Goal: Information Seeking & Learning: Learn about a topic

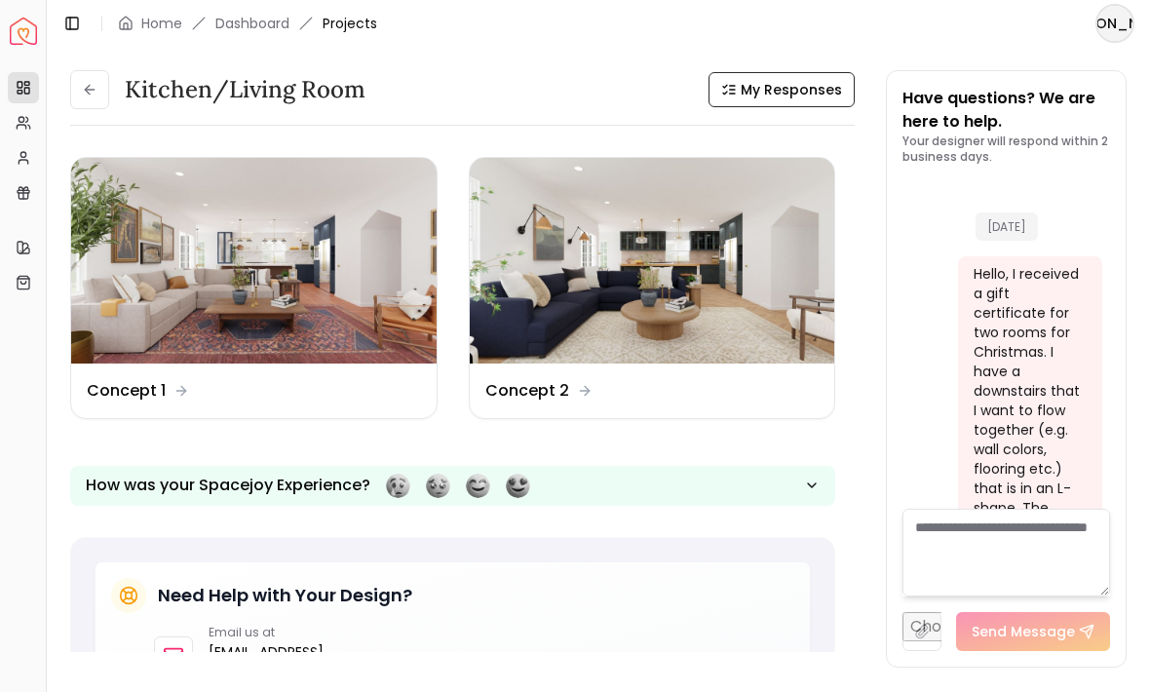
scroll to position [2255, 0]
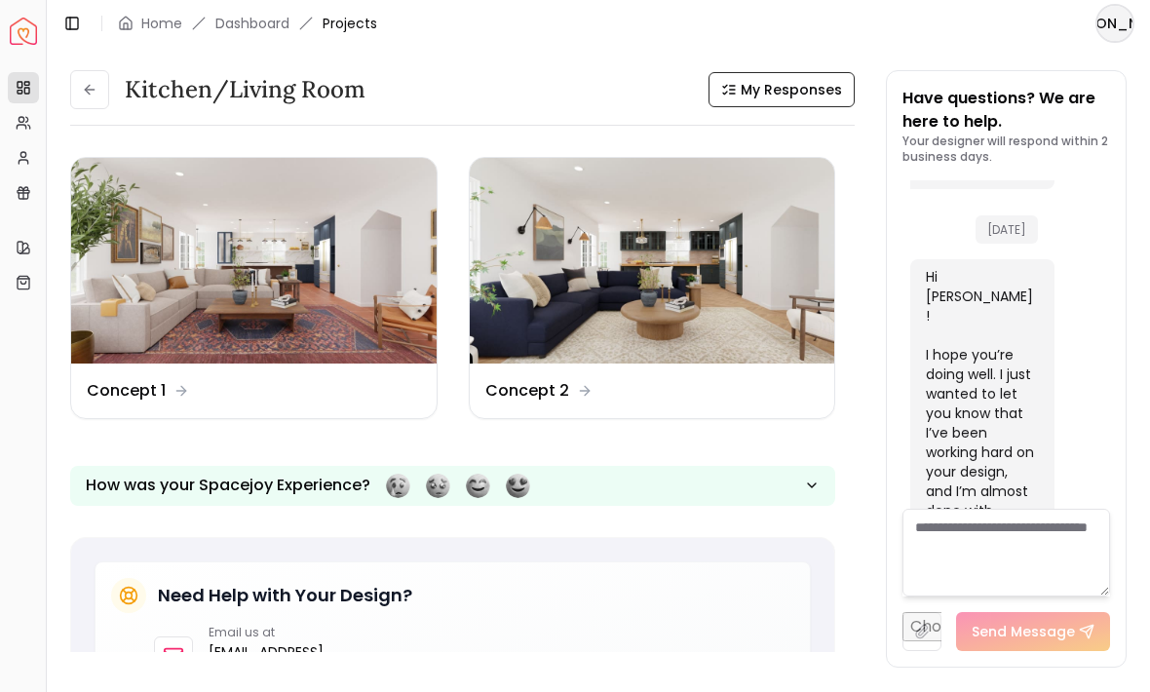
click at [320, 212] on img at bounding box center [254, 261] width 366 height 206
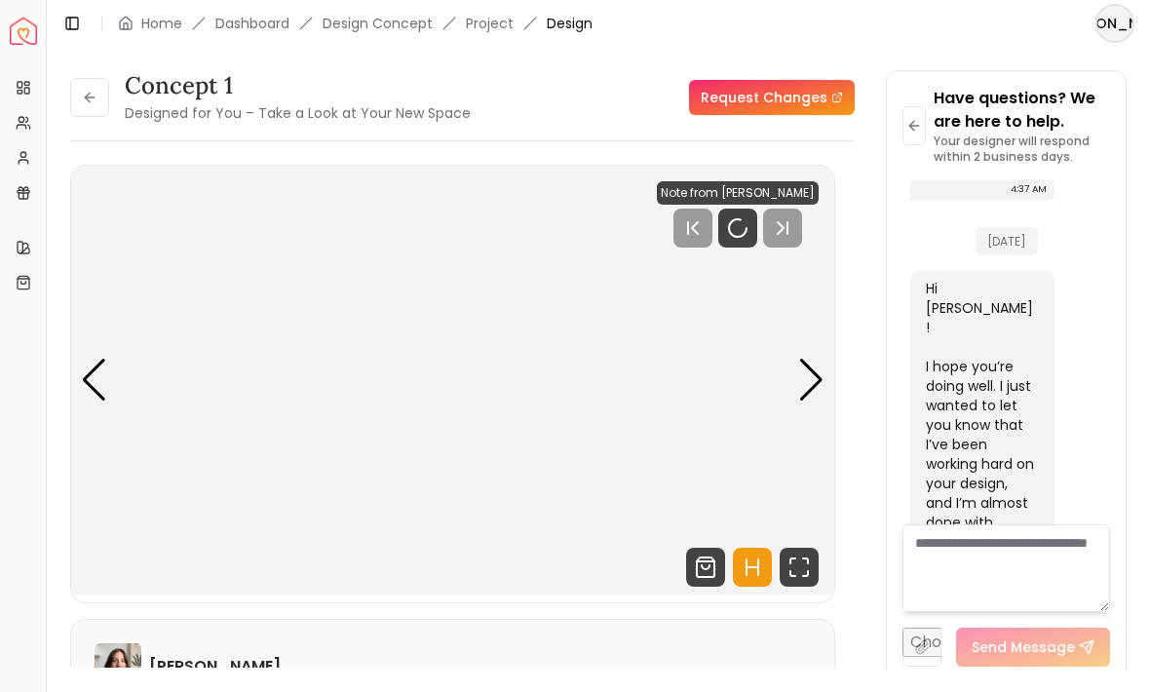
scroll to position [2239, 0]
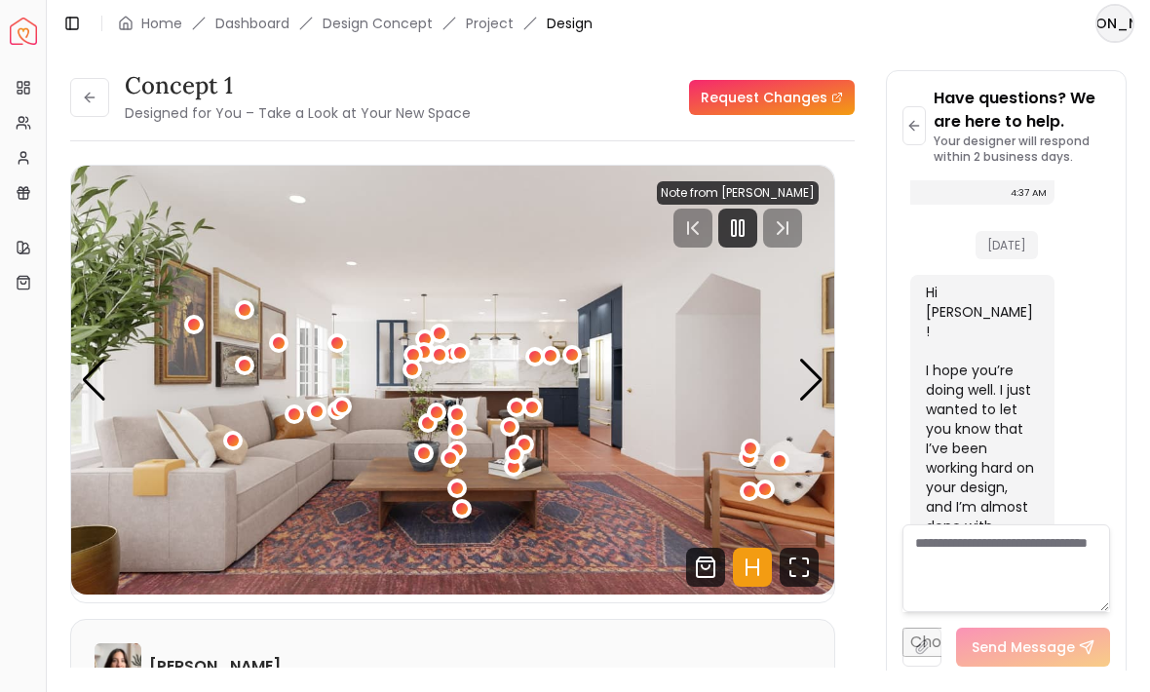
click at [792, 564] on icon "Fullscreen" at bounding box center [799, 567] width 39 height 39
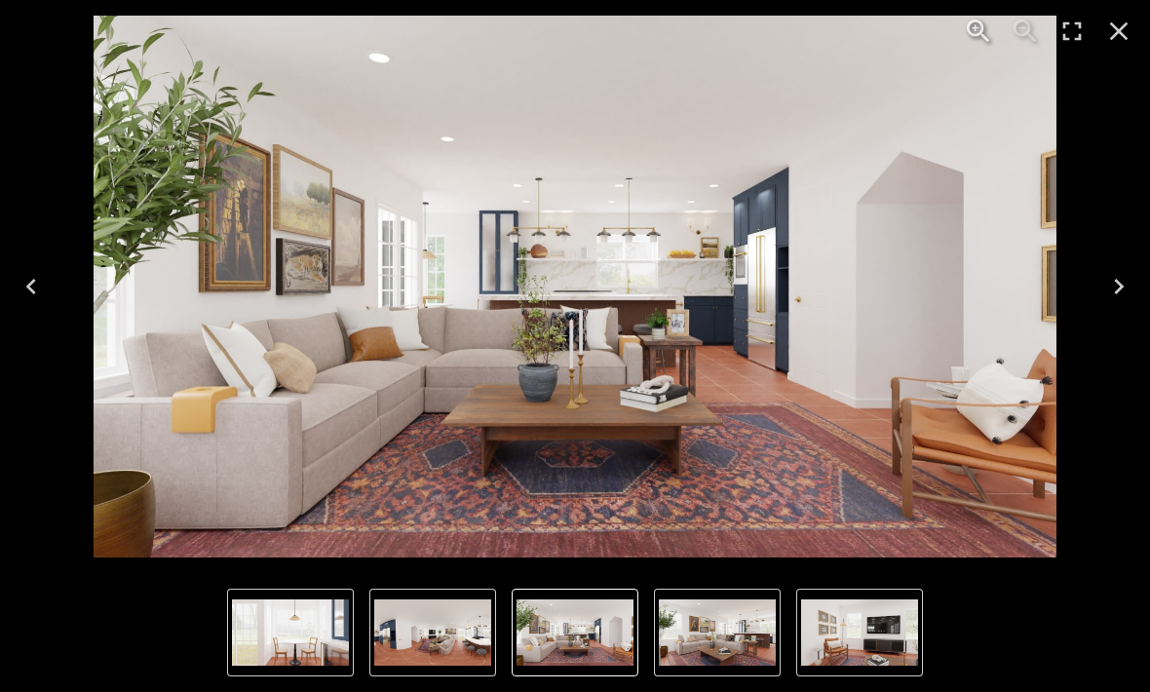
click at [1111, 281] on icon "Next" at bounding box center [1118, 286] width 31 height 31
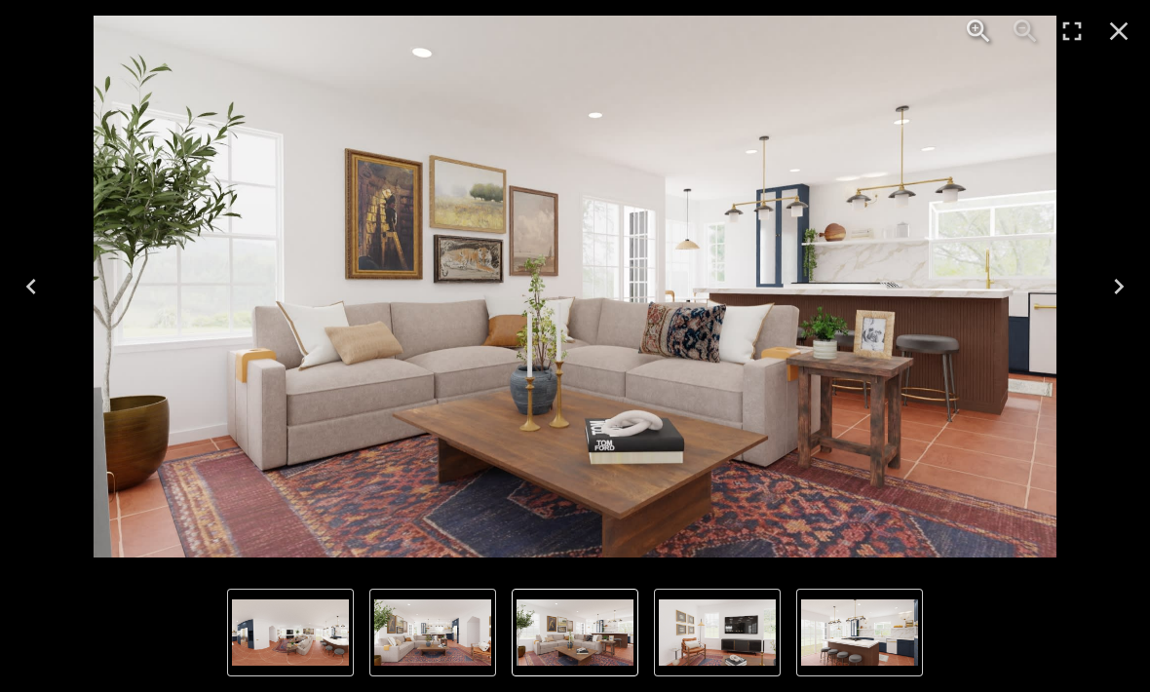
click at [1095, 283] on button "Next" at bounding box center [1119, 287] width 62 height 78
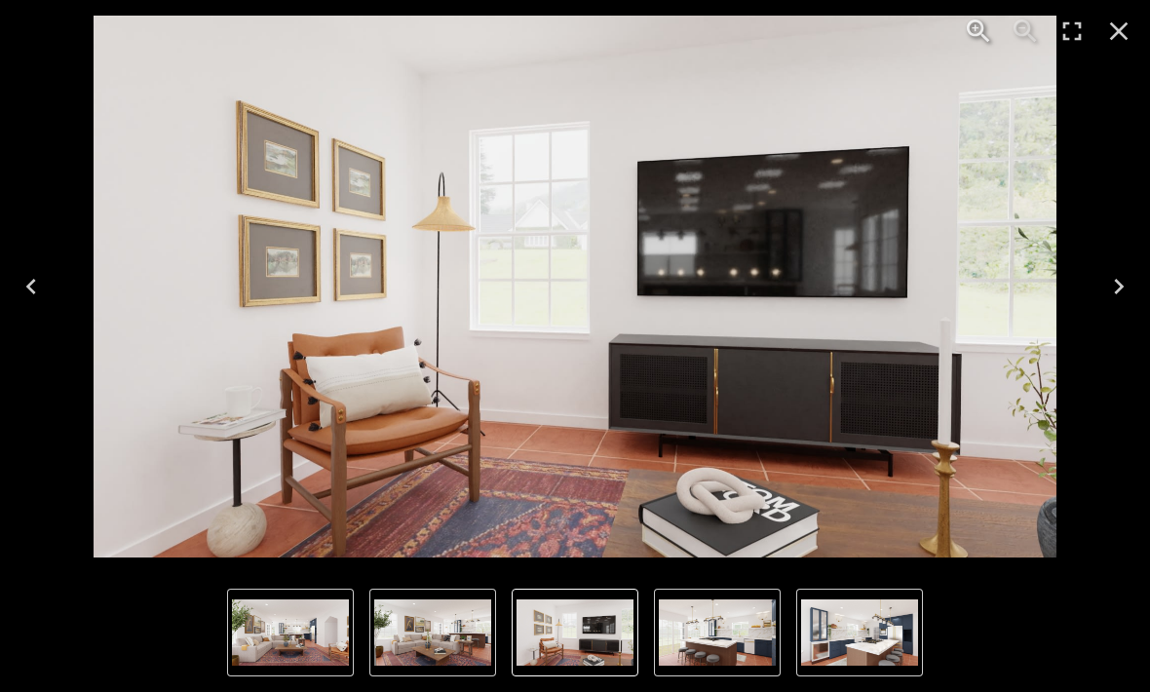
click at [464, 466] on img "3 of 8" at bounding box center [575, 287] width 963 height 542
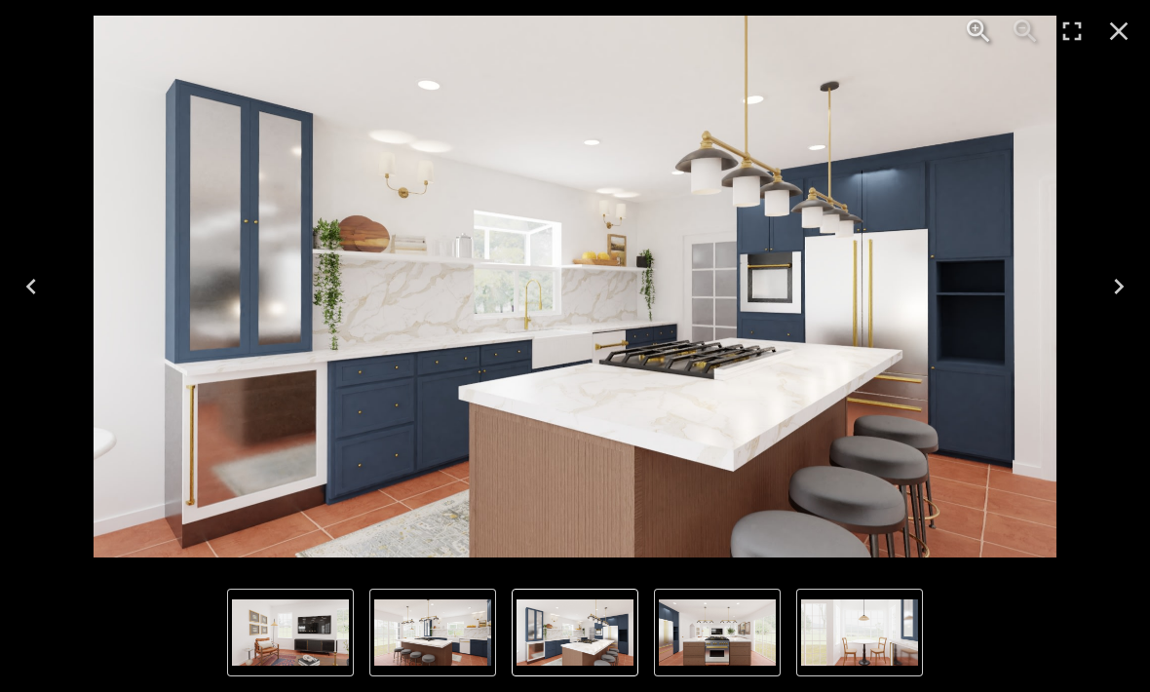
click at [1096, 283] on button "Next" at bounding box center [1119, 287] width 62 height 78
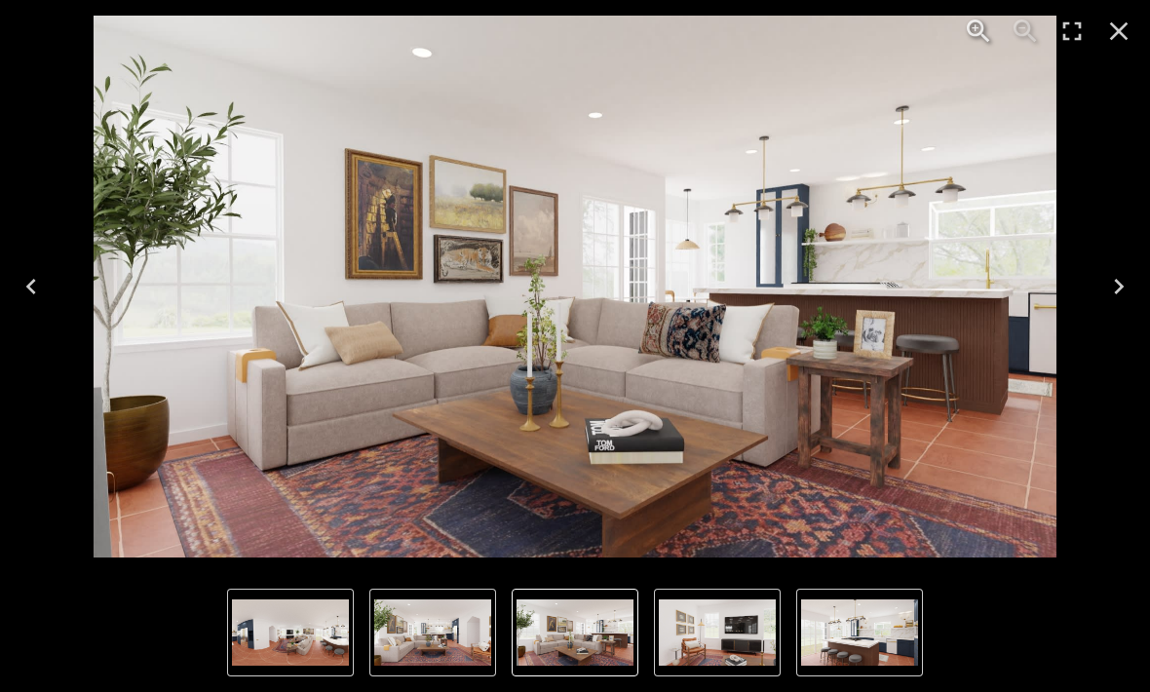
click at [1094, 288] on button "Next" at bounding box center [1119, 287] width 62 height 78
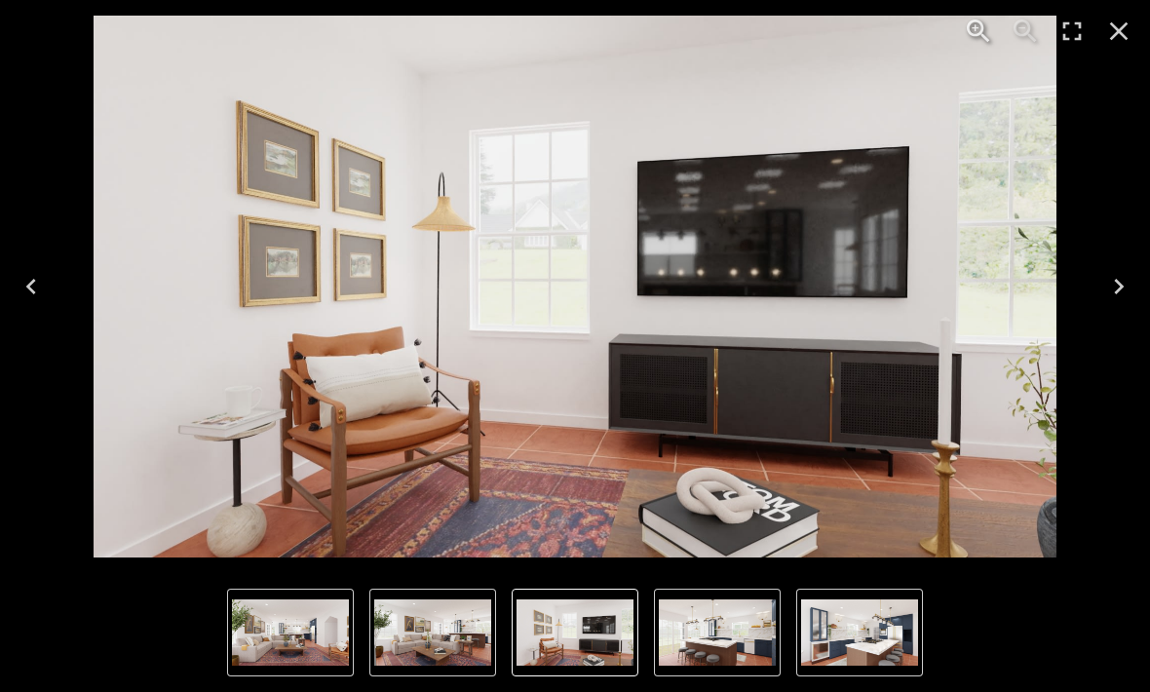
click at [1089, 292] on button "Next" at bounding box center [1119, 287] width 62 height 78
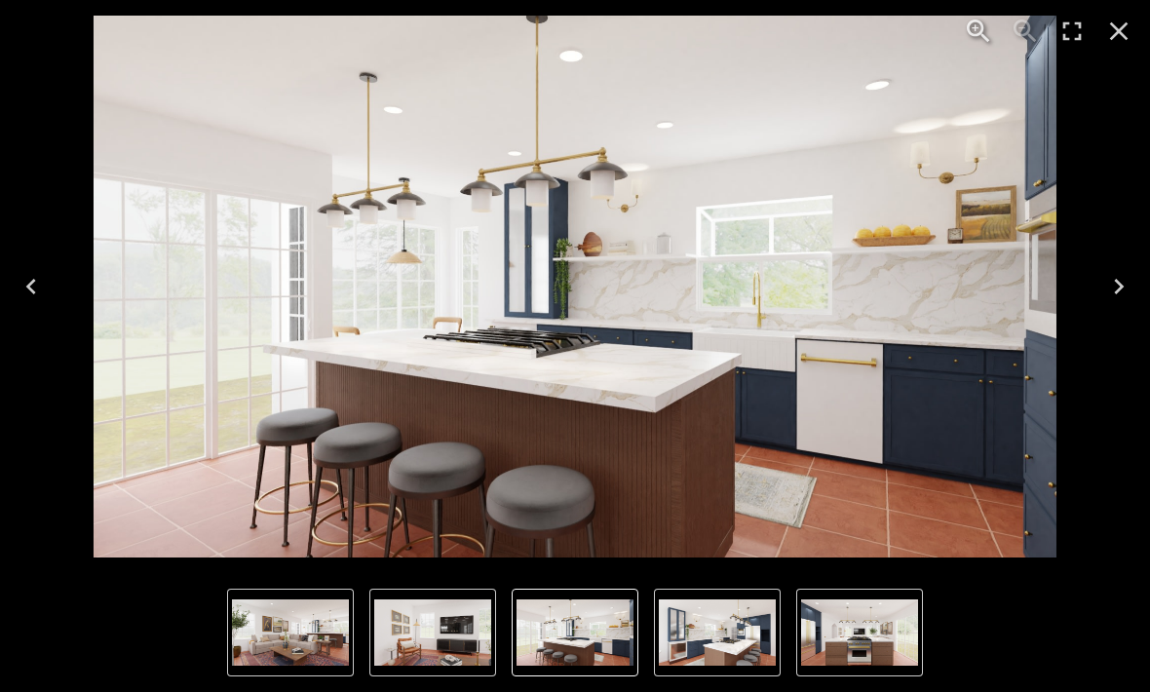
click at [1104, 292] on icon "Next" at bounding box center [1118, 286] width 31 height 31
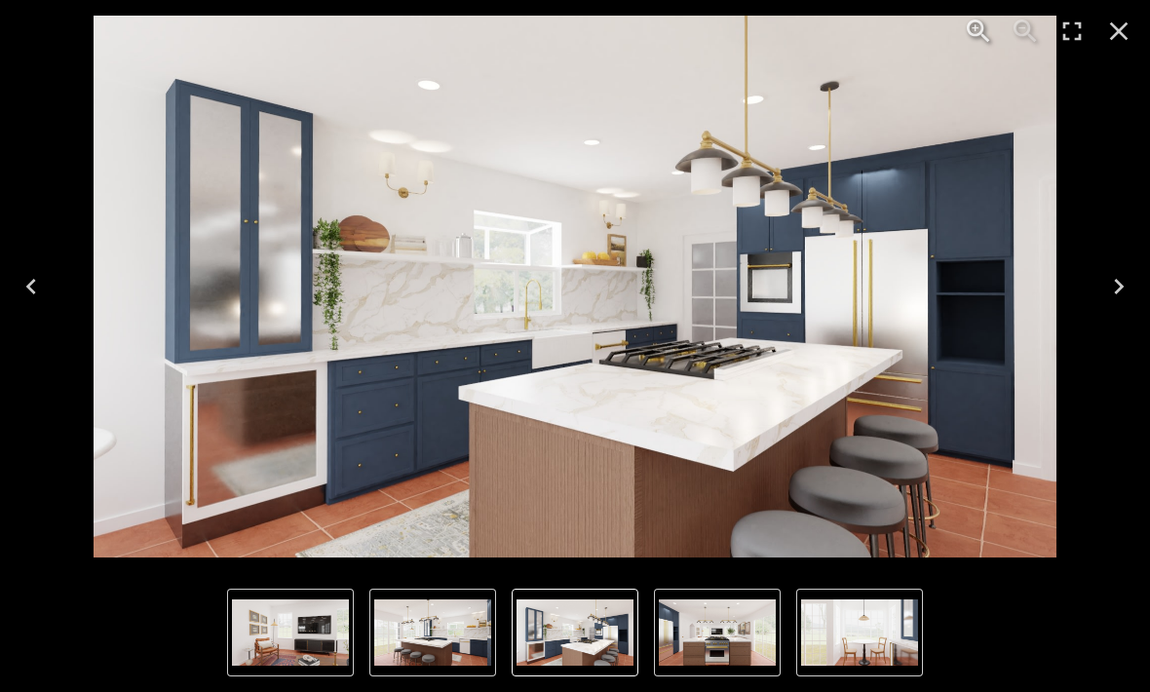
click at [1100, 298] on button "Next" at bounding box center [1119, 287] width 62 height 78
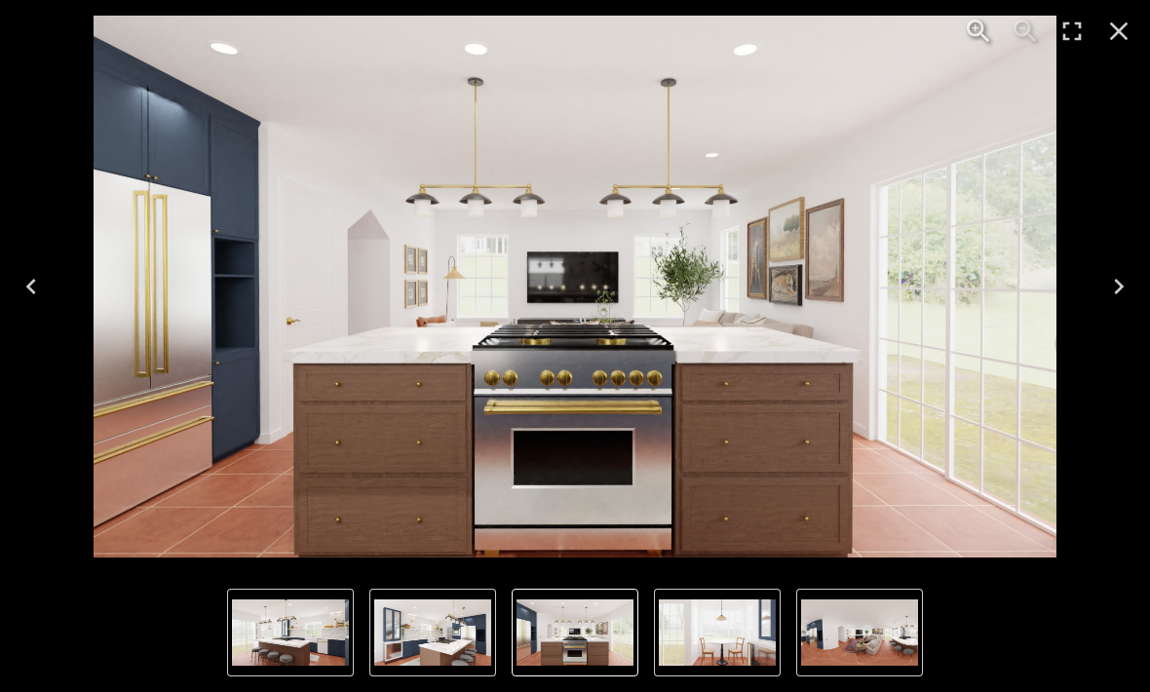
click at [1098, 290] on button "Next" at bounding box center [1119, 287] width 62 height 78
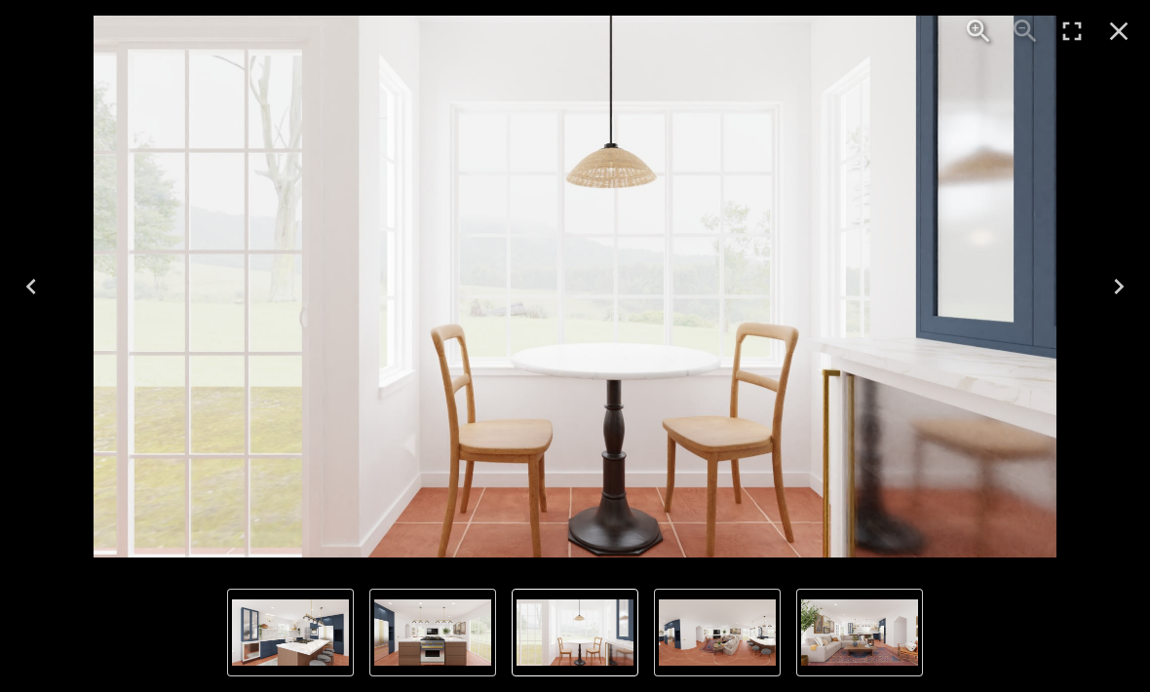
click at [1109, 290] on icon "Next" at bounding box center [1118, 286] width 31 height 31
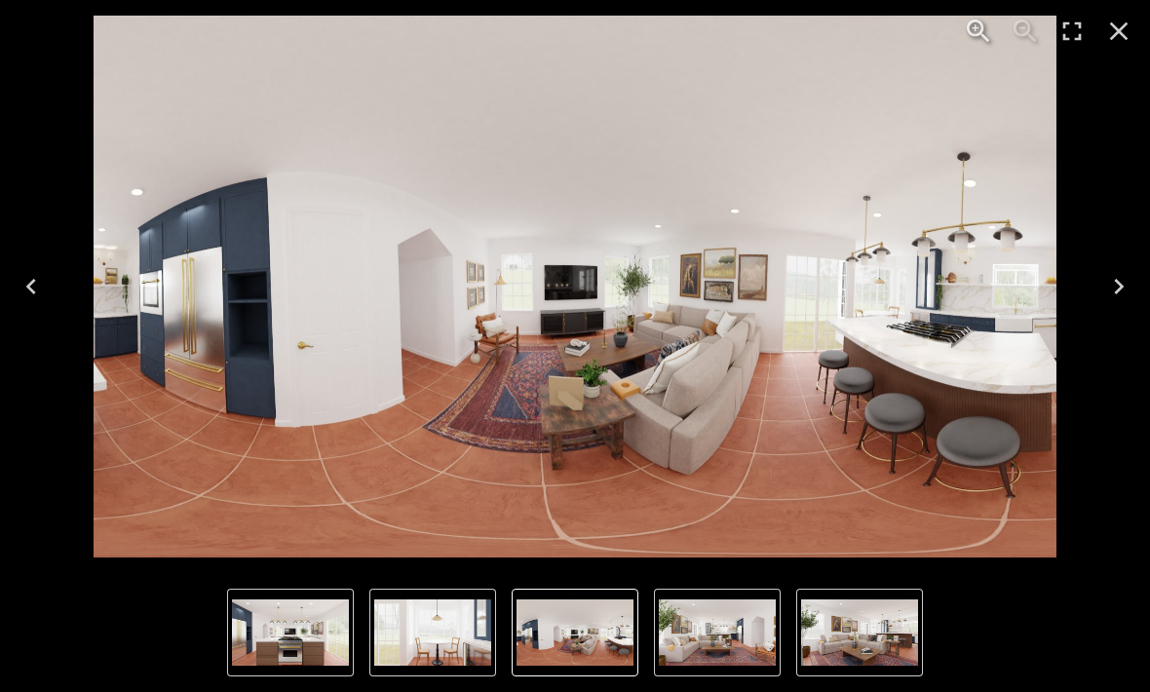
click at [1092, 297] on button "Next" at bounding box center [1119, 287] width 62 height 78
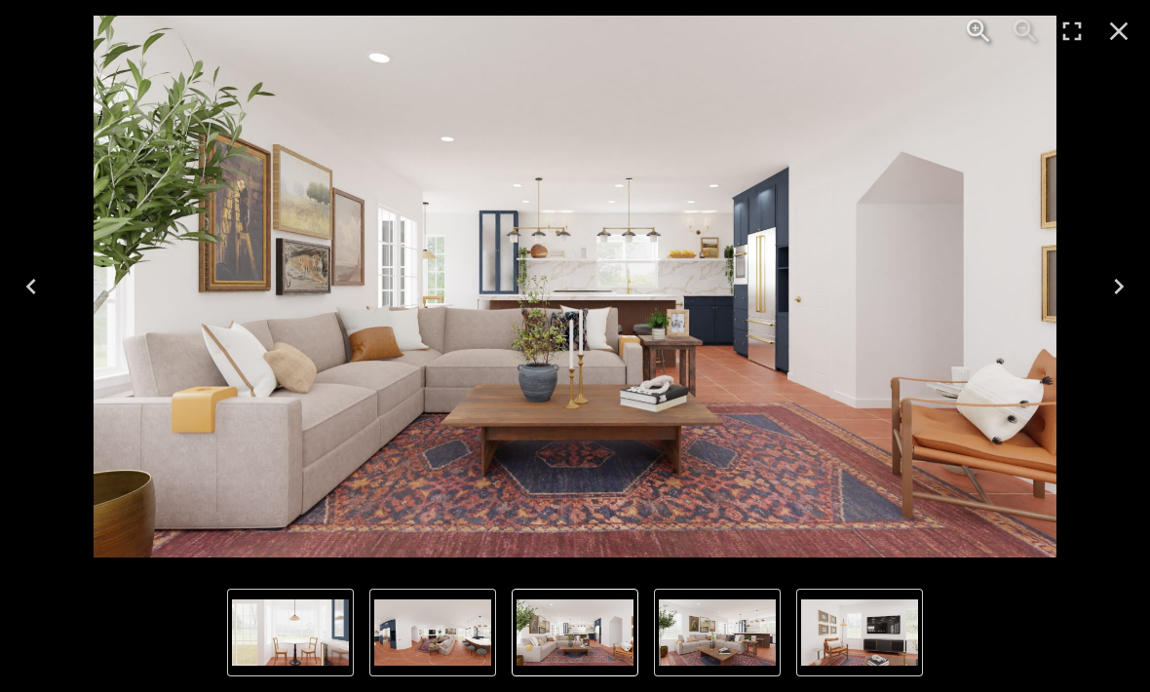
click at [1101, 289] on button "Next" at bounding box center [1119, 287] width 62 height 78
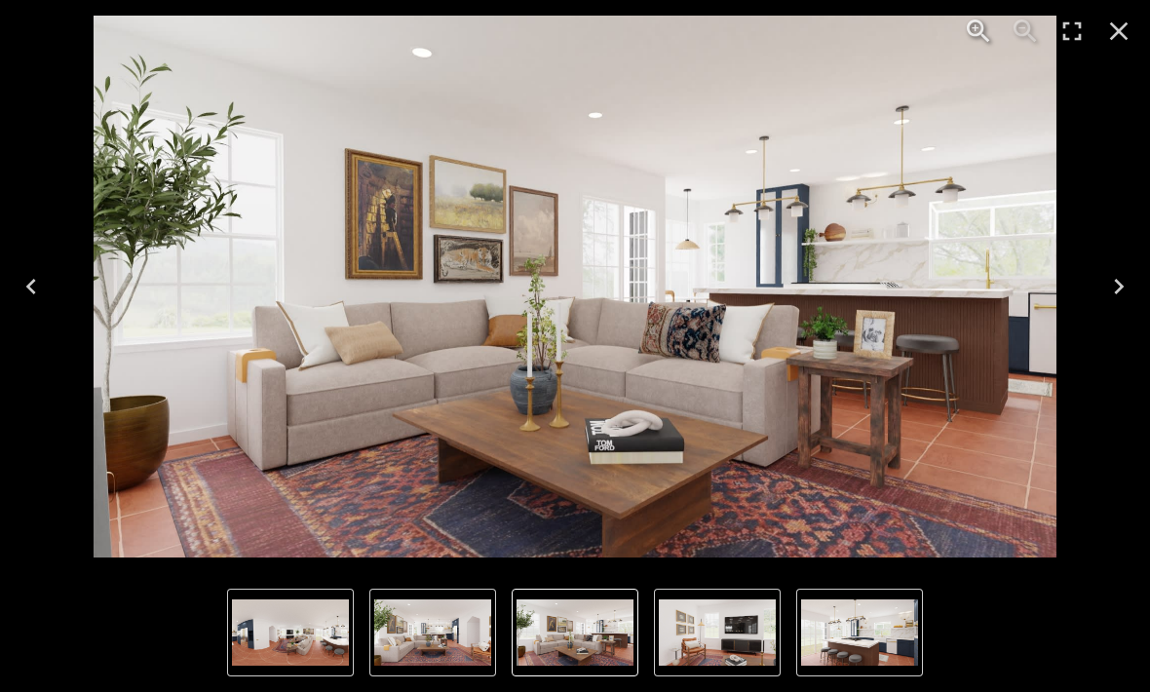
click at [1099, 293] on button "Next" at bounding box center [1119, 287] width 62 height 78
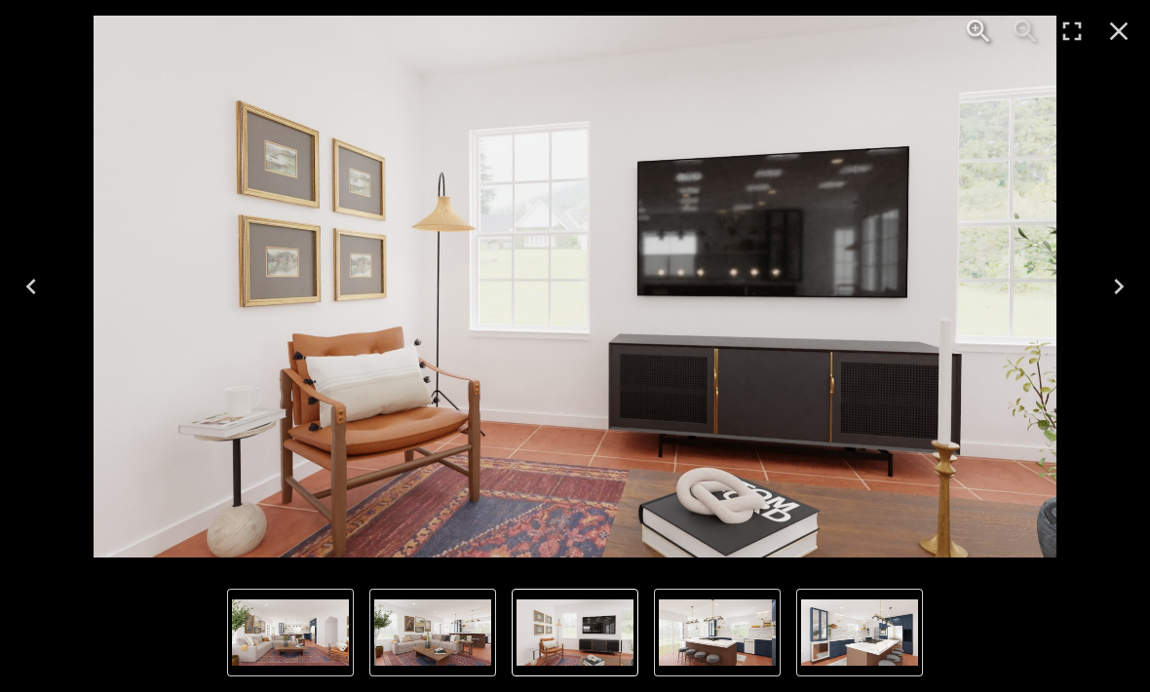
click at [1097, 290] on button "Next" at bounding box center [1119, 287] width 62 height 78
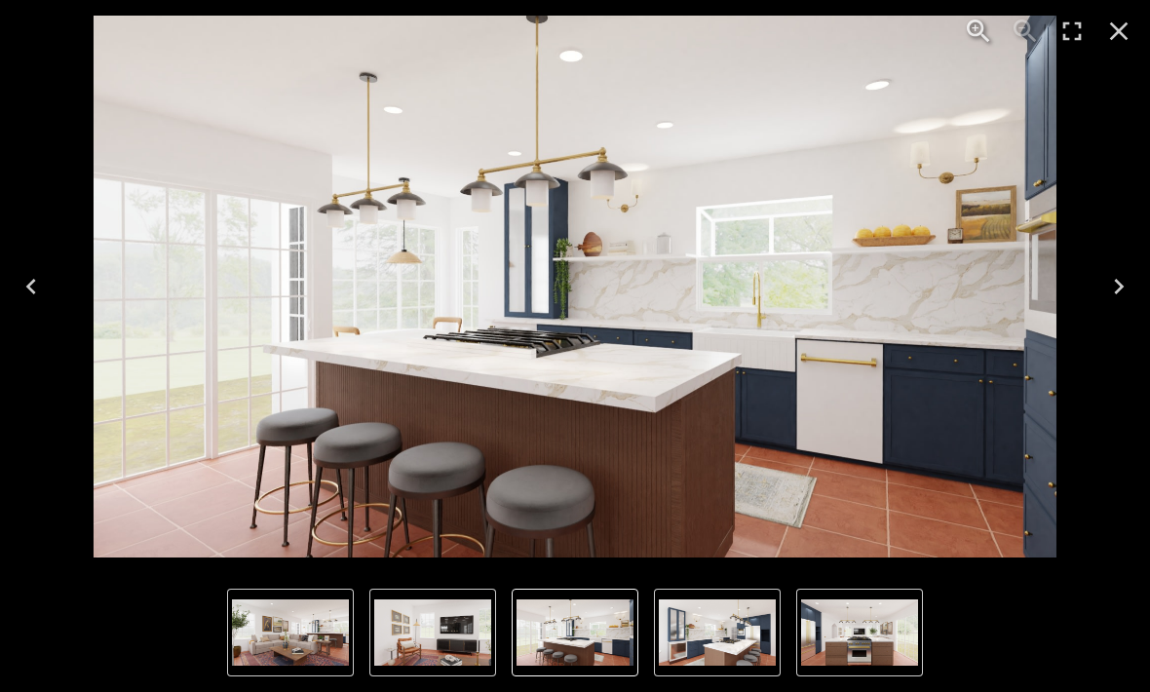
click at [1095, 285] on button "Next" at bounding box center [1119, 287] width 62 height 78
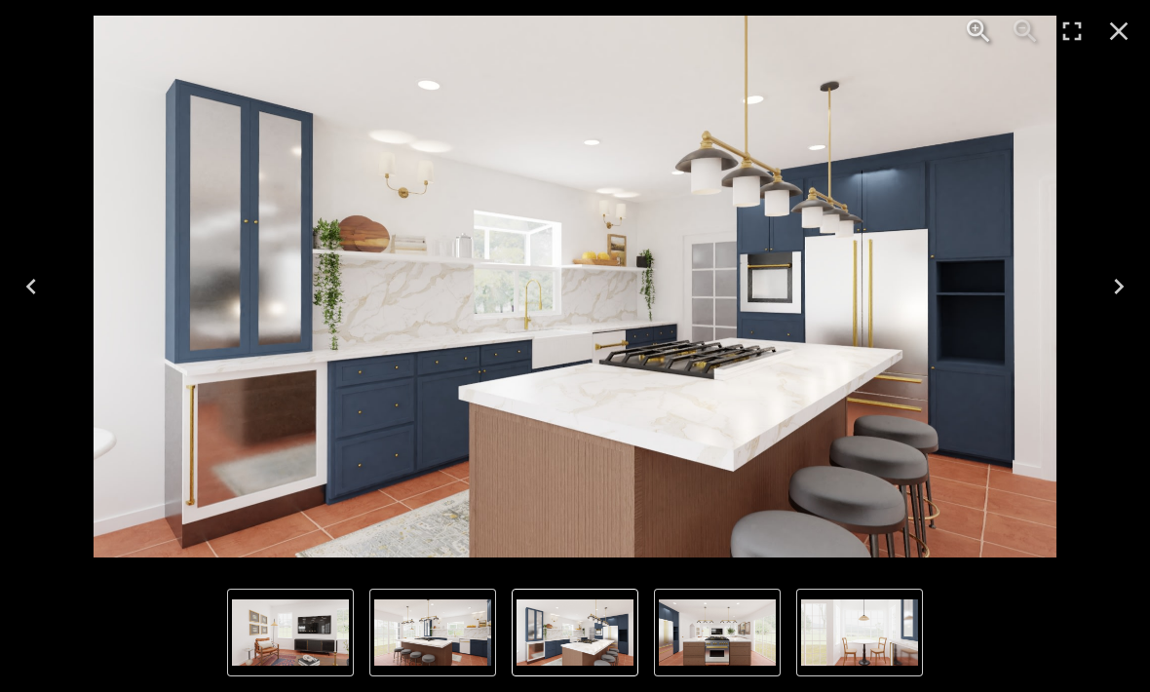
click at [1101, 287] on button "Next" at bounding box center [1119, 287] width 62 height 78
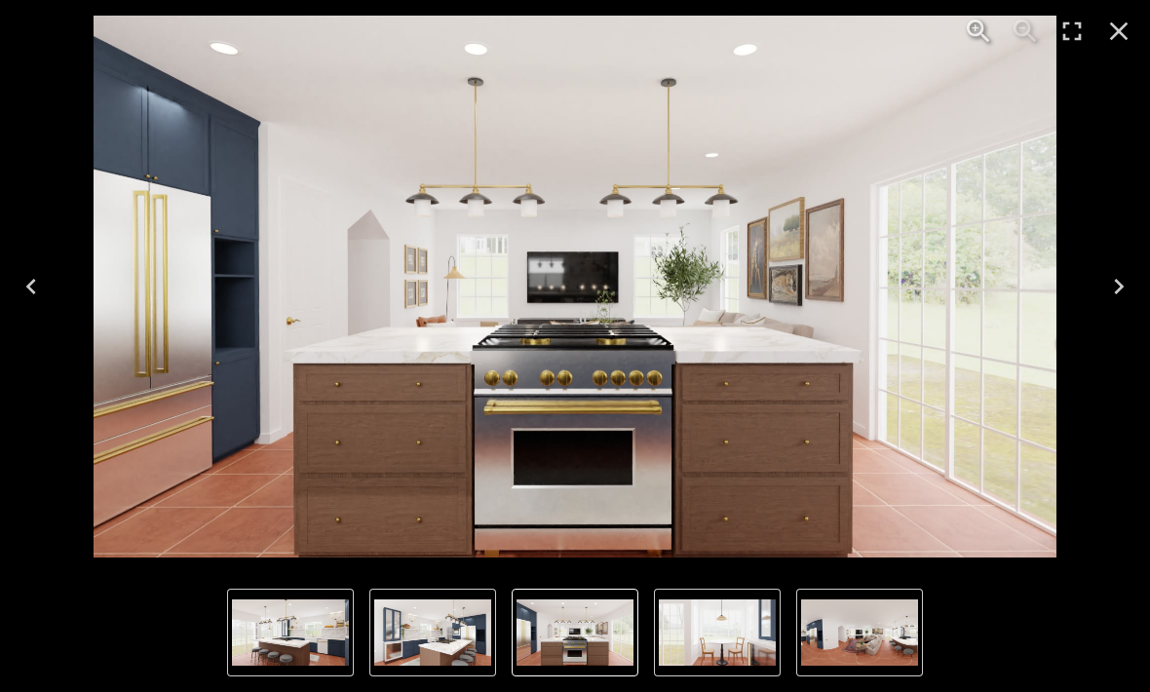
click at [1101, 278] on button "Next" at bounding box center [1119, 287] width 62 height 78
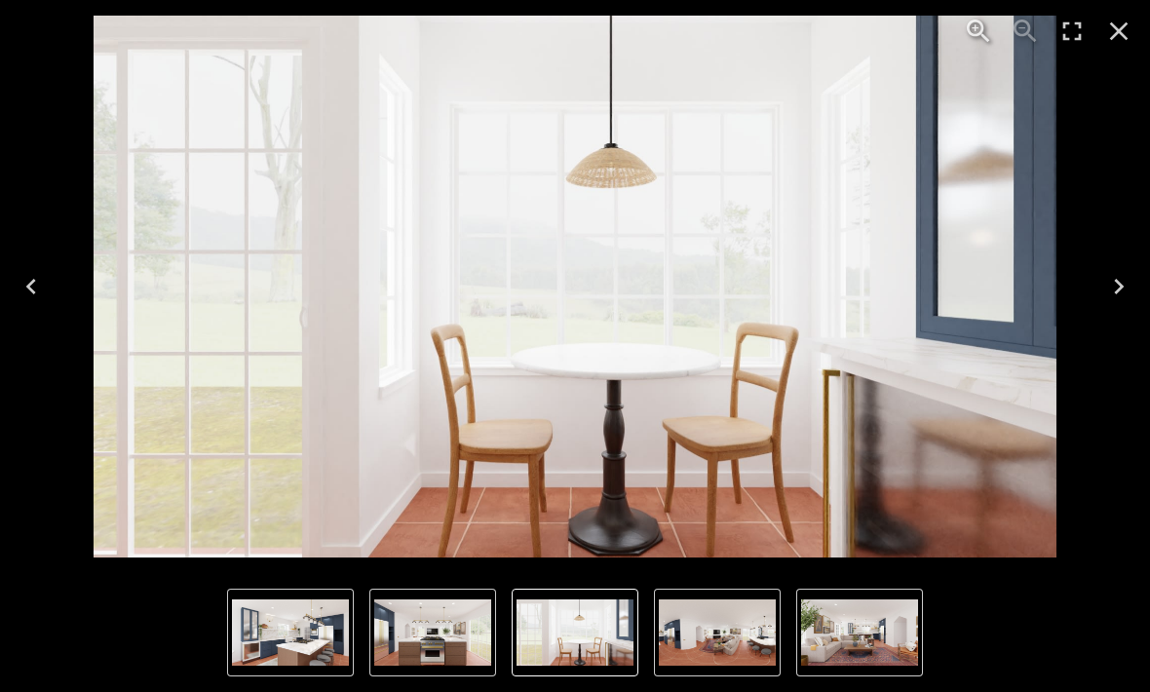
click at [1124, 270] on button "Next" at bounding box center [1119, 287] width 62 height 78
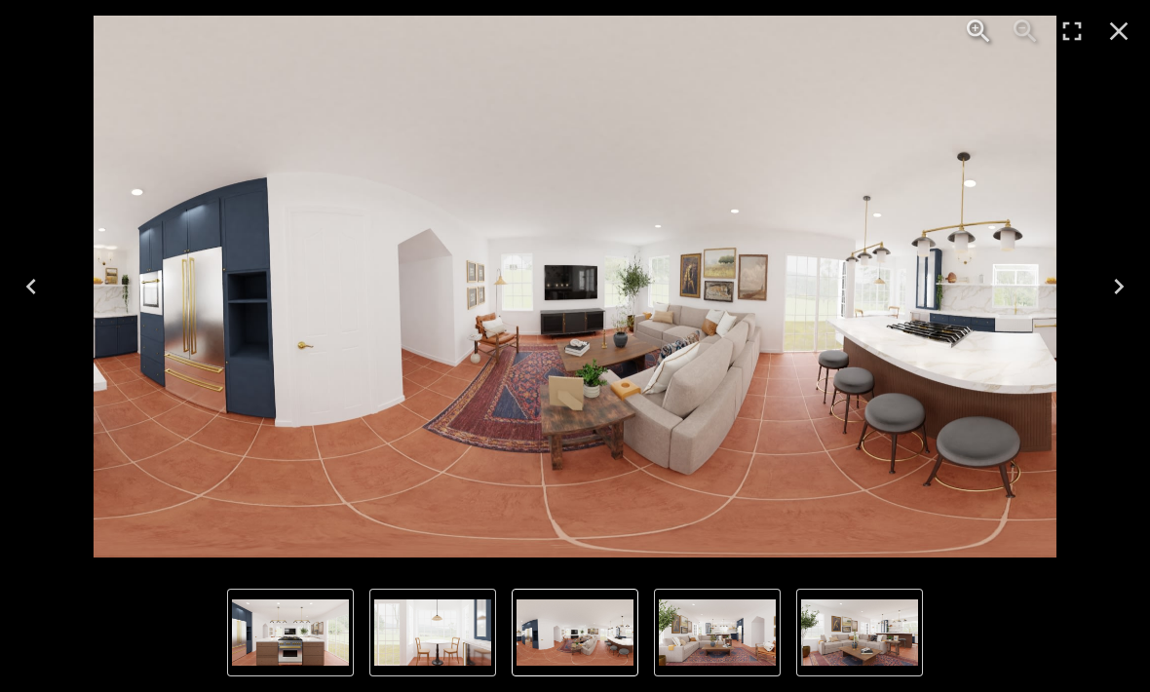
click at [9, 288] on button "Previous" at bounding box center [31, 287] width 62 height 78
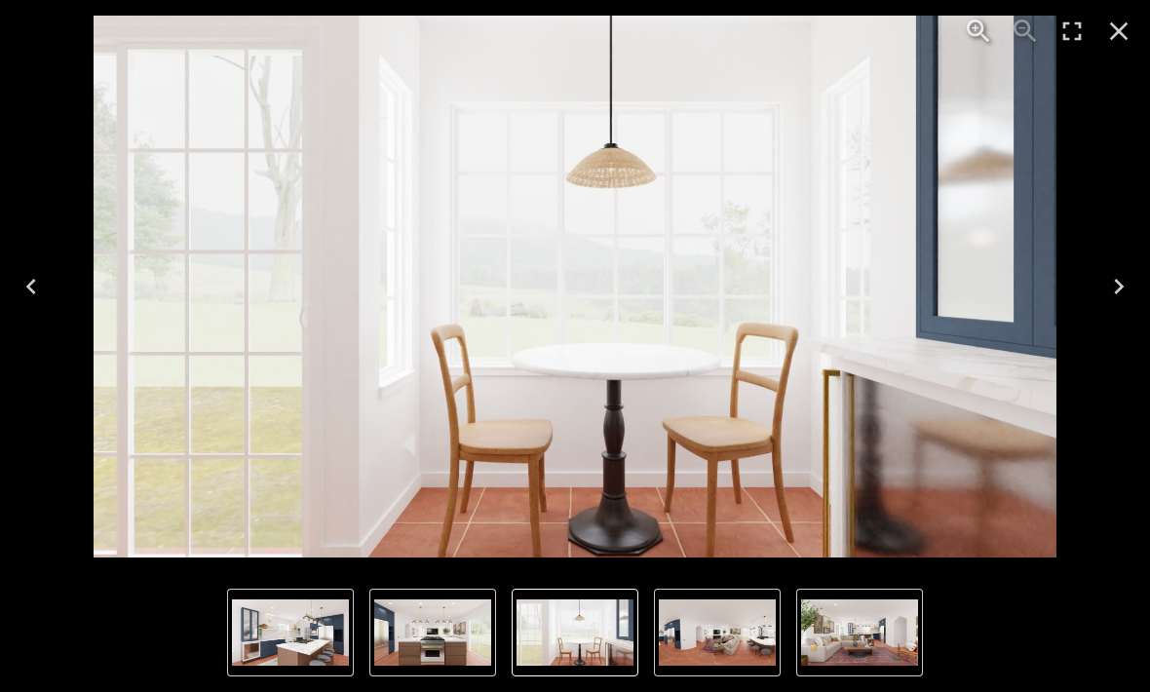
click at [1106, 283] on icon "Next" at bounding box center [1118, 286] width 31 height 31
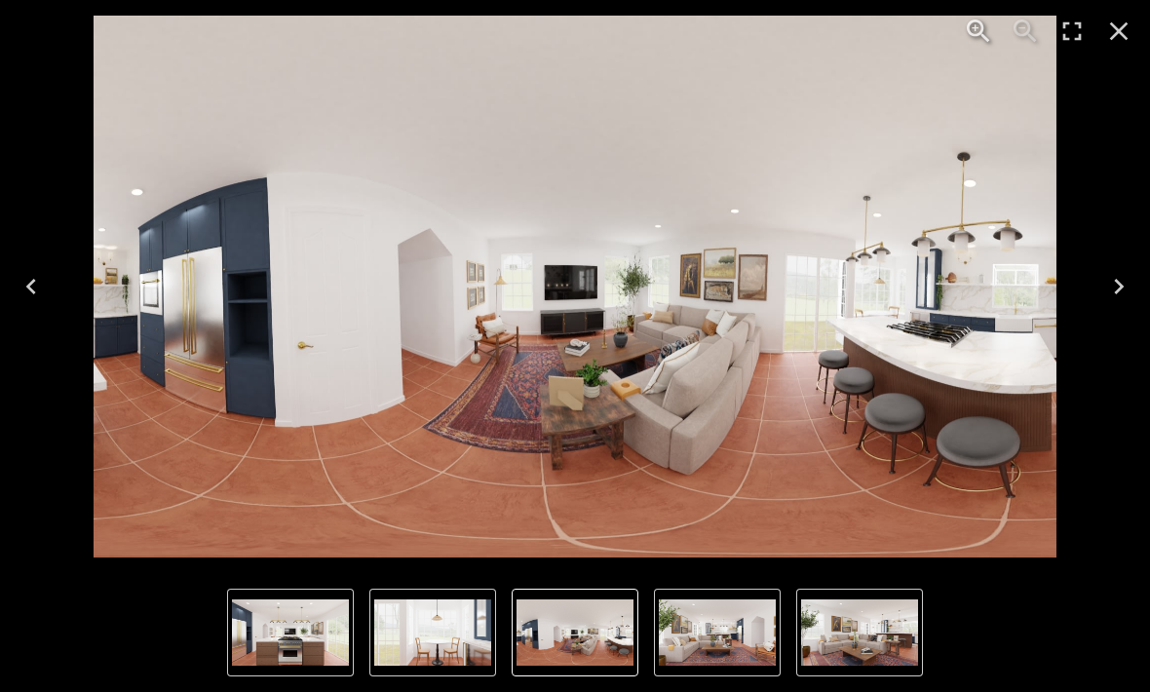
click at [1108, 288] on icon "Next" at bounding box center [1118, 286] width 31 height 31
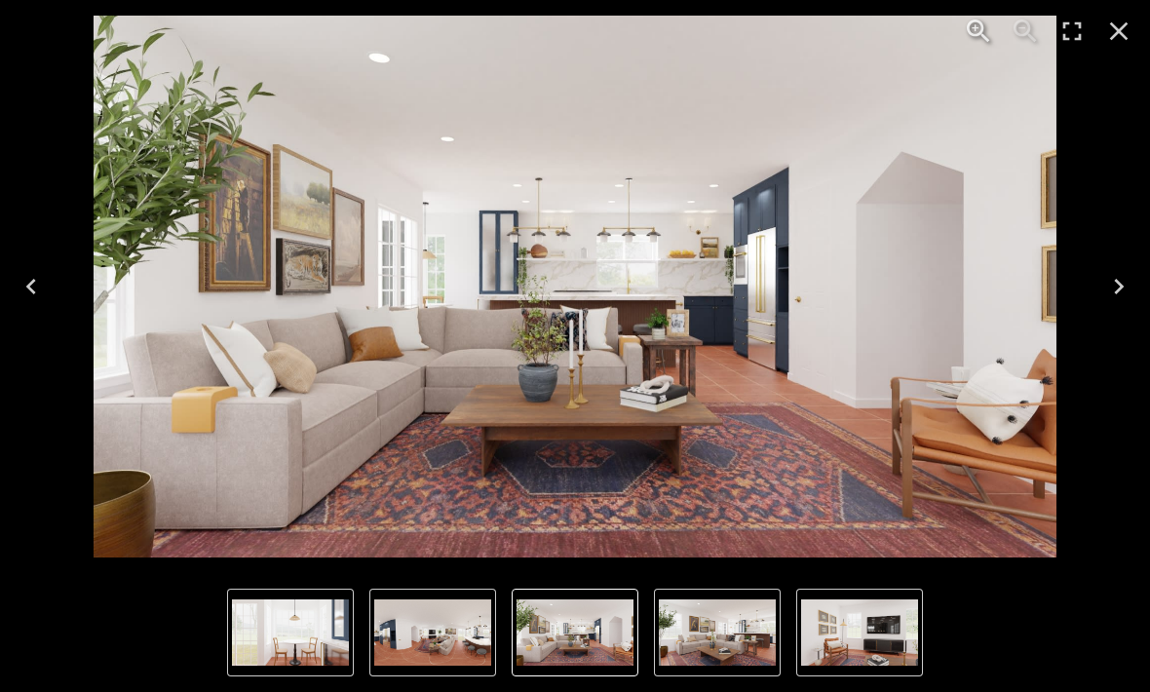
click at [1109, 292] on icon "Next" at bounding box center [1118, 286] width 31 height 31
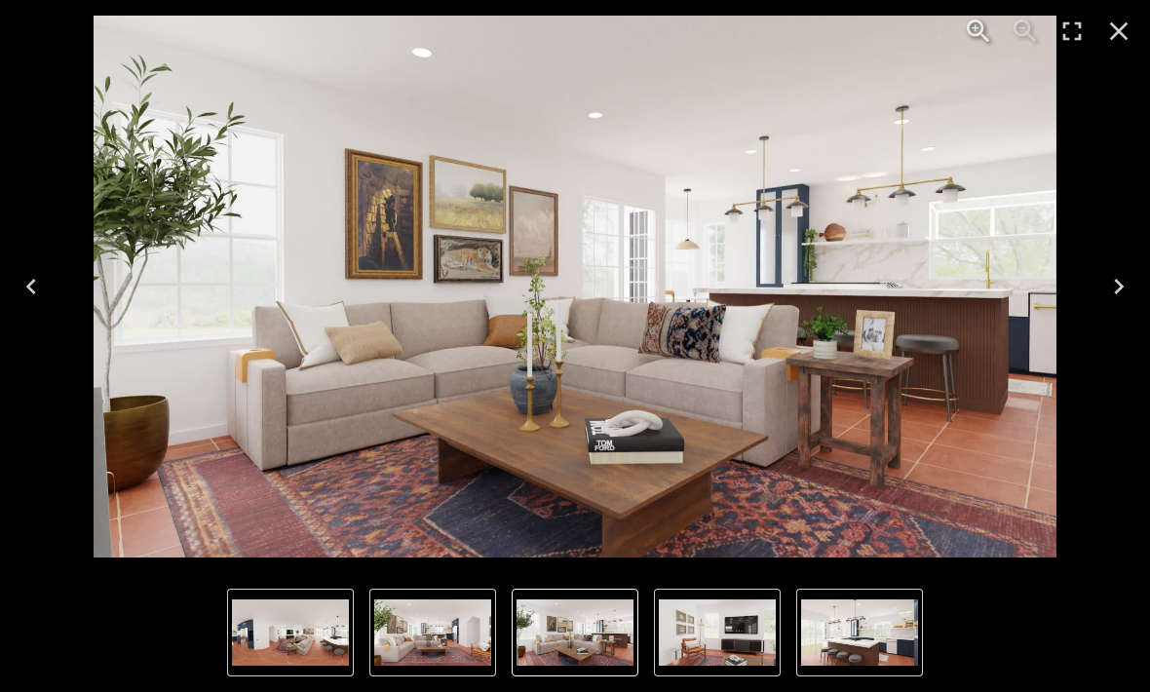
click at [1107, 297] on icon "Next" at bounding box center [1118, 286] width 31 height 31
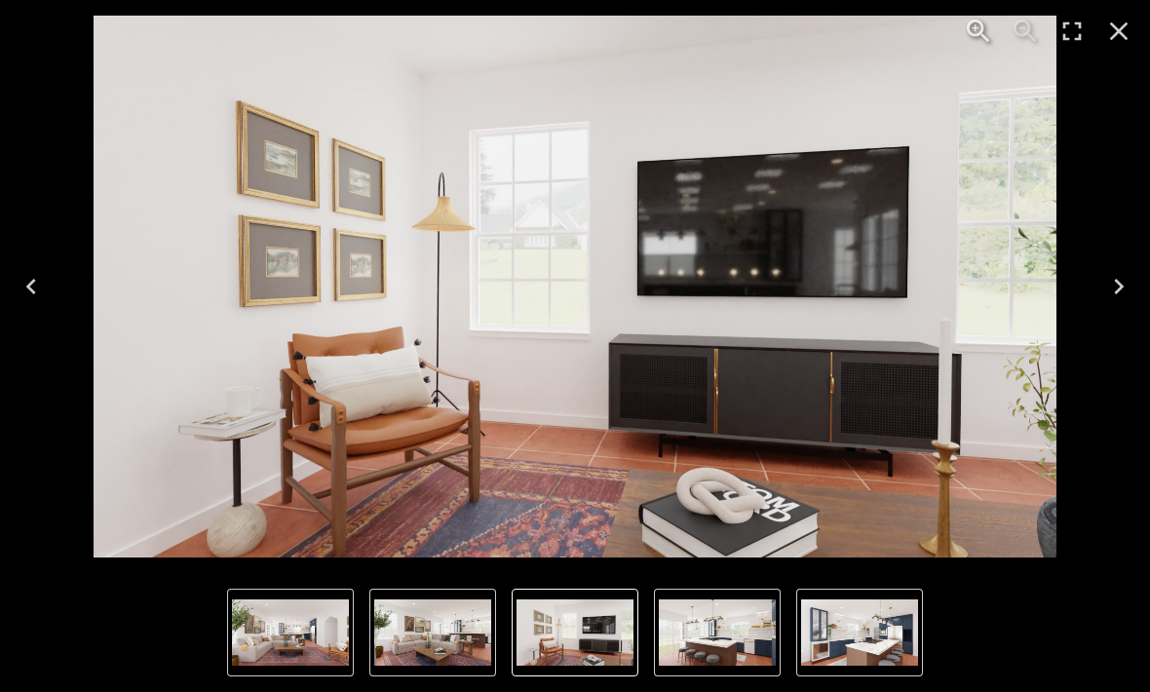
click at [1106, 32] on icon "Close" at bounding box center [1118, 31] width 31 height 31
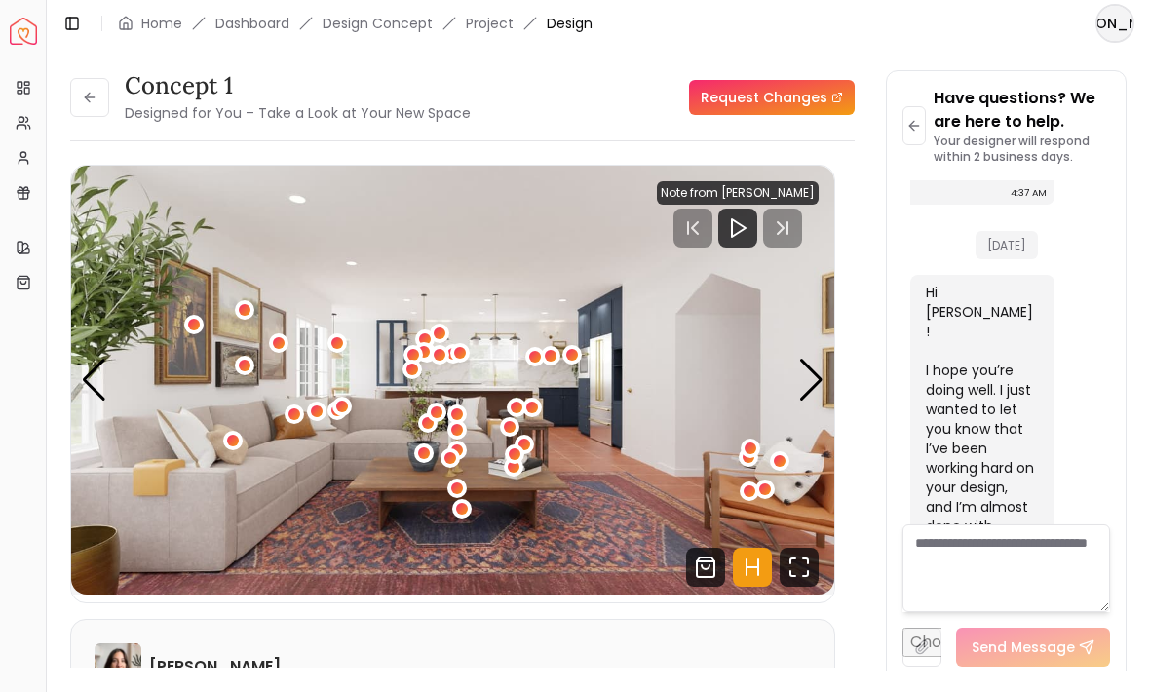
click at [93, 103] on icon at bounding box center [90, 98] width 16 height 16
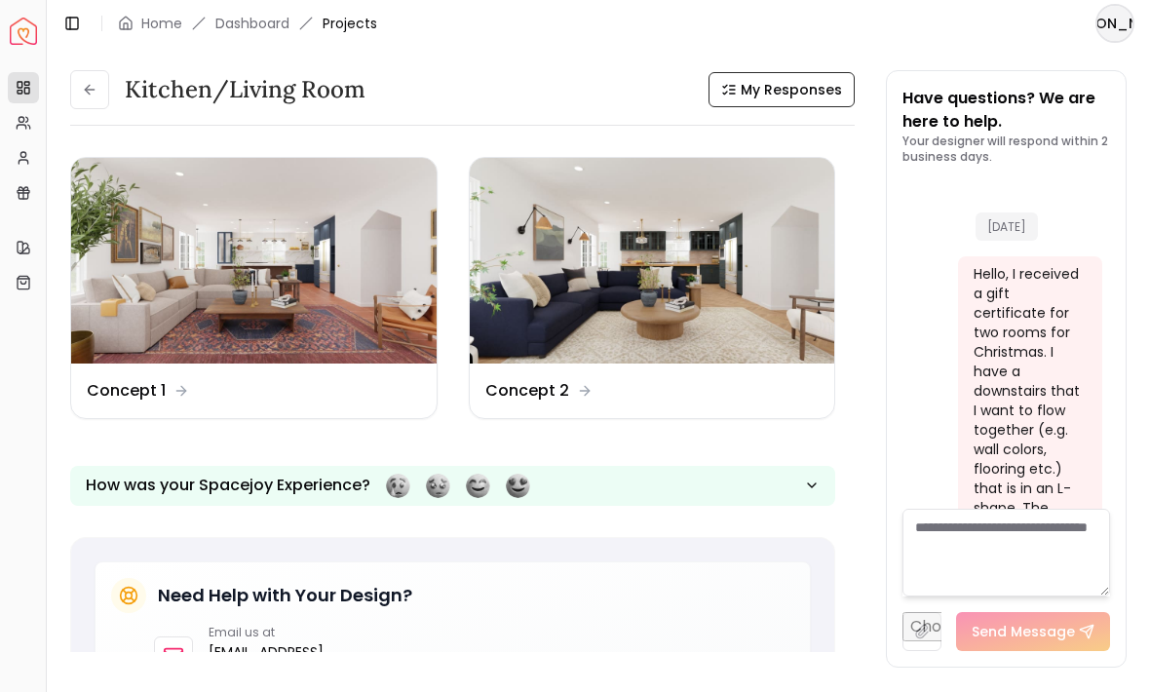
scroll to position [2255, 0]
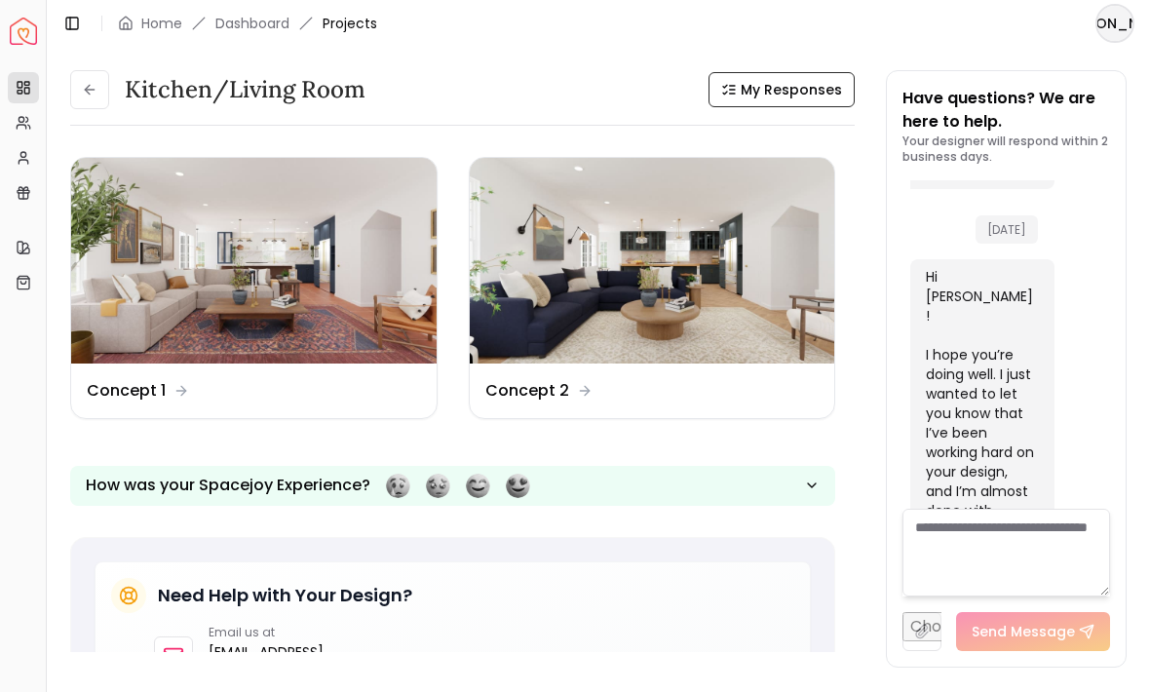
click at [553, 392] on dd "Concept 2" at bounding box center [527, 390] width 84 height 23
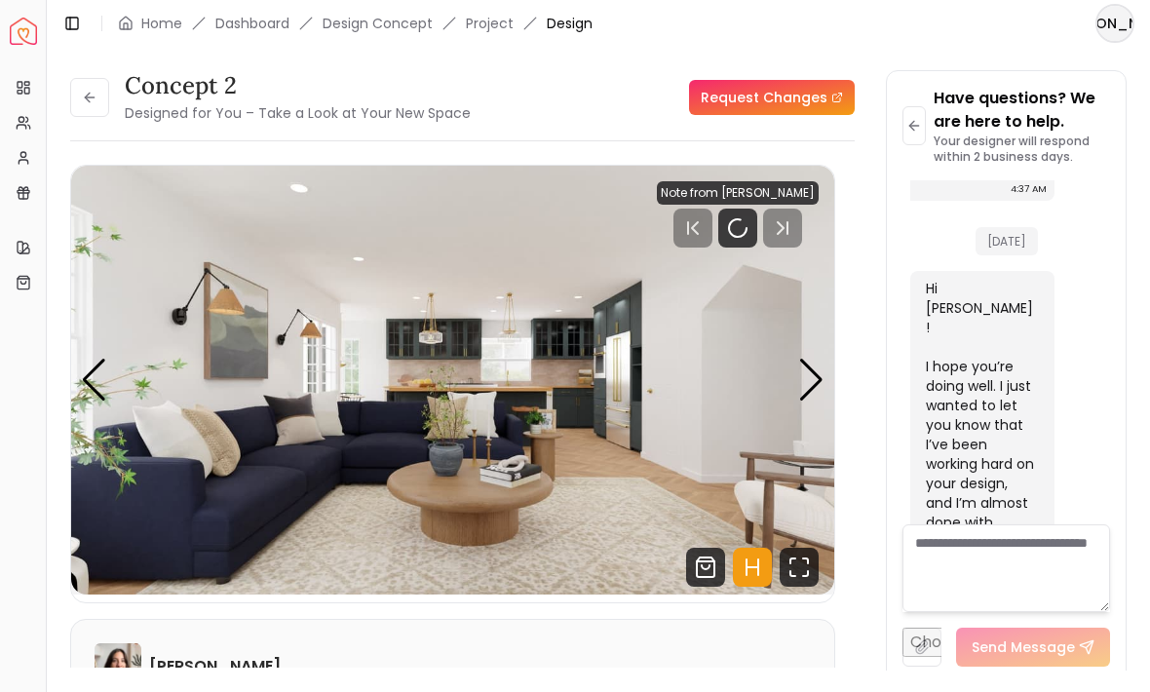
scroll to position [2239, 0]
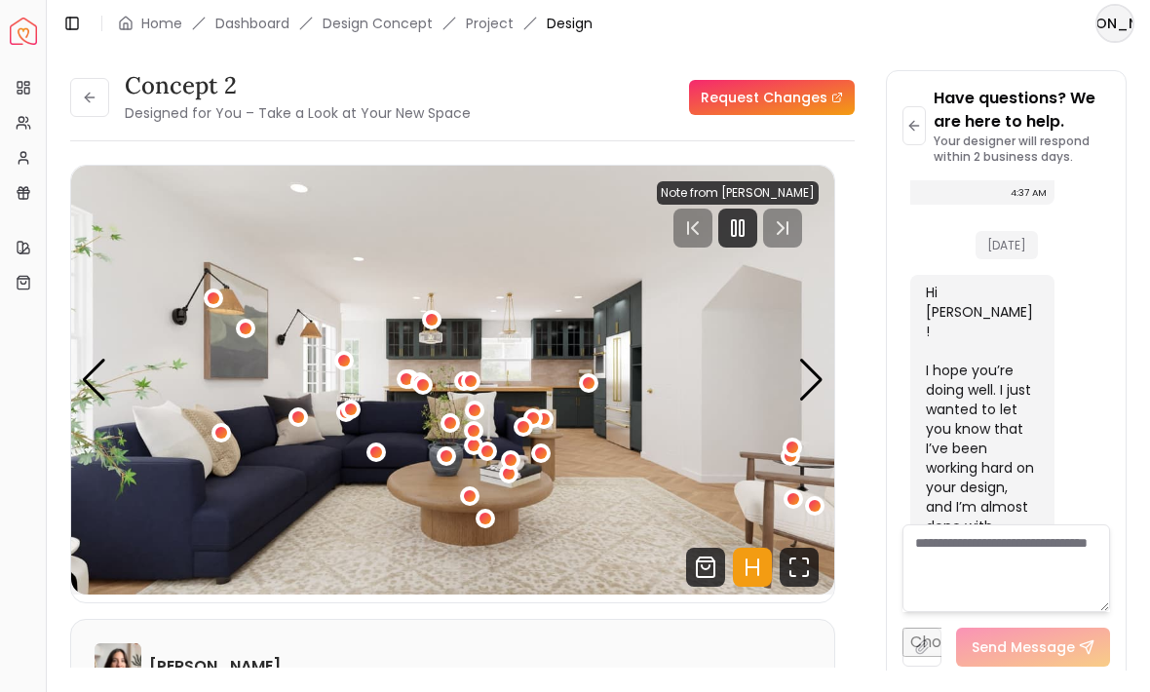
click at [798, 374] on div "Next slide" at bounding box center [811, 380] width 26 height 43
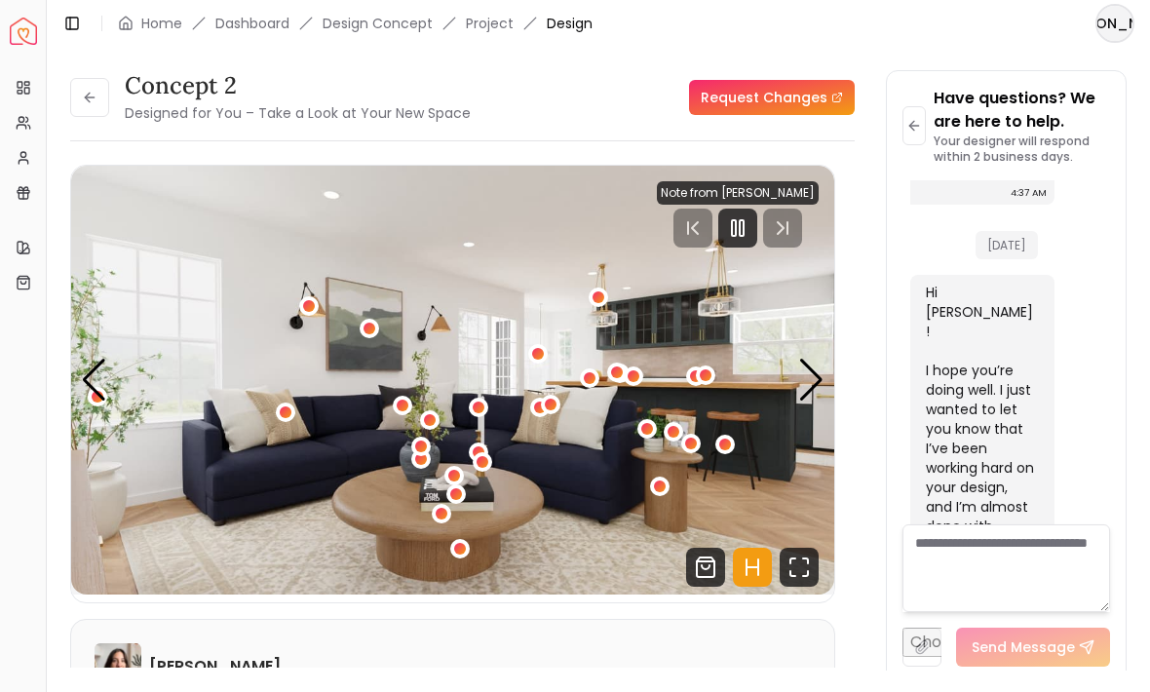
click at [782, 567] on icon "Fullscreen" at bounding box center [799, 567] width 39 height 39
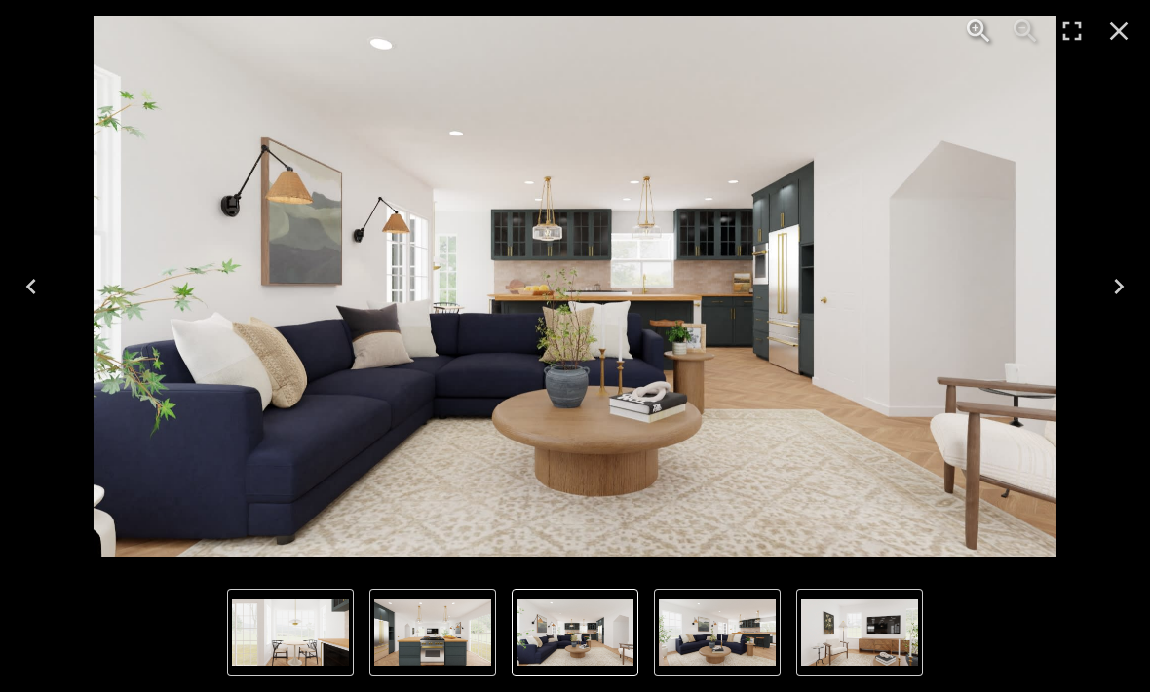
click at [12, 276] on button "Previous" at bounding box center [31, 287] width 62 height 78
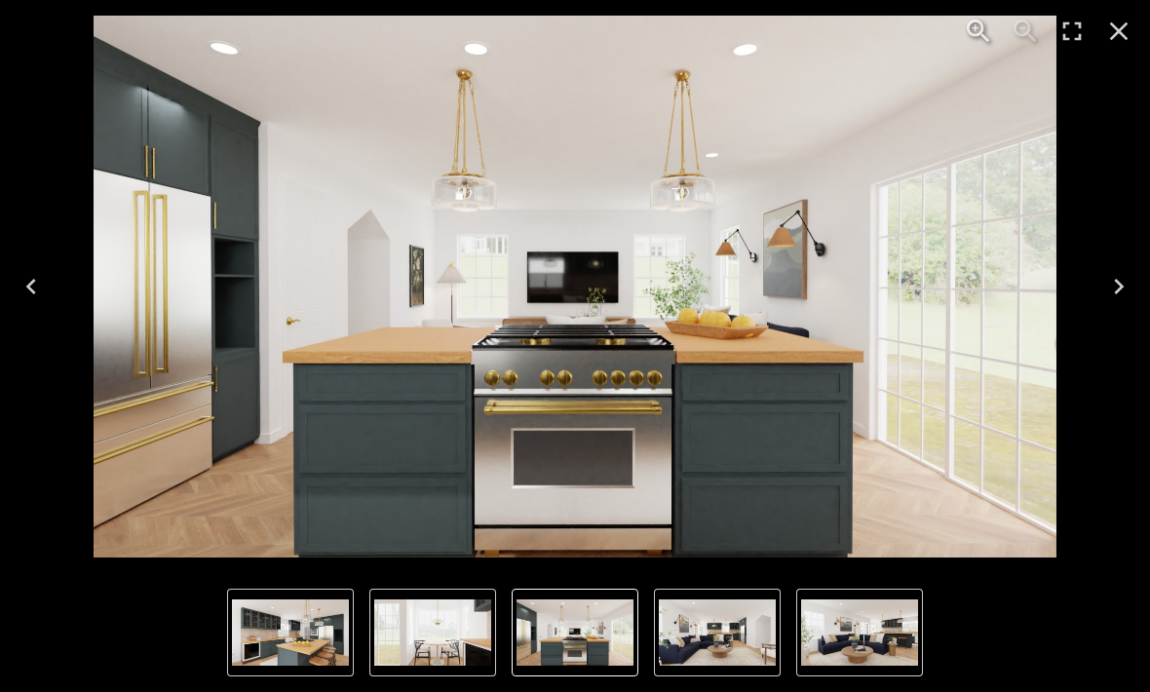
click at [1110, 283] on icon "Next" at bounding box center [1118, 286] width 31 height 31
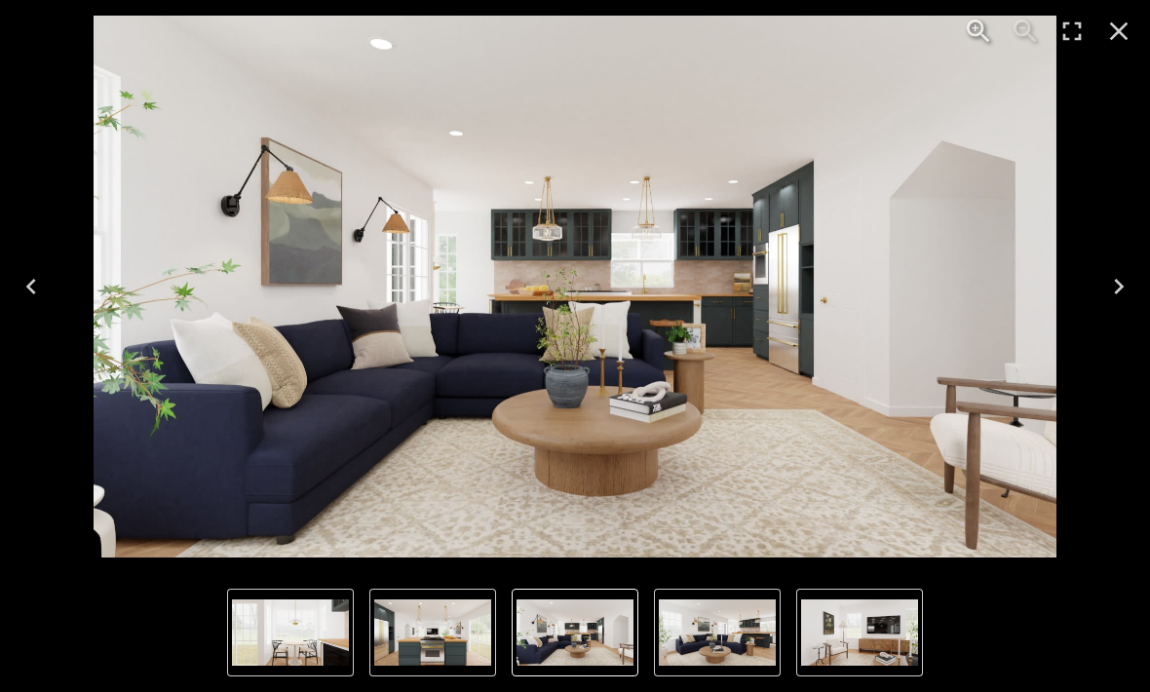
click at [1101, 300] on button "Next" at bounding box center [1119, 287] width 62 height 78
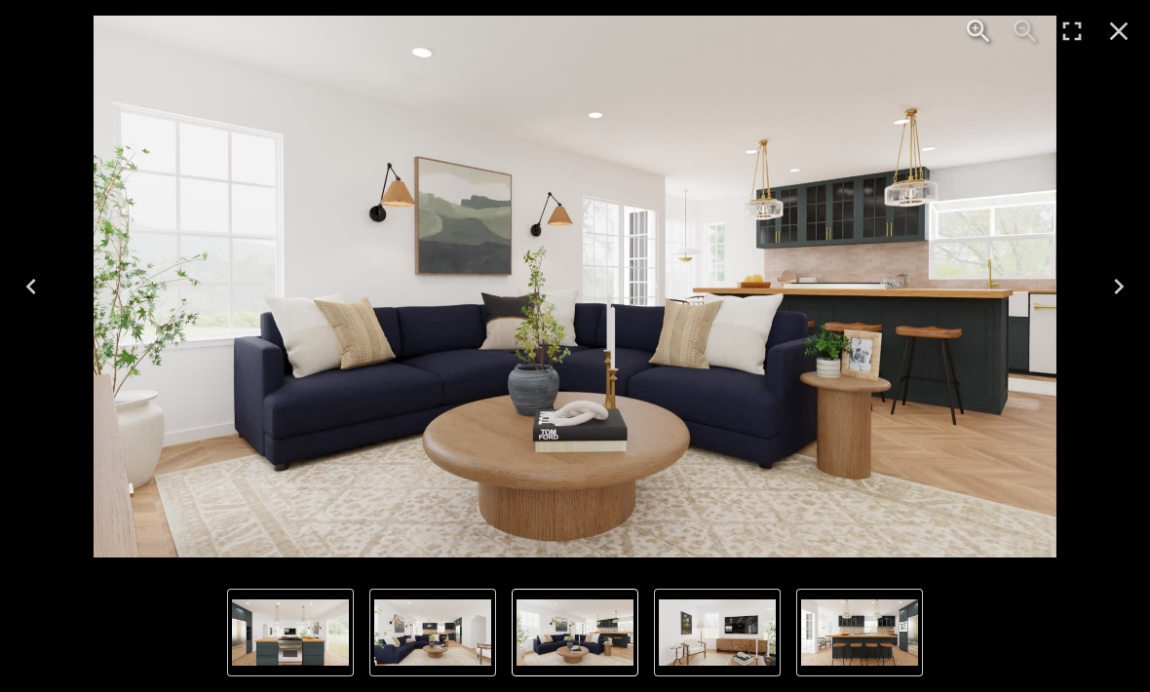
click at [1117, 282] on icon "Next" at bounding box center [1119, 287] width 10 height 16
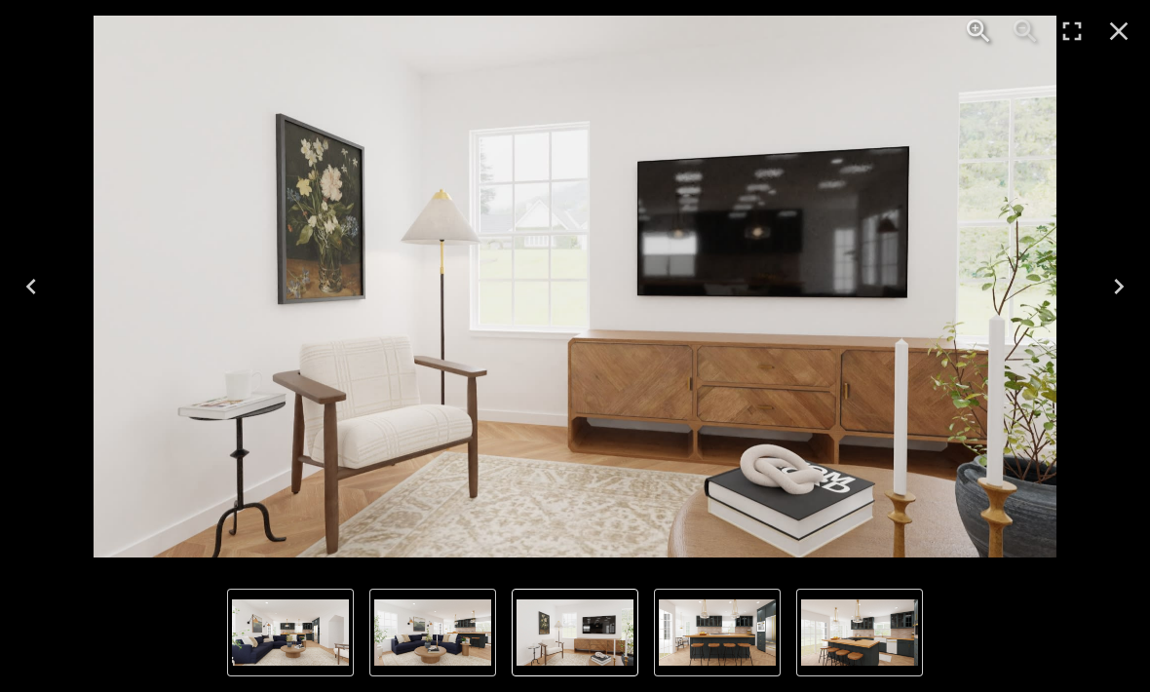
click at [1125, 304] on button "Next" at bounding box center [1119, 287] width 62 height 78
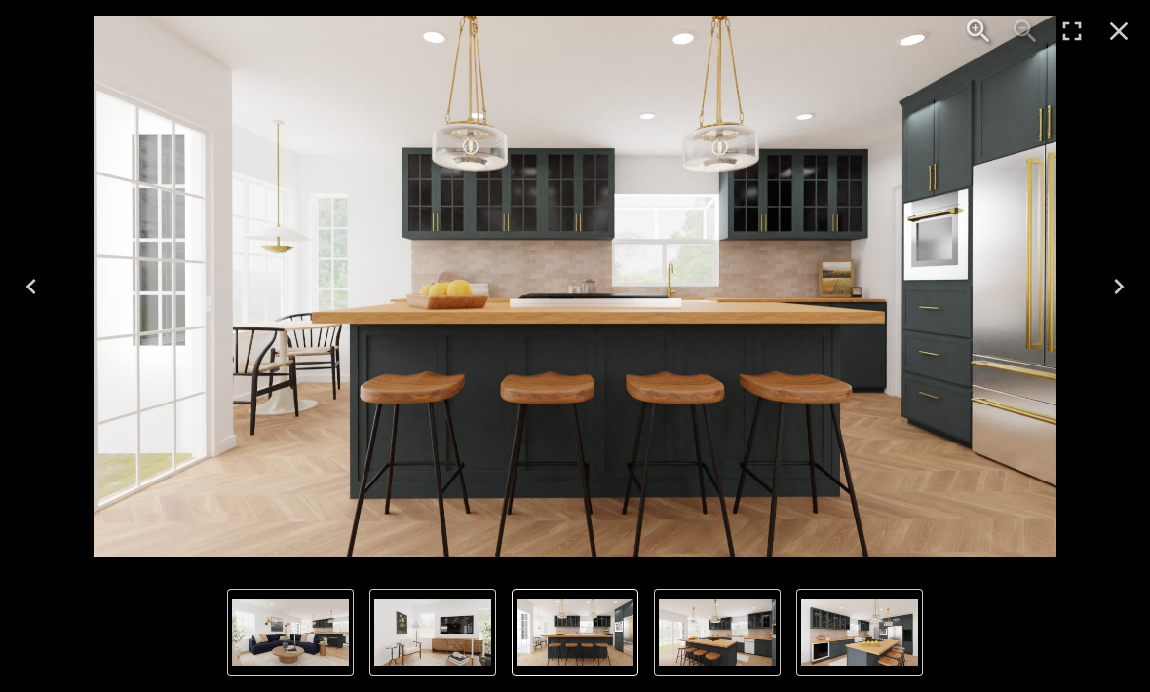
click at [1102, 292] on button "Next" at bounding box center [1119, 287] width 62 height 78
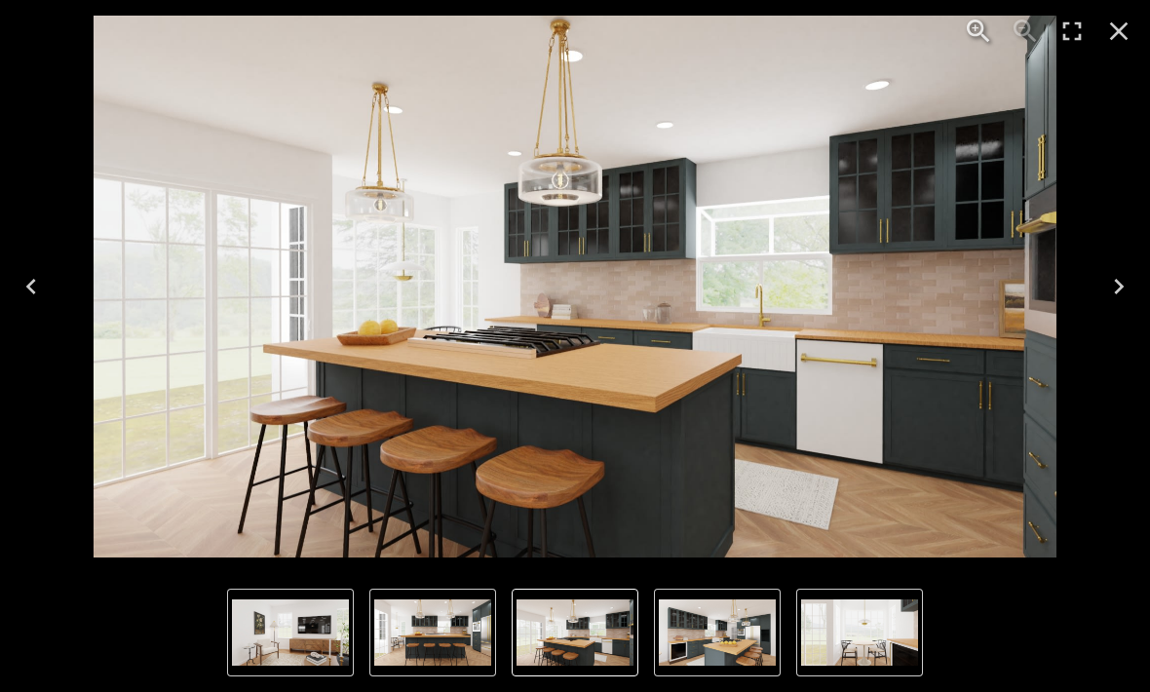
click at [830, 675] on button "7 of 8" at bounding box center [859, 633] width 127 height 88
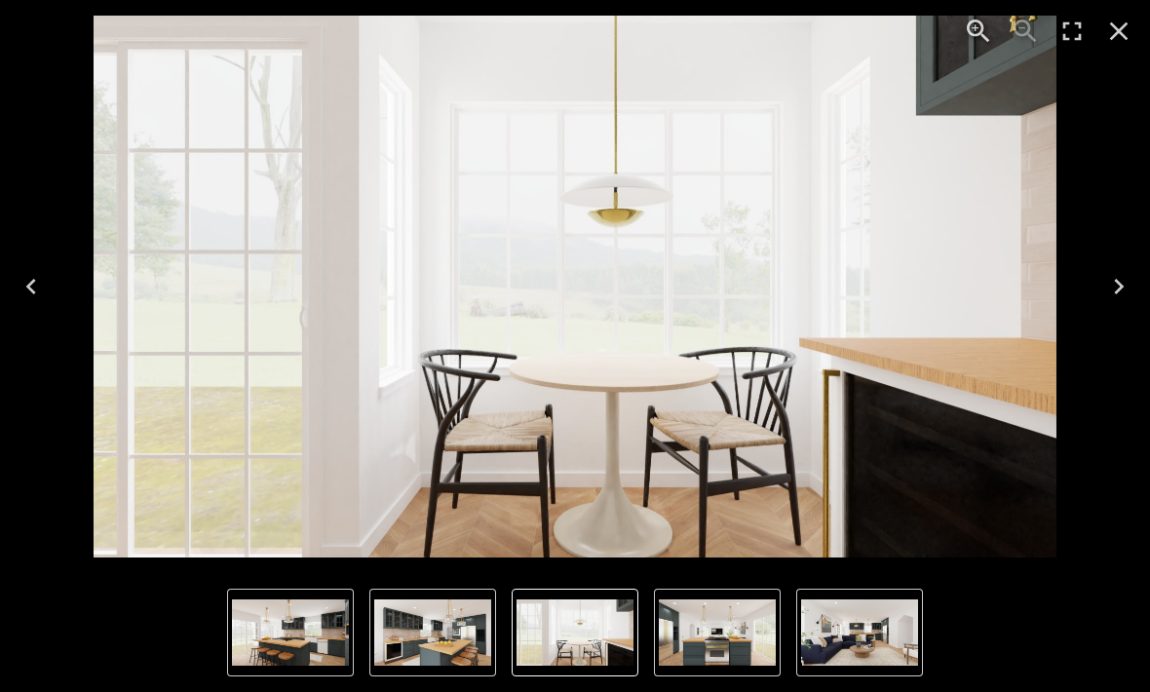
click at [36, 309] on button "Previous" at bounding box center [31, 287] width 62 height 78
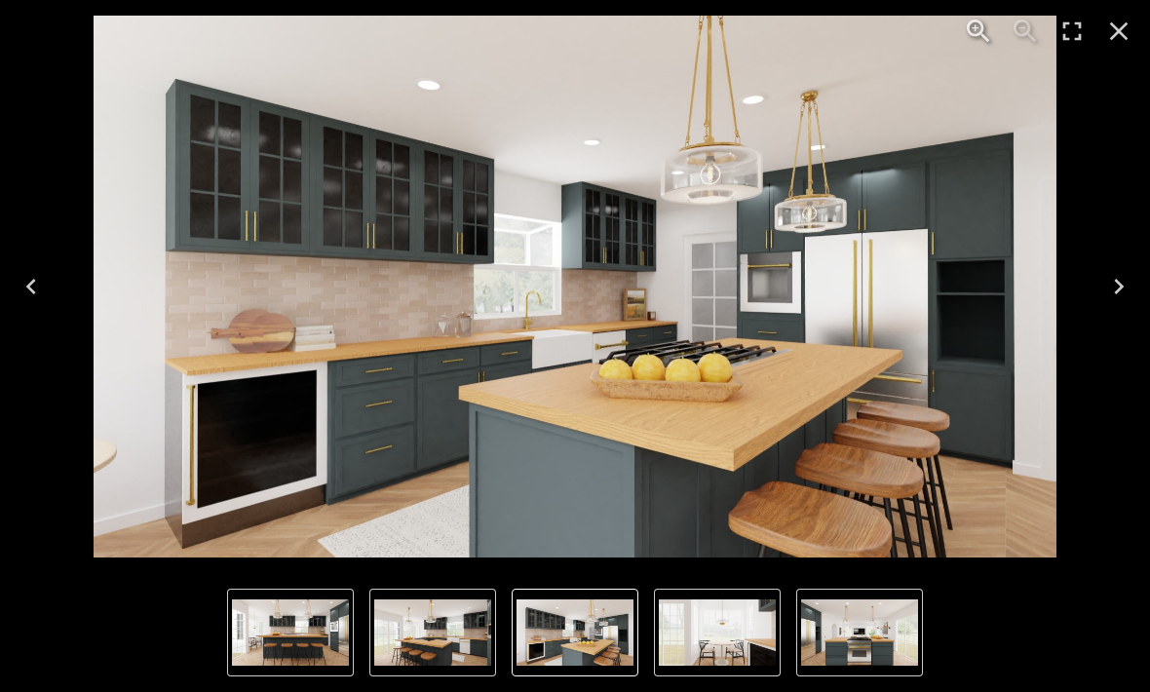
click at [49, 285] on button "Previous" at bounding box center [31, 287] width 62 height 78
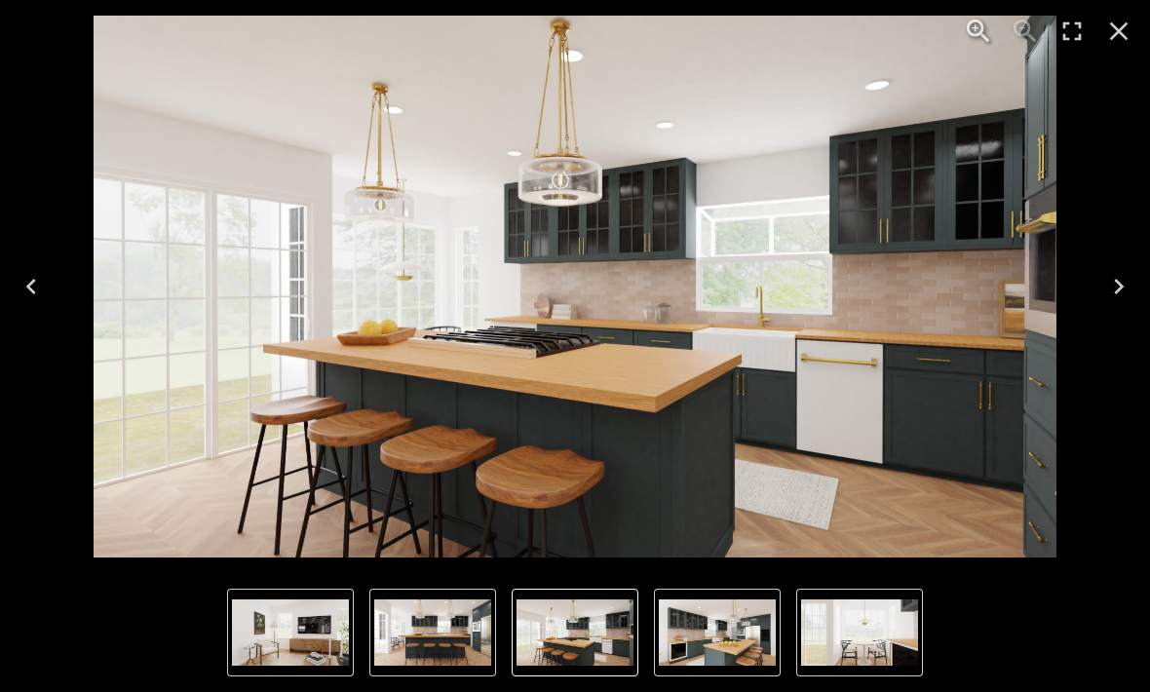
click at [40, 293] on icon "Previous" at bounding box center [31, 286] width 31 height 31
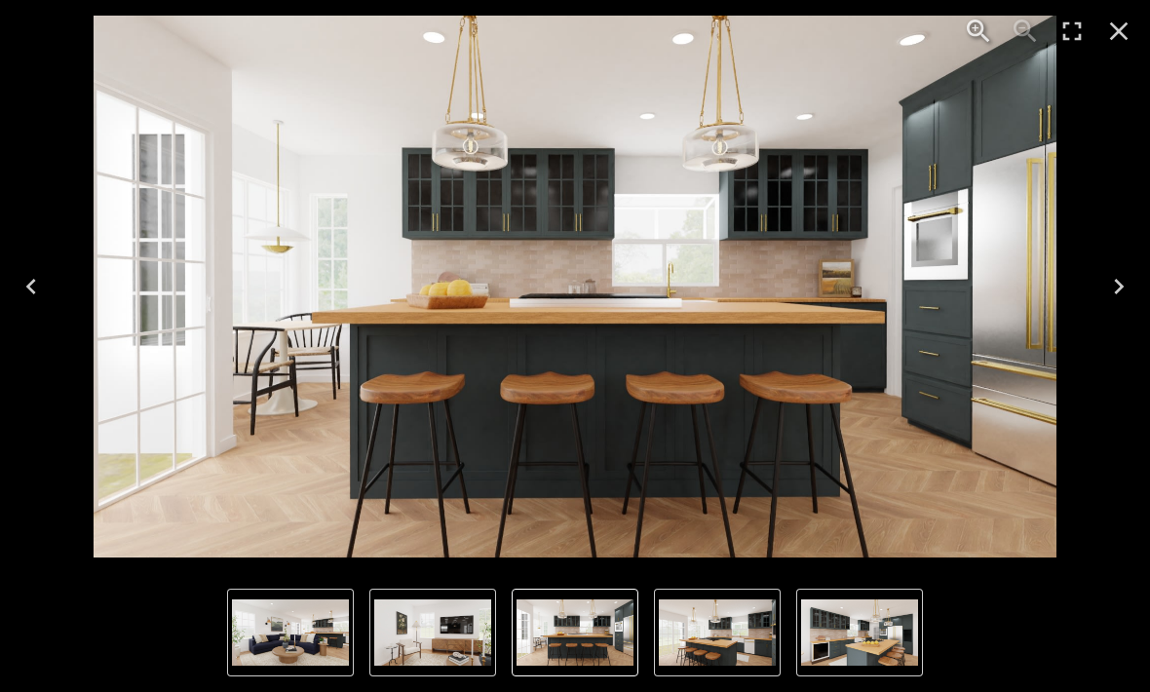
click at [49, 294] on button "Previous" at bounding box center [31, 287] width 62 height 78
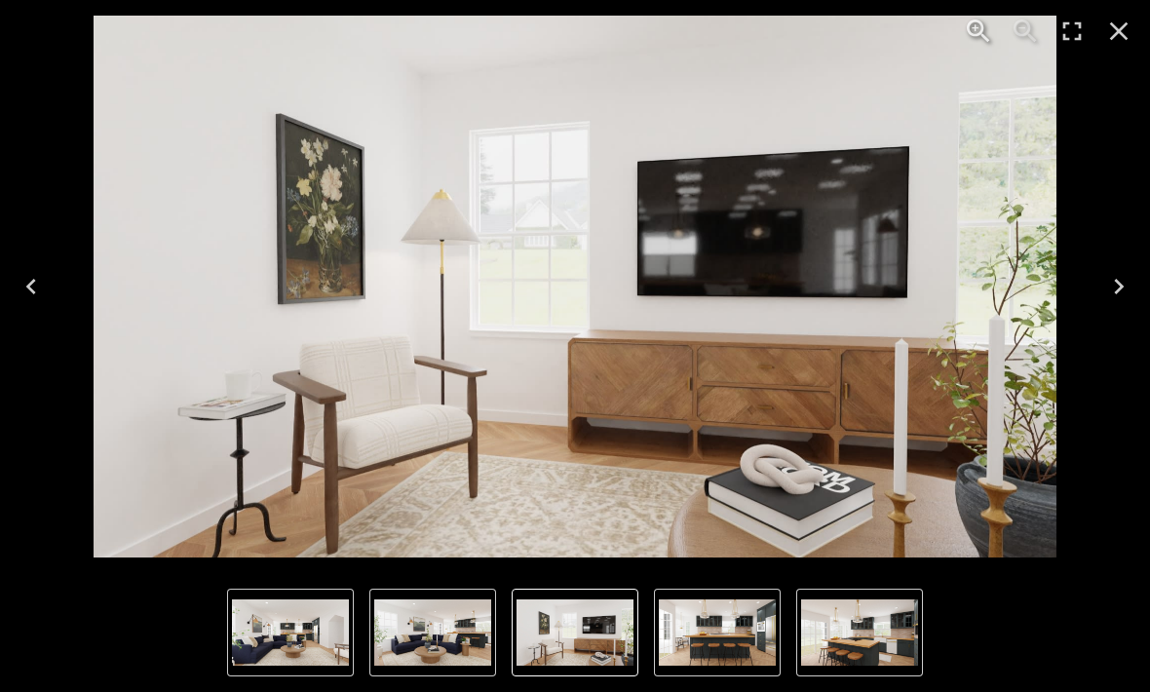
click at [1107, 287] on icon "Next" at bounding box center [1118, 286] width 31 height 31
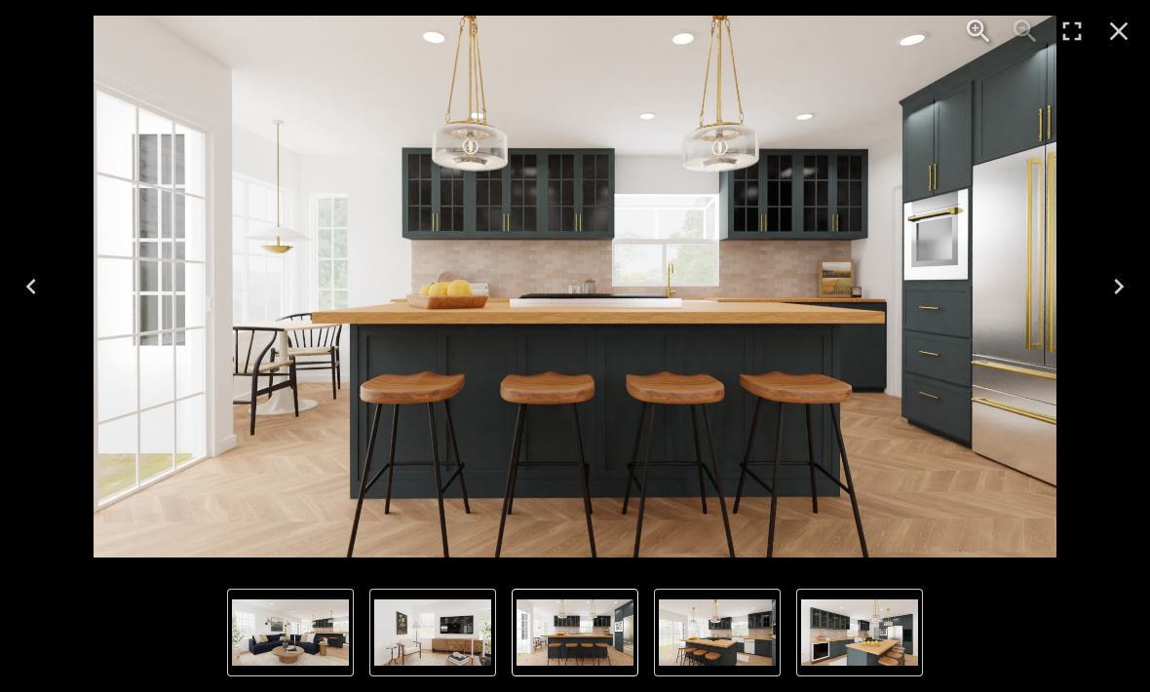
click at [23, 289] on icon "Previous" at bounding box center [31, 286] width 31 height 31
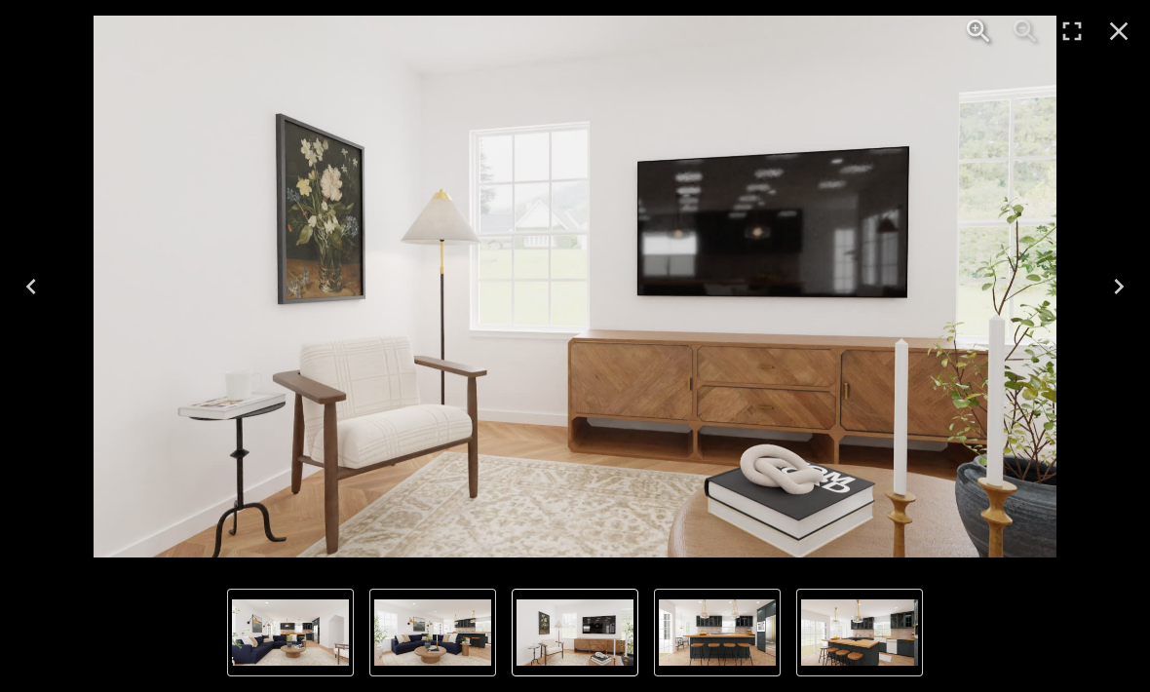
click at [1102, 283] on button "Next" at bounding box center [1119, 287] width 62 height 78
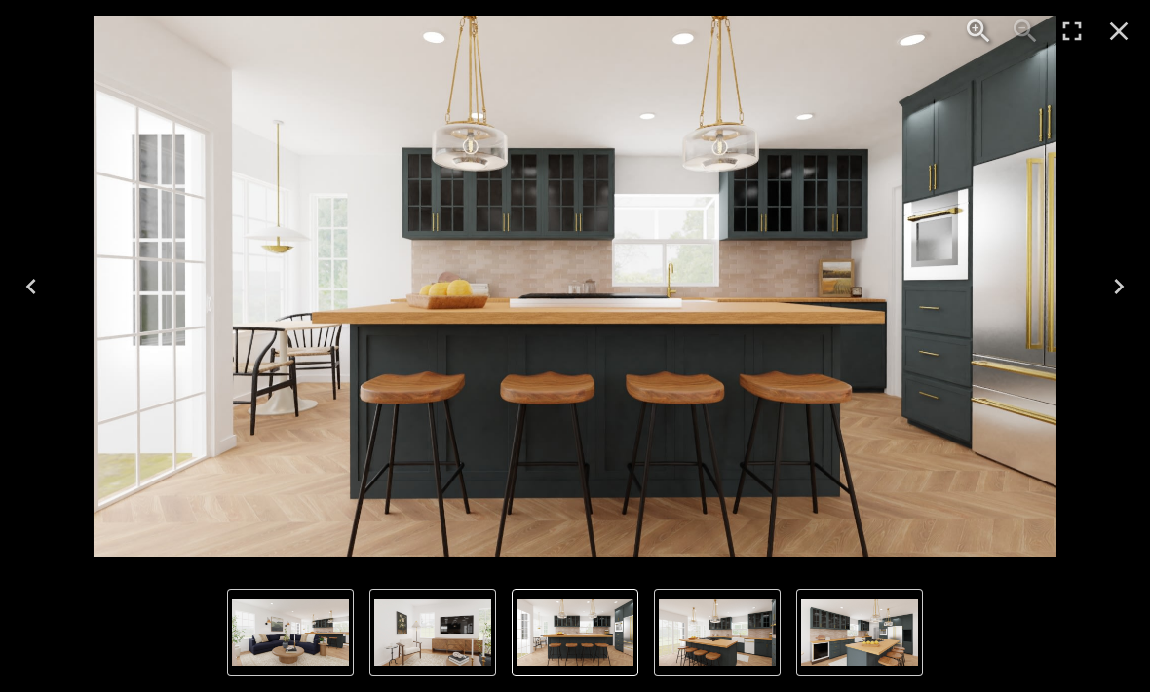
click at [1107, 278] on icon "Next" at bounding box center [1118, 286] width 31 height 31
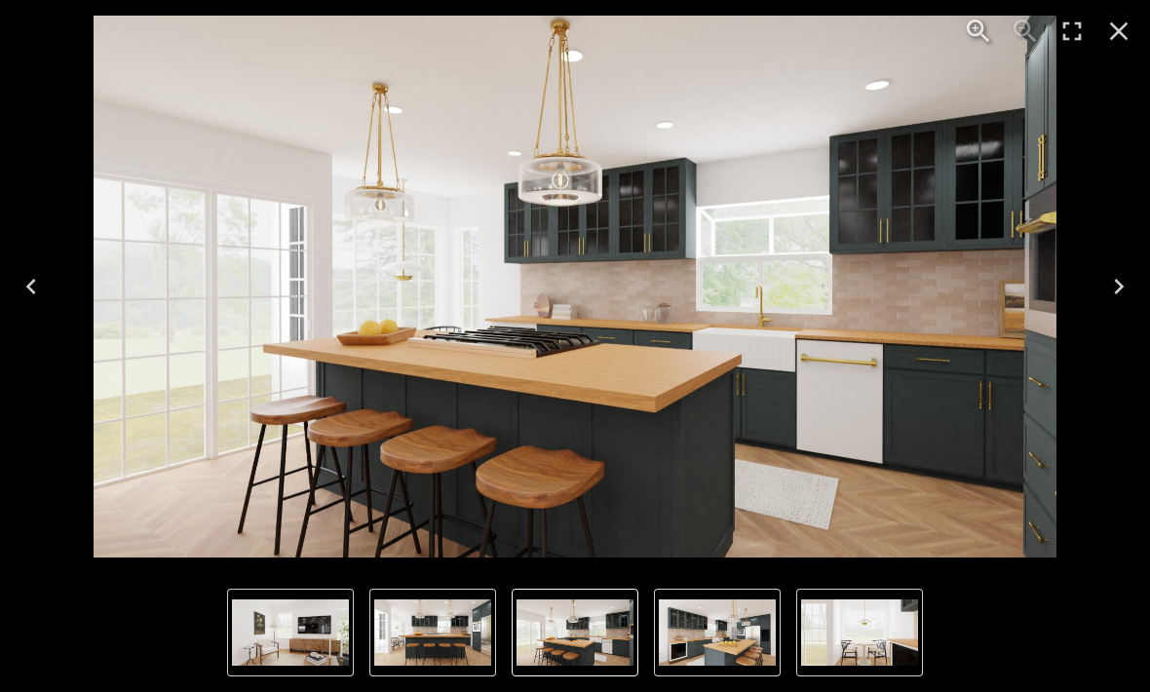
click at [17, 273] on icon "Previous" at bounding box center [31, 286] width 31 height 31
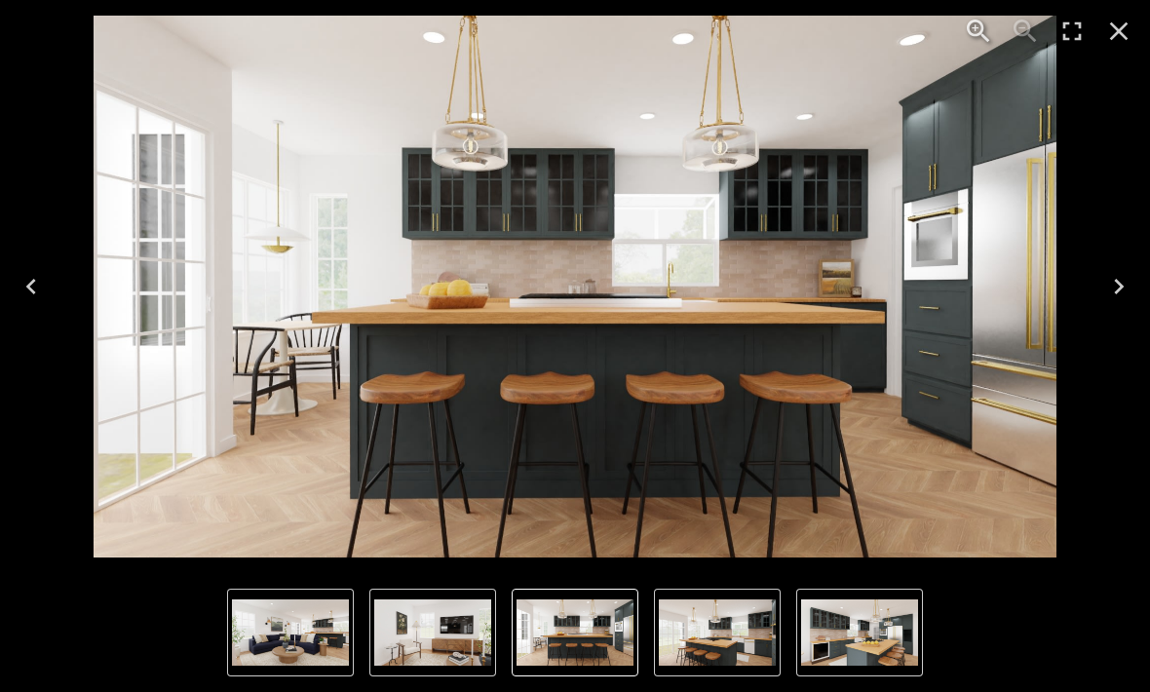
click at [1080, 287] on div "4 of 8" at bounding box center [575, 287] width 1119 height 542
click at [1097, 288] on button "Next" at bounding box center [1119, 287] width 62 height 78
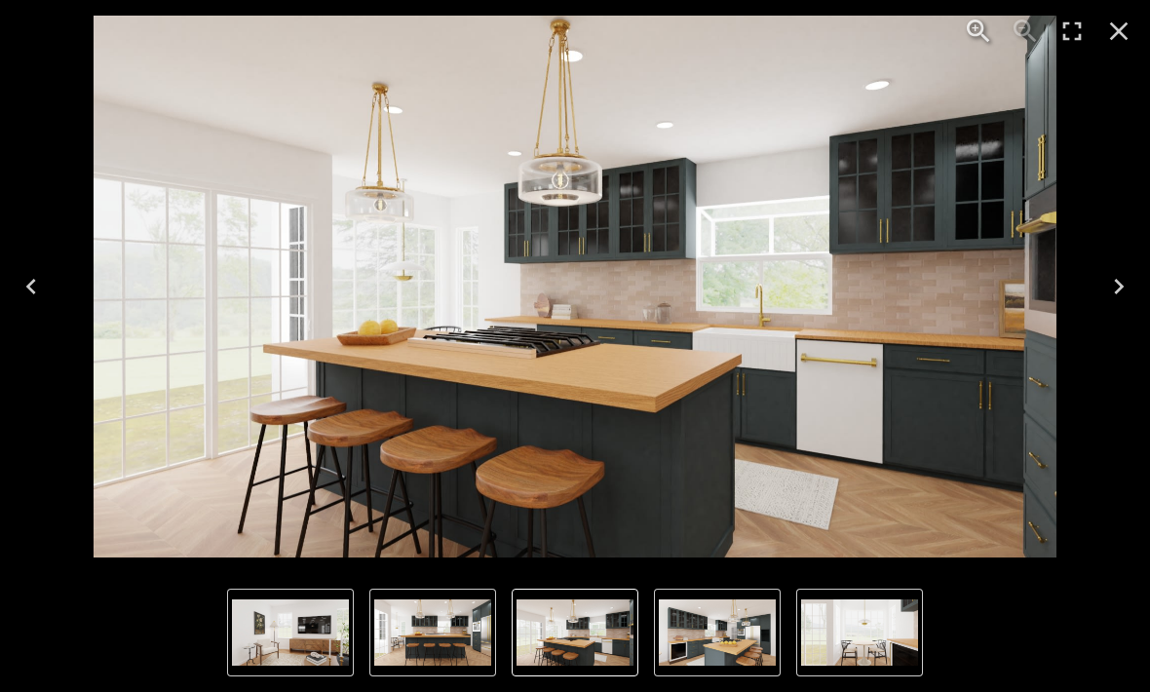
click at [1094, 286] on button "Next" at bounding box center [1119, 287] width 62 height 78
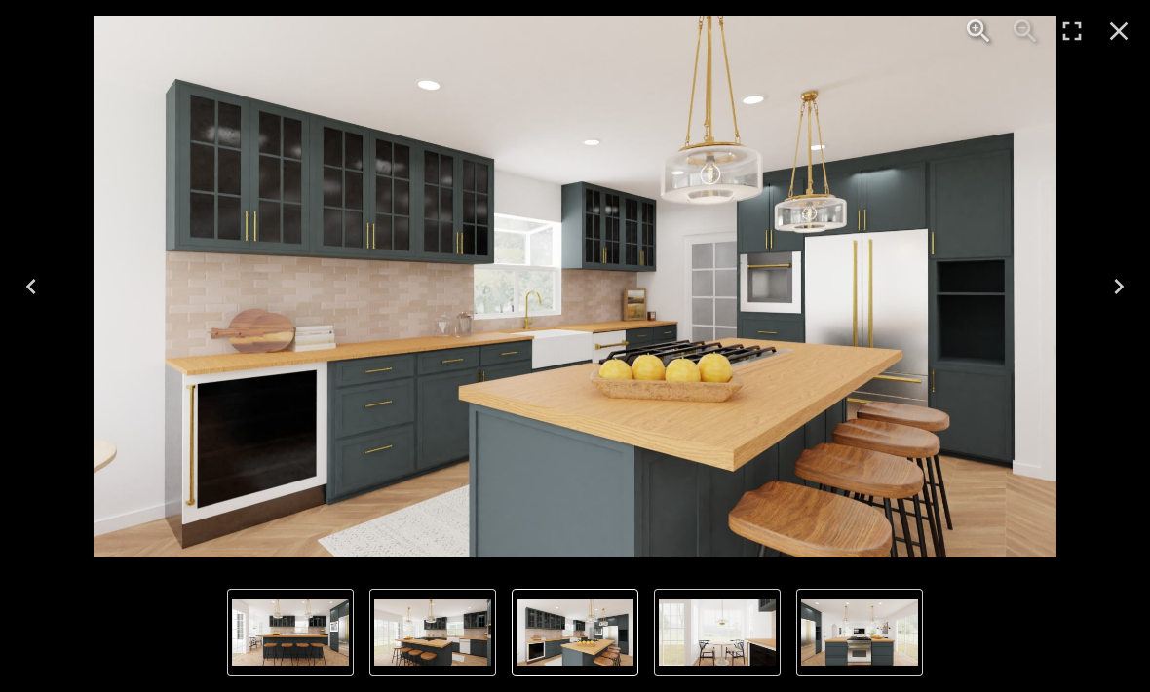
click at [1098, 282] on button "Next" at bounding box center [1119, 287] width 62 height 78
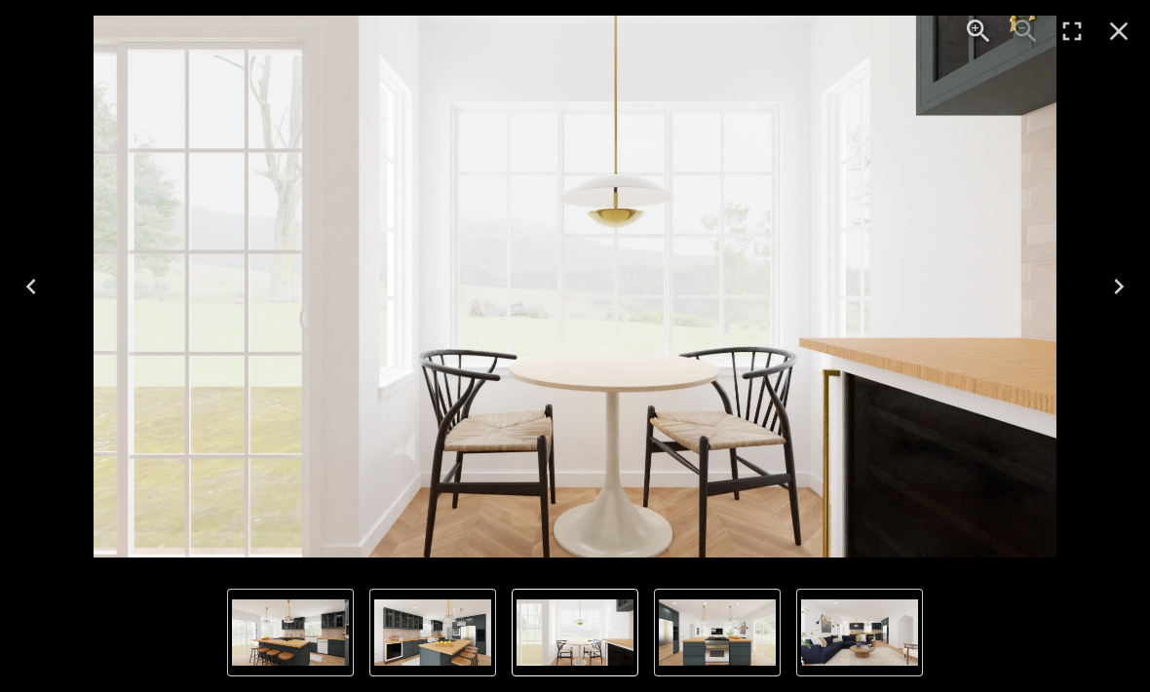
click at [1099, 280] on button "Next" at bounding box center [1119, 287] width 62 height 78
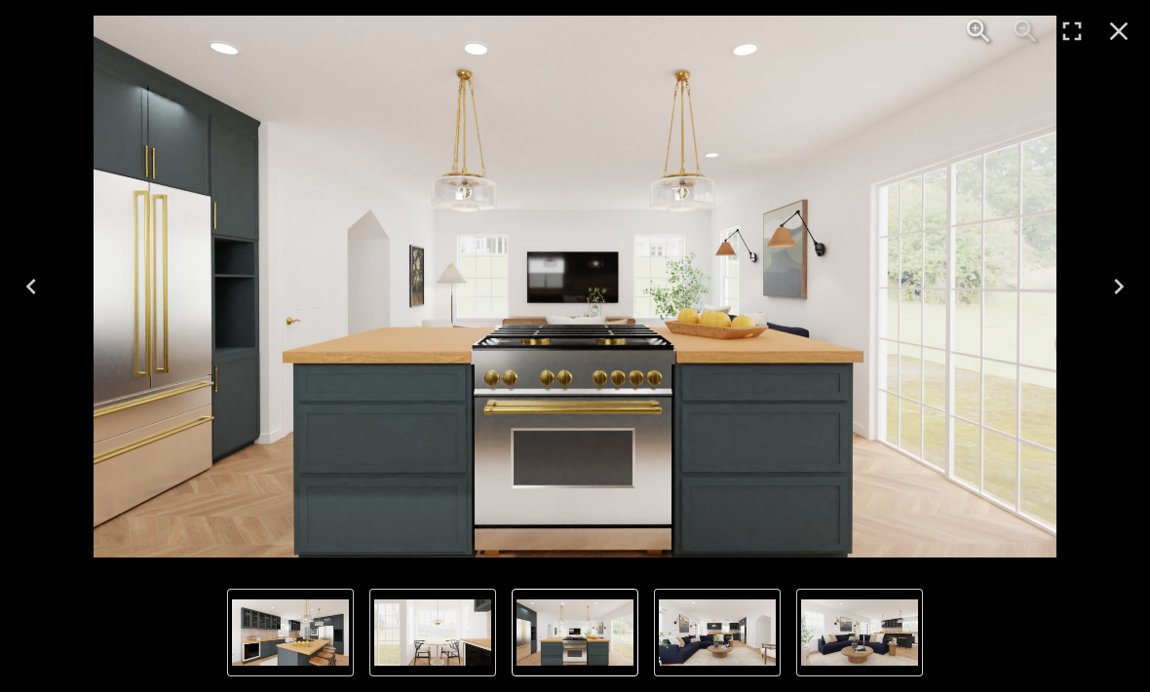
click at [1126, 290] on icon "Next" at bounding box center [1118, 286] width 31 height 31
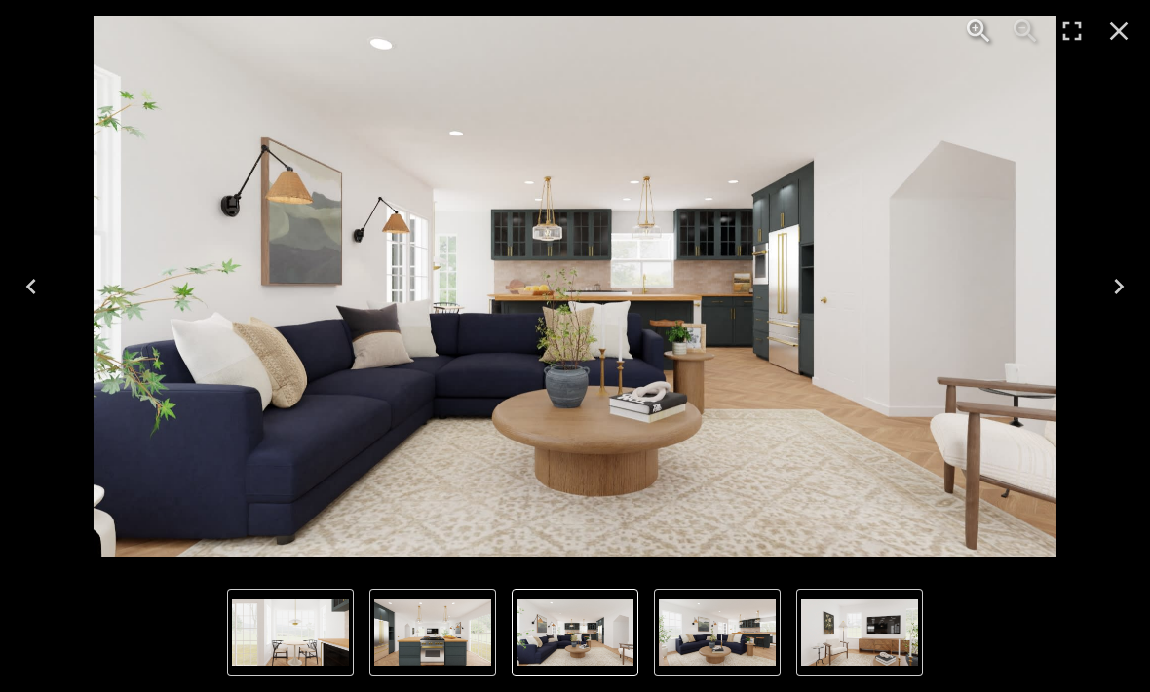
click at [1117, 291] on icon "Next" at bounding box center [1119, 287] width 10 height 16
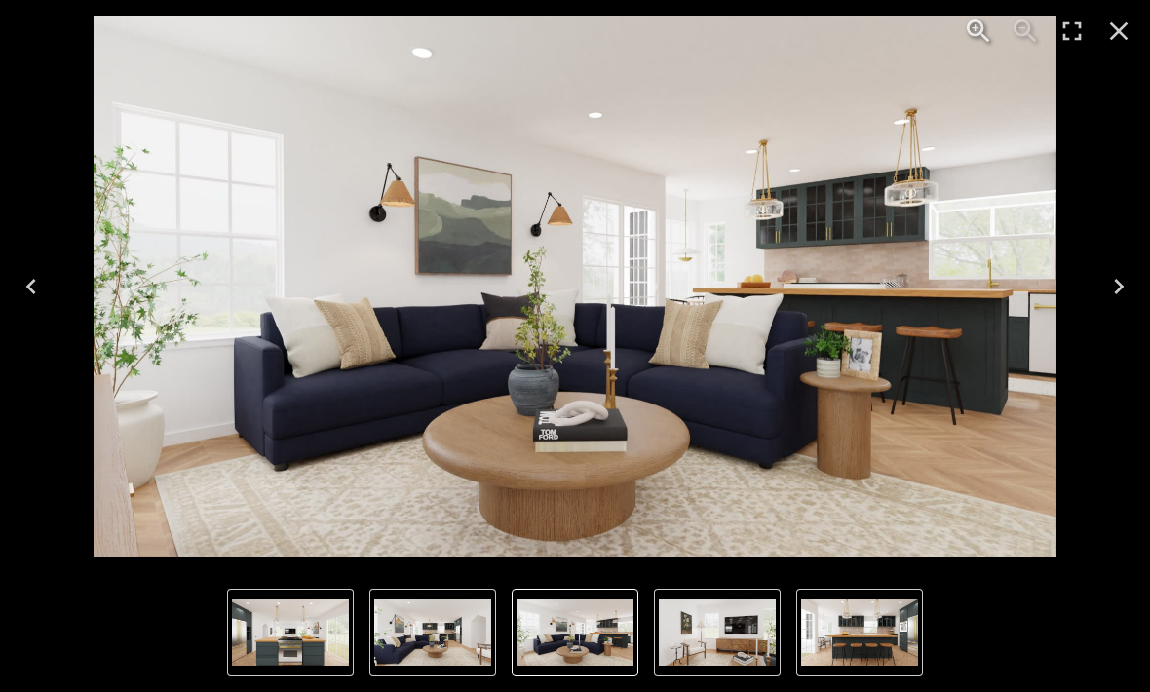
click at [1111, 277] on icon "Next" at bounding box center [1118, 286] width 31 height 31
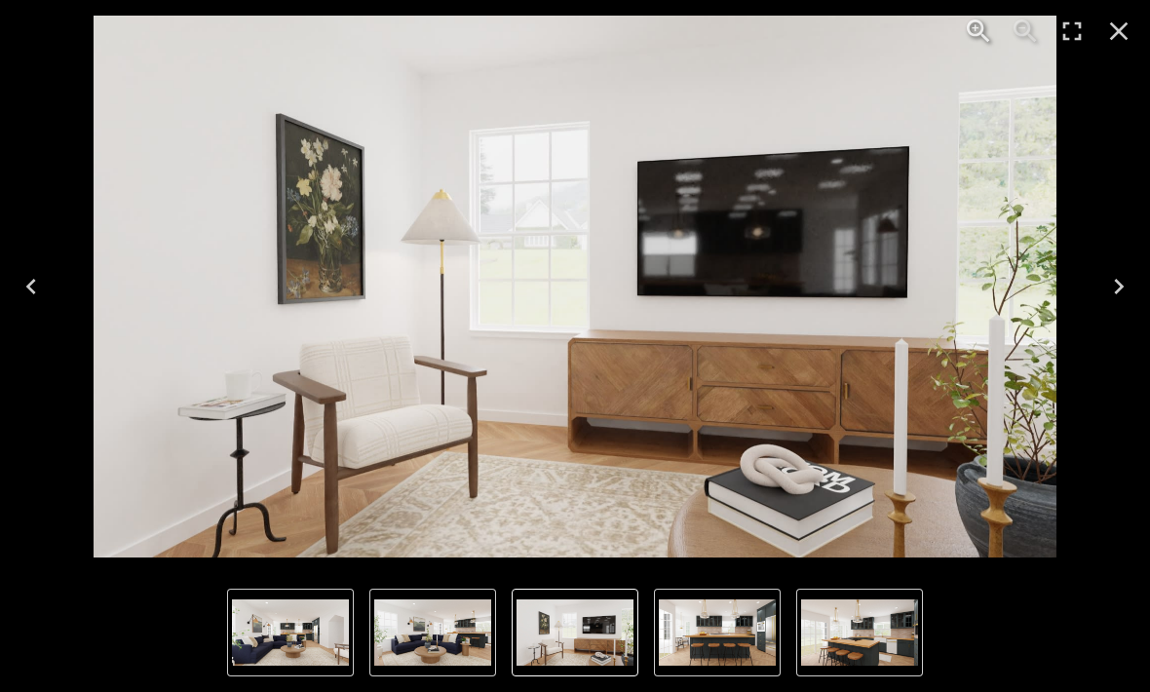
click at [1102, 301] on button "Next" at bounding box center [1119, 287] width 62 height 78
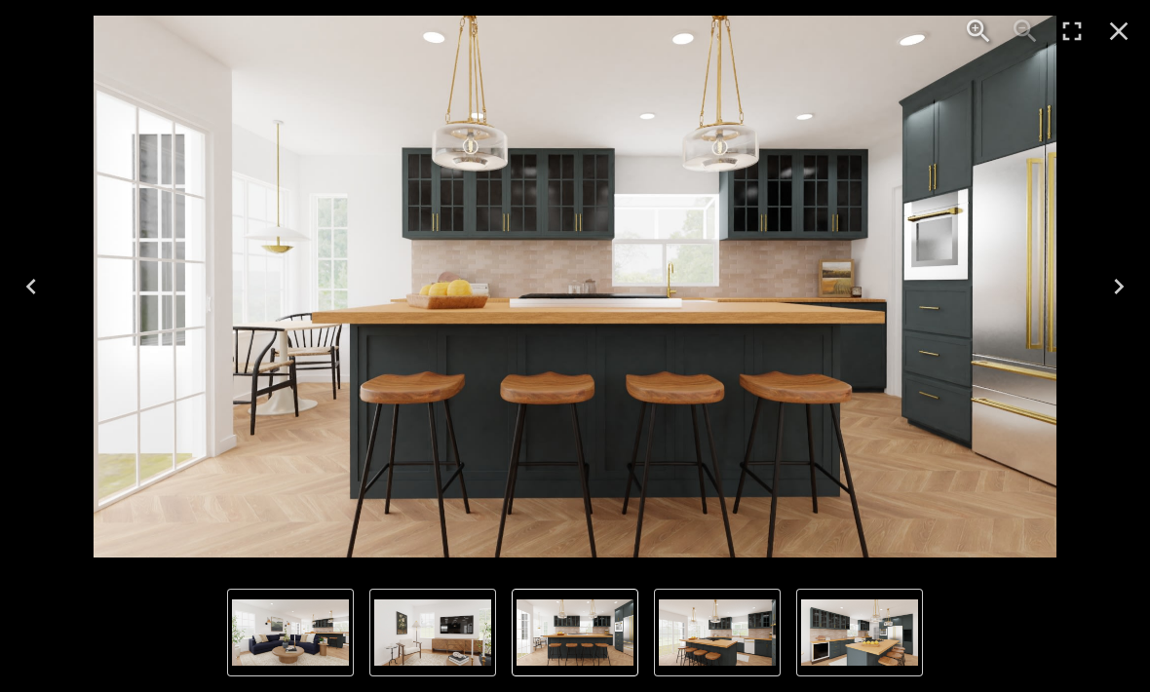
click at [1109, 285] on icon "Next" at bounding box center [1118, 286] width 31 height 31
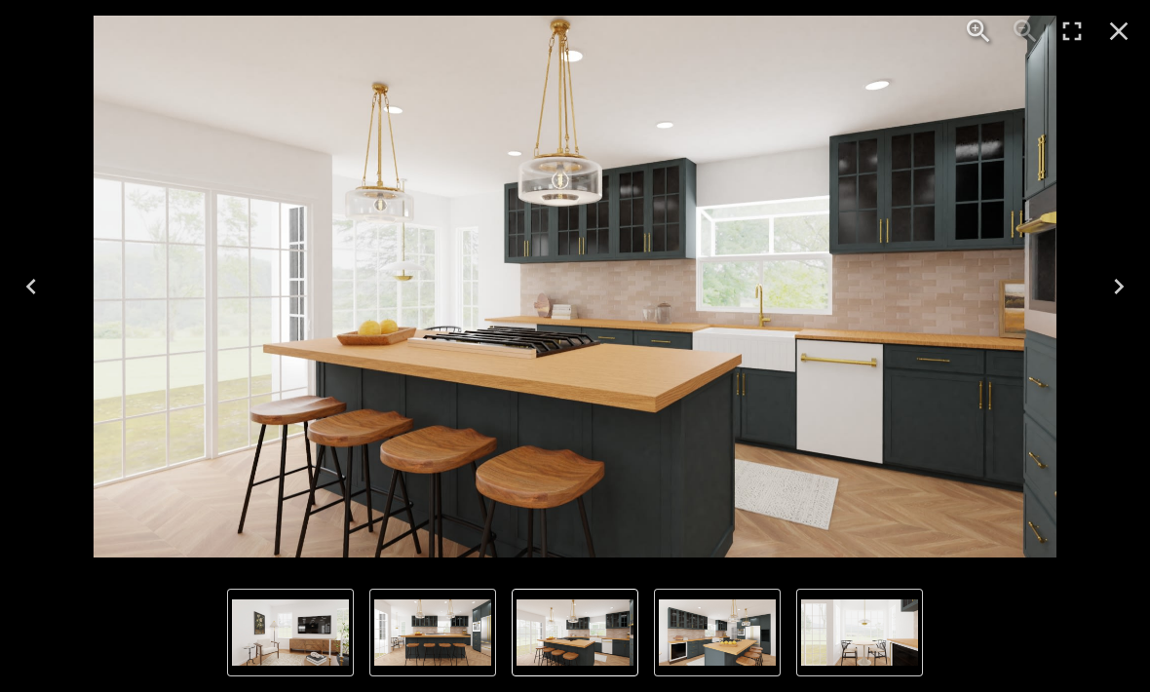
click at [1130, 287] on icon "Next" at bounding box center [1118, 286] width 31 height 31
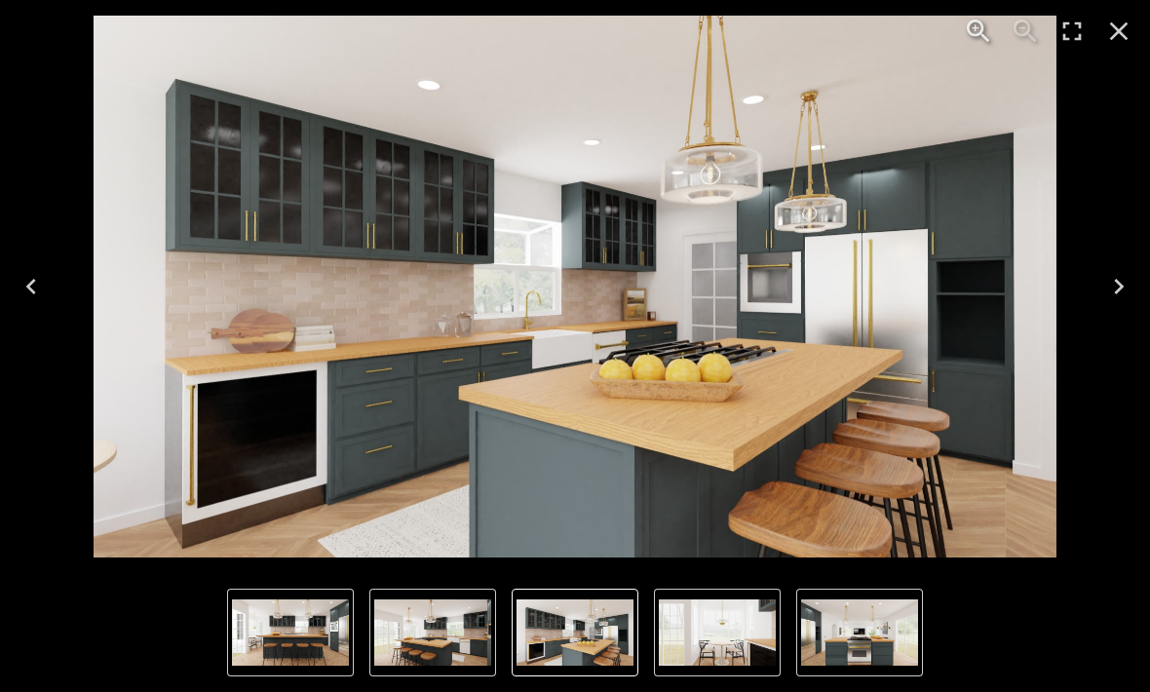
click at [1094, 276] on button "Next" at bounding box center [1119, 287] width 62 height 78
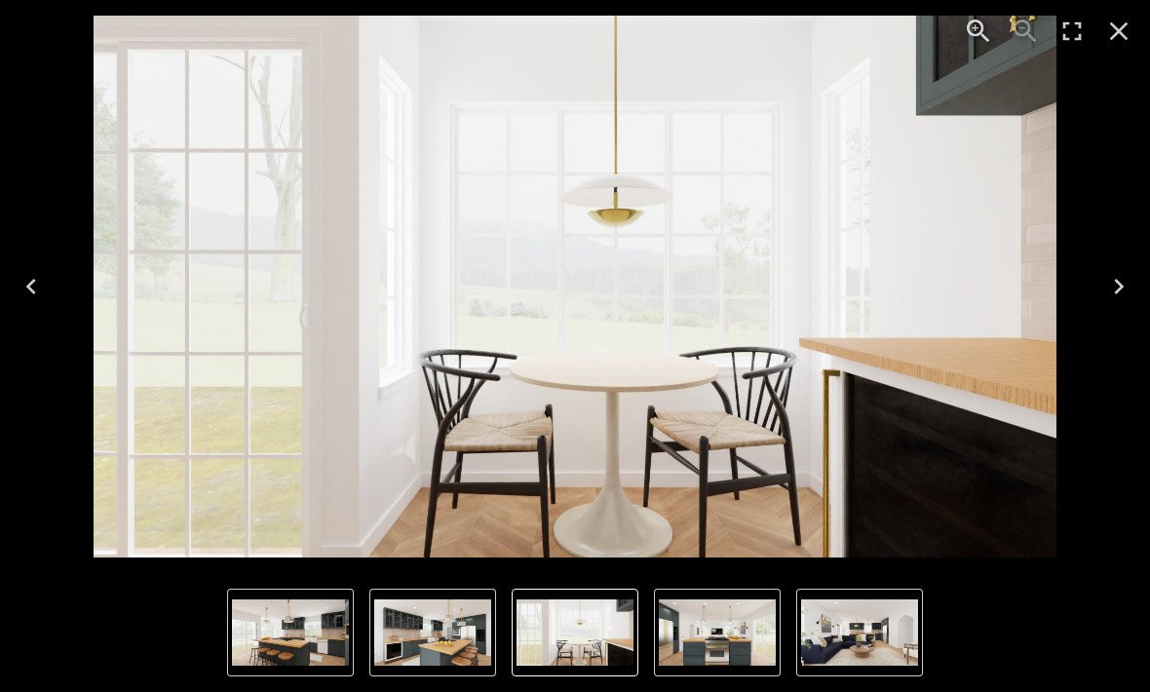
click at [1110, 274] on icon "Next" at bounding box center [1118, 286] width 31 height 31
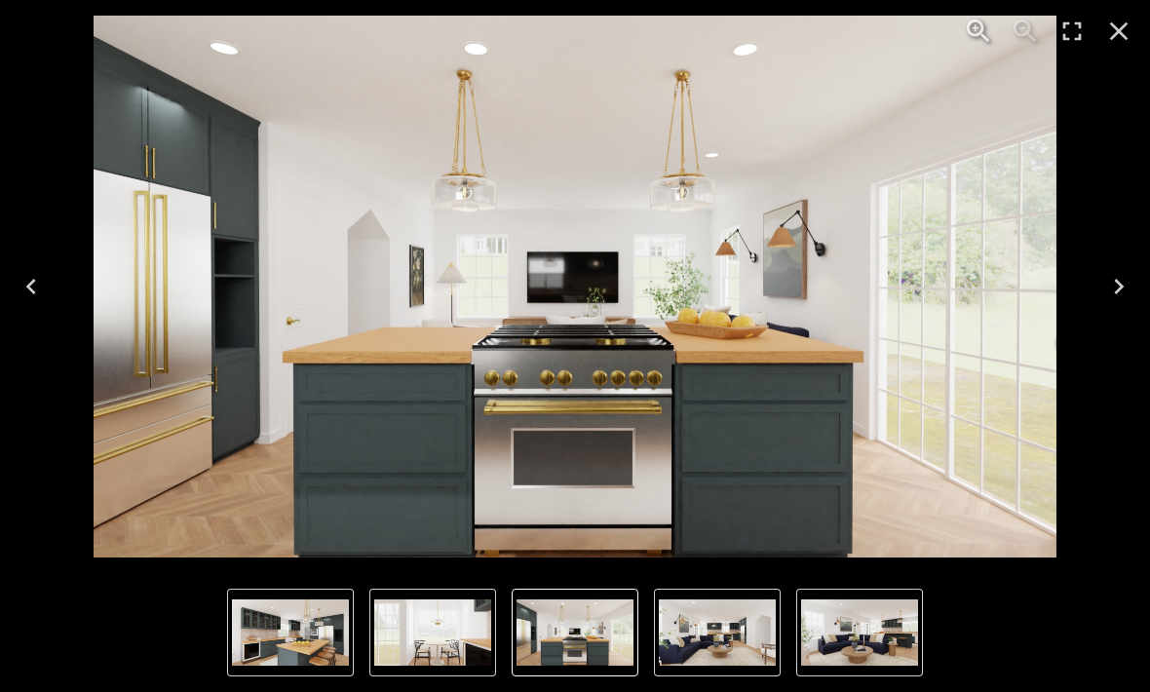
click at [598, 426] on img "8 of 8" at bounding box center [575, 287] width 963 height 542
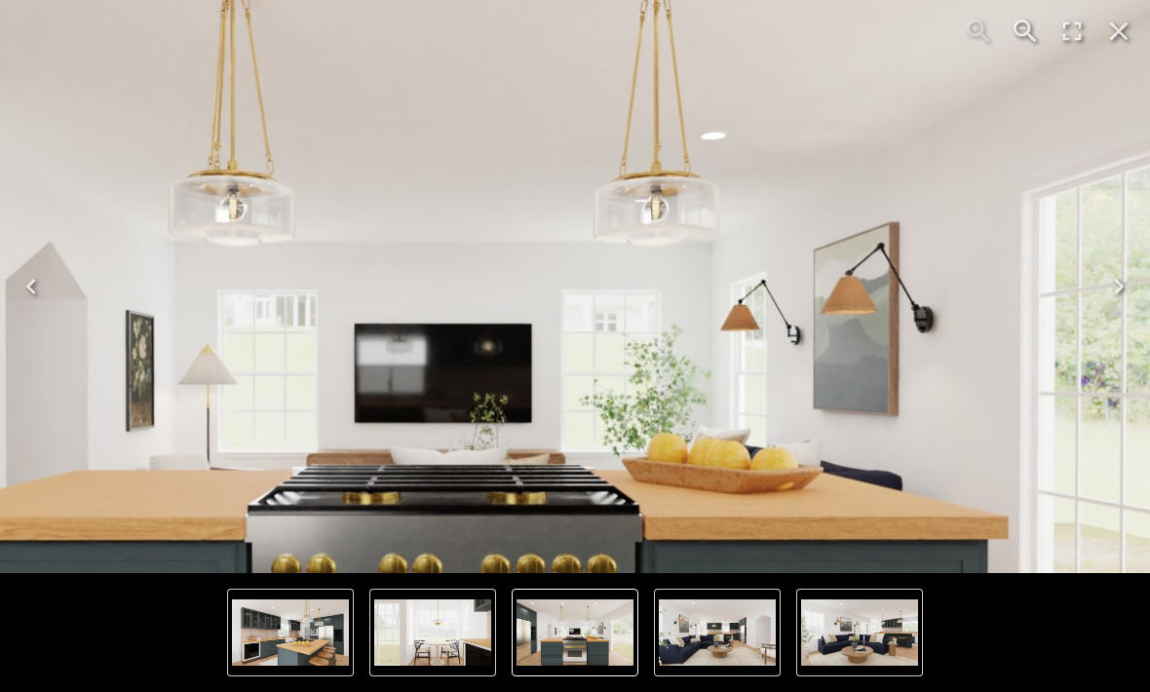
click at [694, 212] on img "8 of 8" at bounding box center [448, 391] width 1873 height 1053
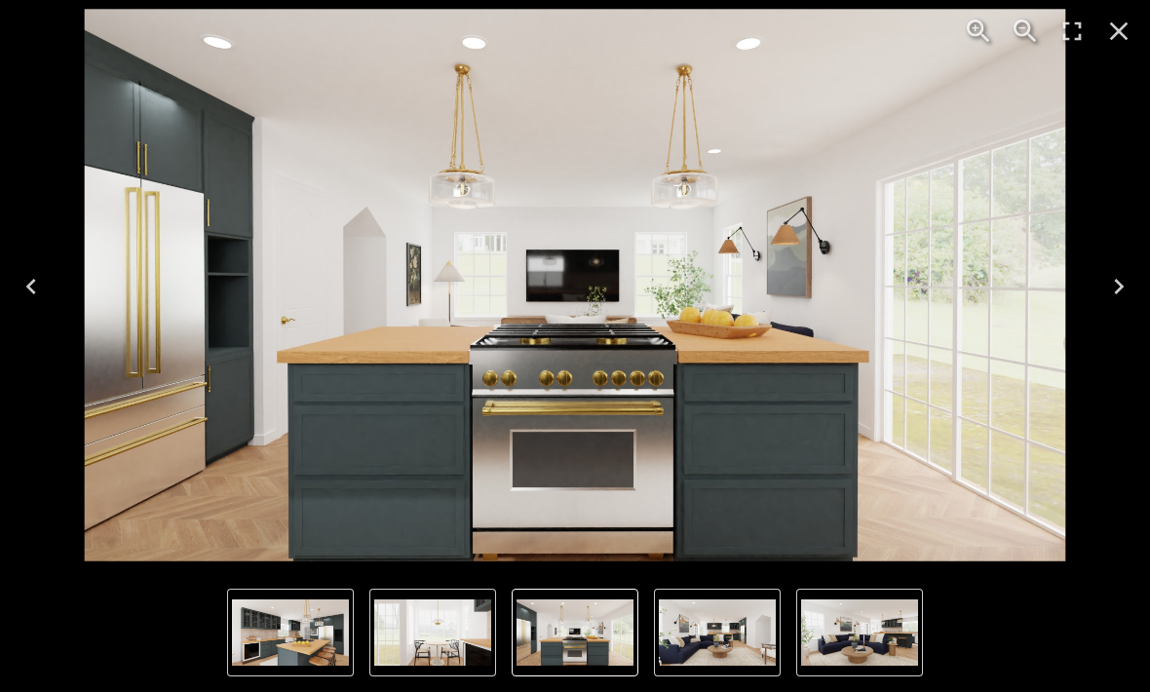
click at [40, 685] on div "Lightbox" at bounding box center [575, 632] width 1150 height 119
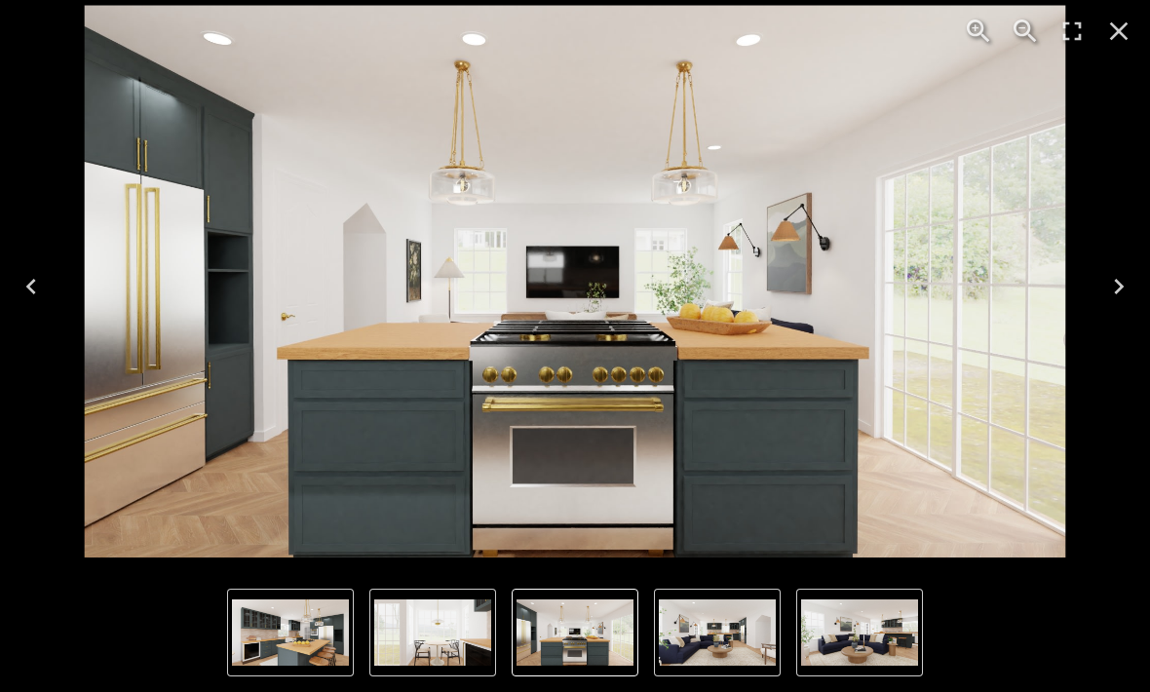
click at [30, 292] on icon "Previous" at bounding box center [31, 286] width 31 height 31
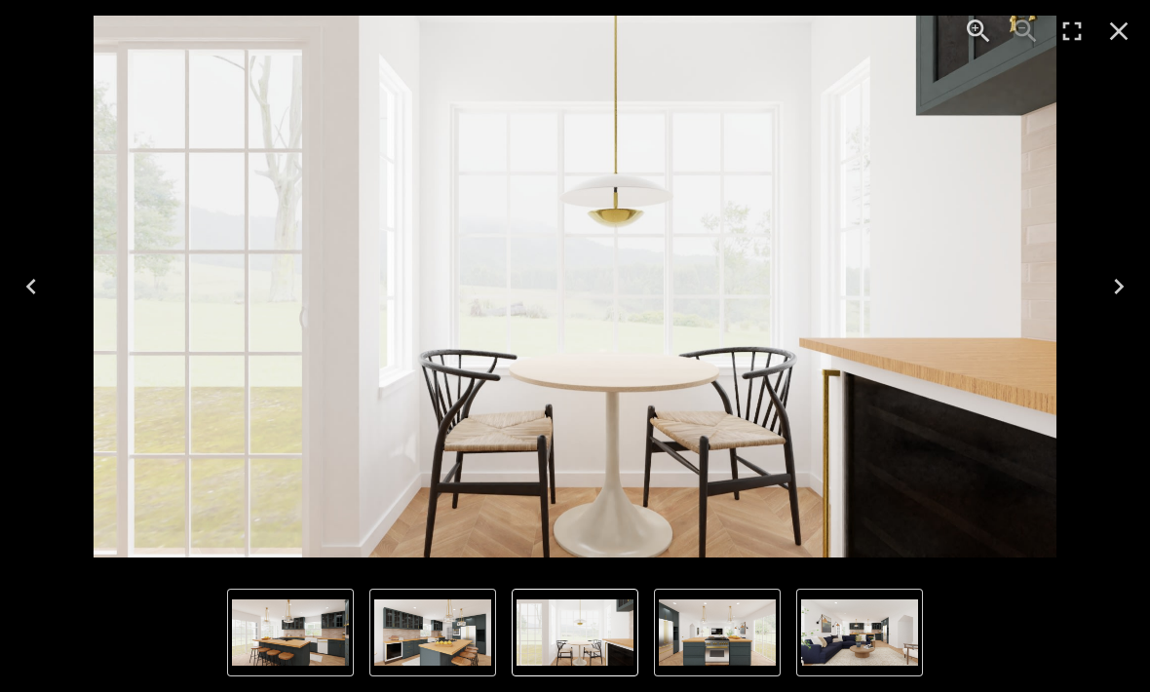
click at [1107, 290] on icon "Next" at bounding box center [1118, 286] width 31 height 31
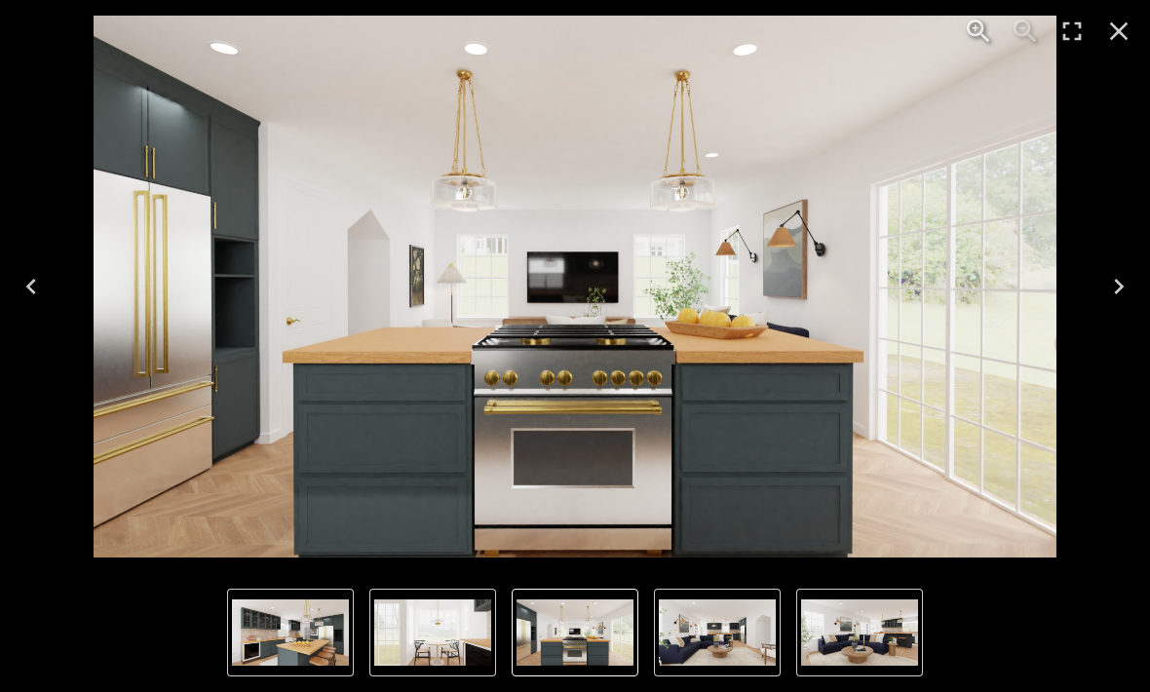
click at [1111, 276] on icon "Next" at bounding box center [1118, 286] width 31 height 31
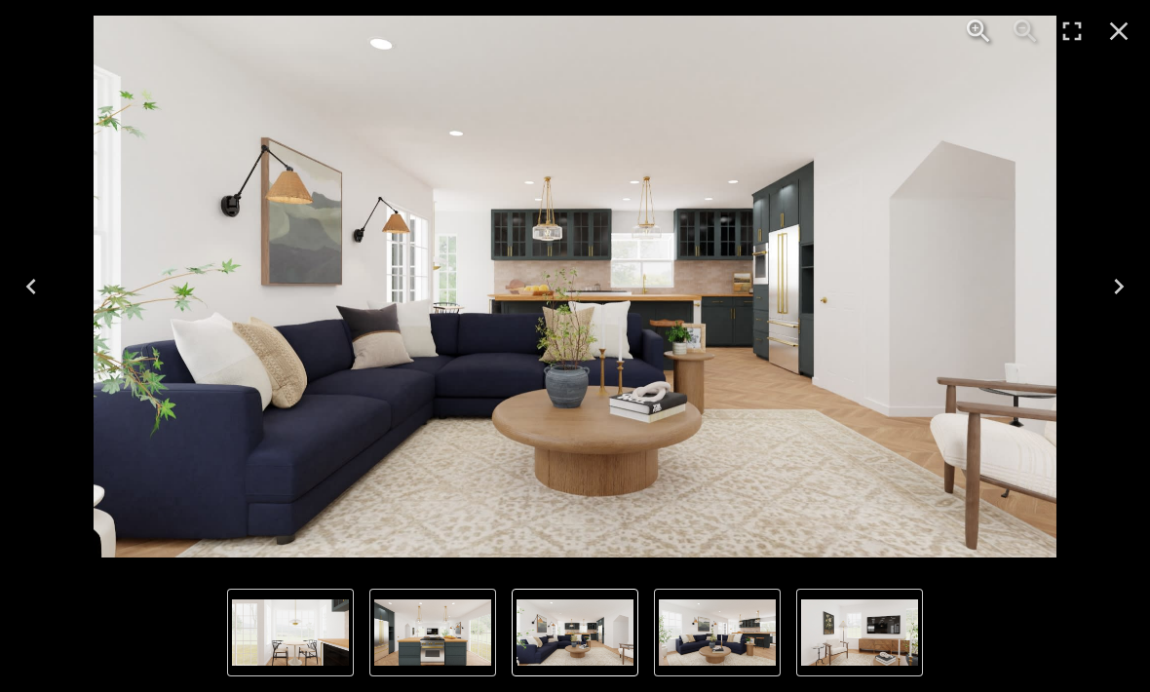
click at [1089, 288] on button "Next" at bounding box center [1119, 287] width 62 height 78
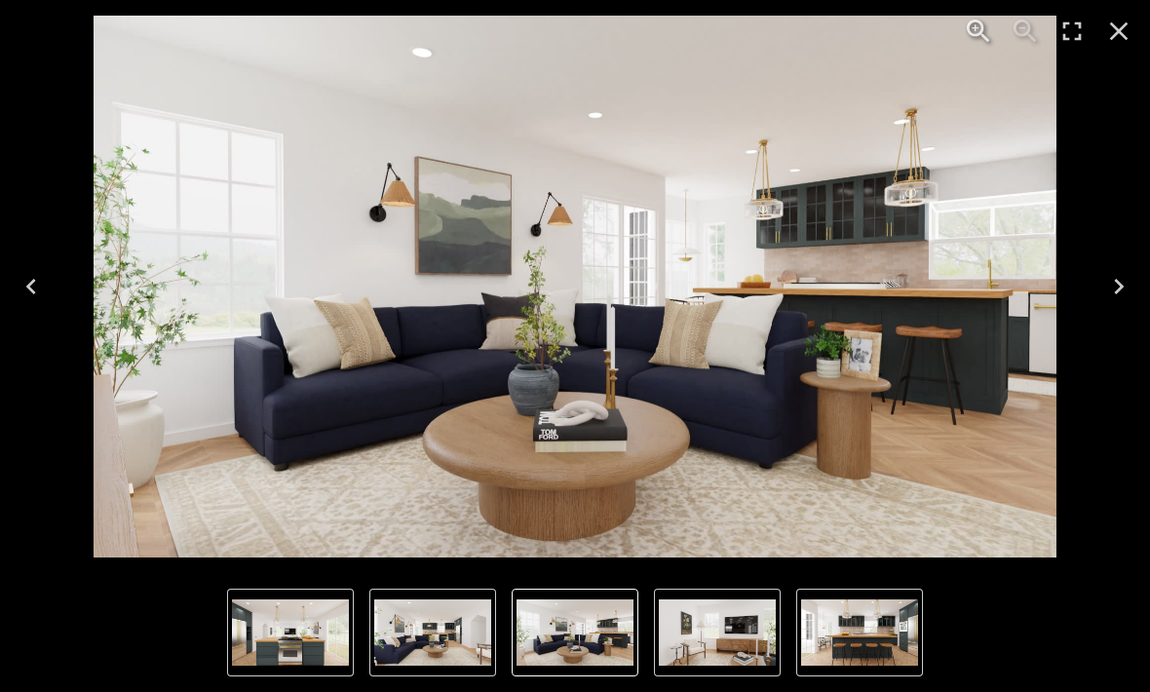
click at [1099, 290] on button "Next" at bounding box center [1119, 287] width 62 height 78
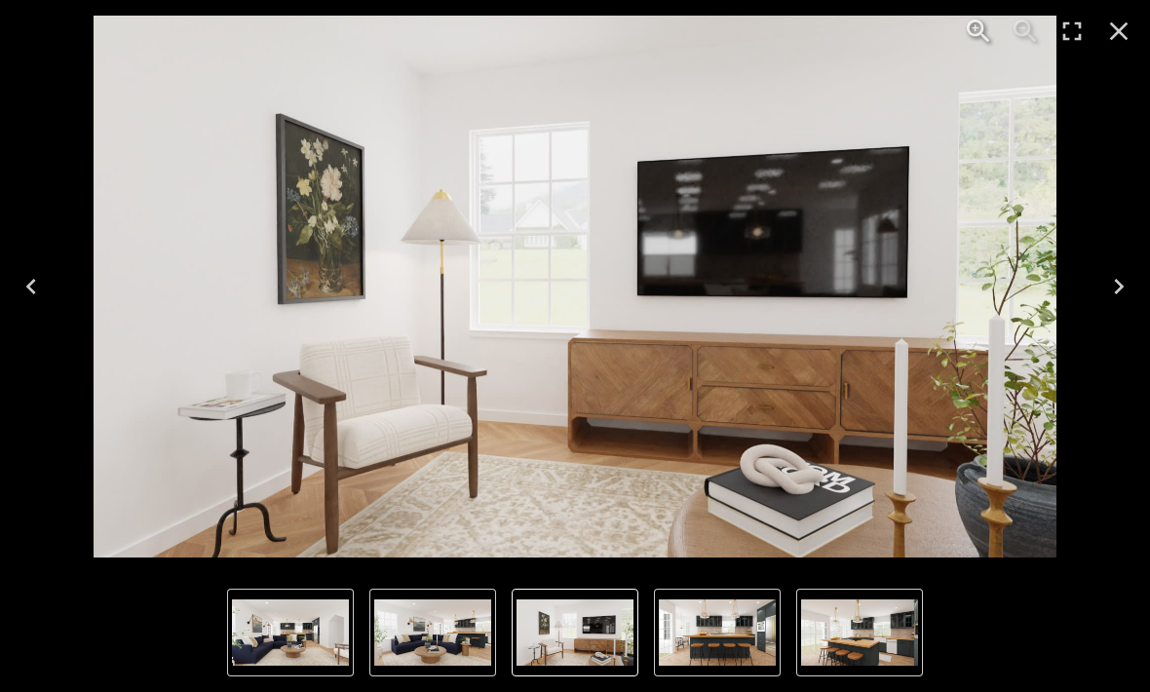
click at [1094, 290] on button "Next" at bounding box center [1119, 287] width 62 height 78
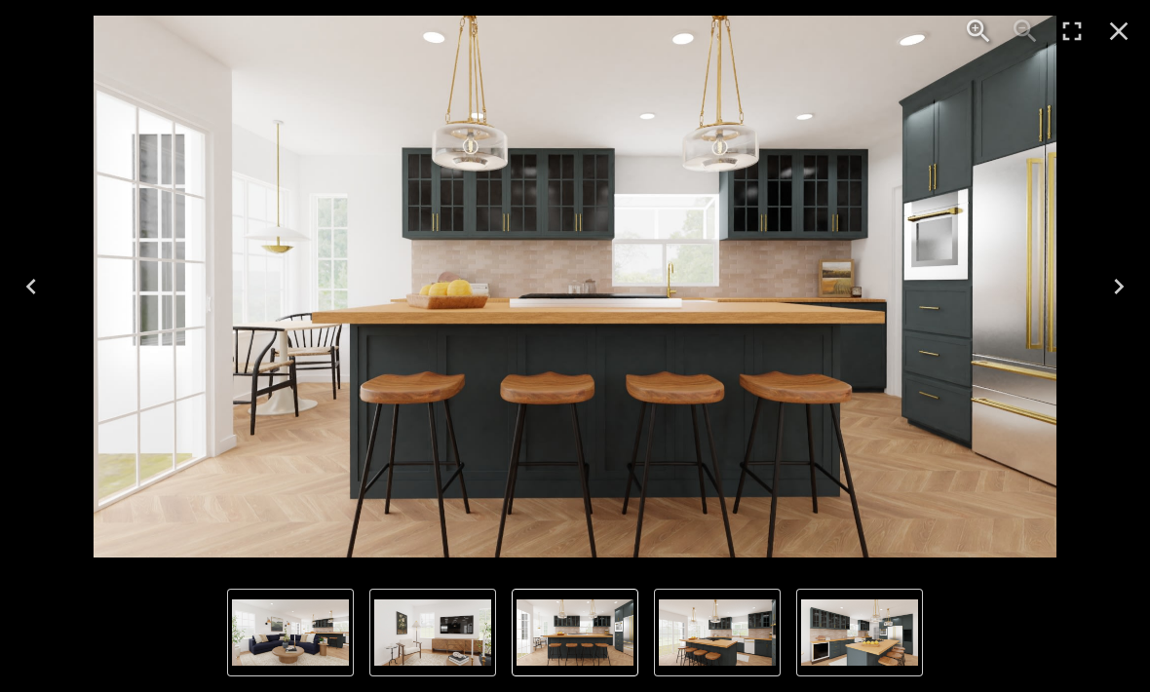
click at [1089, 296] on button "Next" at bounding box center [1119, 287] width 62 height 78
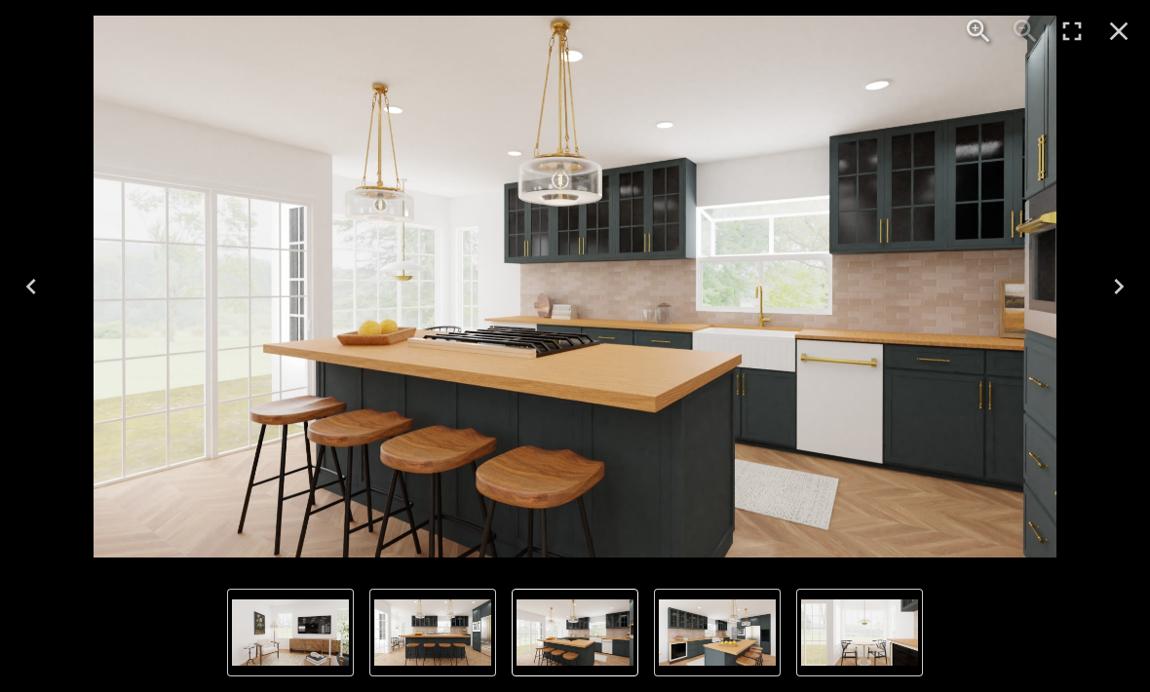
click at [1102, 285] on button "Next" at bounding box center [1119, 287] width 62 height 78
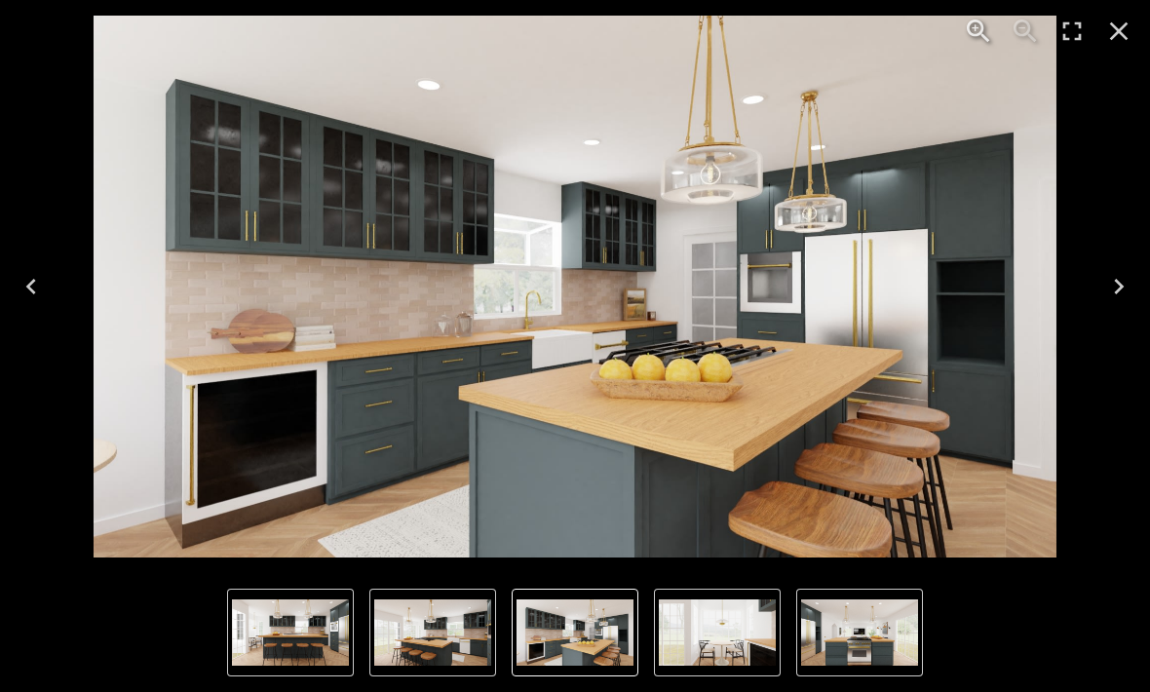
click at [1096, 276] on button "Next" at bounding box center [1119, 287] width 62 height 78
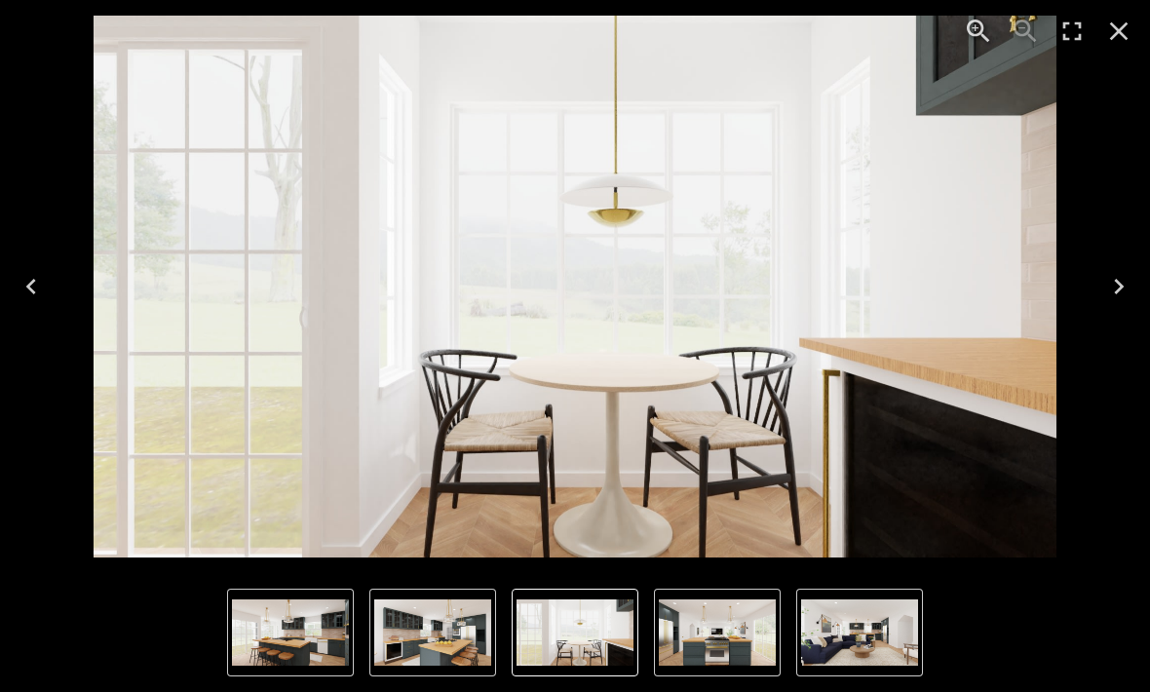
click at [1088, 283] on button "Next" at bounding box center [1119, 287] width 62 height 78
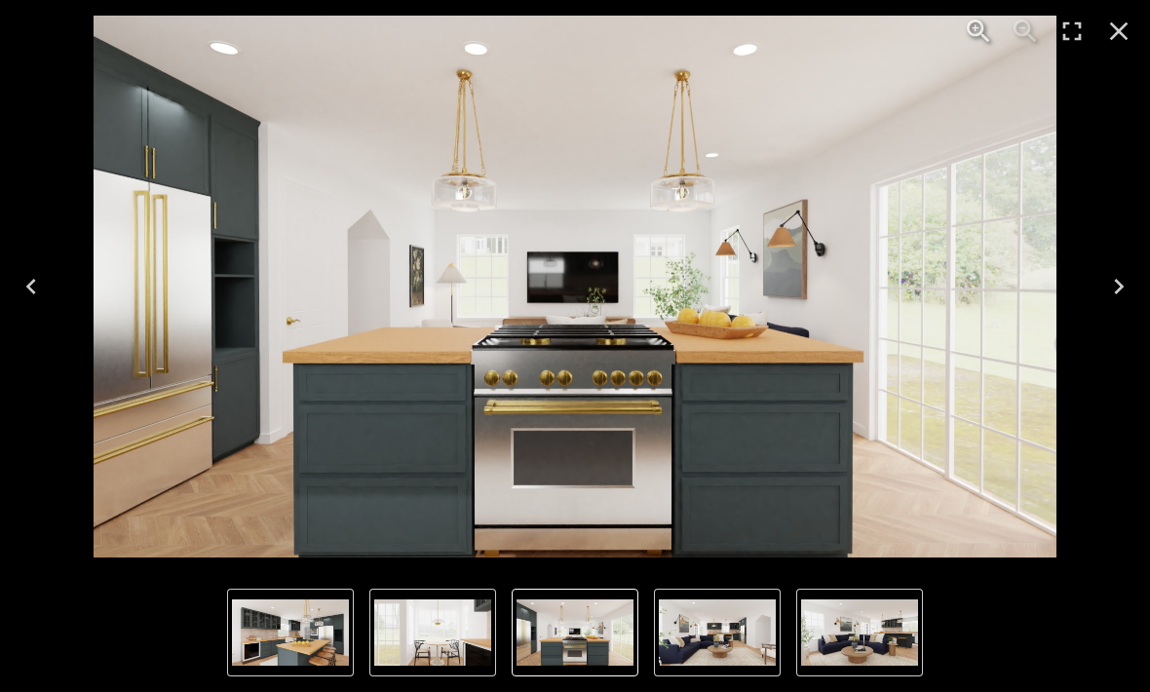
click at [1088, 290] on button "Next" at bounding box center [1119, 287] width 62 height 78
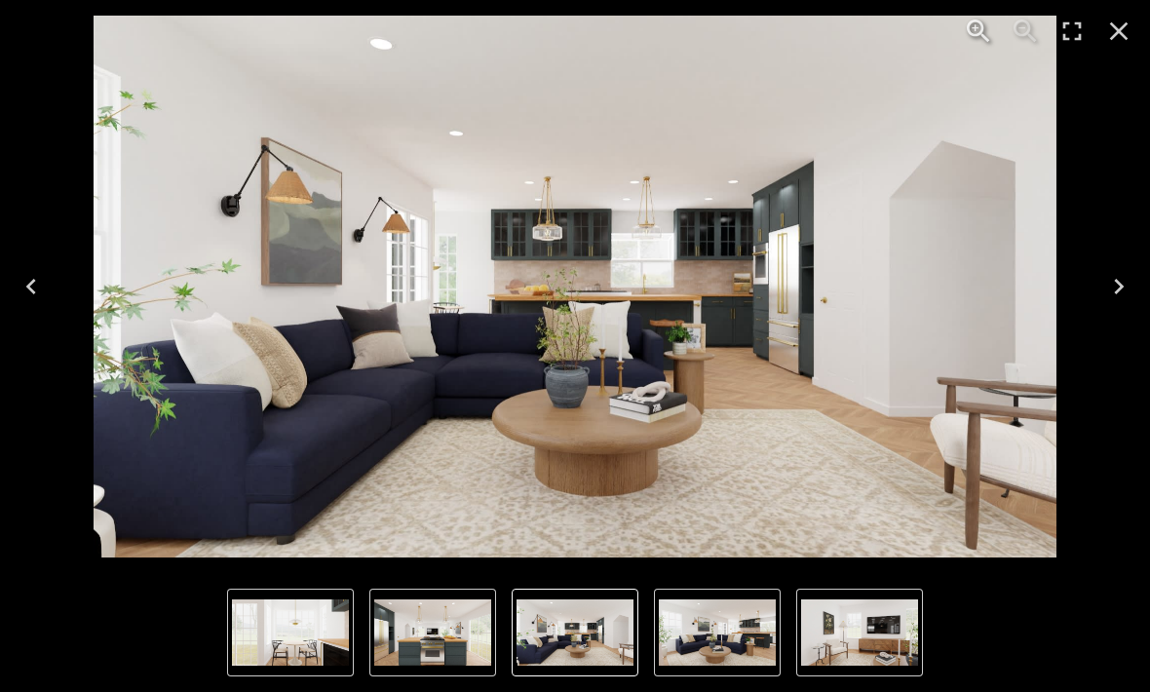
click at [1118, 294] on icon "Next" at bounding box center [1118, 286] width 31 height 31
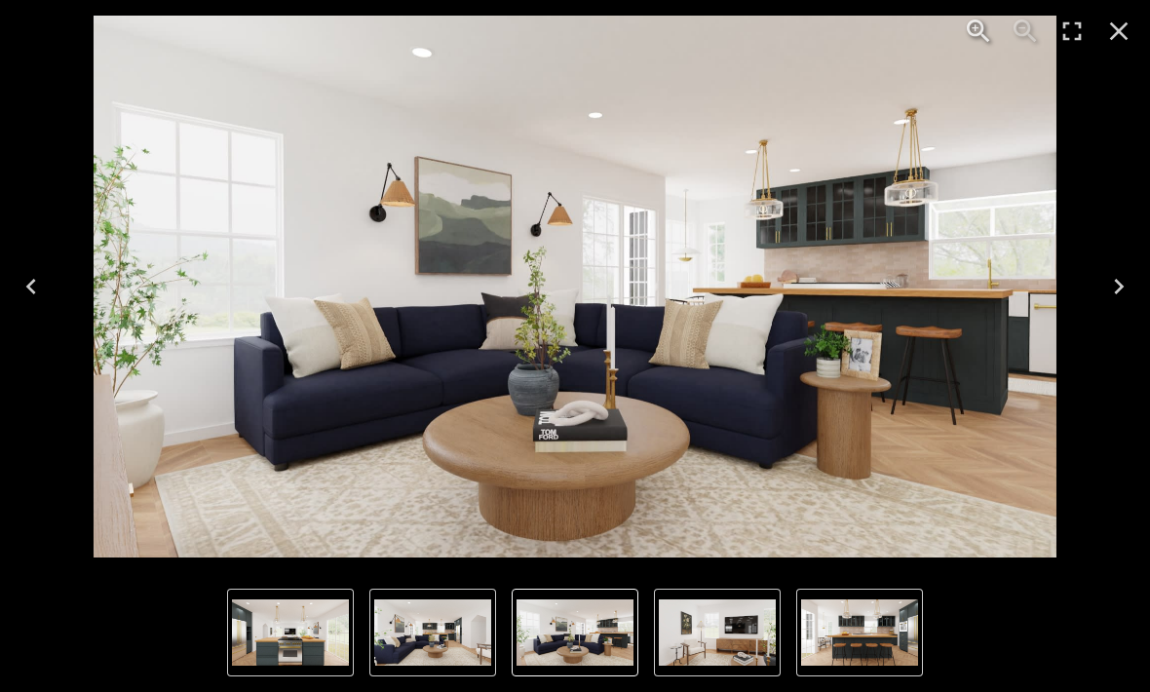
click at [1125, 285] on icon "Next" at bounding box center [1118, 286] width 31 height 31
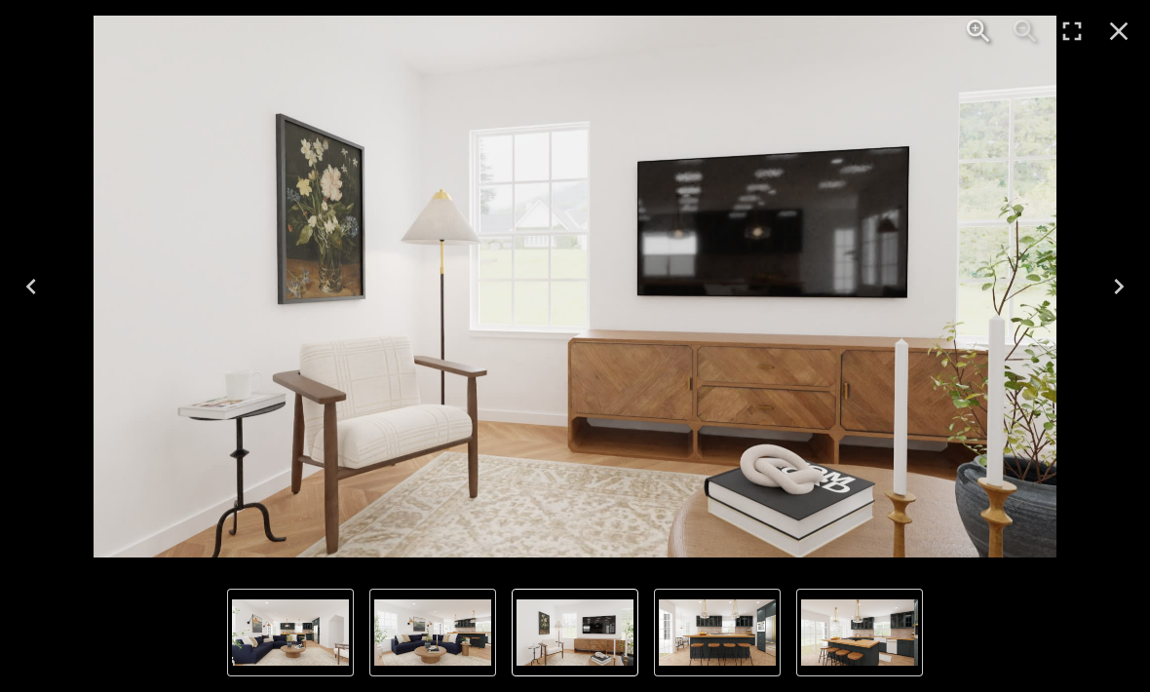
click at [1114, 295] on icon "Next" at bounding box center [1118, 286] width 31 height 31
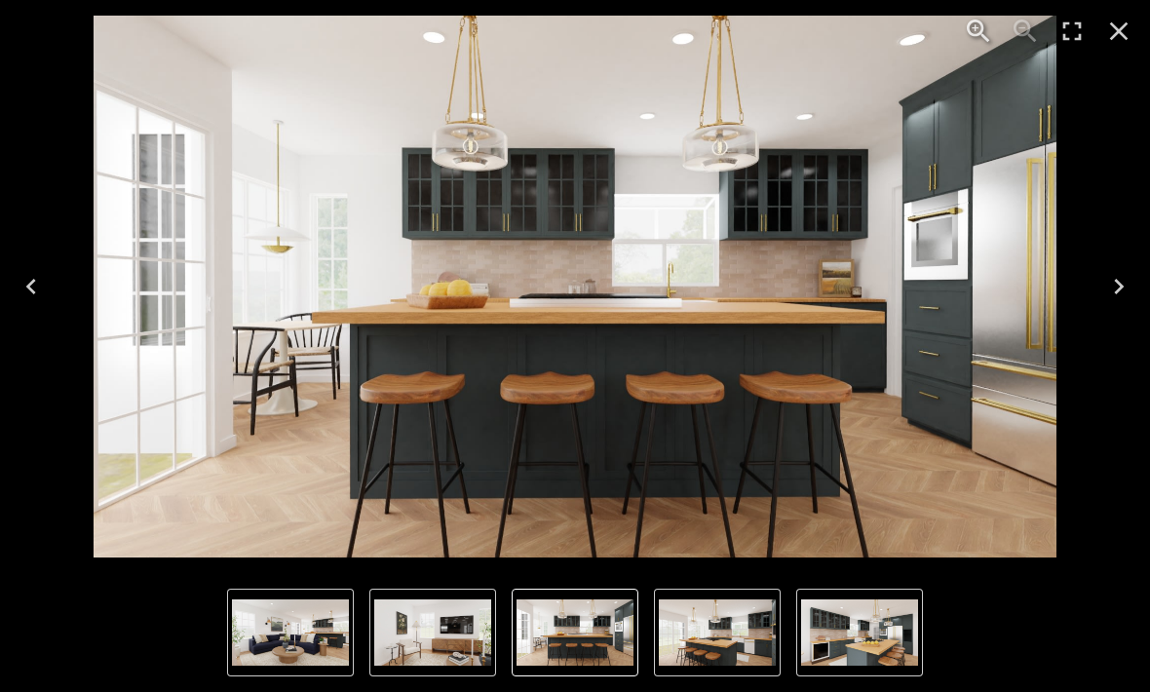
click at [1118, 290] on icon "Next" at bounding box center [1119, 287] width 10 height 16
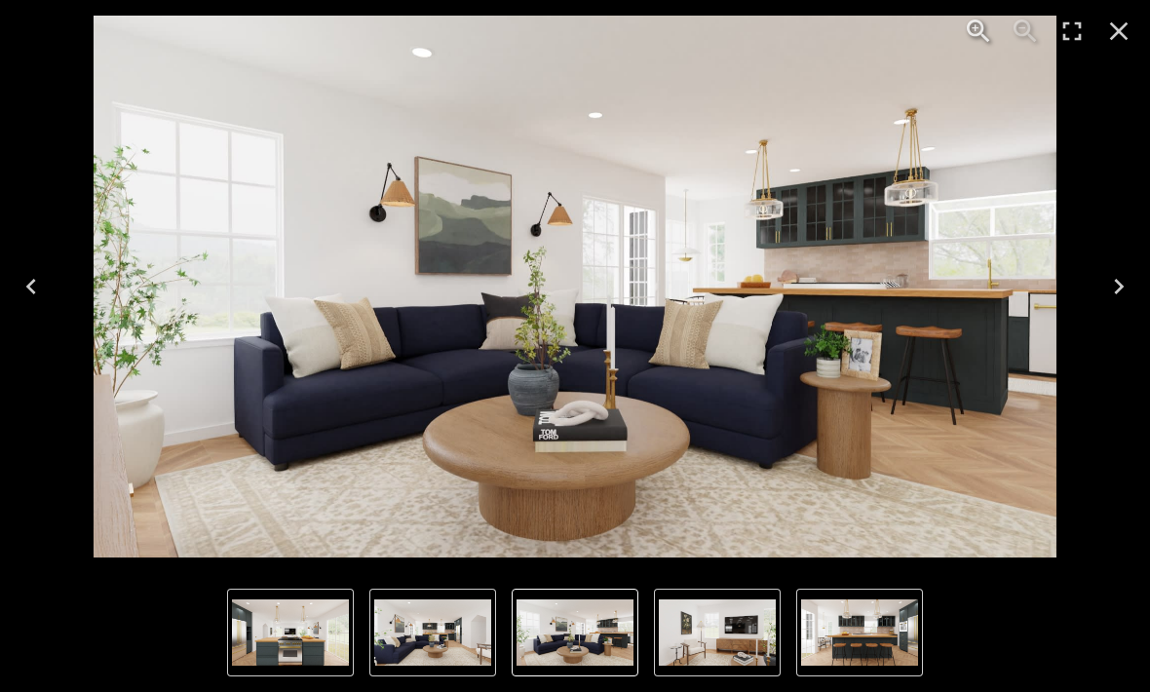
click at [867, 334] on img "2 of 8" at bounding box center [575, 287] width 963 height 542
click at [1109, 26] on icon "Close" at bounding box center [1118, 31] width 31 height 31
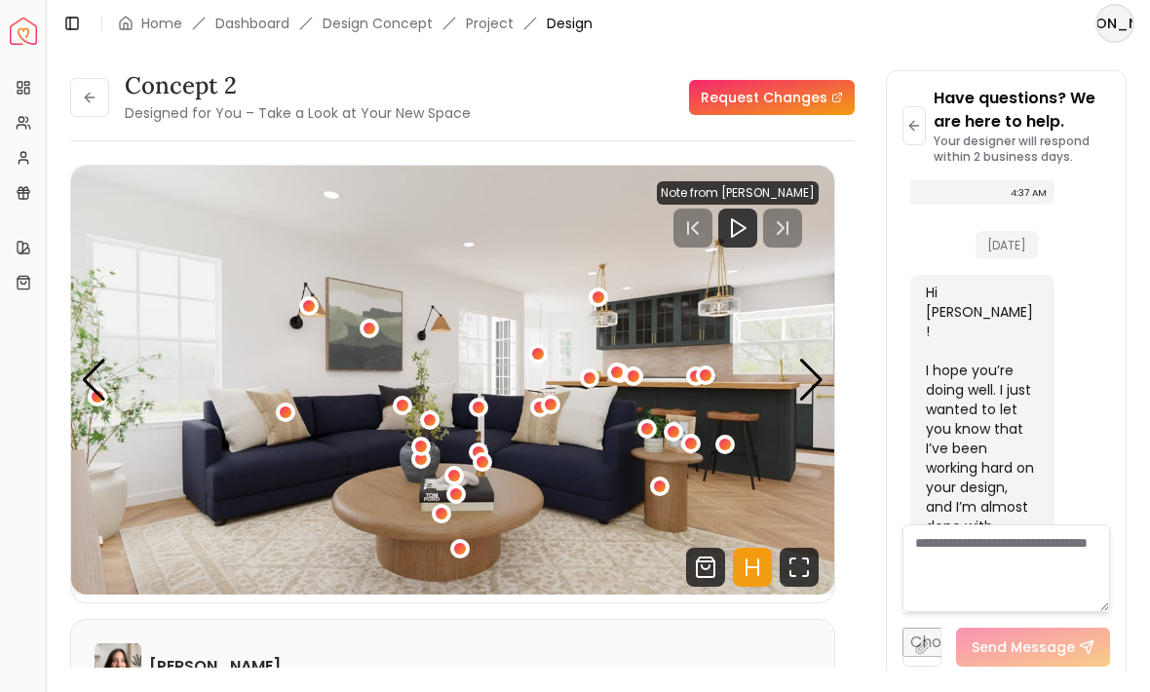
click at [78, 102] on button at bounding box center [89, 97] width 39 height 39
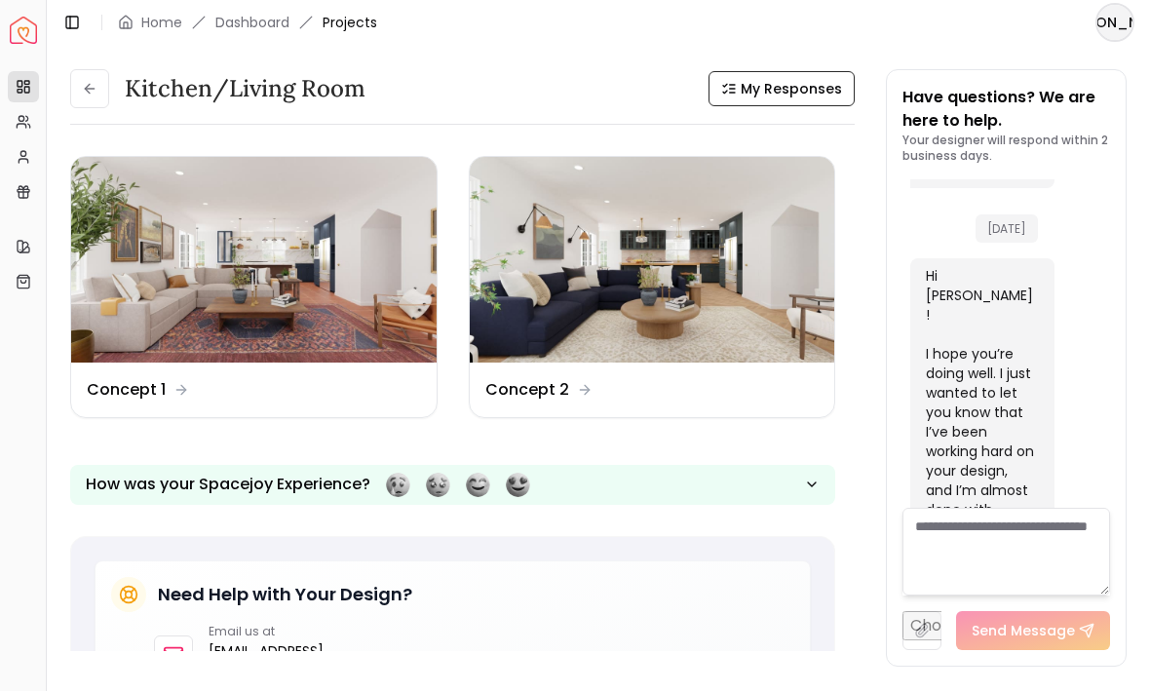
scroll to position [43, 0]
click at [290, 203] on img at bounding box center [254, 261] width 366 height 206
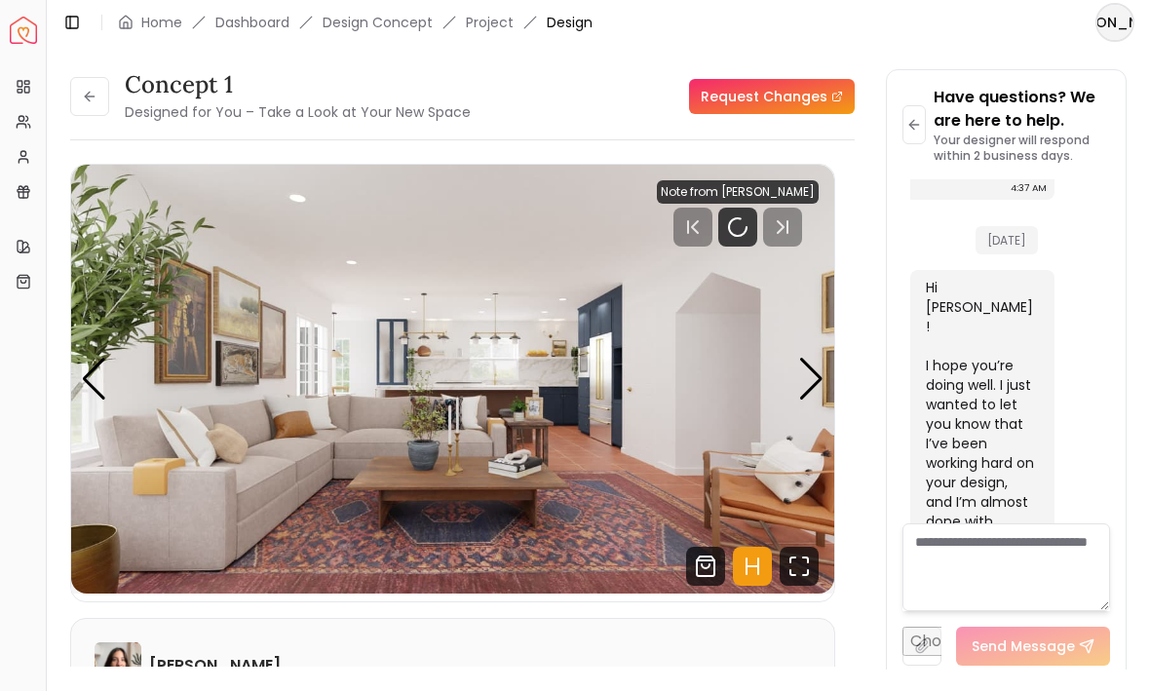
scroll to position [2239, 0]
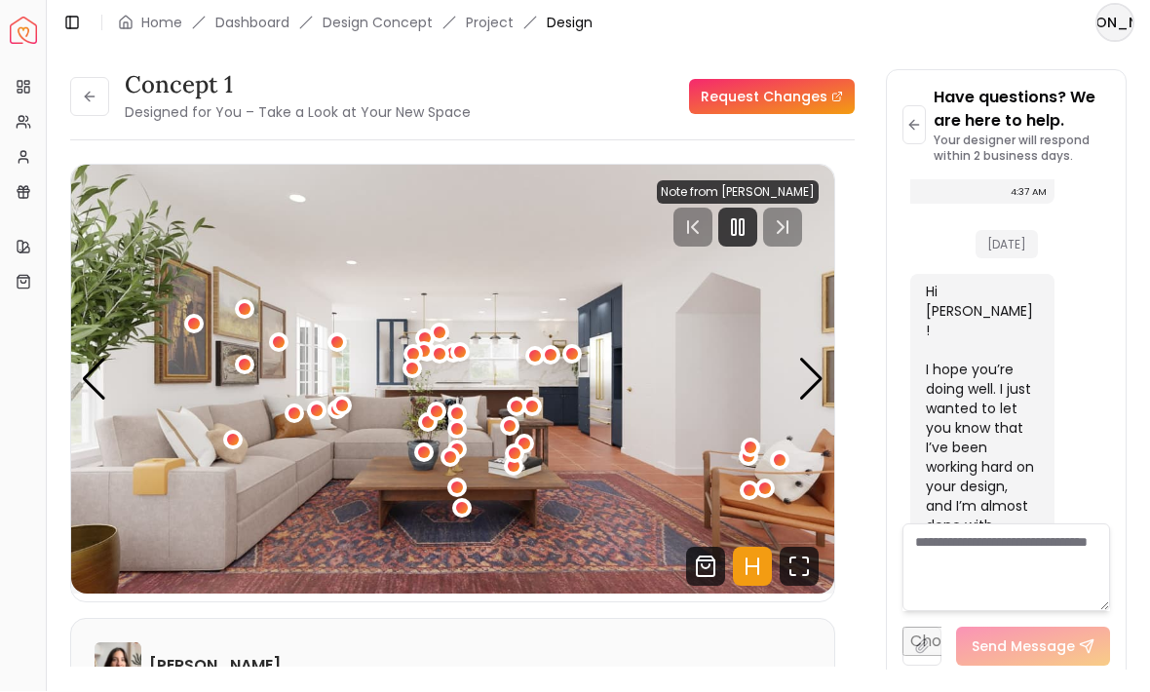
click at [807, 359] on div "Next slide" at bounding box center [811, 380] width 26 height 43
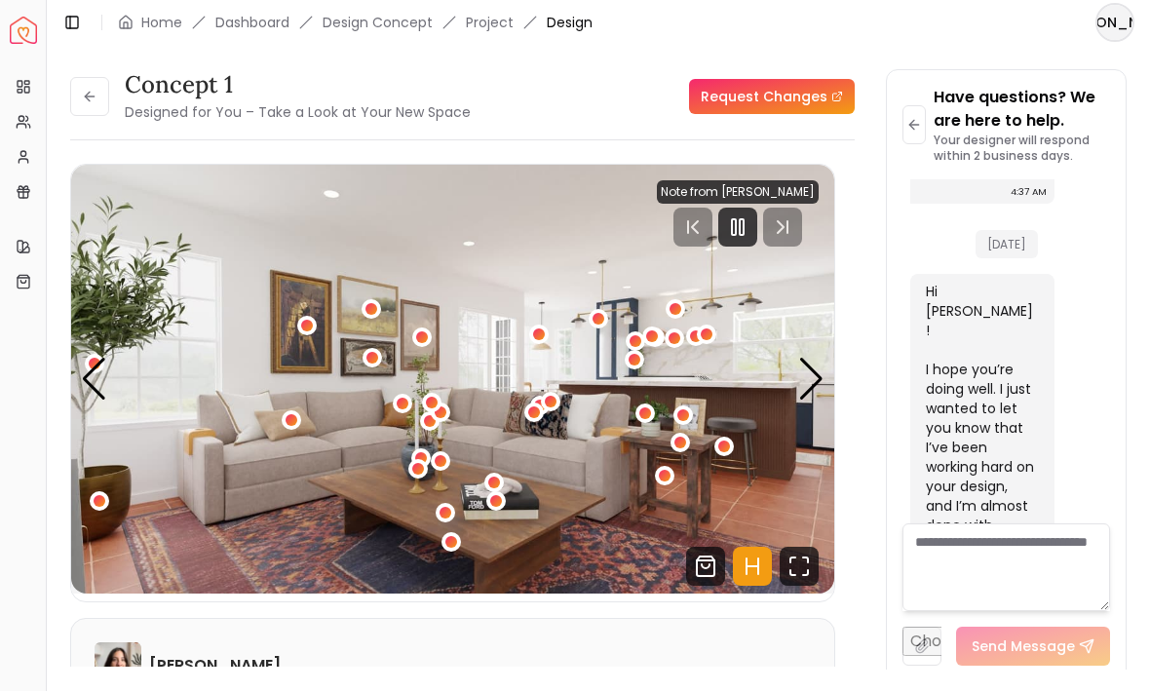
click at [778, 511] on img "2 / 8" at bounding box center [452, 380] width 763 height 429
click at [773, 512] on img "2 / 8" at bounding box center [452, 380] width 763 height 429
click at [794, 559] on icon "Fullscreen" at bounding box center [793, 561] width 5 height 5
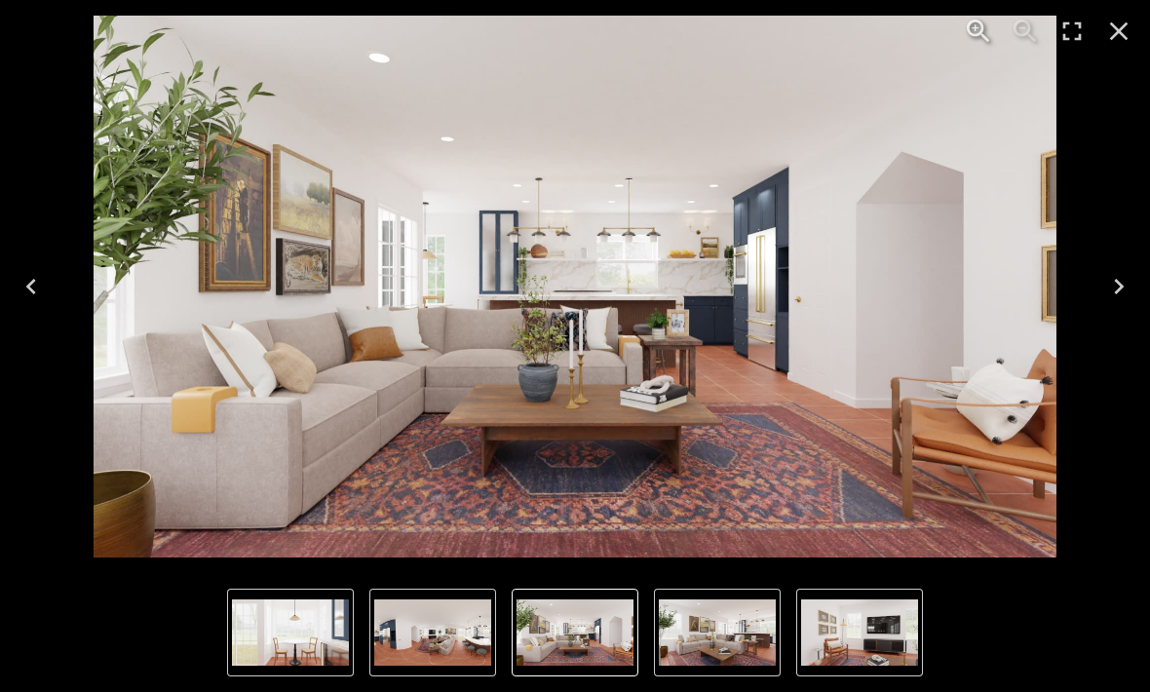
click at [1120, 285] on icon "Next" at bounding box center [1119, 287] width 10 height 16
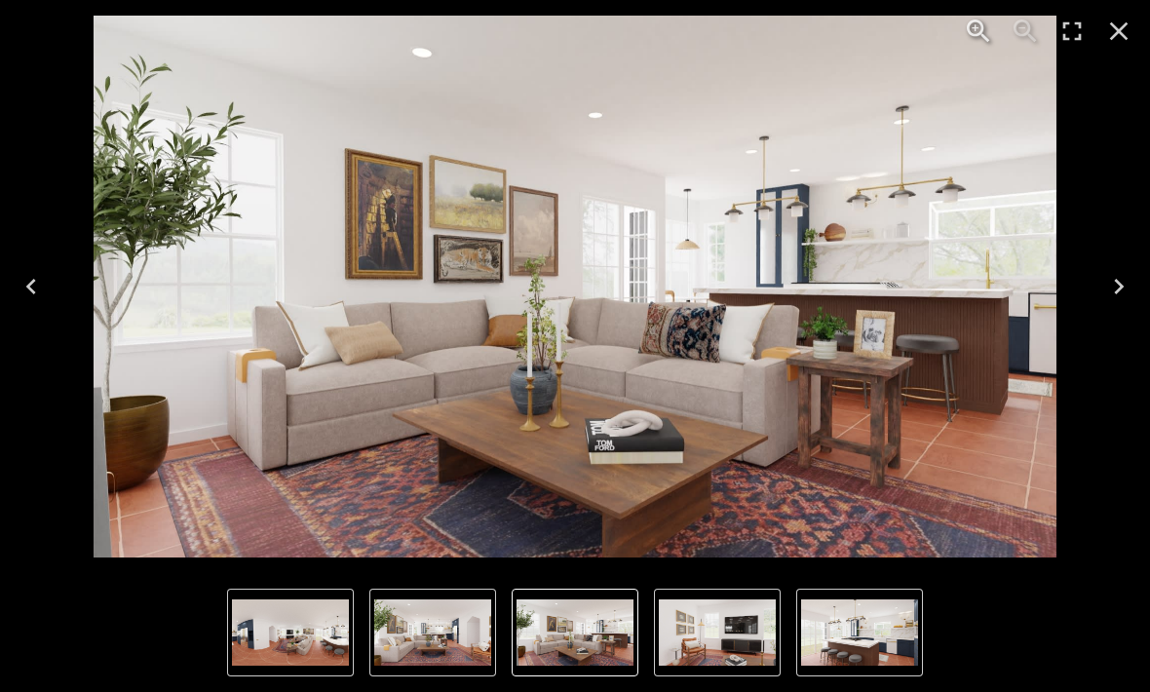
click at [1101, 285] on button "Next" at bounding box center [1119, 287] width 62 height 78
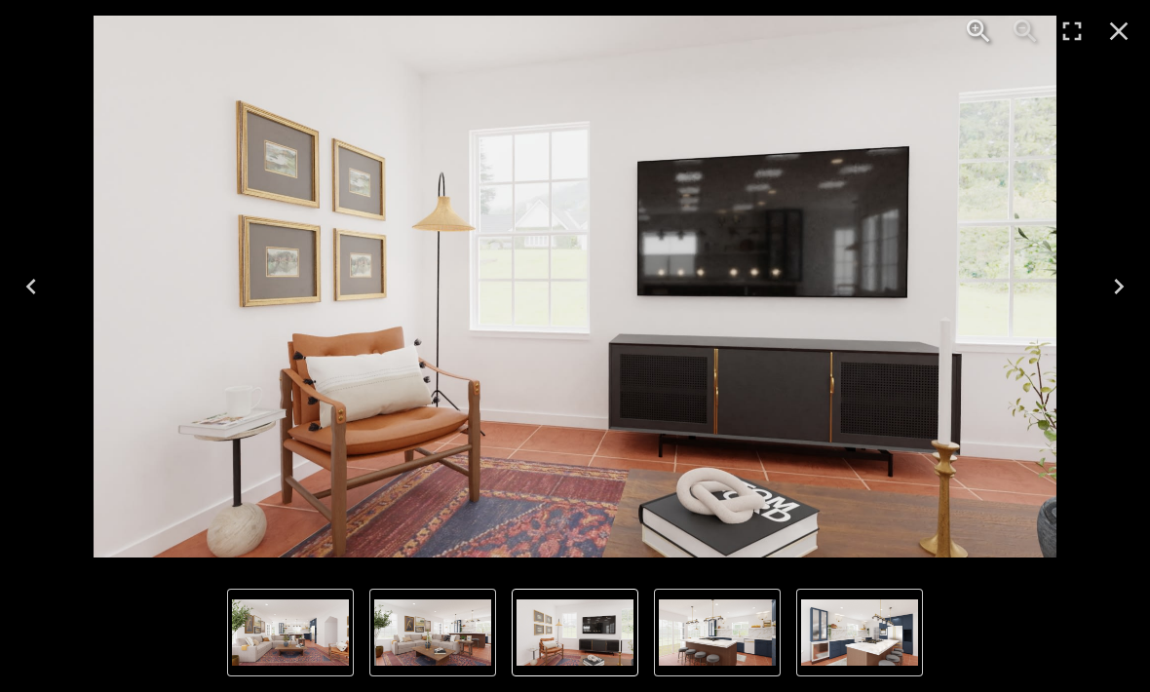
click at [1097, 284] on button "Next" at bounding box center [1119, 287] width 62 height 78
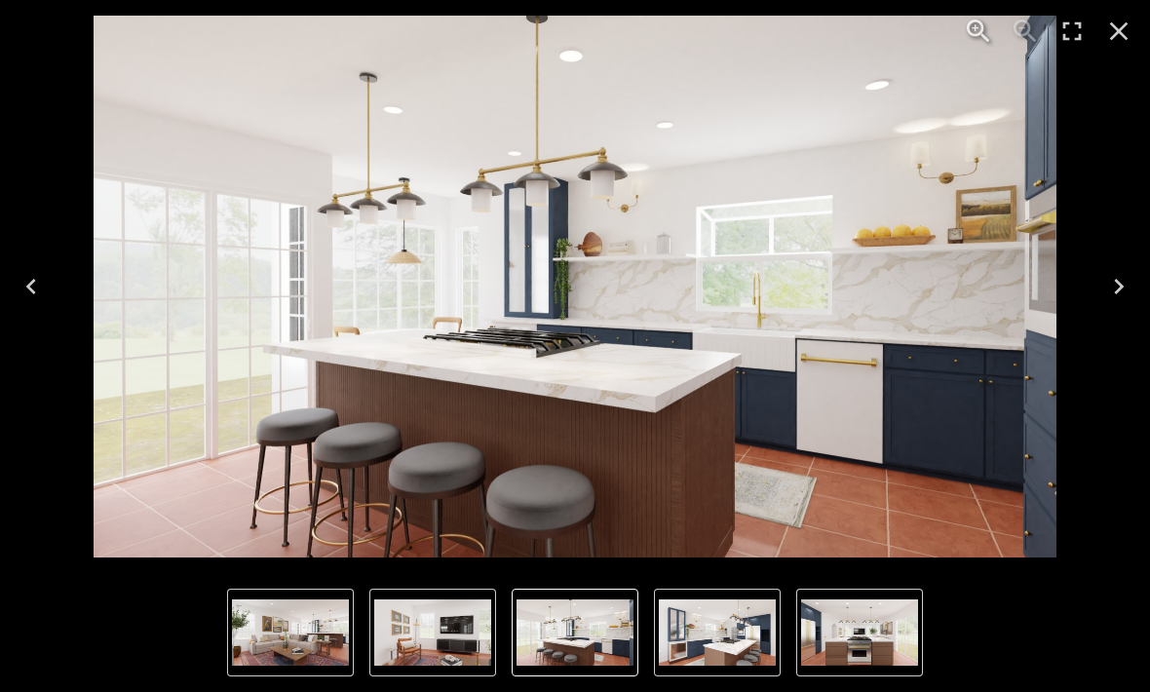
click at [1093, 295] on button "Next" at bounding box center [1119, 287] width 62 height 78
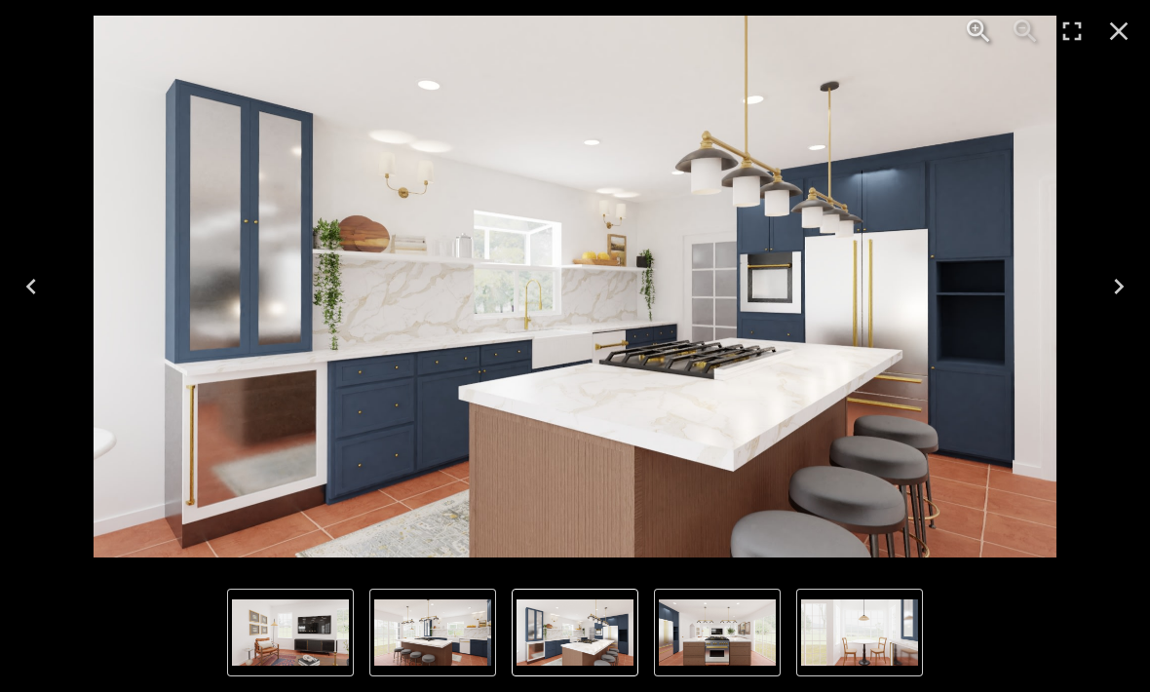
click at [1104, 27] on icon "Close" at bounding box center [1118, 31] width 31 height 31
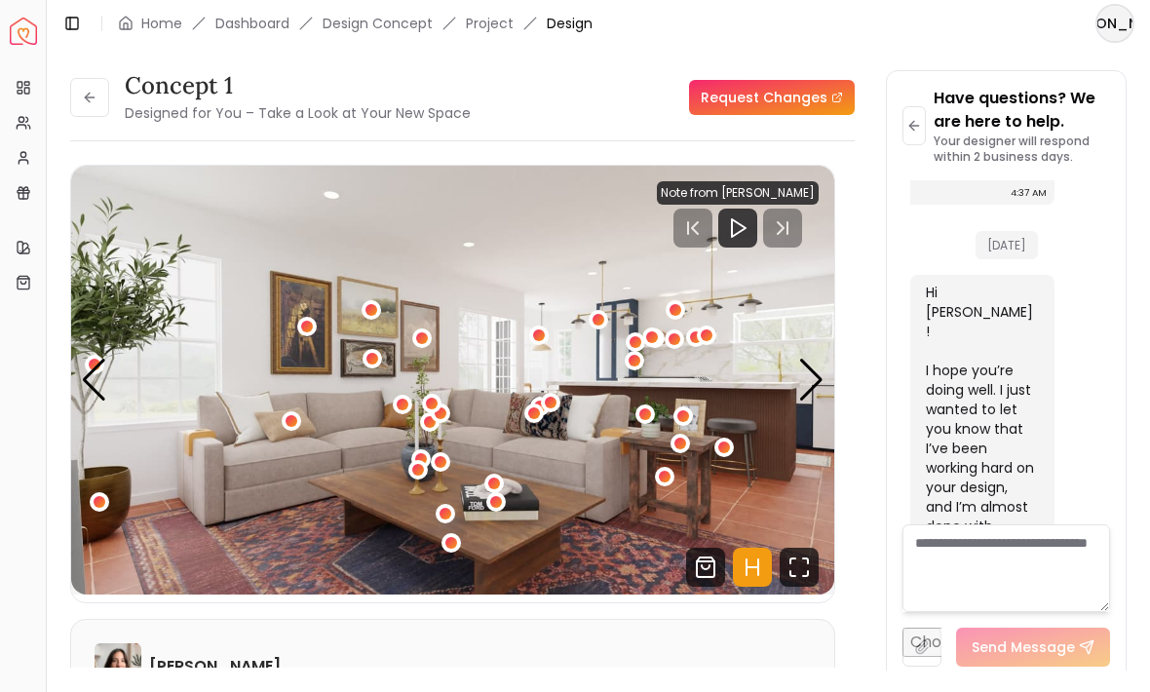
click at [87, 90] on icon at bounding box center [90, 98] width 16 height 16
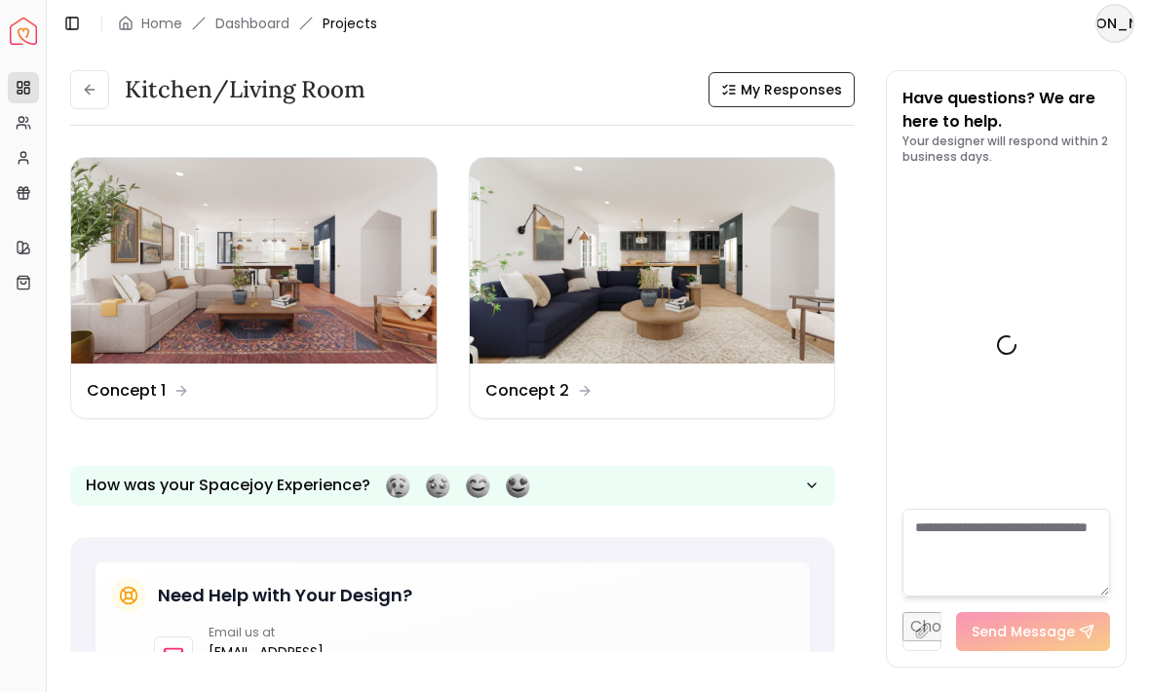
click at [679, 234] on img at bounding box center [653, 261] width 366 height 206
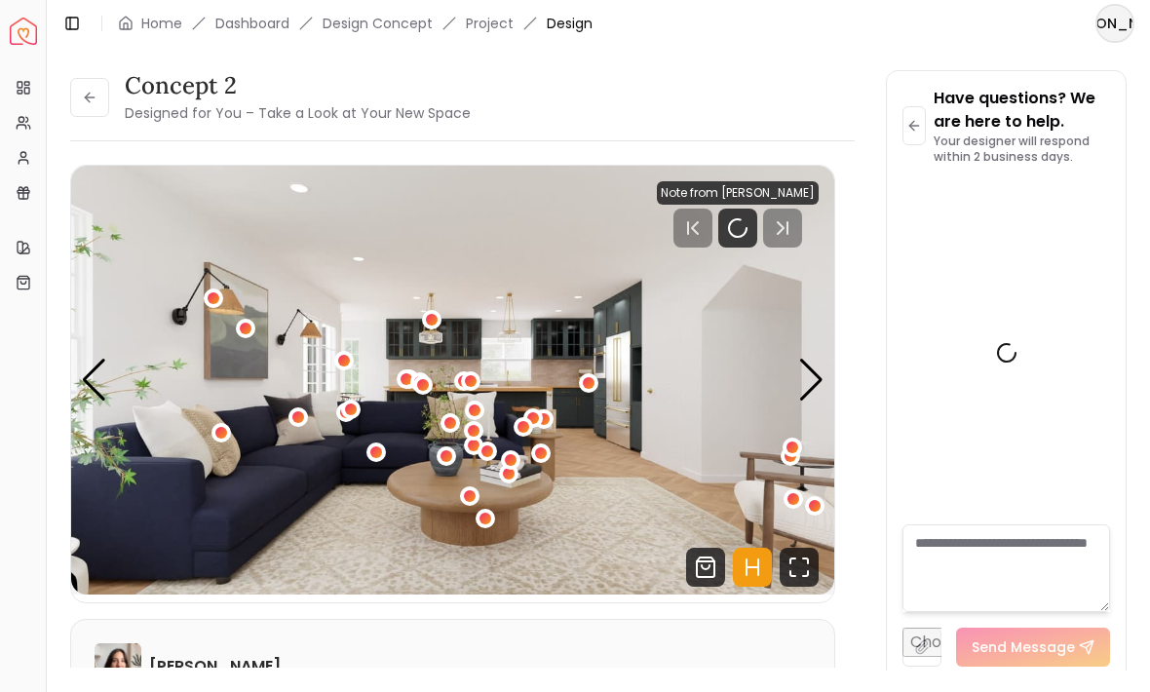
scroll to position [2239, 0]
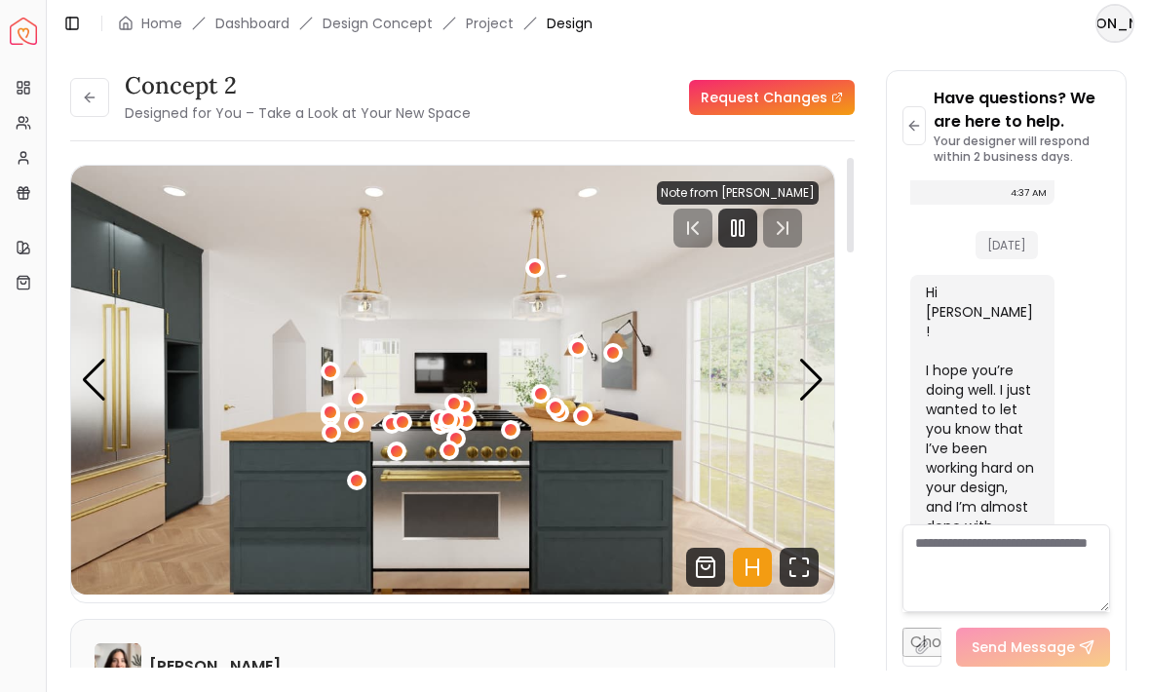
click at [783, 548] on icon "Fullscreen" at bounding box center [799, 567] width 39 height 39
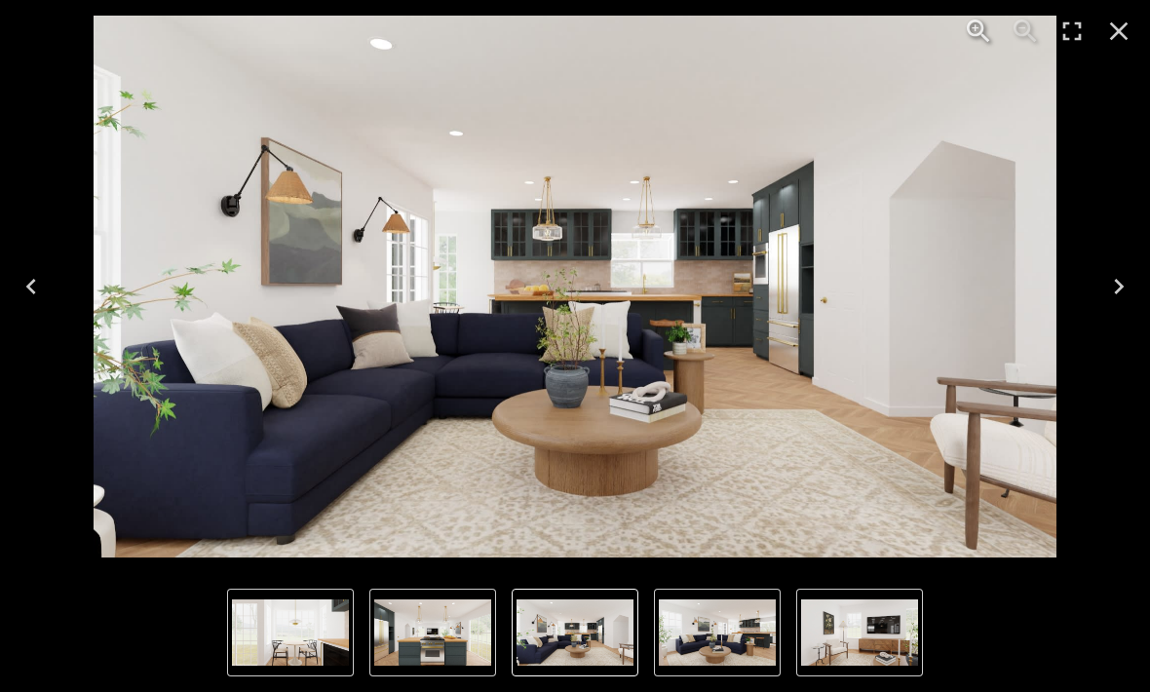
click at [1101, 293] on button "Next" at bounding box center [1119, 287] width 62 height 78
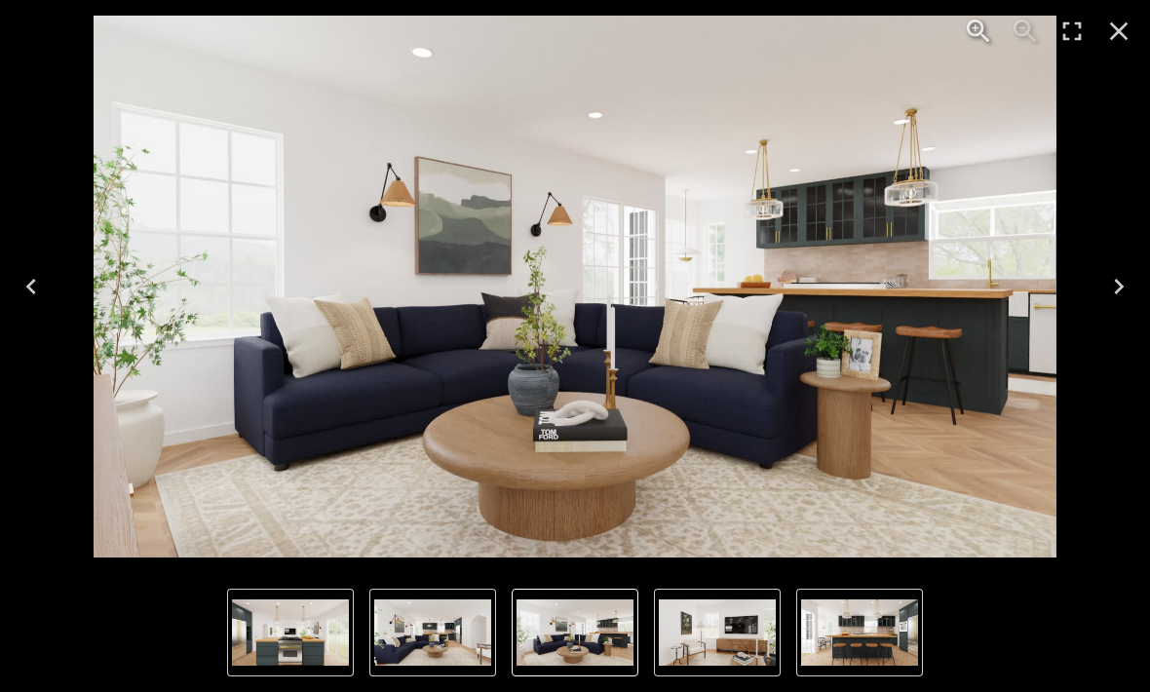
click at [1108, 278] on icon "Next" at bounding box center [1118, 286] width 31 height 31
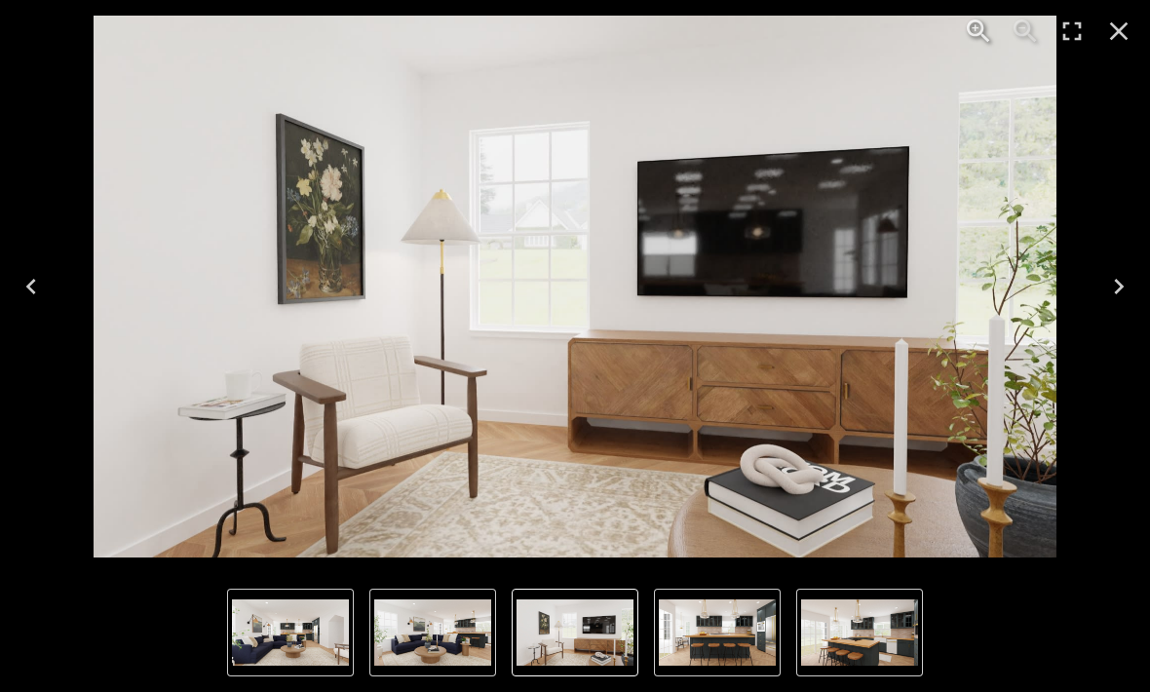
click at [1113, 298] on icon "Next" at bounding box center [1118, 286] width 31 height 31
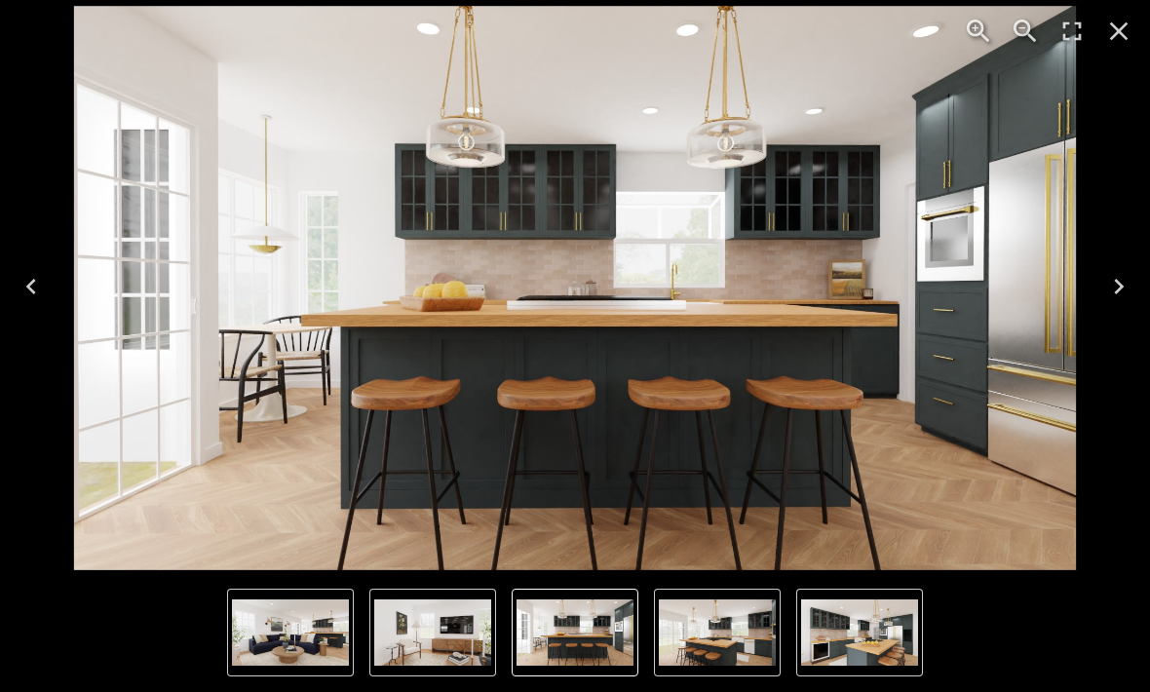
click at [1101, 274] on button "Next" at bounding box center [1119, 287] width 62 height 78
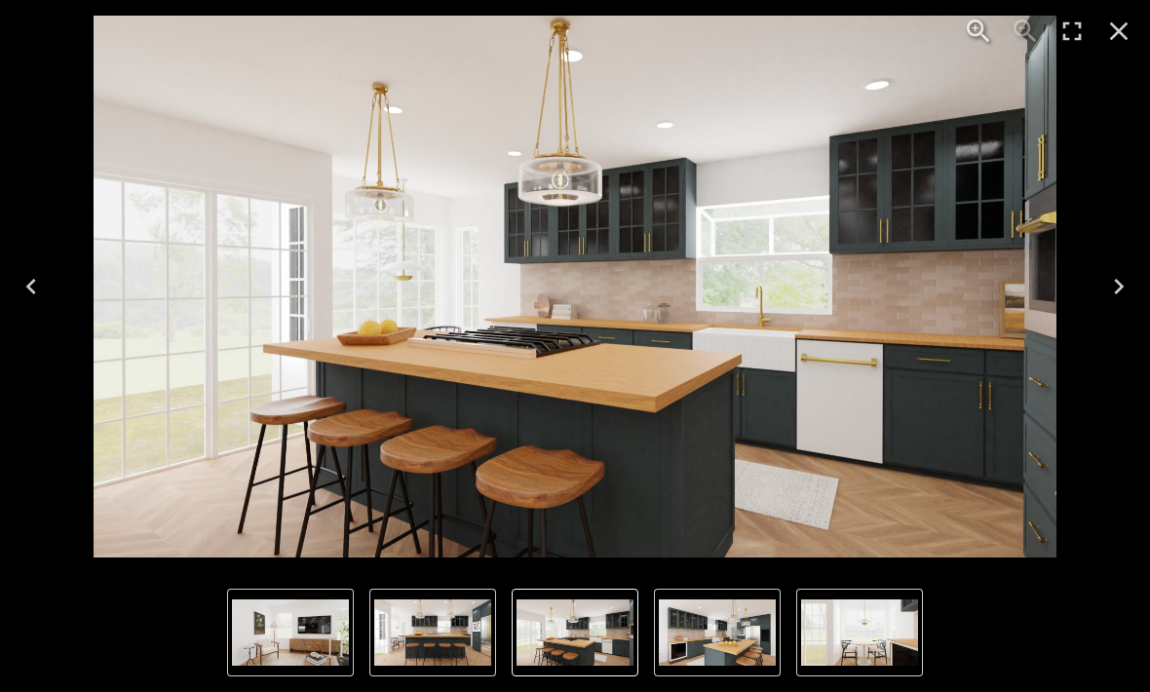
click at [1097, 281] on button "Next" at bounding box center [1119, 287] width 62 height 78
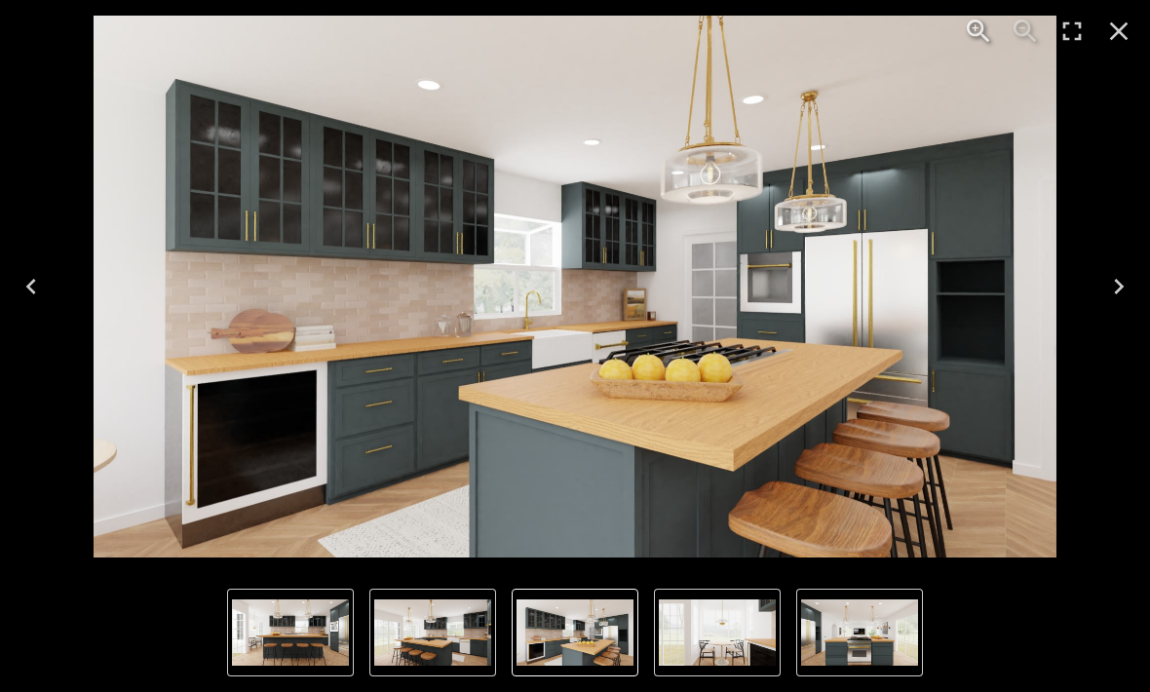
click at [967, 619] on div "Lightbox" at bounding box center [575, 632] width 1150 height 119
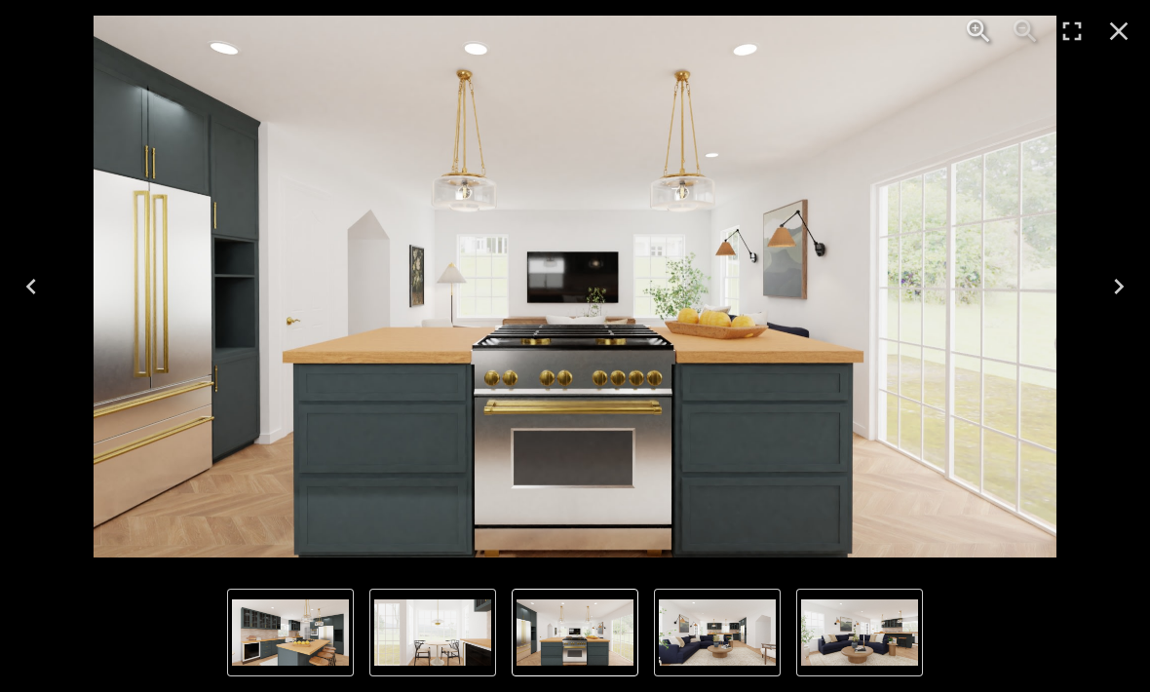
click at [1098, 24] on button "Close" at bounding box center [1119, 31] width 47 height 47
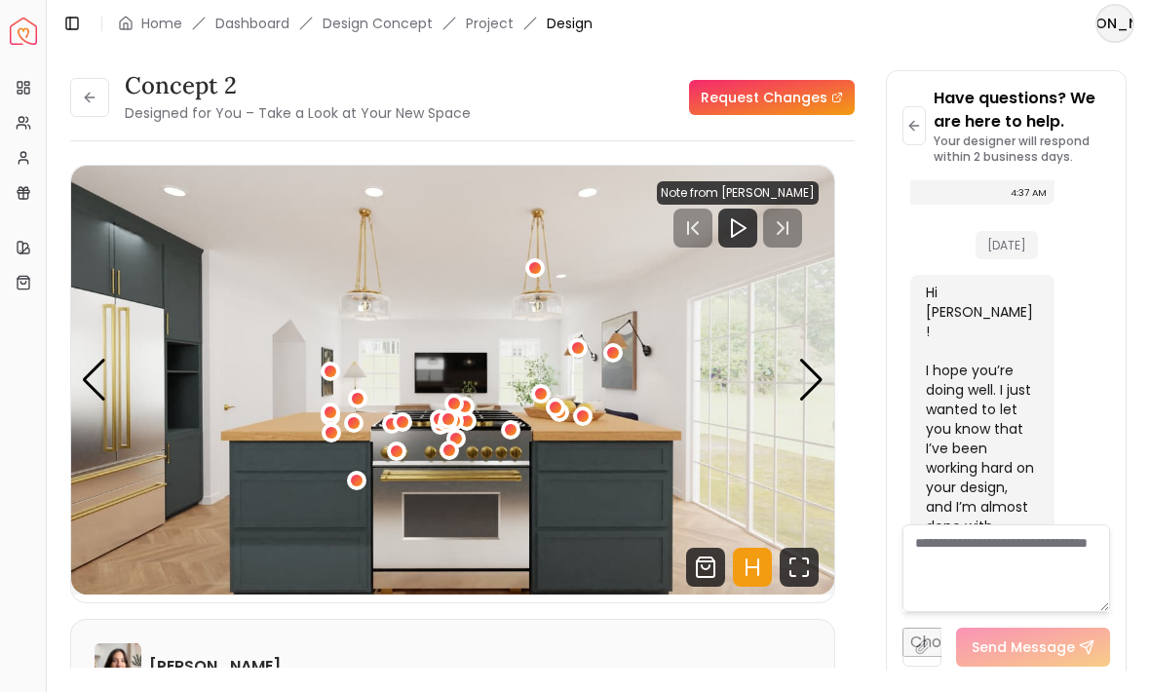
click at [73, 78] on button at bounding box center [89, 97] width 39 height 39
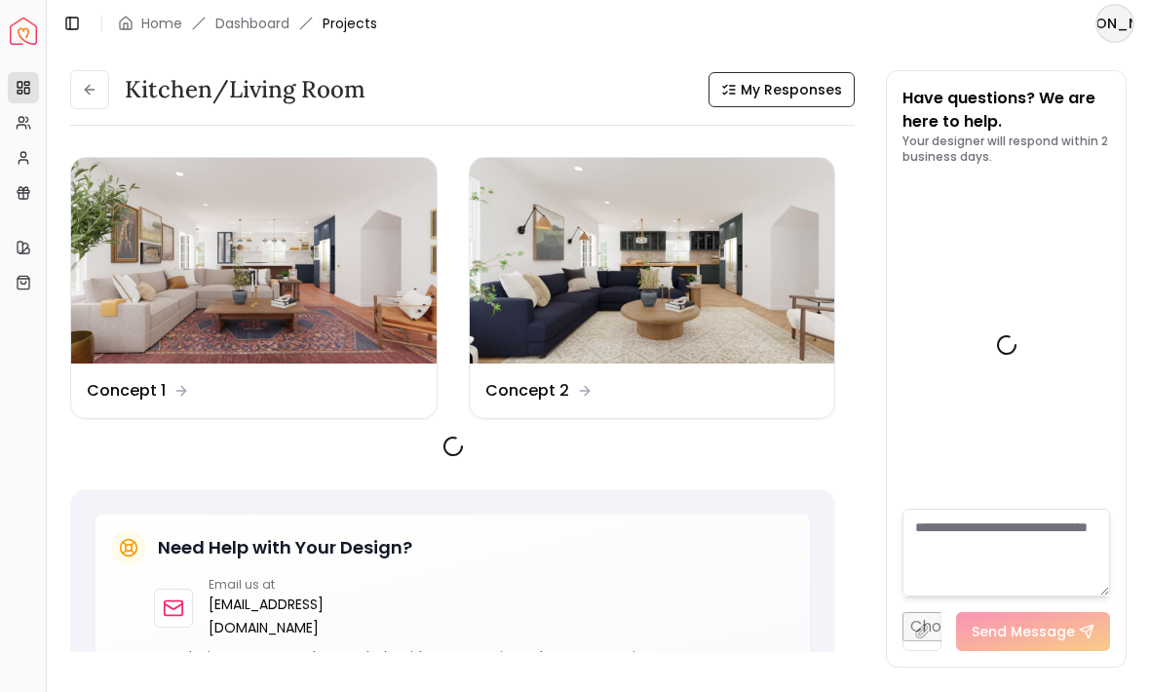
click at [87, 85] on icon at bounding box center [87, 89] width 5 height 9
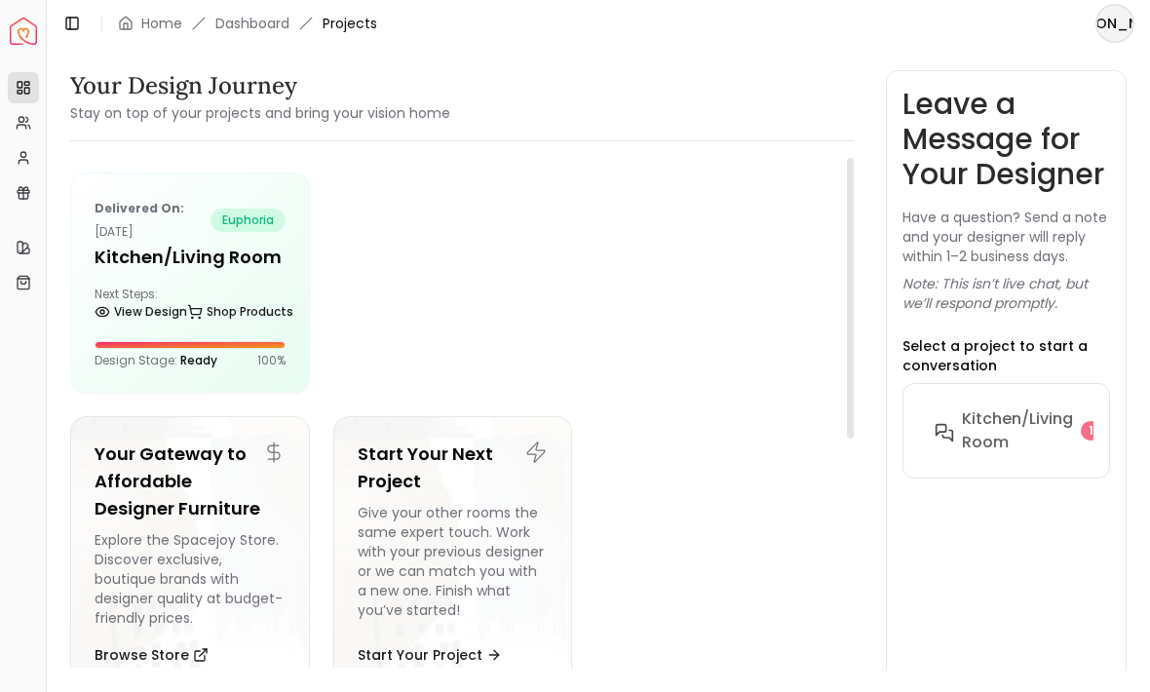
click at [170, 228] on div "Delivered on: Jul 16, 2025 euphoria Kitchen/Living Room Next Steps: View Design…" at bounding box center [190, 283] width 238 height 218
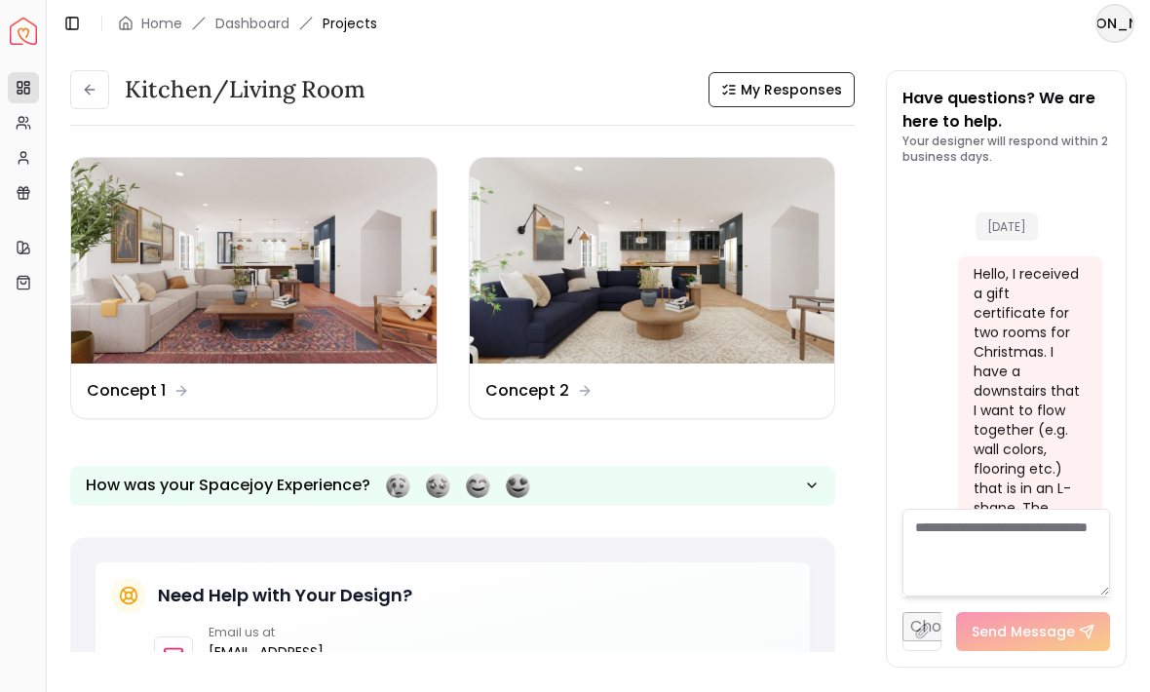
scroll to position [2255, 0]
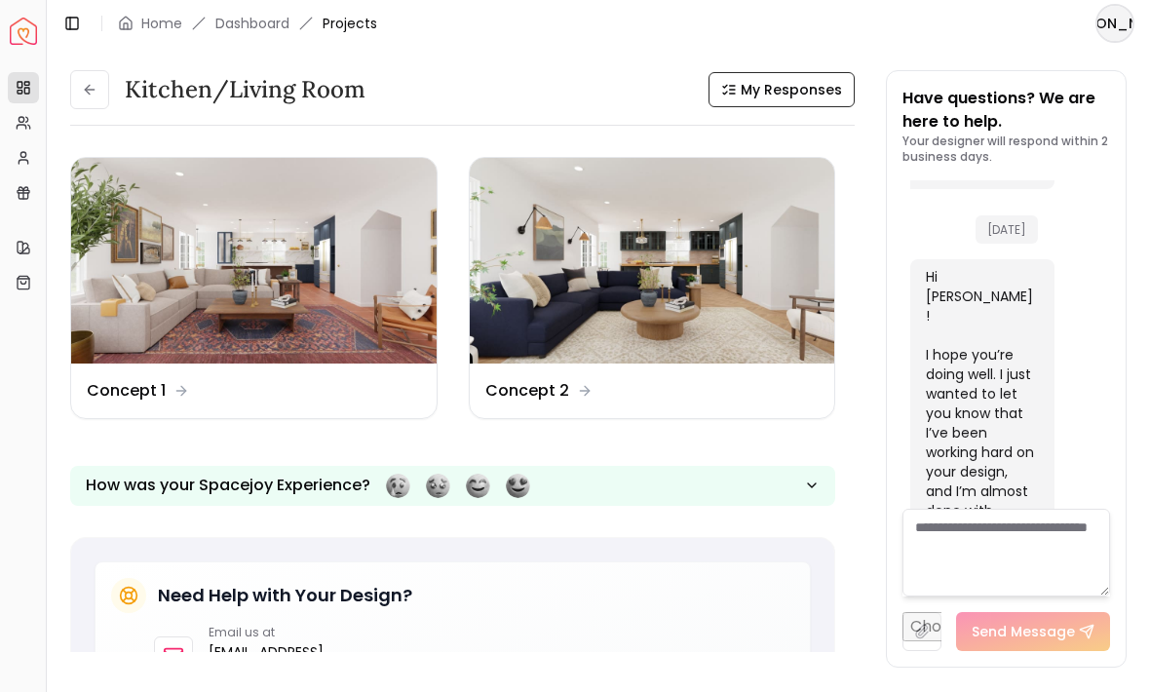
click at [229, 277] on img at bounding box center [254, 261] width 366 height 206
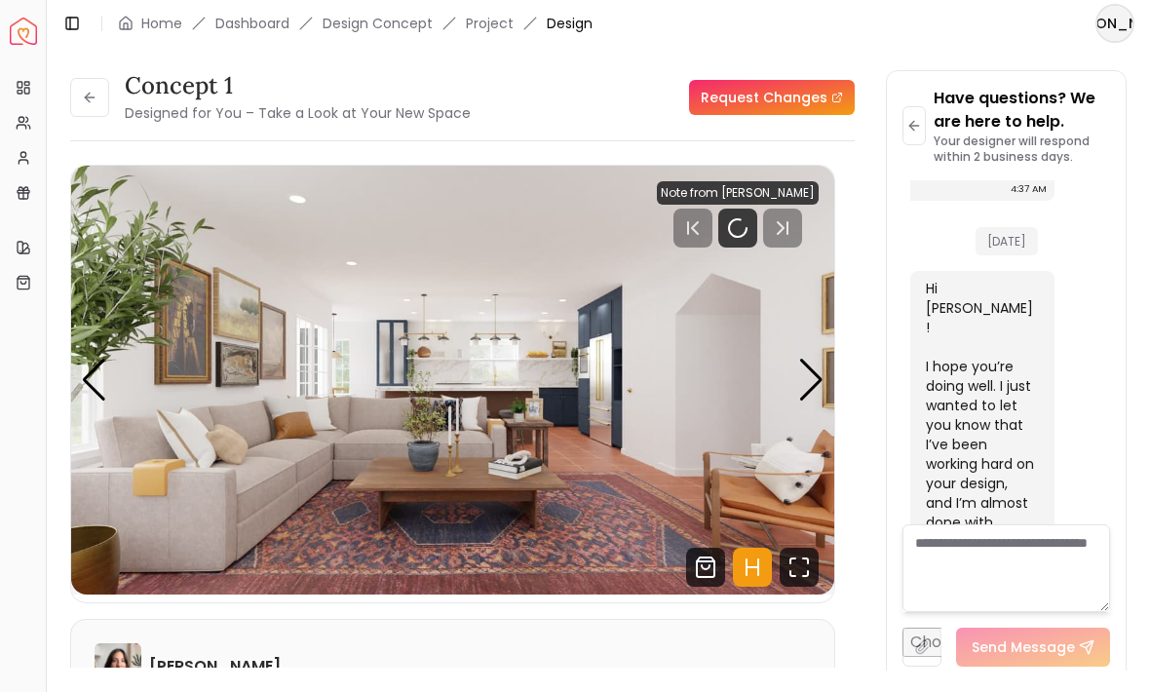
scroll to position [2239, 0]
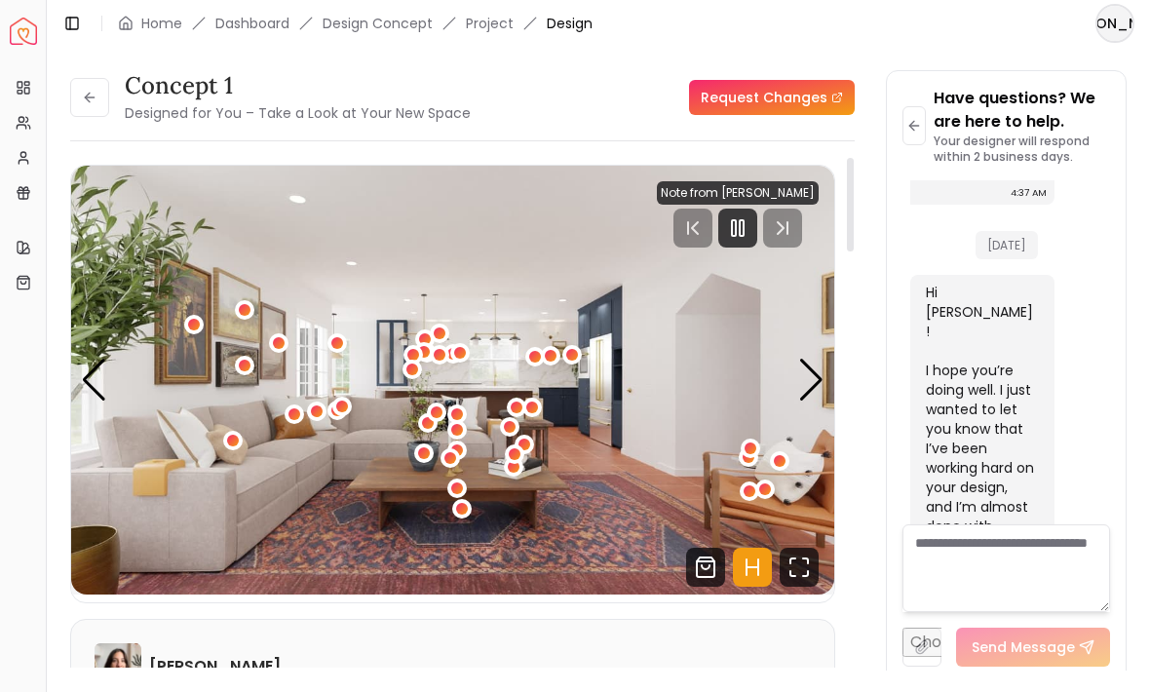
click at [785, 548] on icon "Fullscreen" at bounding box center [799, 567] width 39 height 39
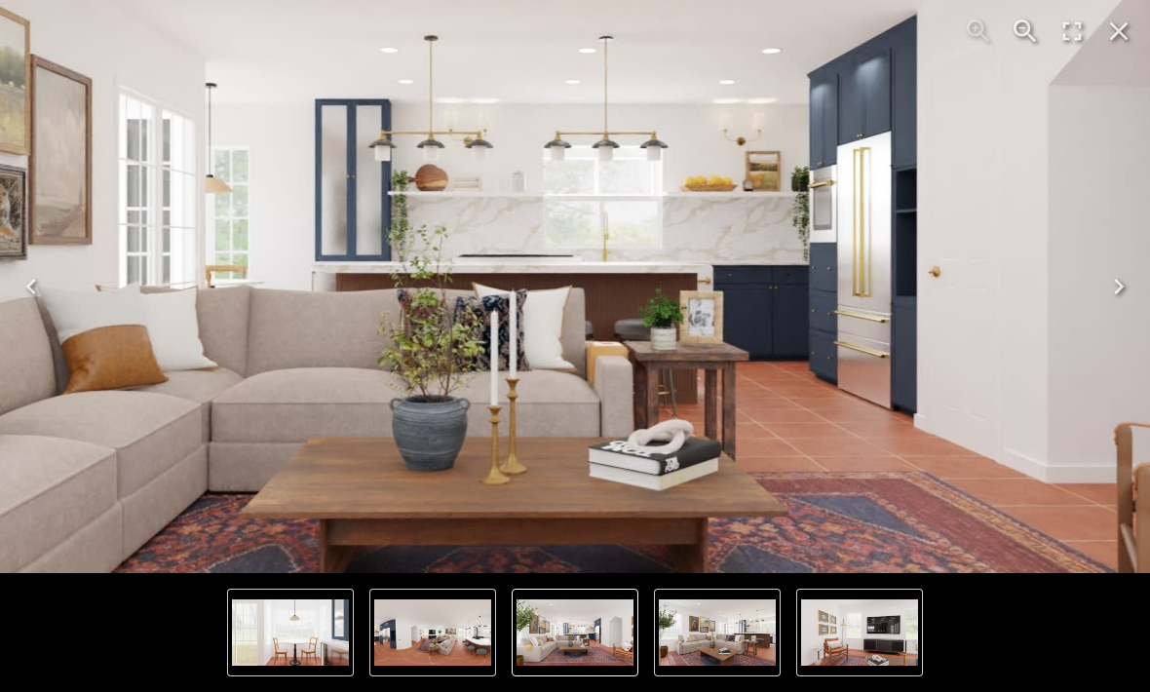
click at [669, 306] on img "1 of 8" at bounding box center [501, 246] width 1873 height 1053
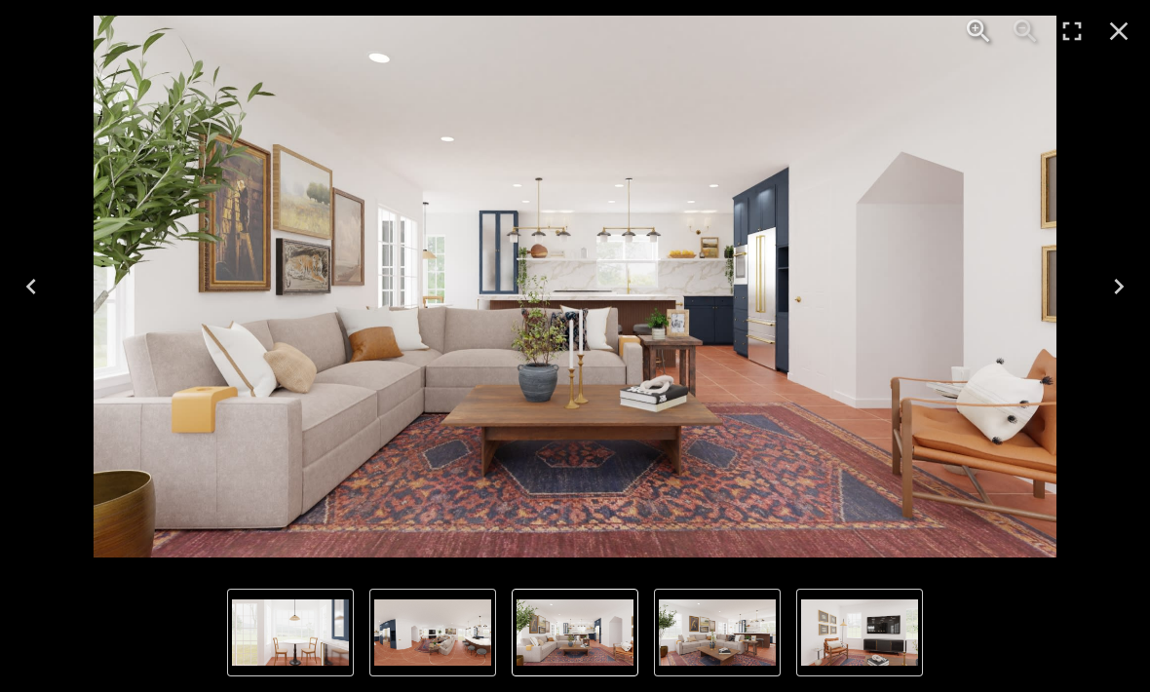
click at [462, 611] on img "8 of 8" at bounding box center [432, 632] width 117 height 66
click at [266, 366] on img "1 of 8" at bounding box center [575, 287] width 963 height 542
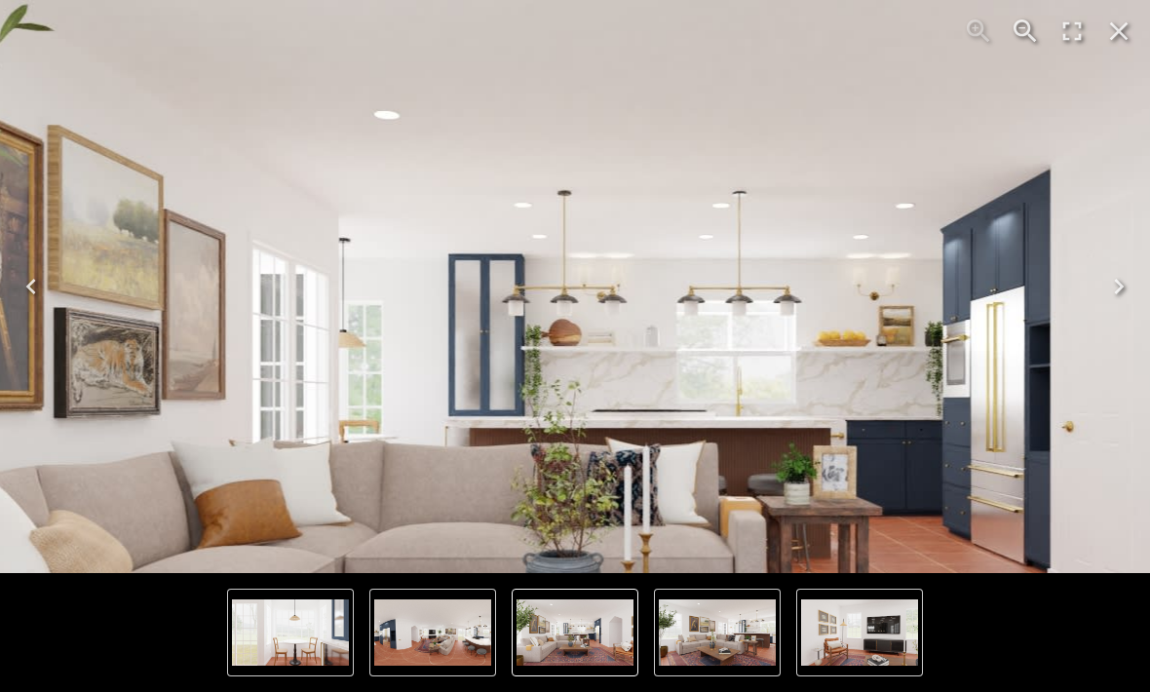
click at [486, 219] on img "1 of 8" at bounding box center [635, 401] width 1873 height 1053
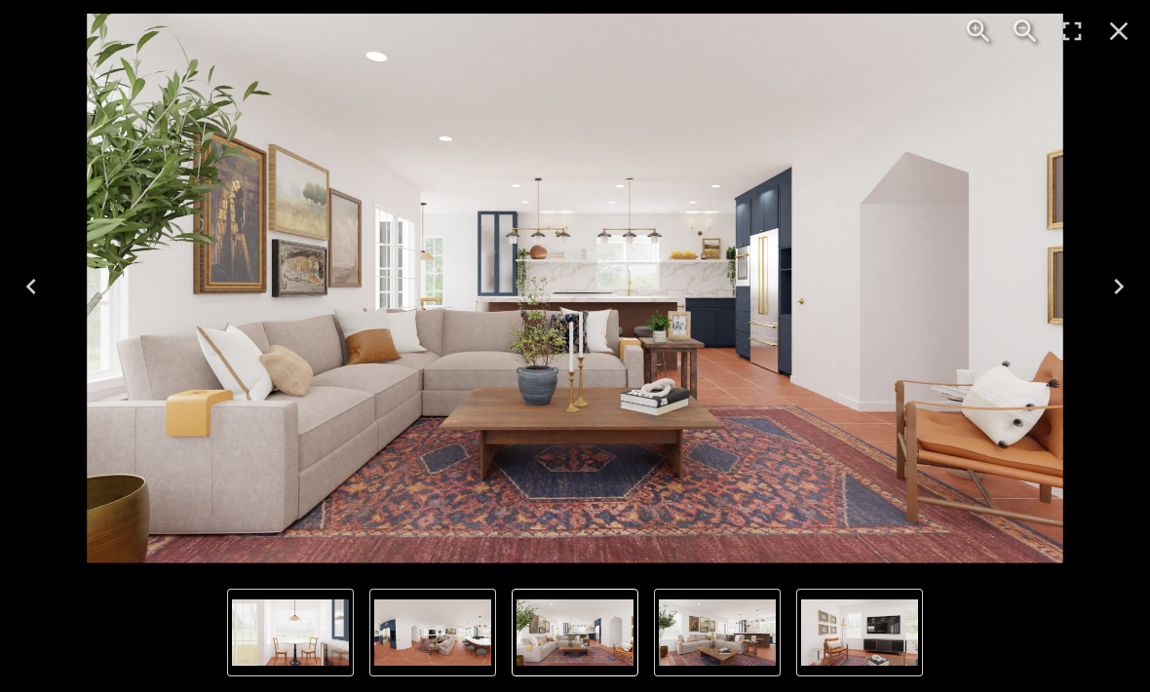
click at [1113, 26] on icon "Close" at bounding box center [1119, 31] width 19 height 19
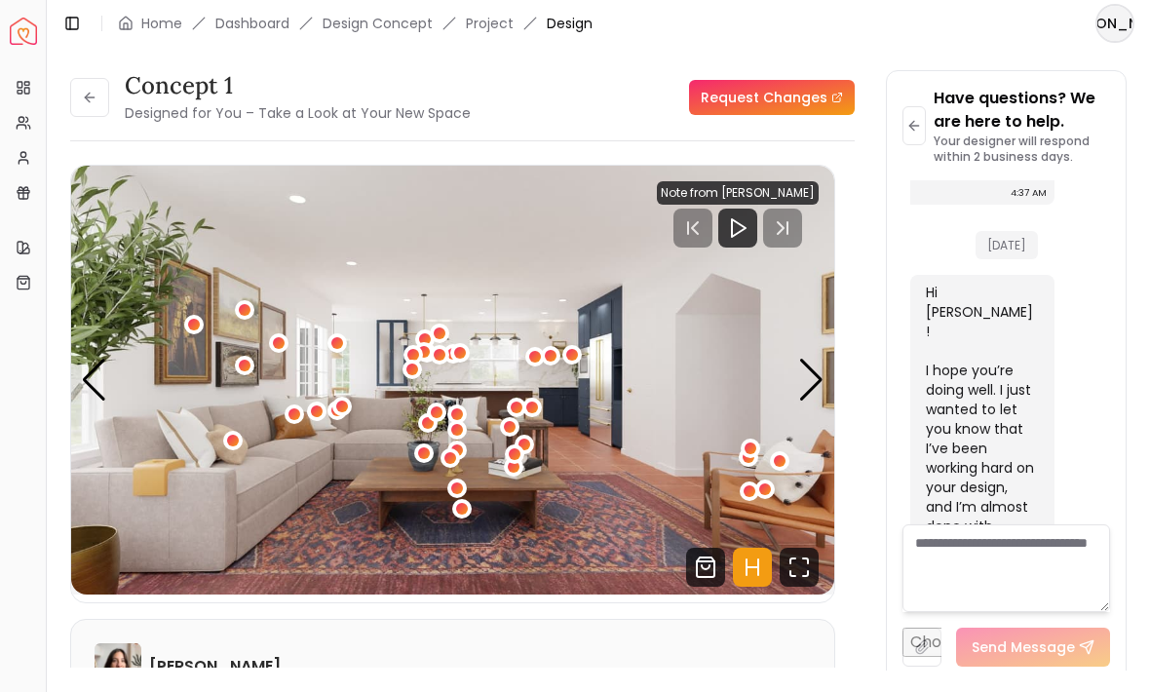
click at [101, 78] on button at bounding box center [89, 97] width 39 height 39
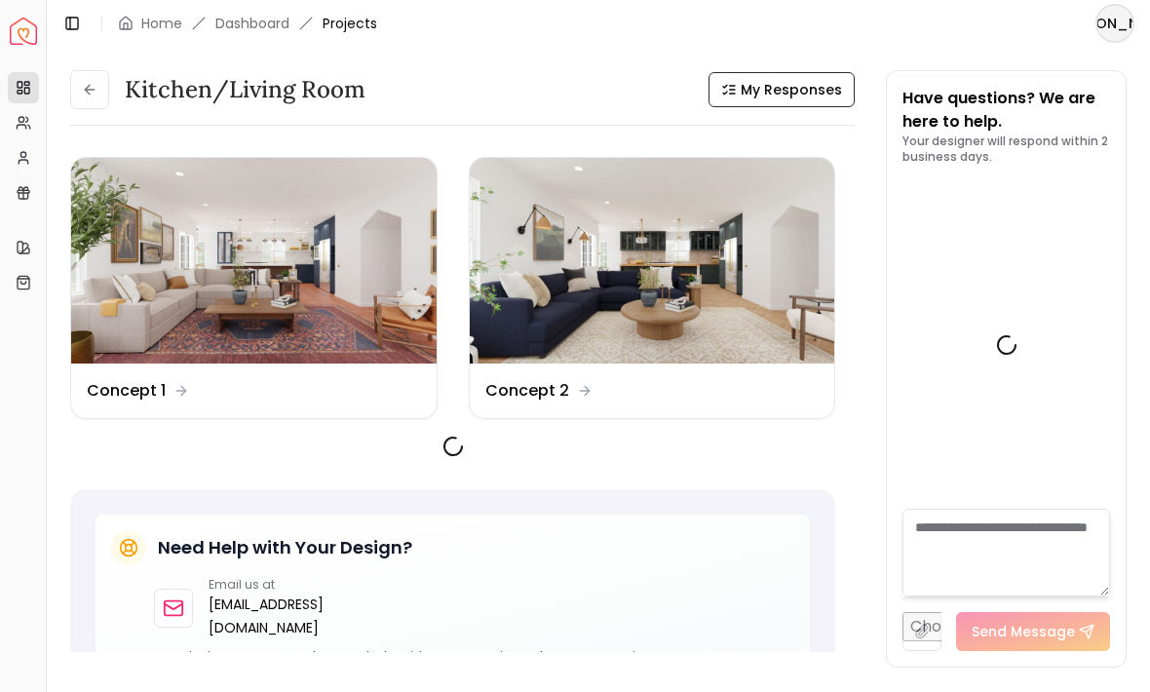
click at [51, 43] on button "Toggle Sidebar" at bounding box center [46, 346] width 16 height 692
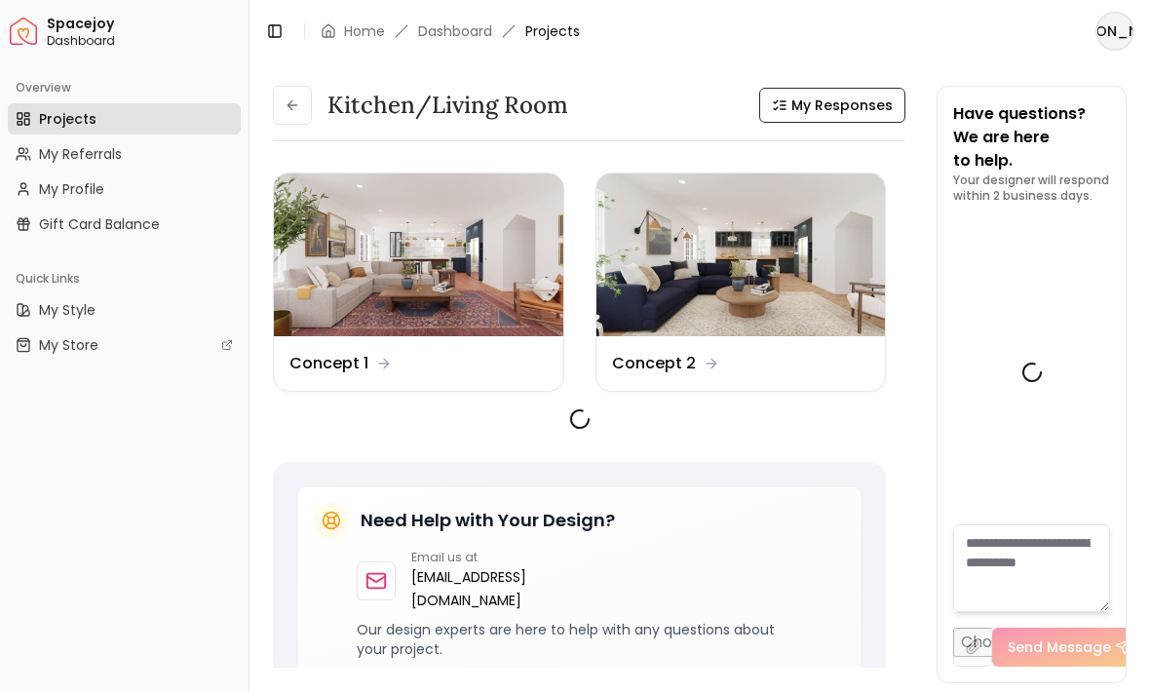
click at [734, 220] on img at bounding box center [742, 255] width 290 height 163
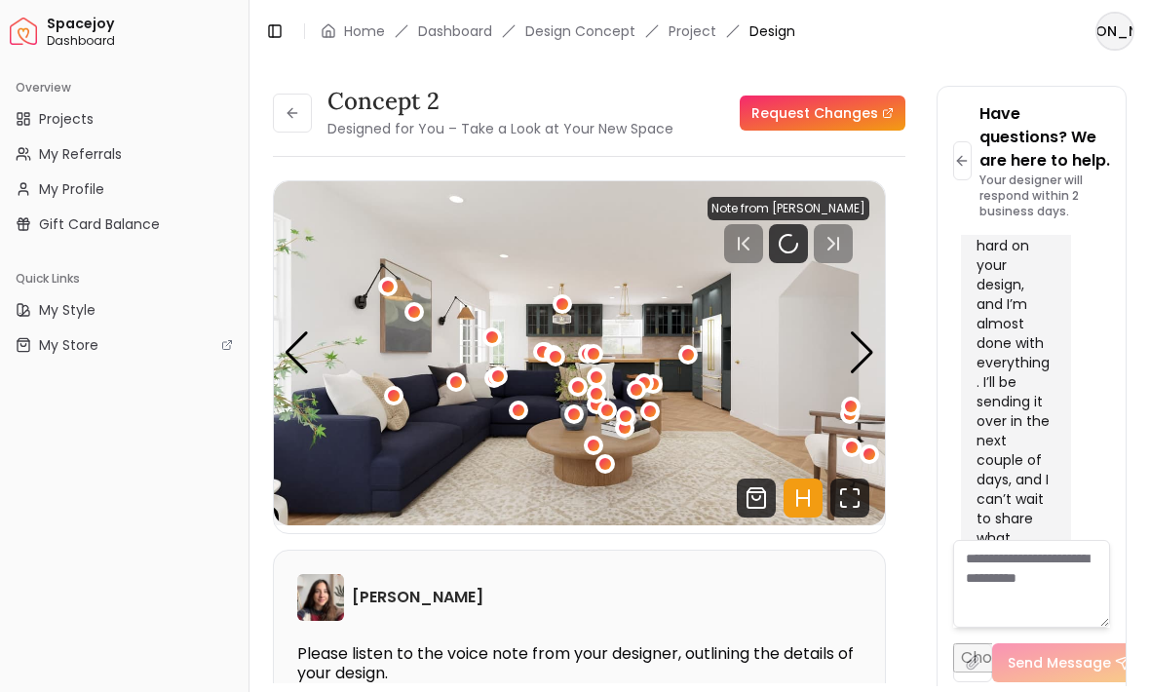
scroll to position [3428, 0]
click at [829, 453] on img "1 / 8" at bounding box center [579, 353] width 611 height 344
click at [841, 489] on icon "Fullscreen" at bounding box center [843, 491] width 5 height 5
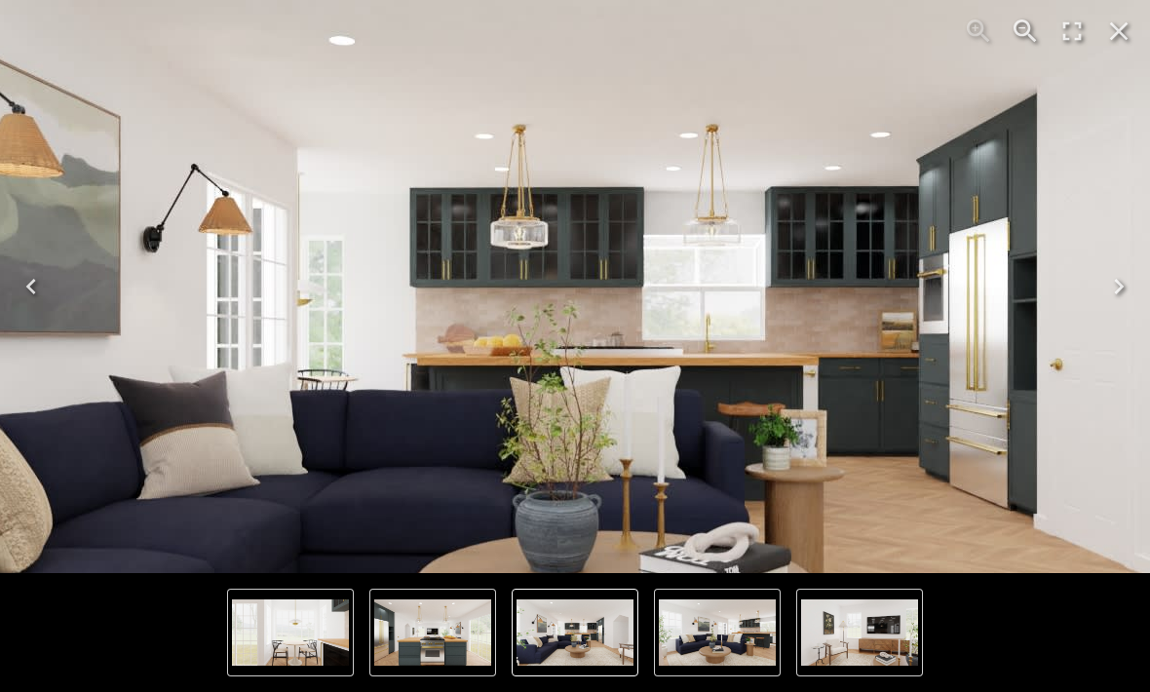
click at [64, 340] on img "1 of 8" at bounding box center [573, 338] width 1873 height 1053
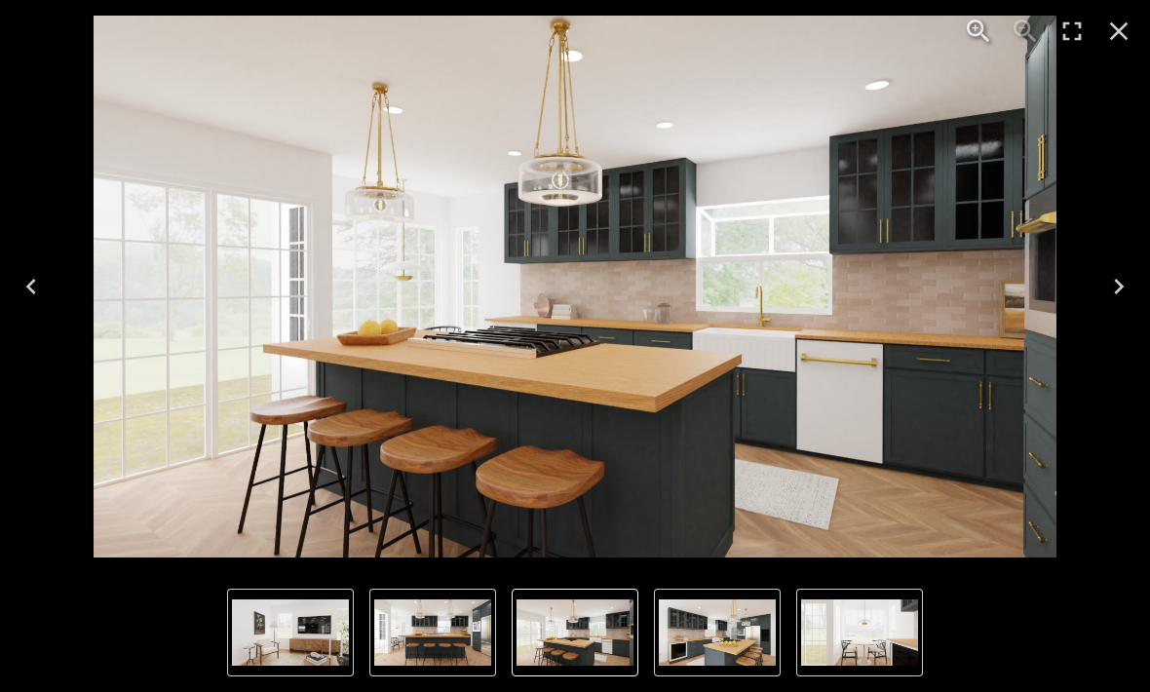
click at [1106, 289] on icon "Next" at bounding box center [1118, 286] width 31 height 31
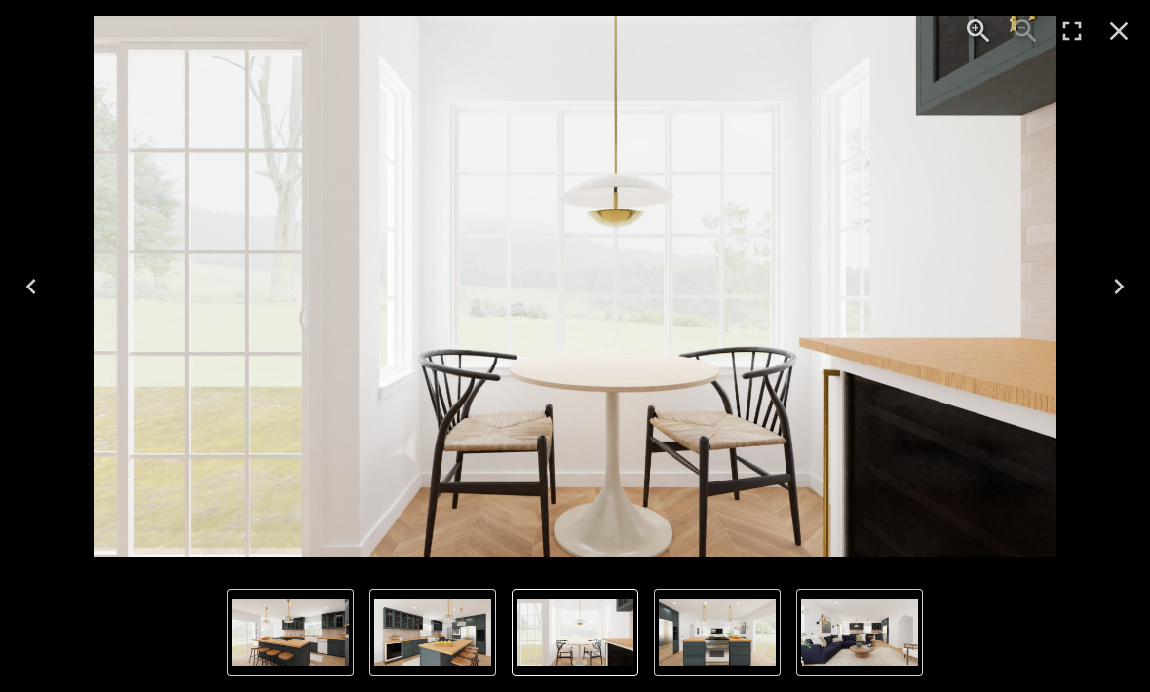
click at [1094, 290] on button "Next" at bounding box center [1119, 287] width 62 height 78
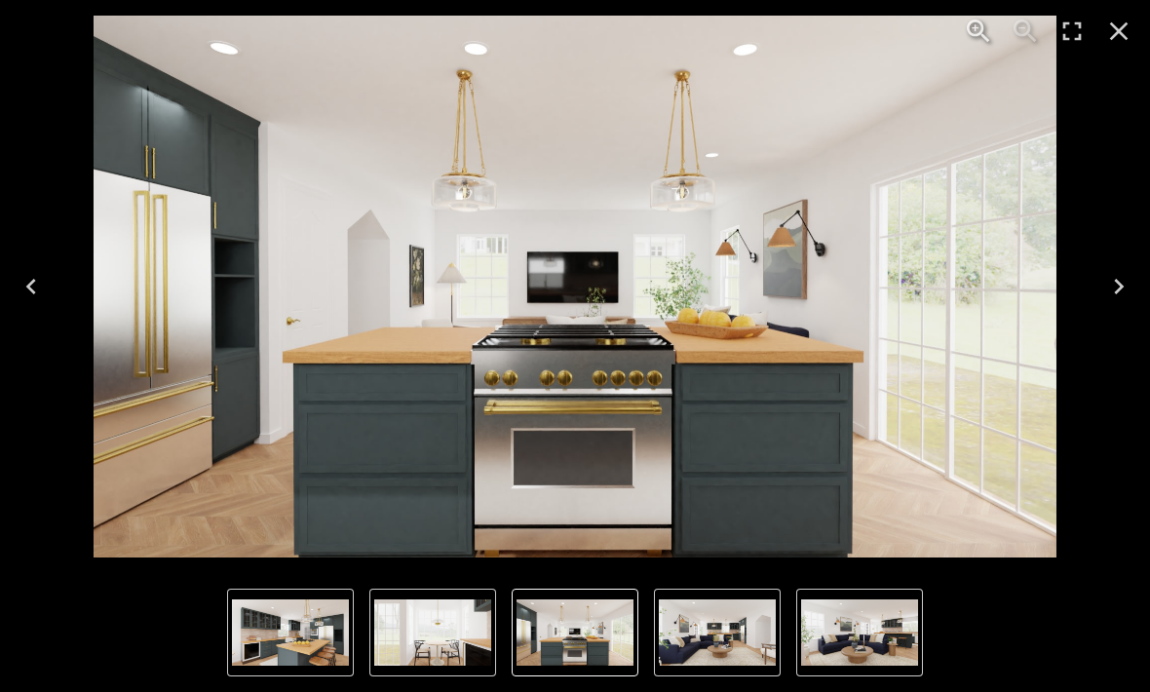
click at [1115, 306] on button "Next" at bounding box center [1119, 287] width 62 height 78
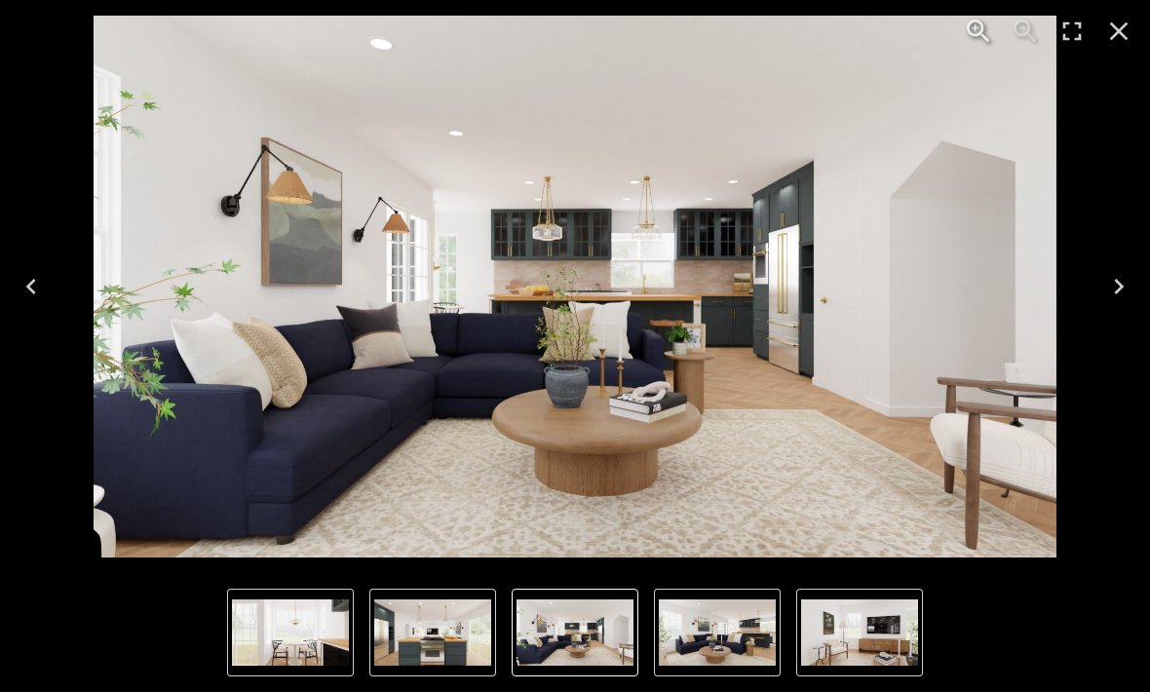
click at [1078, 307] on div "1 of 8" at bounding box center [575, 287] width 1119 height 542
click at [1108, 296] on icon "Next" at bounding box center [1118, 286] width 31 height 31
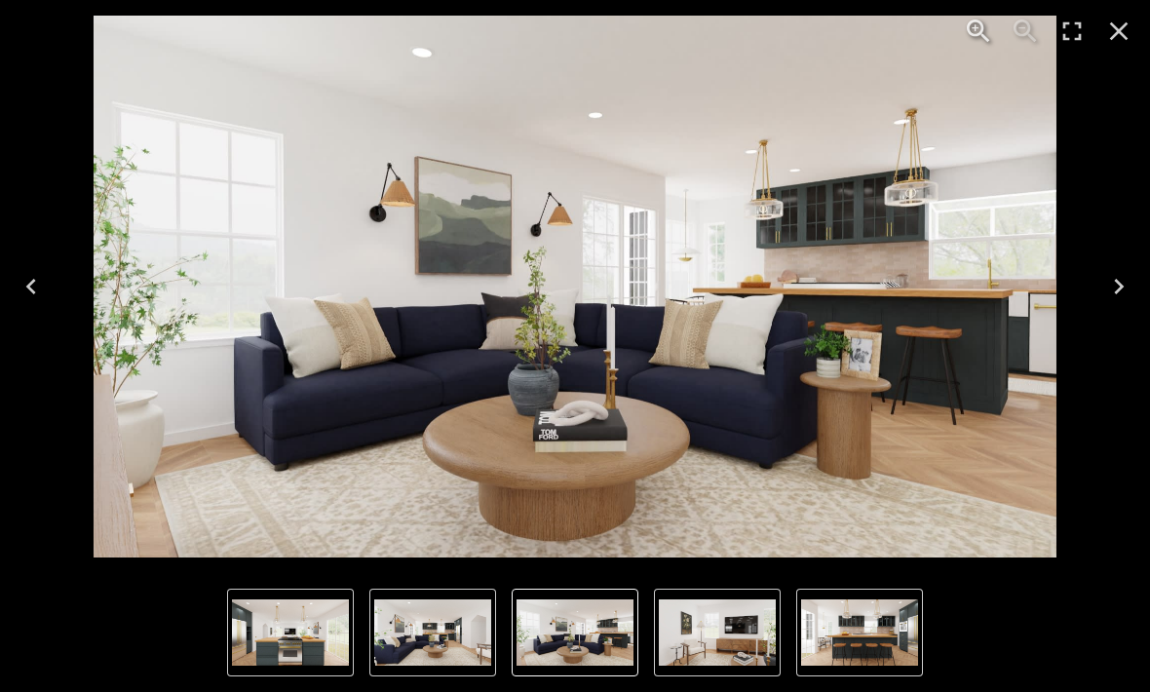
click at [1099, 307] on button "Next" at bounding box center [1119, 287] width 62 height 78
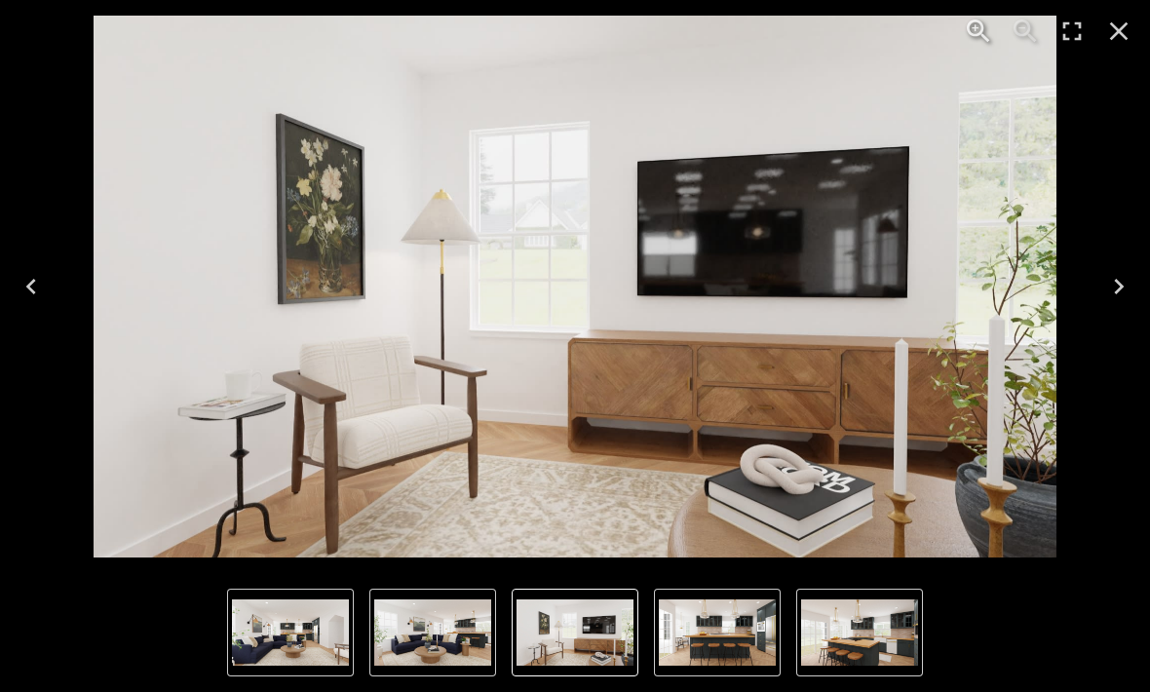
click at [1096, 299] on button "Next" at bounding box center [1119, 287] width 62 height 78
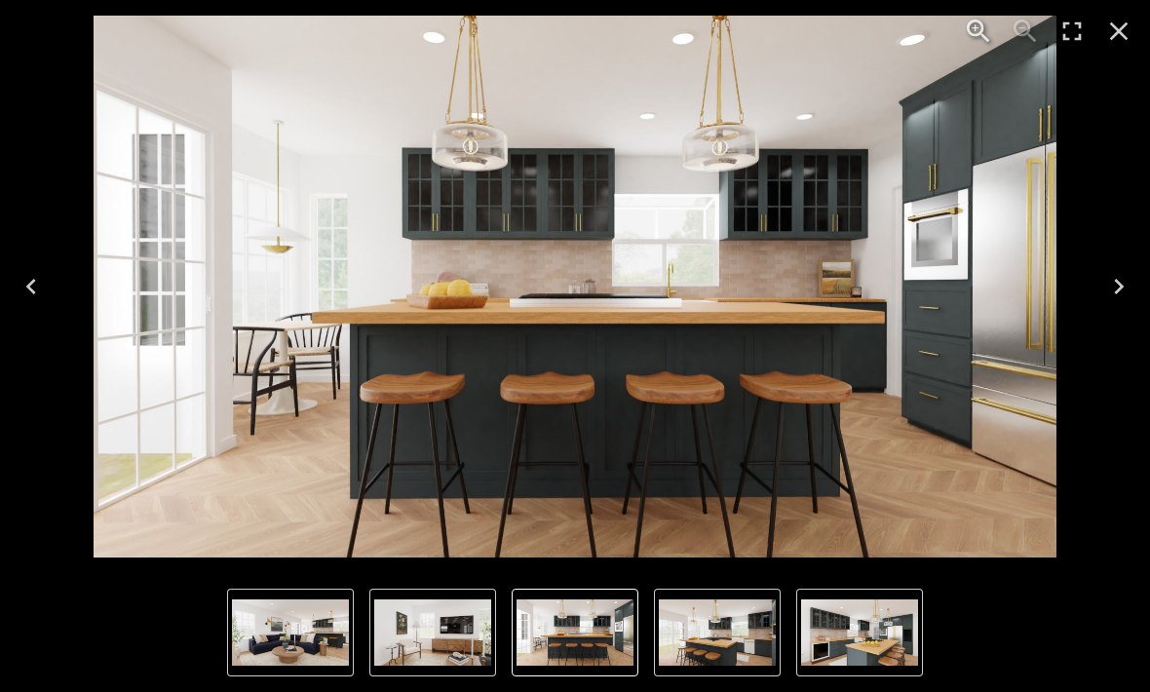
click at [1080, 294] on div "4 of 8" at bounding box center [575, 287] width 1119 height 542
click at [1111, 311] on button "Next" at bounding box center [1119, 287] width 62 height 78
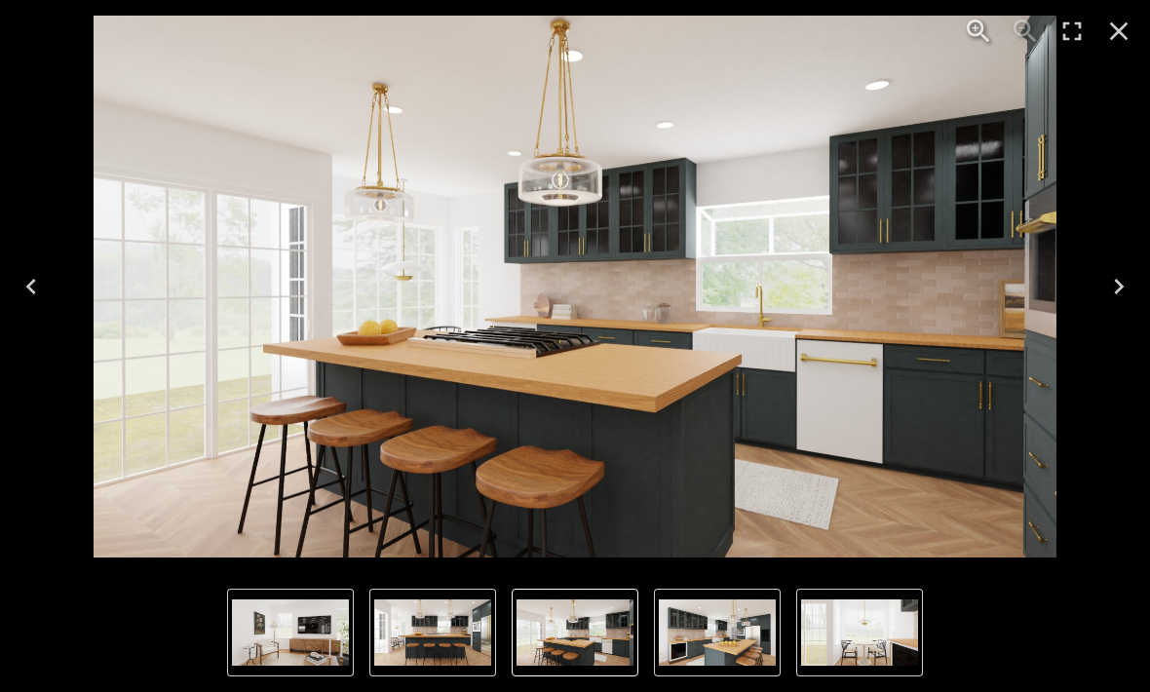
click at [571, 541] on img "5 of 8" at bounding box center [575, 287] width 963 height 542
click at [571, 540] on img "5 of 8" at bounding box center [575, 287] width 963 height 542
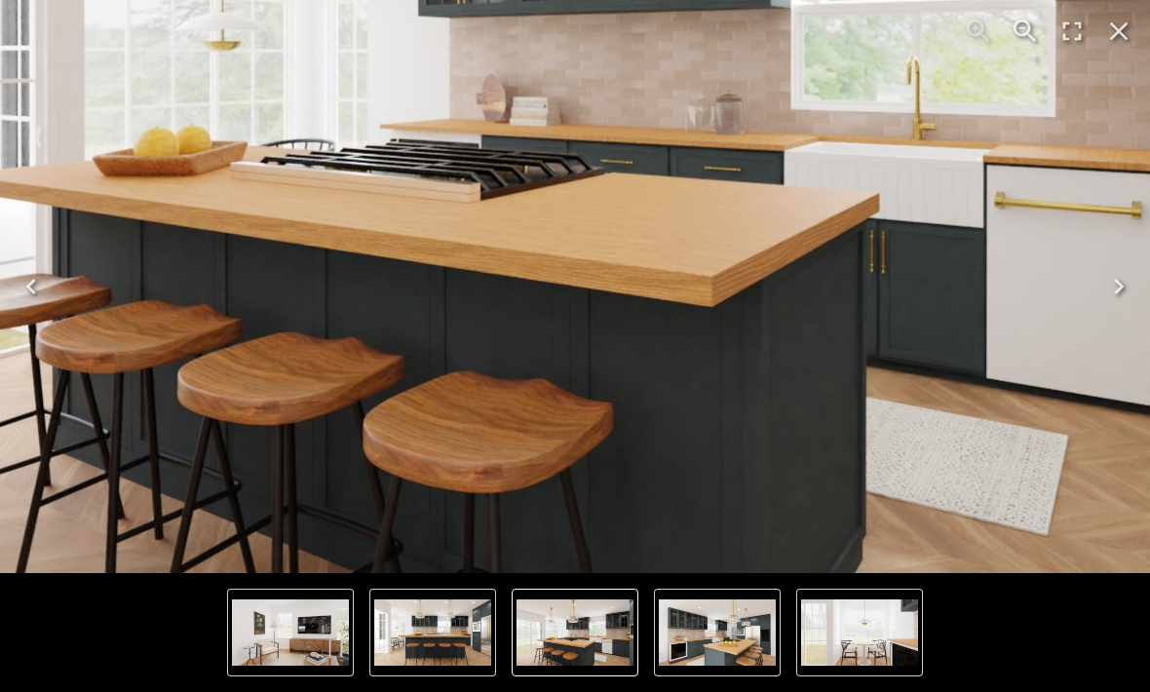
click at [629, 502] on img "5 of 8" at bounding box center [556, 61] width 1873 height 1053
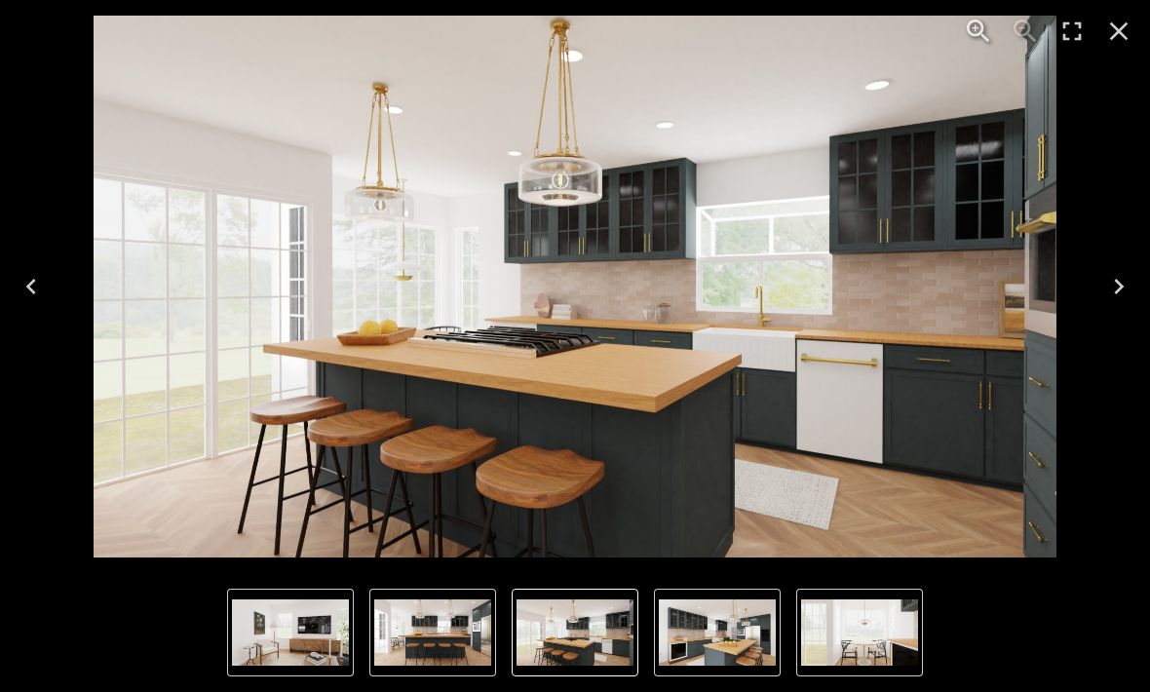
click at [653, 477] on img "5 of 8" at bounding box center [575, 287] width 963 height 542
click at [598, 395] on img "5 of 8" at bounding box center [575, 287] width 963 height 542
click at [597, 394] on img "5 of 8" at bounding box center [575, 287] width 963 height 542
click at [1115, 32] on icon "Close" at bounding box center [1118, 31] width 31 height 31
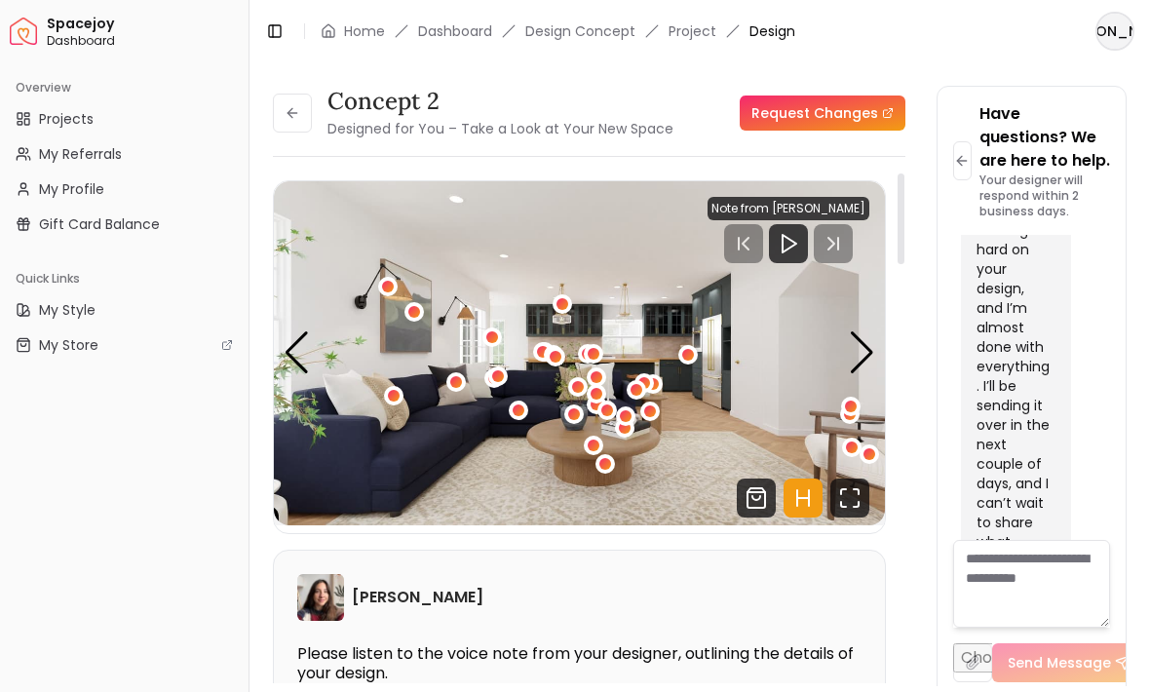
click at [810, 197] on div "Note from Maria Castillero" at bounding box center [789, 208] width 162 height 23
click at [785, 197] on div "Note from Maria Castillero" at bounding box center [789, 208] width 162 height 23
click at [790, 197] on div "Note from Maria Castillero" at bounding box center [789, 208] width 162 height 23
click at [809, 181] on img "1 / 8" at bounding box center [579, 353] width 611 height 344
click at [837, 181] on img "1 / 8" at bounding box center [579, 353] width 611 height 344
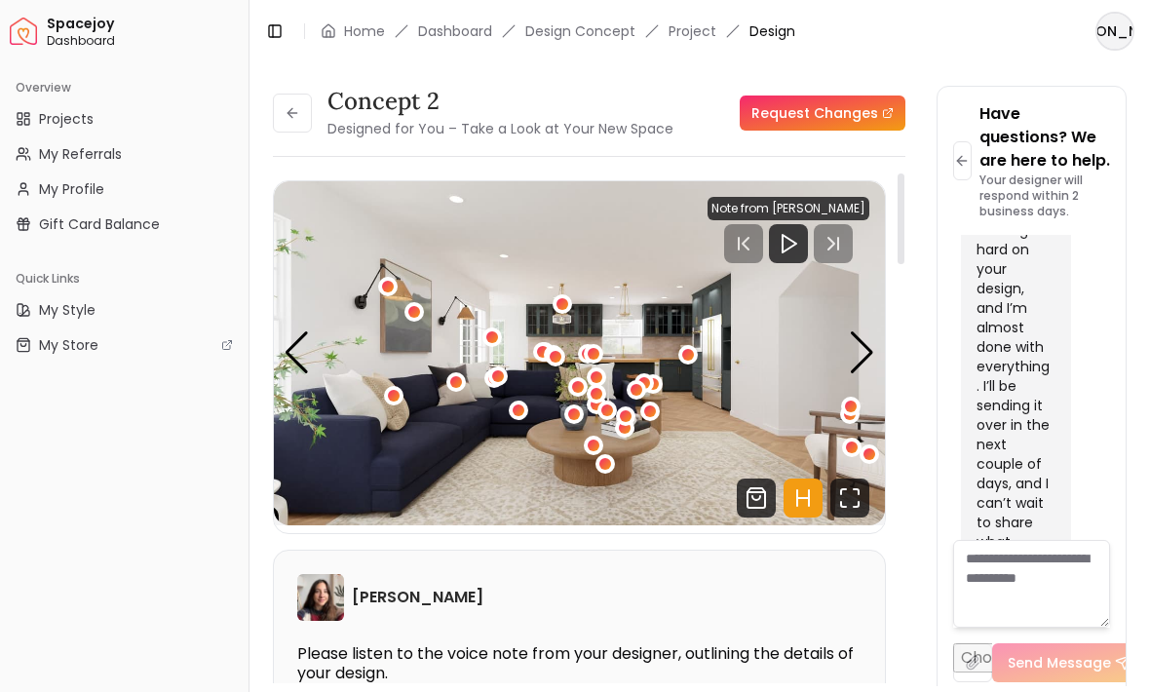
click at [776, 224] on div at bounding box center [788, 243] width 39 height 39
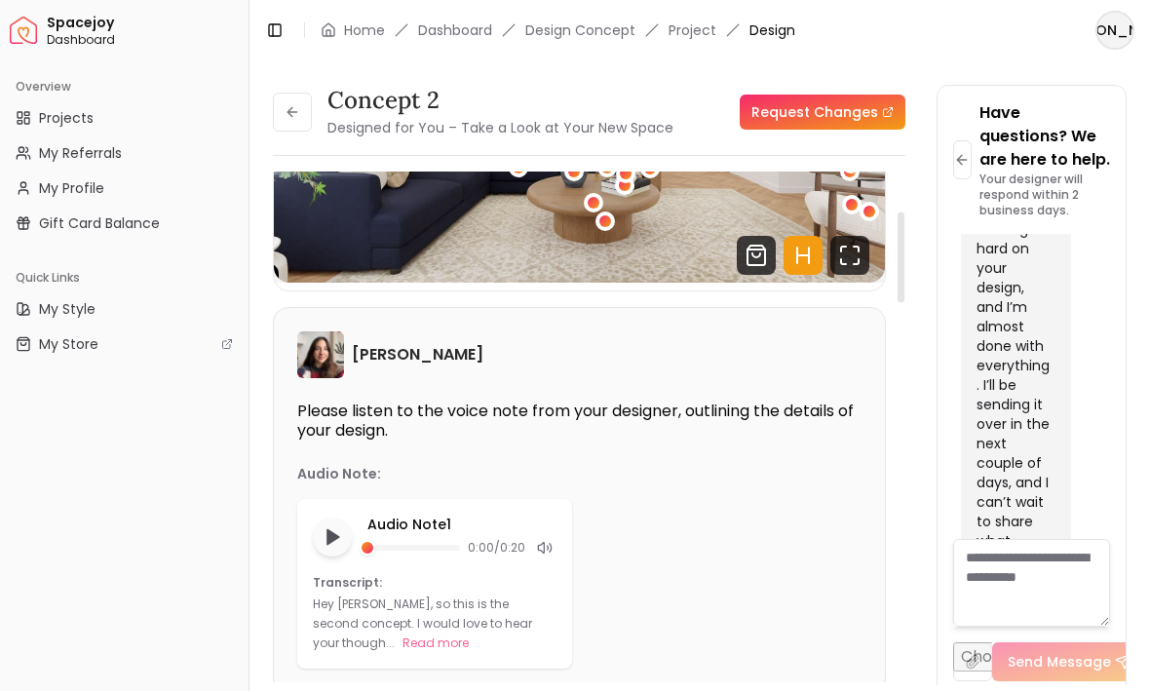
scroll to position [251, 0]
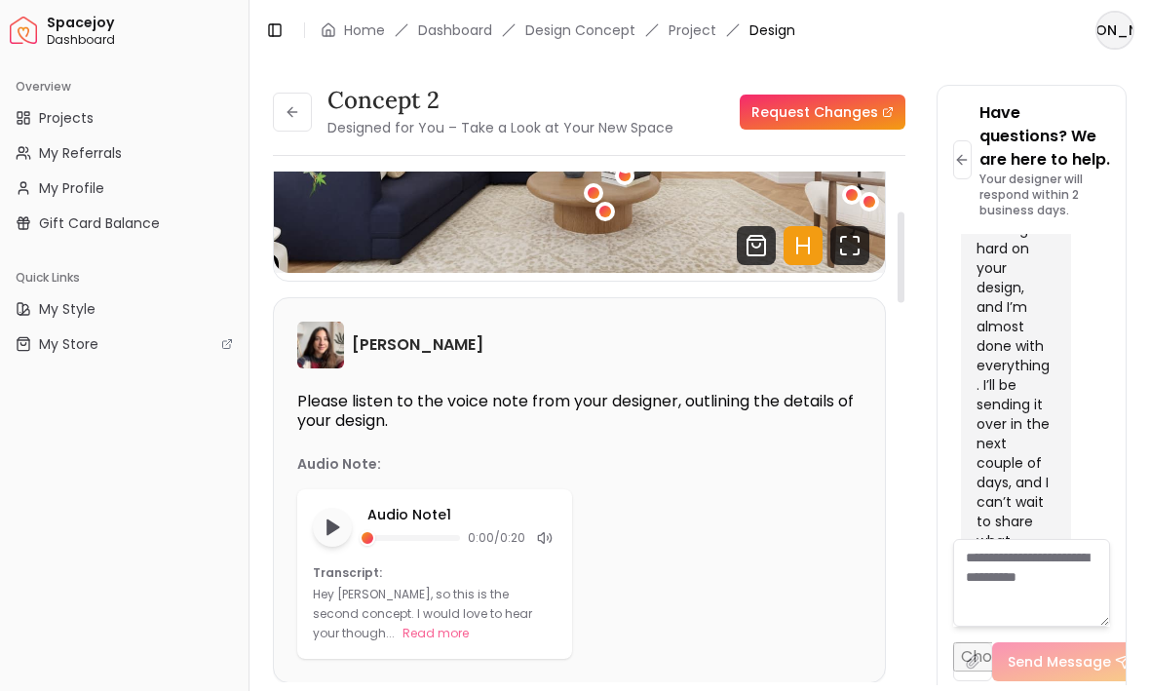
click at [403, 625] on button "Read more" at bounding box center [436, 634] width 66 height 19
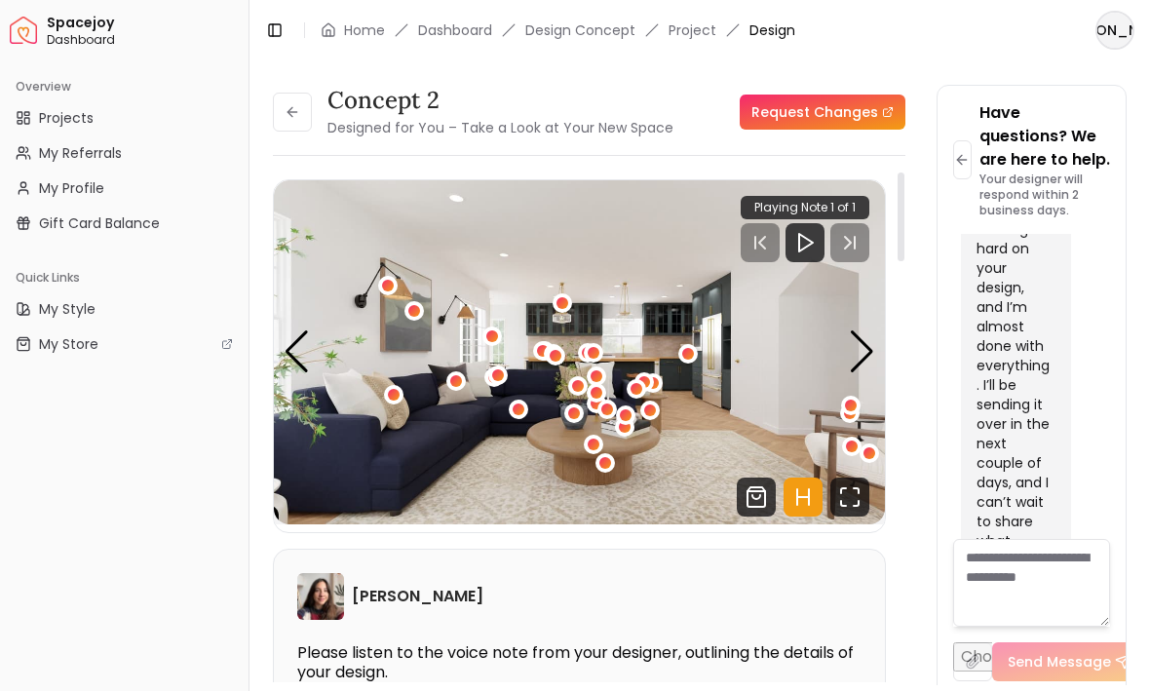
scroll to position [0, 0]
click at [277, 94] on button at bounding box center [292, 113] width 39 height 39
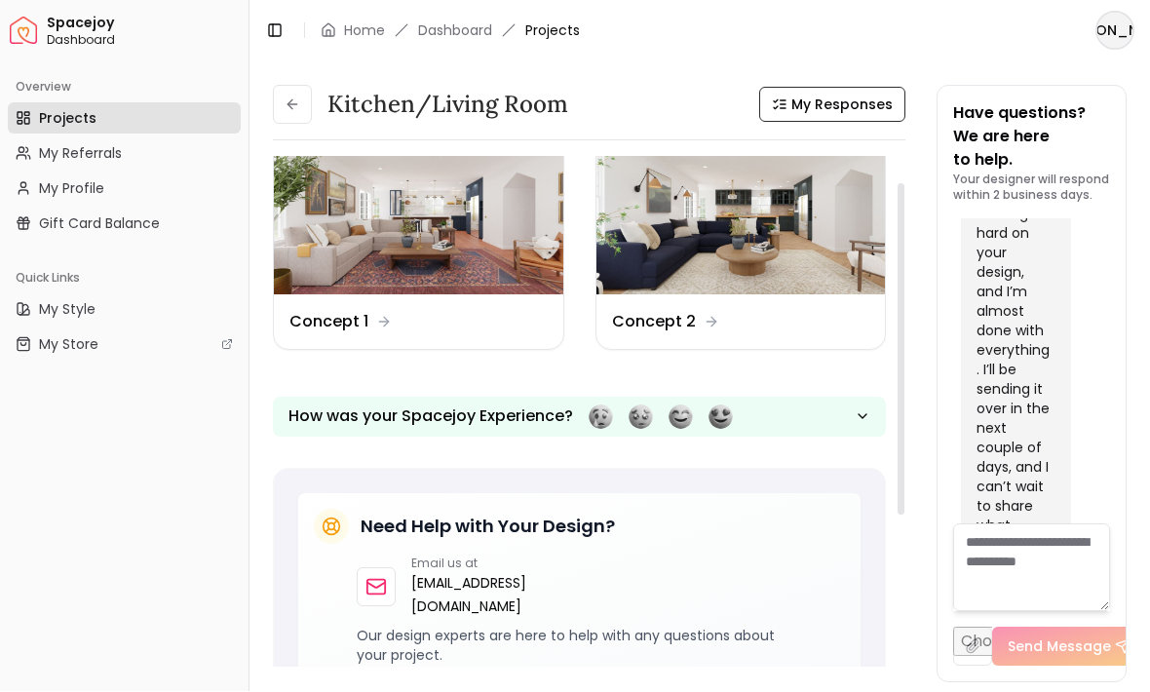
scroll to position [38, 0]
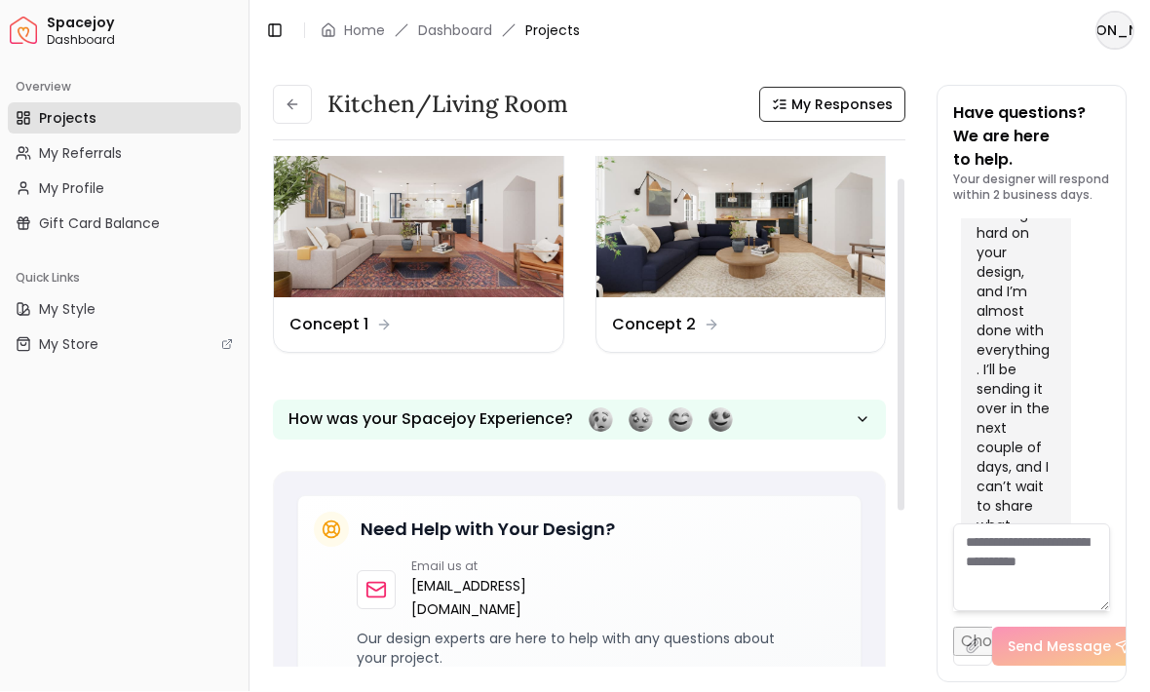
click at [674, 314] on dd "Concept 2" at bounding box center [654, 325] width 84 height 23
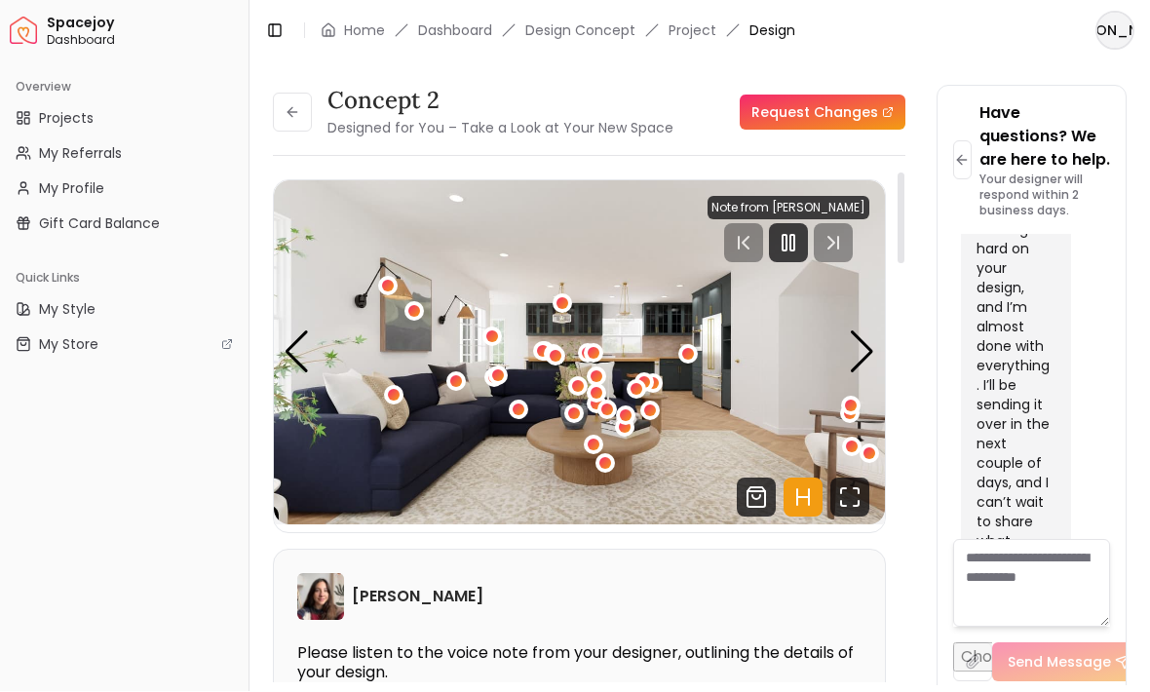
scroll to position [-1, 0]
click at [287, 94] on button at bounding box center [292, 113] width 39 height 39
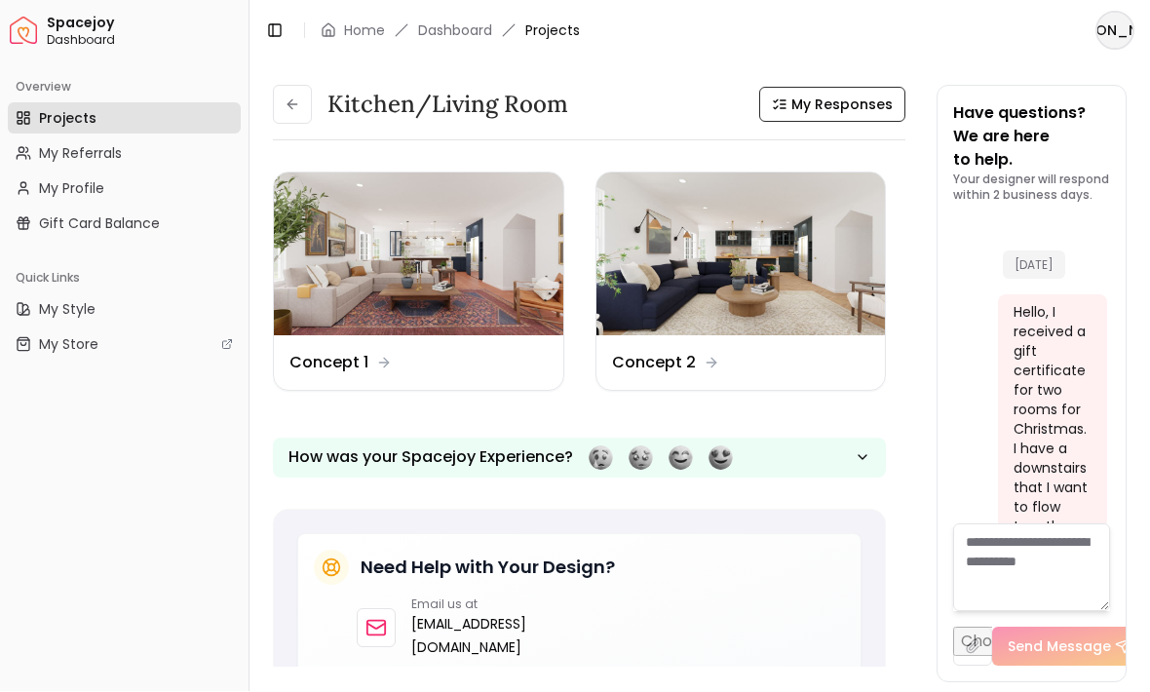
scroll to position [3428, 0]
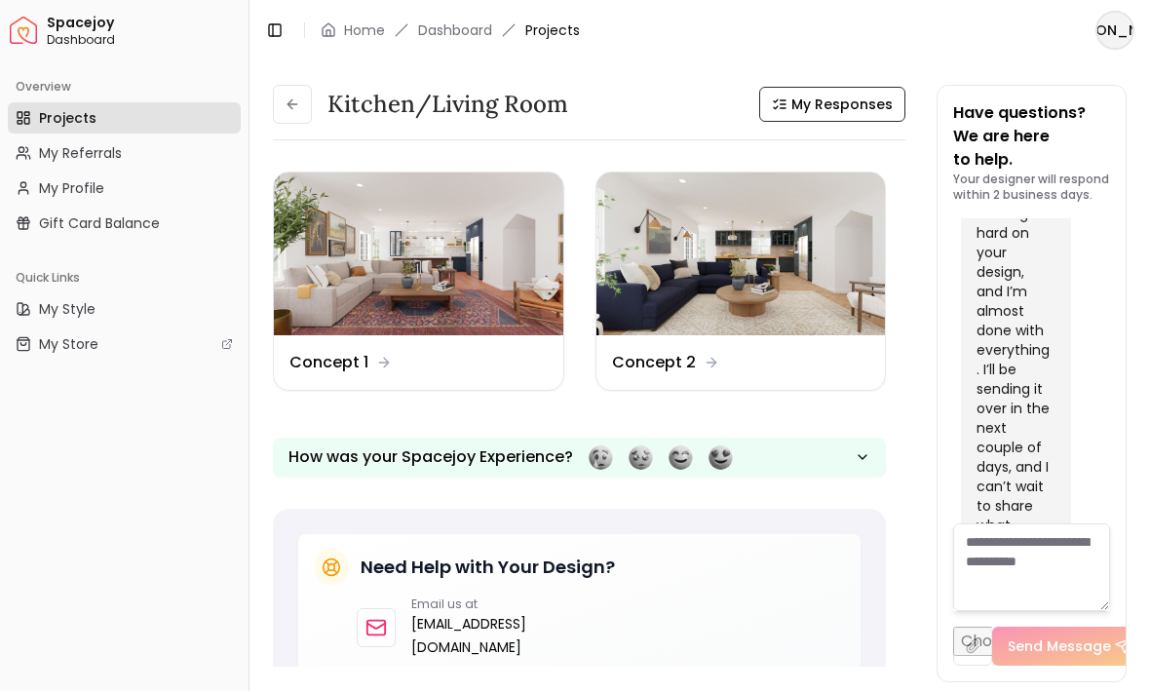
click at [811, 96] on span "My Responses" at bounding box center [842, 105] width 101 height 19
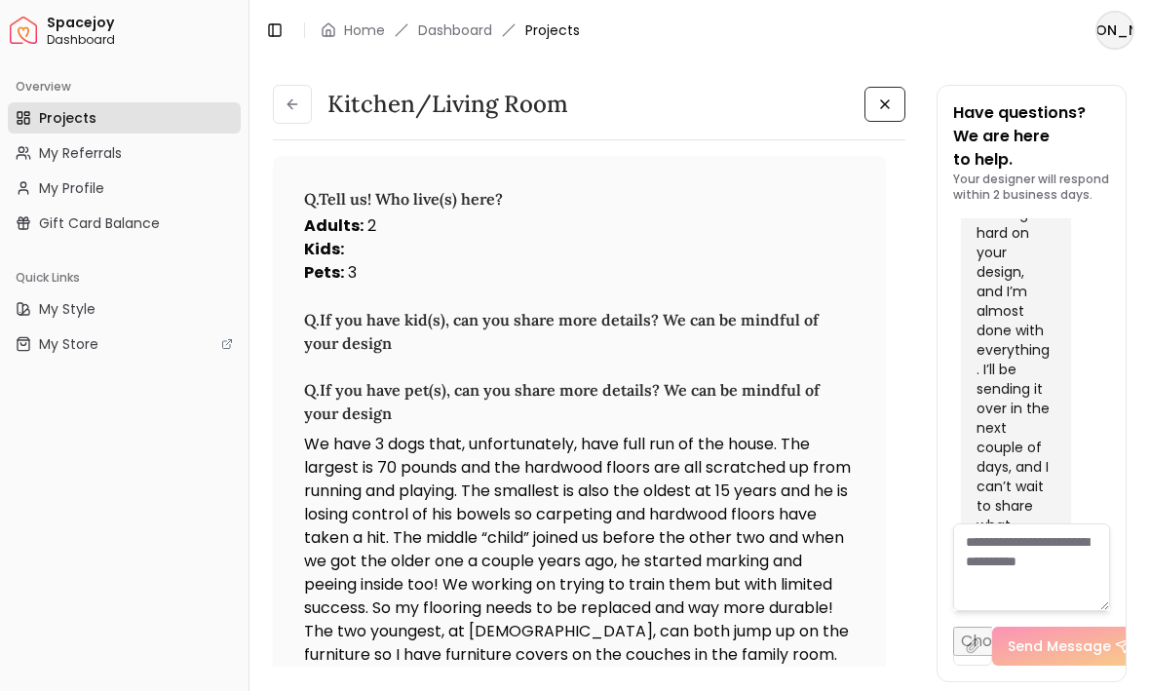
click at [499, 262] on p "Pets : 3" at bounding box center [579, 273] width 551 height 23
click at [288, 86] on button at bounding box center [292, 105] width 39 height 39
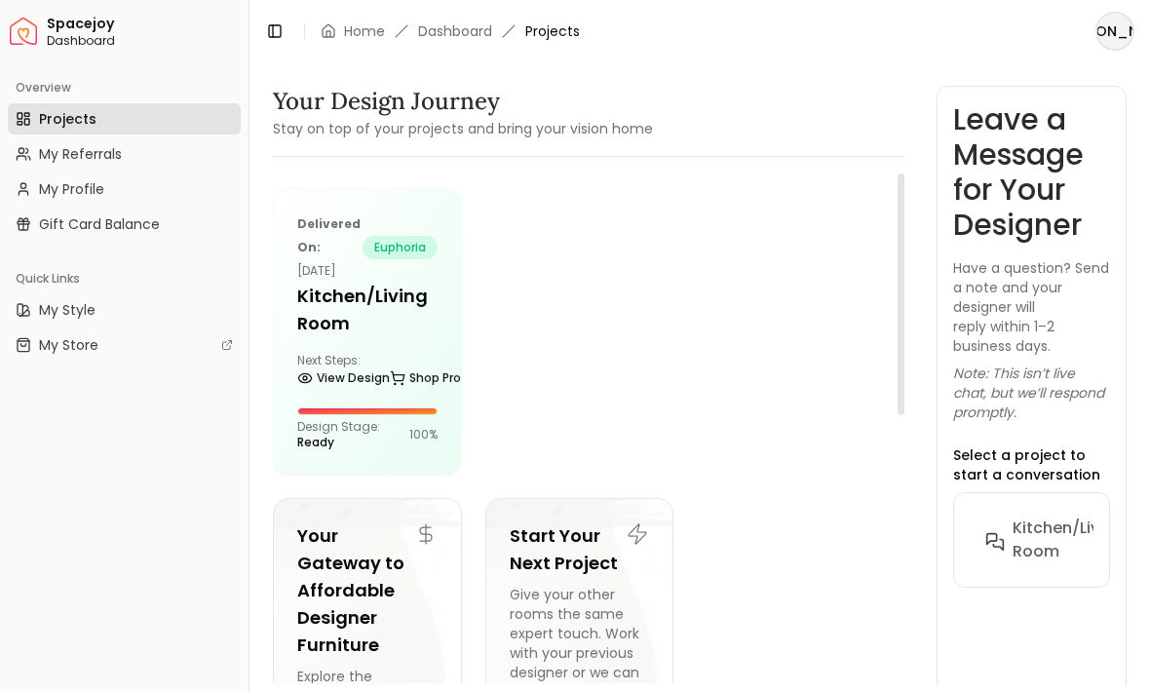
click at [365, 317] on h5 "Kitchen/Living Room" at bounding box center [367, 310] width 140 height 55
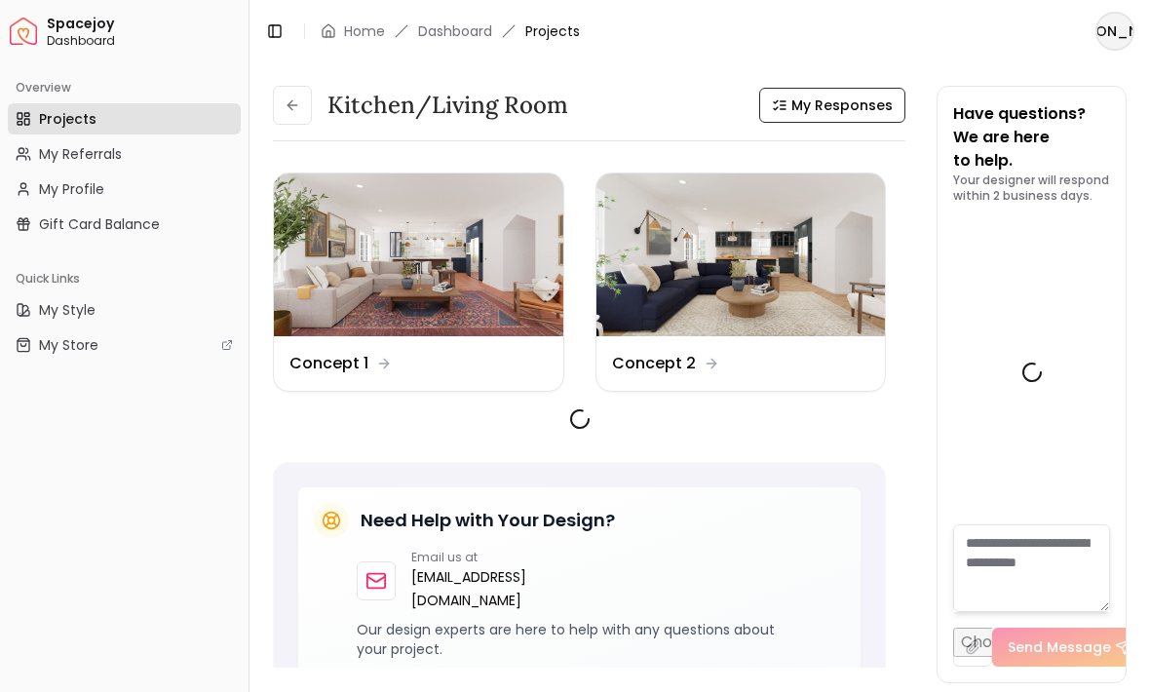
scroll to position [3428, 0]
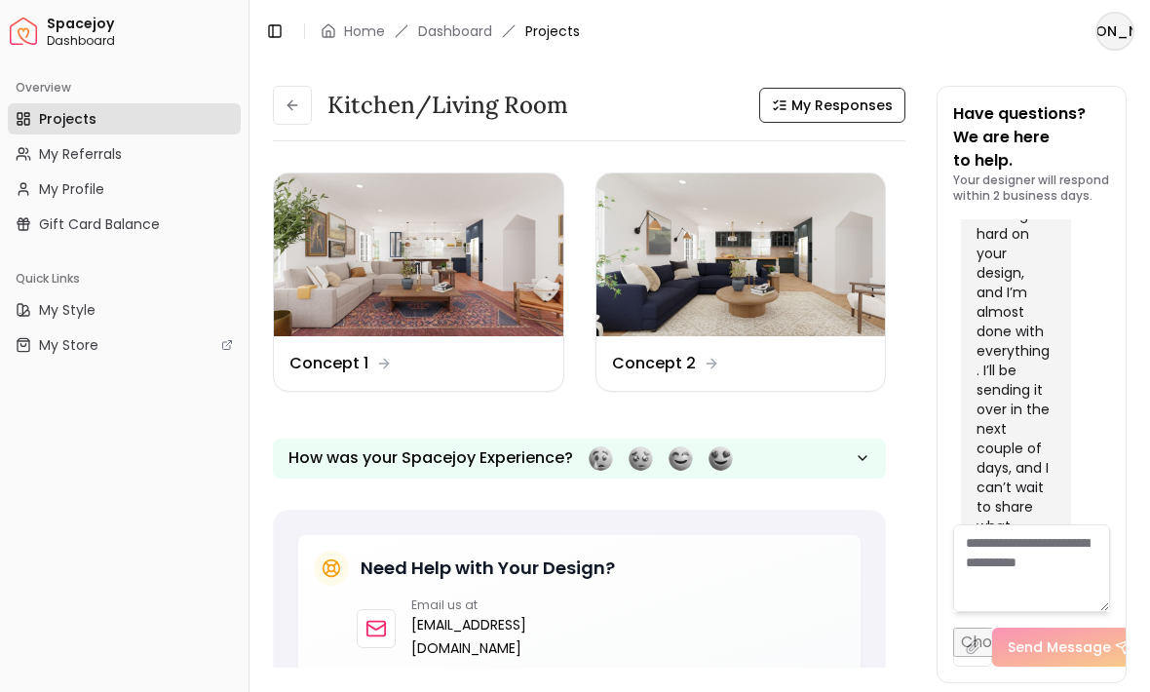
click at [647, 370] on dd "Concept 2" at bounding box center [654, 363] width 84 height 23
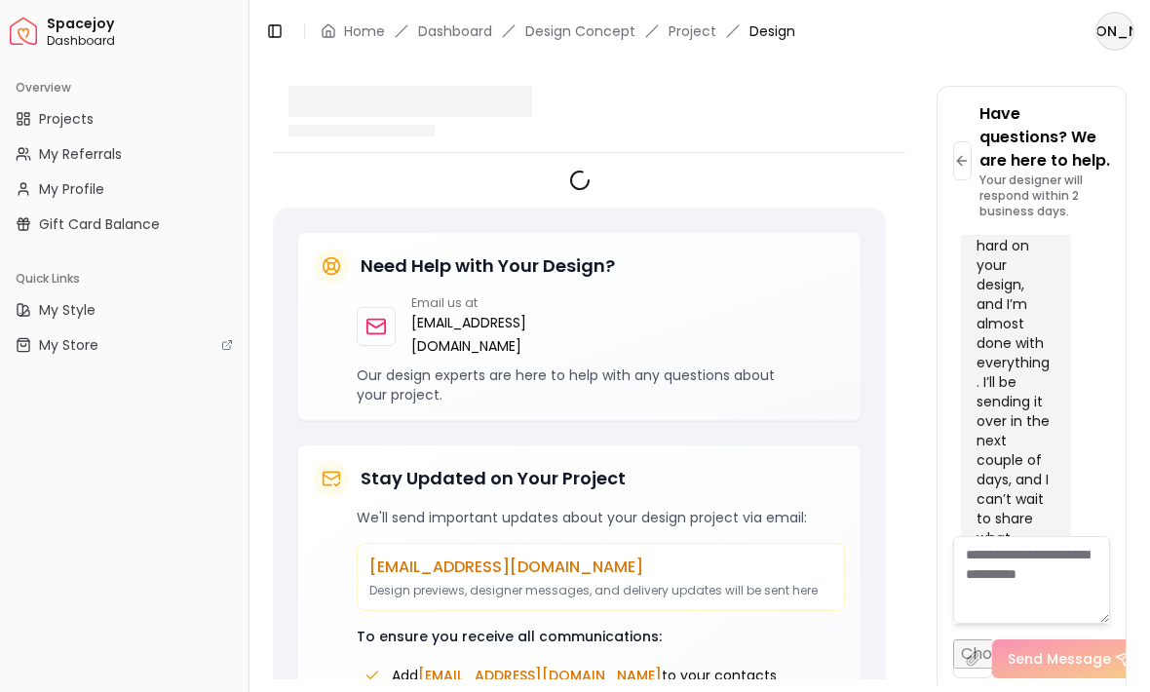
scroll to position [3428, 0]
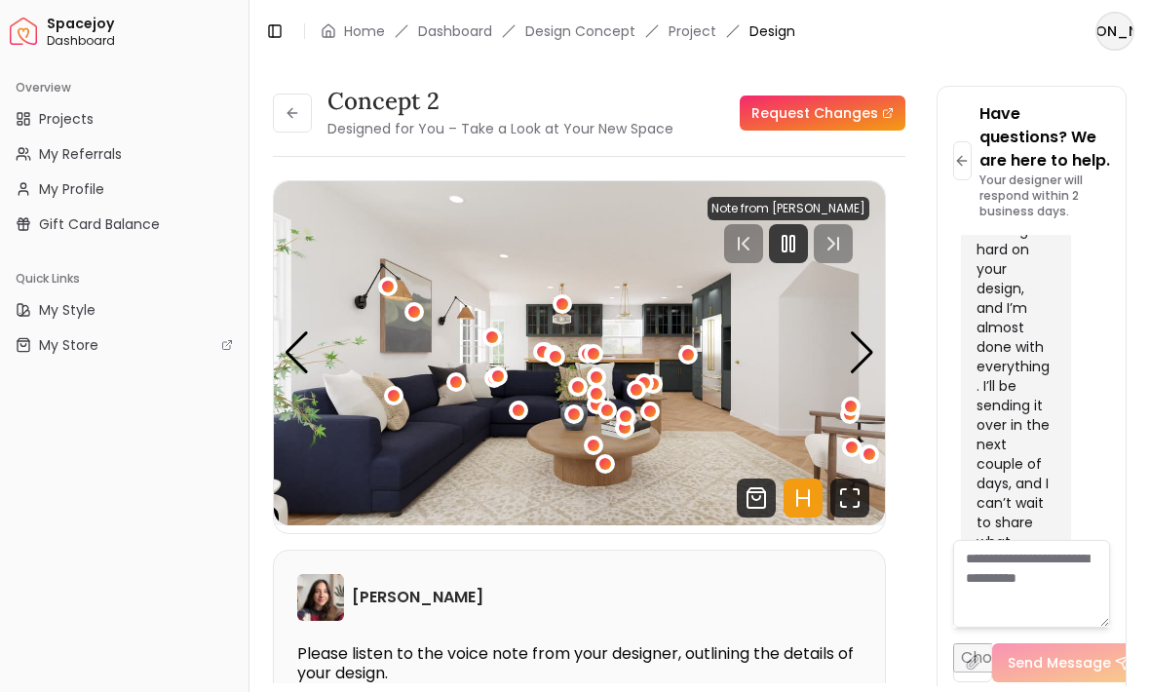
click at [856, 497] on icon "Fullscreen" at bounding box center [849, 498] width 39 height 39
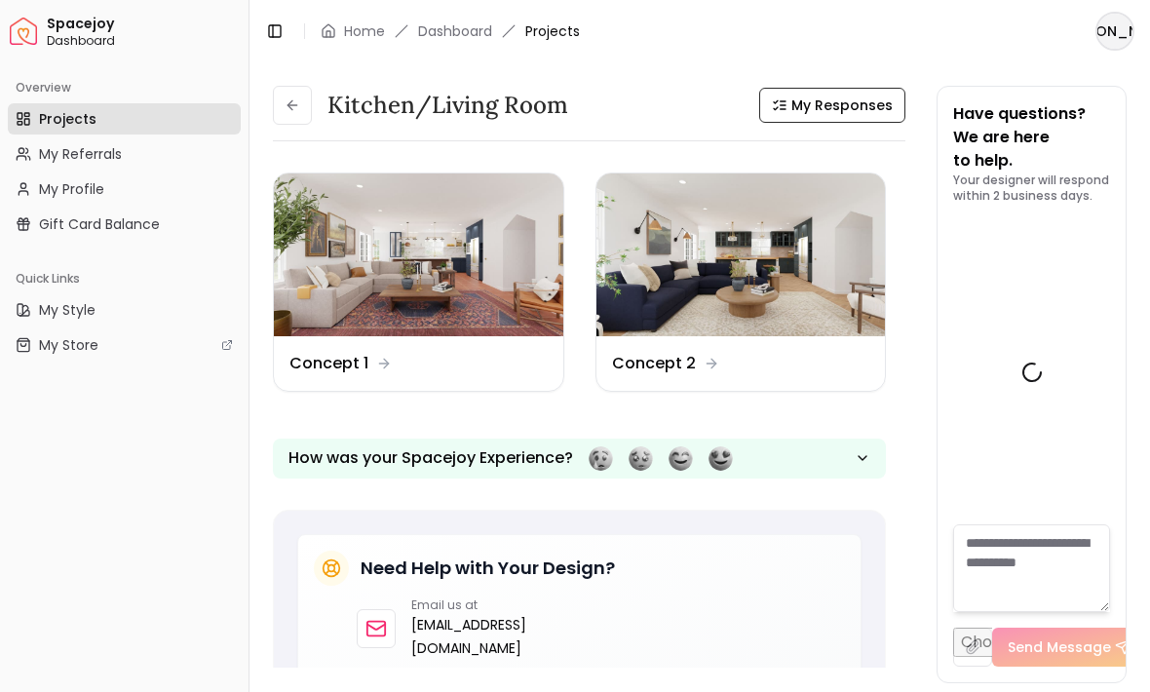
scroll to position [3428, 0]
click at [436, 307] on img at bounding box center [419, 255] width 290 height 163
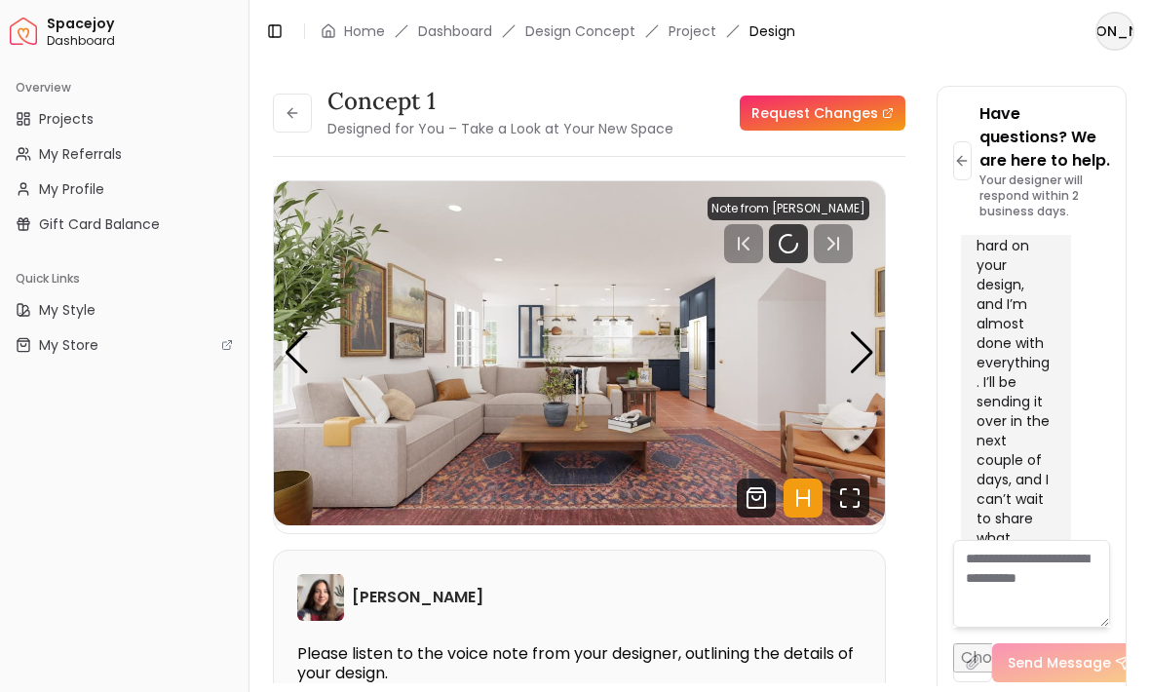
scroll to position [3428, 0]
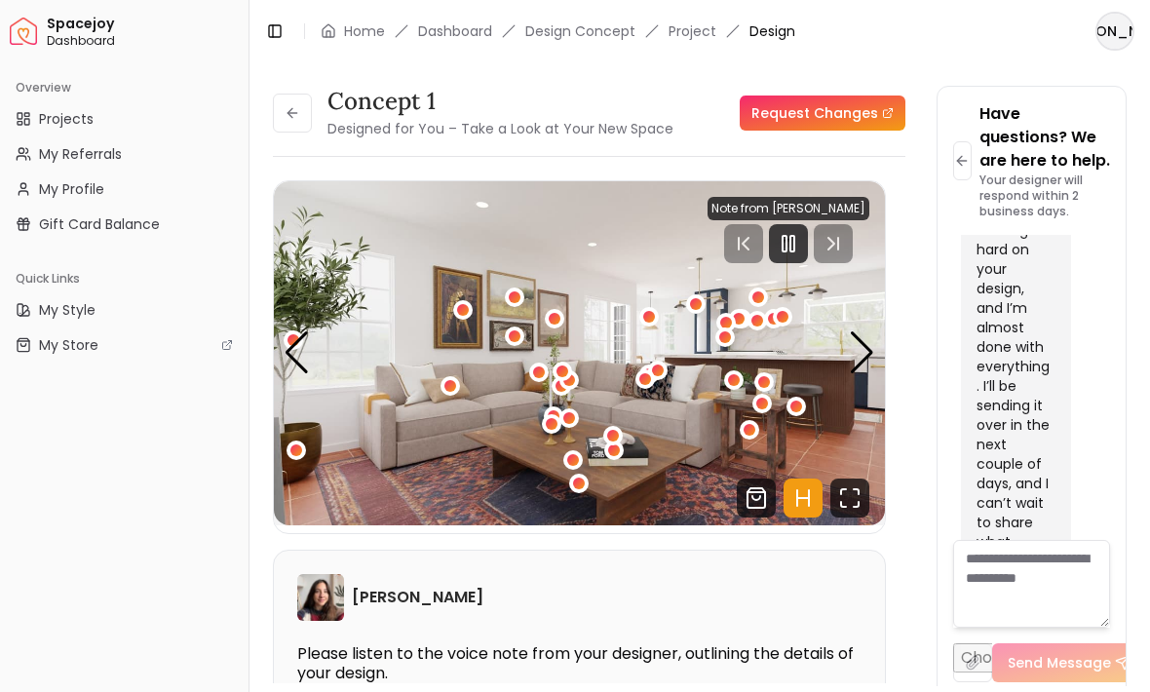
click at [837, 494] on icon "Fullscreen" at bounding box center [849, 498] width 39 height 39
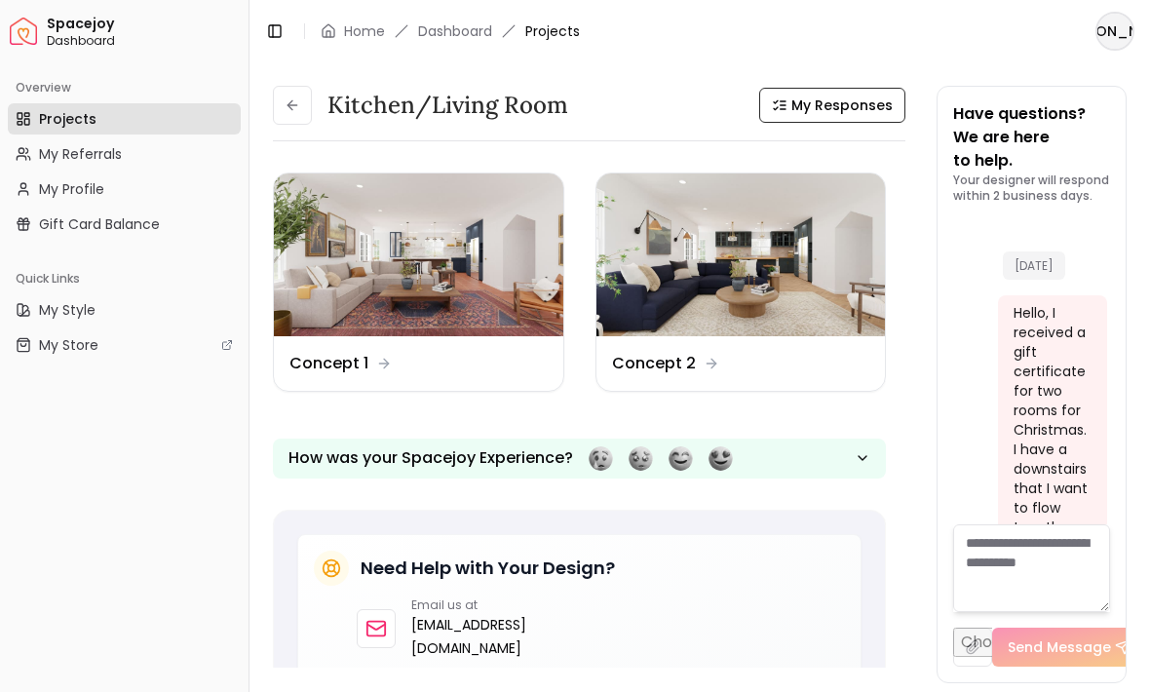
scroll to position [3428, 0]
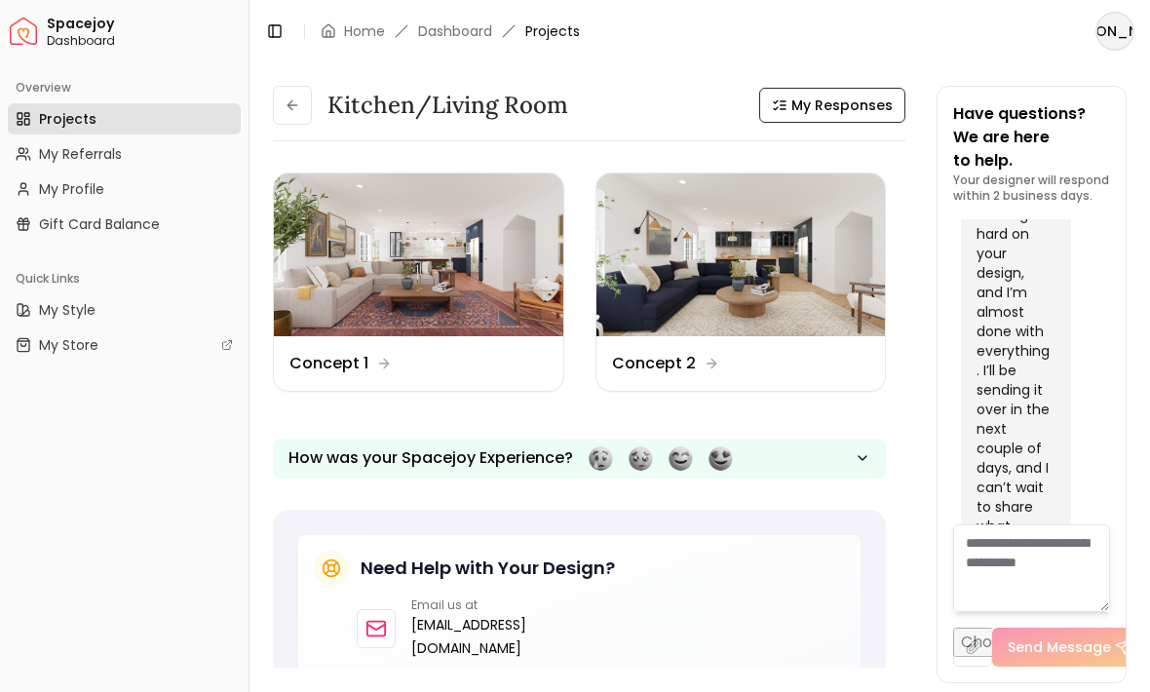
click at [730, 265] on img at bounding box center [742, 255] width 290 height 163
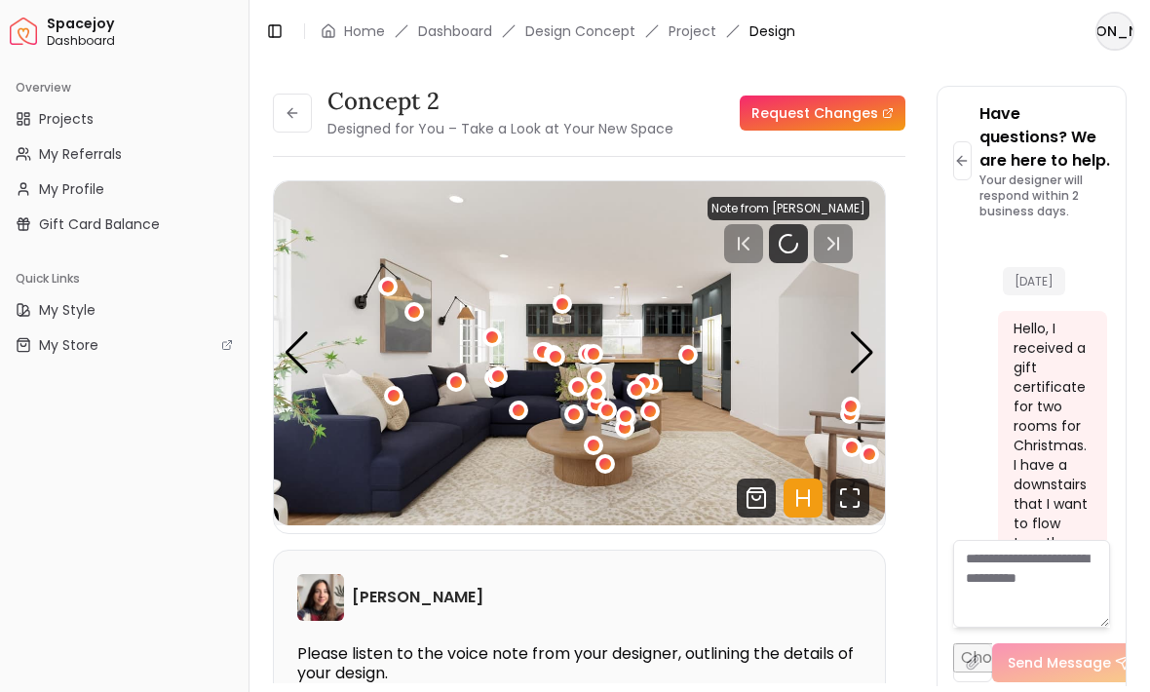
scroll to position [3428, 0]
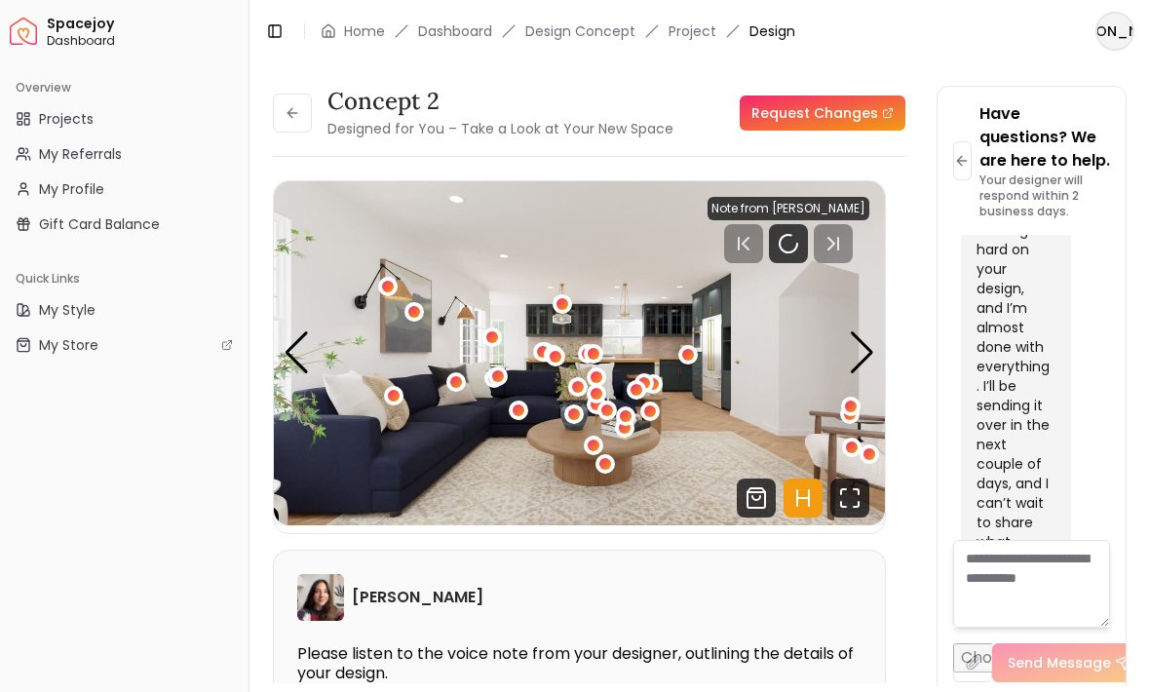
click at [849, 497] on icon "Fullscreen" at bounding box center [849, 498] width 39 height 39
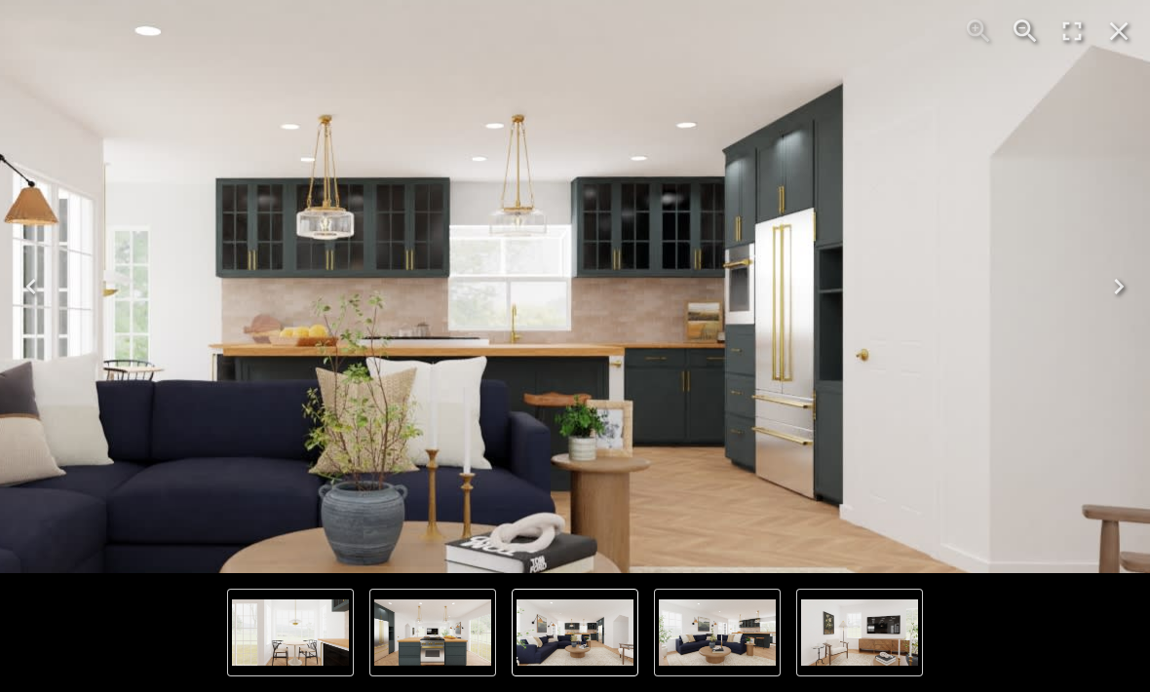
click at [744, 283] on img "1 of 8" at bounding box center [378, 328] width 1873 height 1053
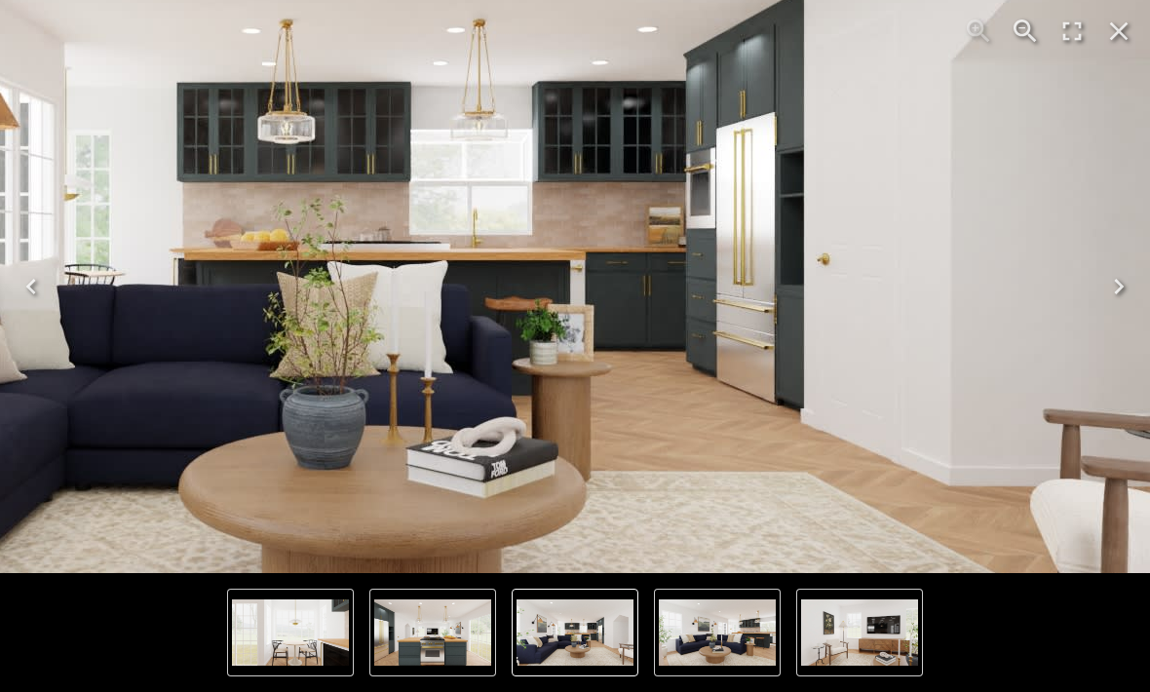
click at [781, 331] on img "1 of 8" at bounding box center [340, 233] width 1873 height 1053
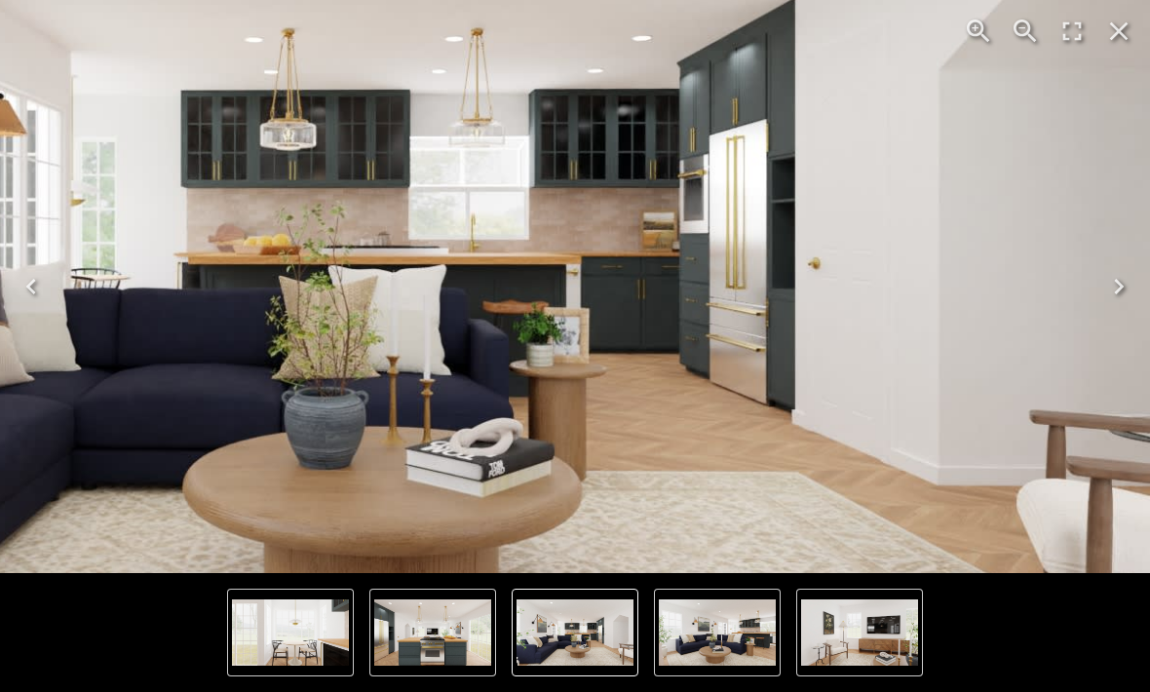
click at [1086, 277] on img "1 of 8" at bounding box center [341, 237] width 1834 height 1031
click at [1100, 278] on button "Next" at bounding box center [1119, 287] width 62 height 78
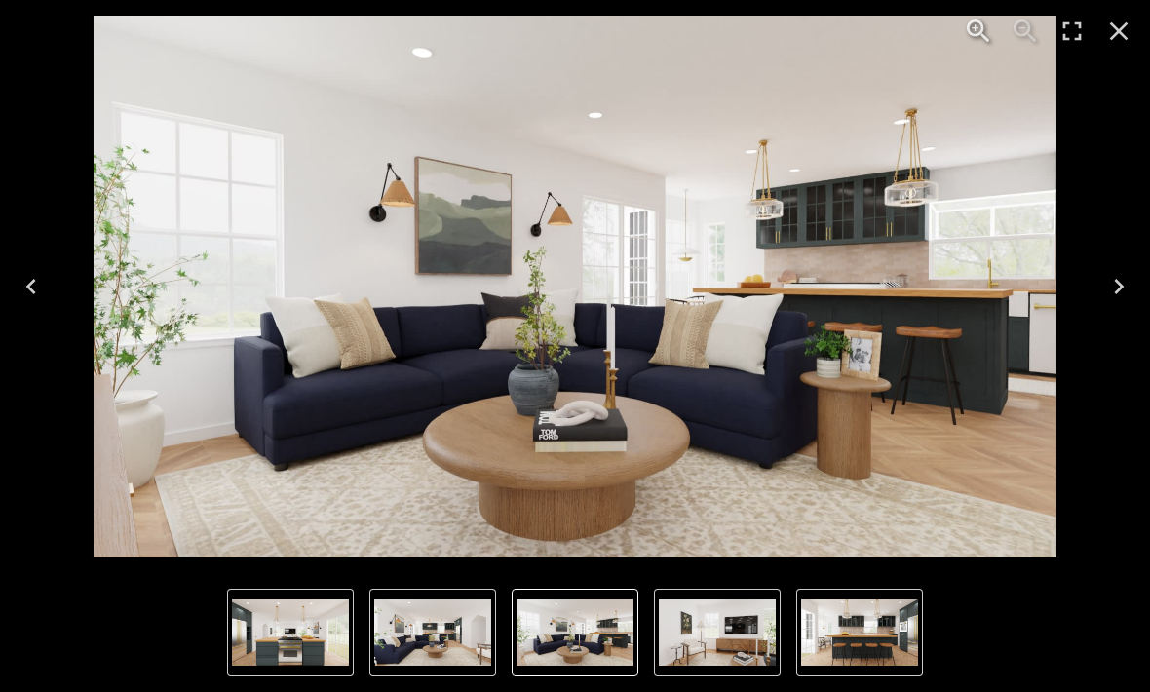
click at [1102, 283] on button "Next" at bounding box center [1119, 287] width 62 height 78
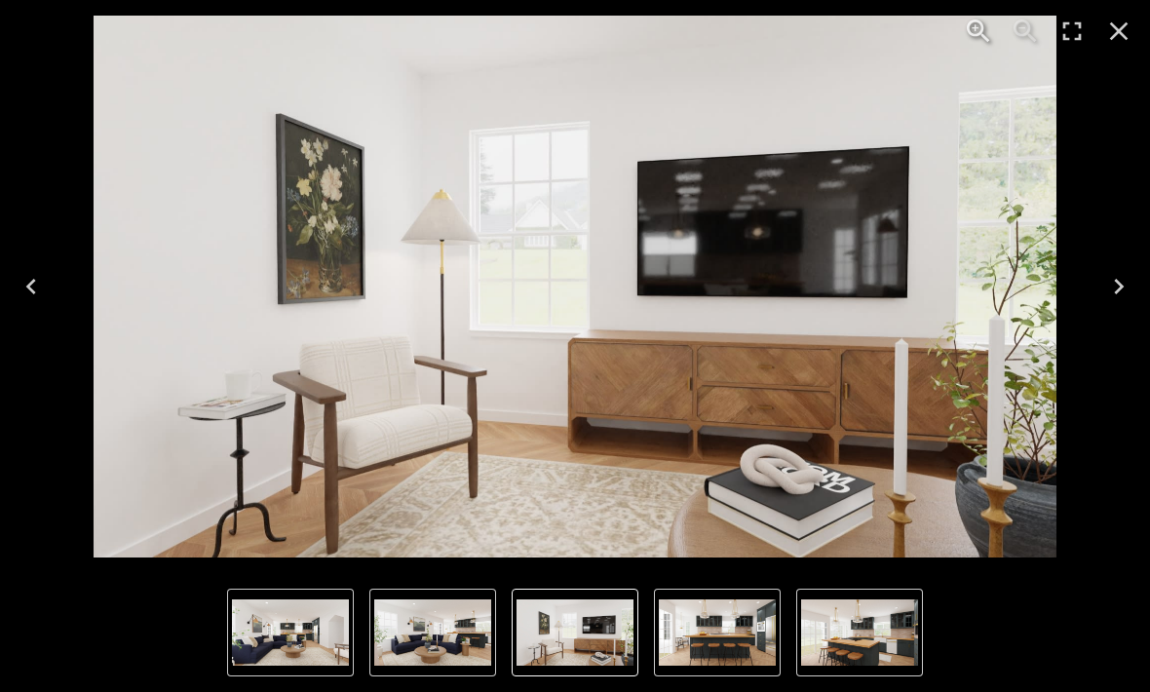
click at [1105, 285] on icon "Next" at bounding box center [1118, 286] width 31 height 31
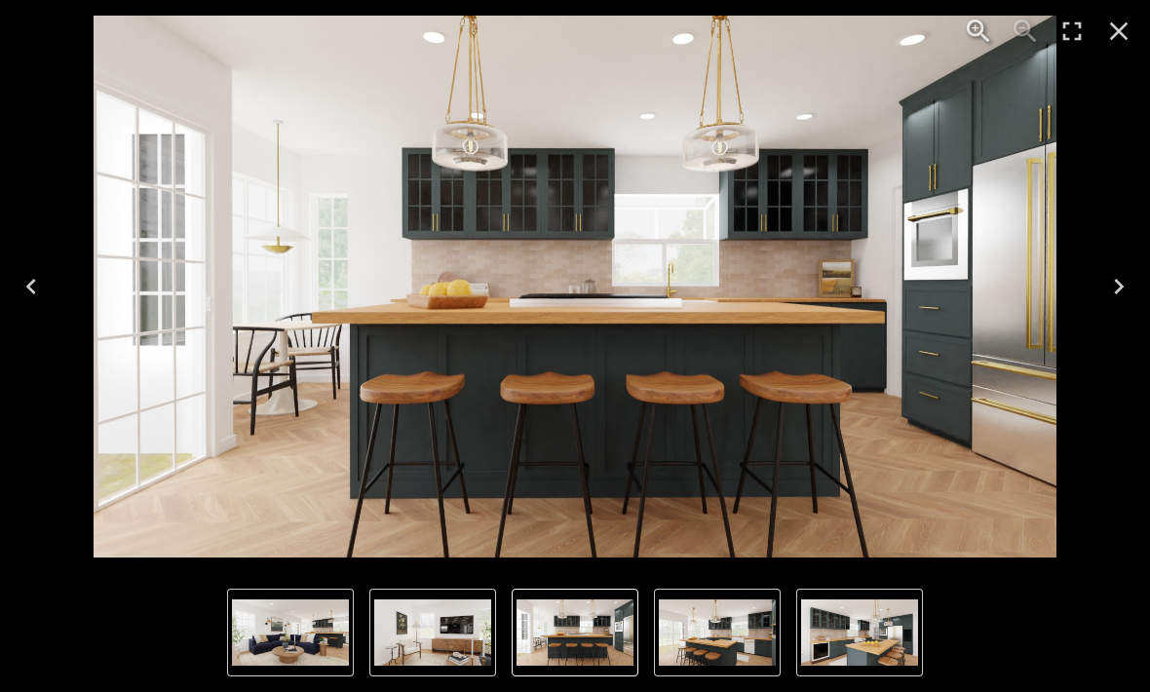
click at [1083, 283] on div "4 of 8" at bounding box center [575, 287] width 1119 height 542
click at [1101, 292] on button "Next" at bounding box center [1119, 287] width 62 height 78
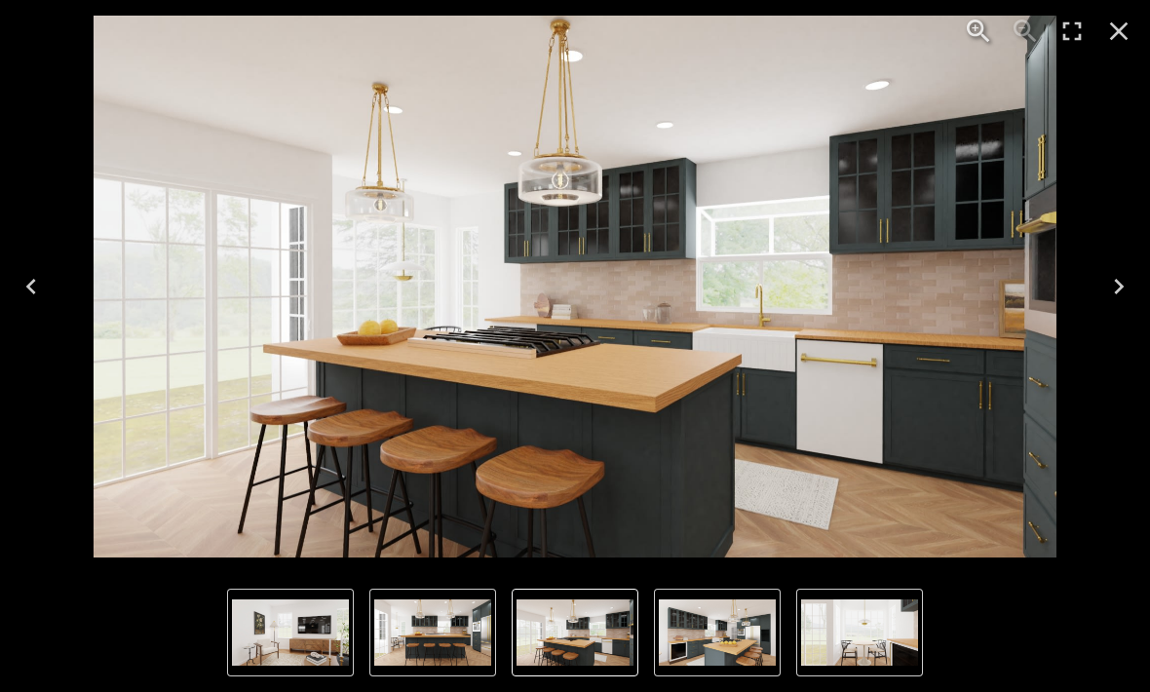
click at [1093, 285] on button "Next" at bounding box center [1119, 287] width 62 height 78
click at [1111, 24] on icon "Close" at bounding box center [1119, 31] width 19 height 19
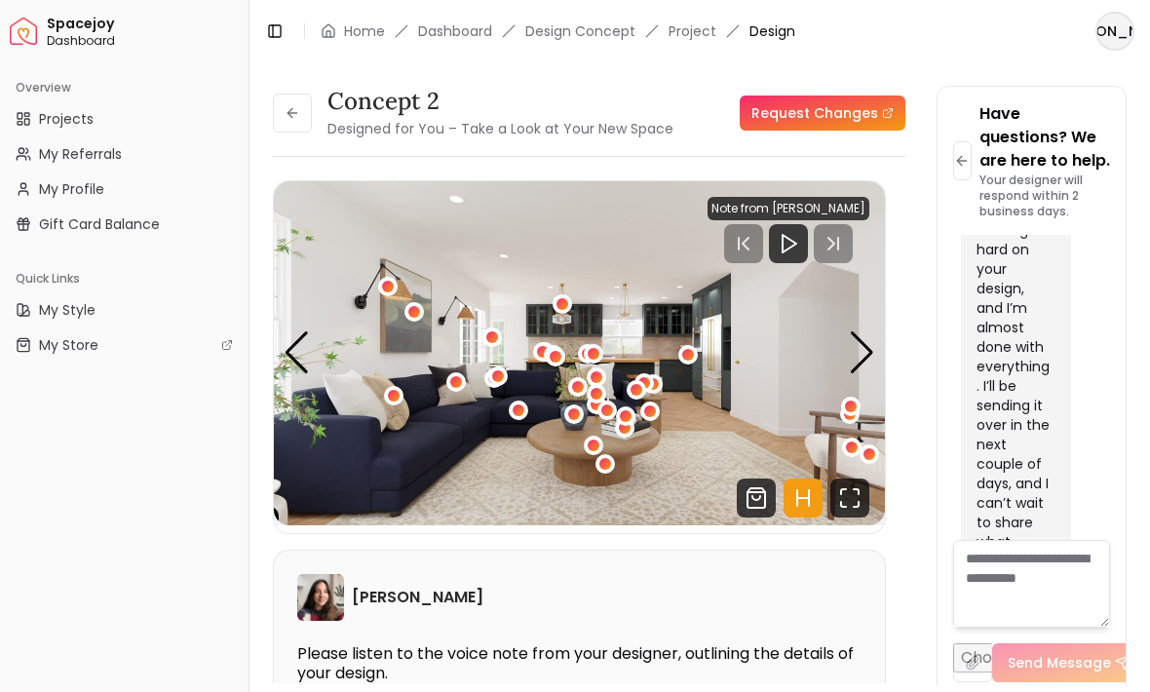
click at [676, 360] on img "1 / 8" at bounding box center [579, 353] width 611 height 344
click at [682, 356] on div "1 / 8" at bounding box center [688, 355] width 12 height 12
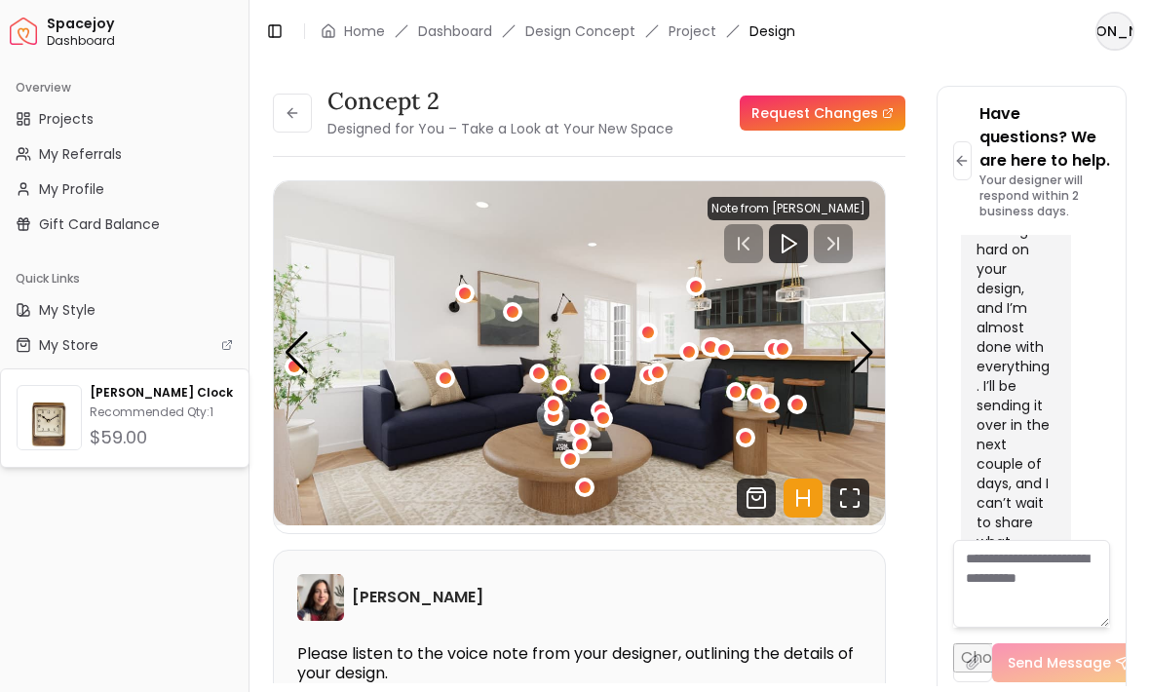
click at [793, 405] on div "2 / 8" at bounding box center [798, 405] width 12 height 12
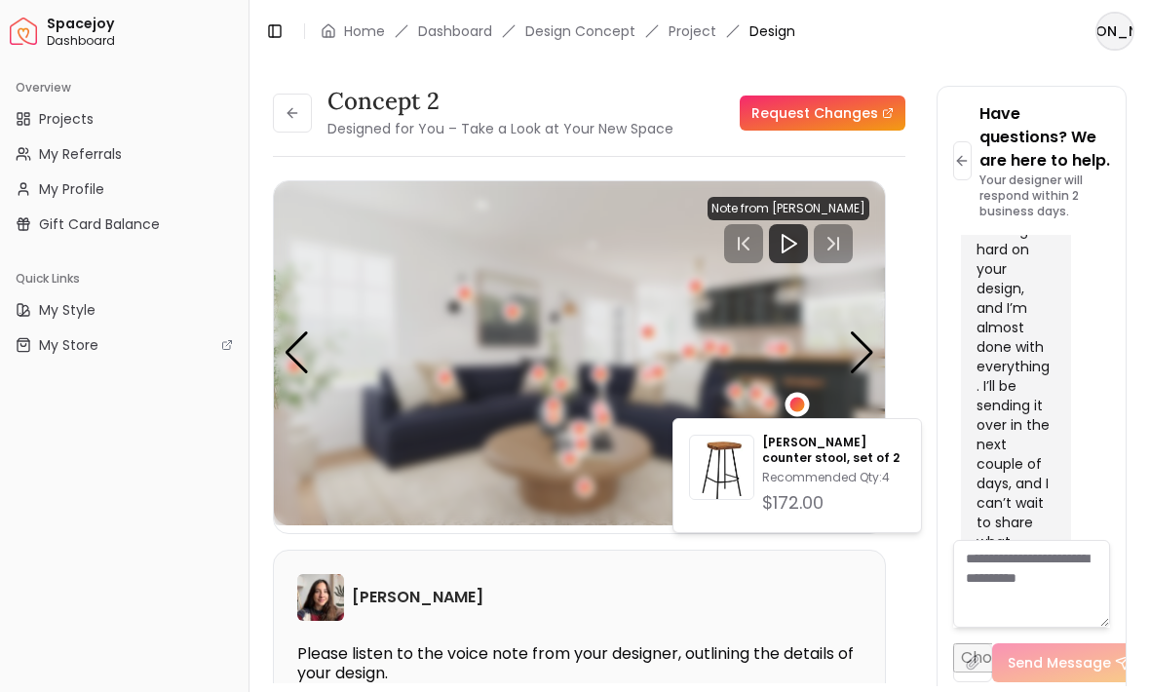
click at [833, 301] on img "2 / 8" at bounding box center [579, 353] width 611 height 344
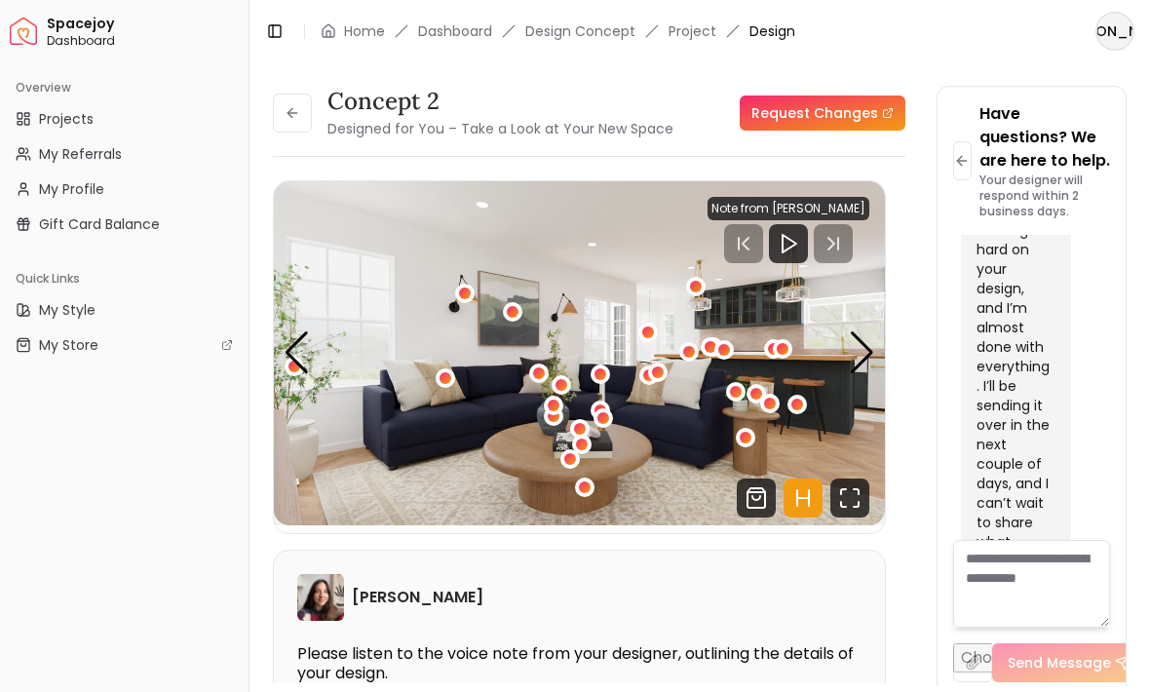
click at [855, 350] on div "Next slide" at bounding box center [862, 352] width 26 height 43
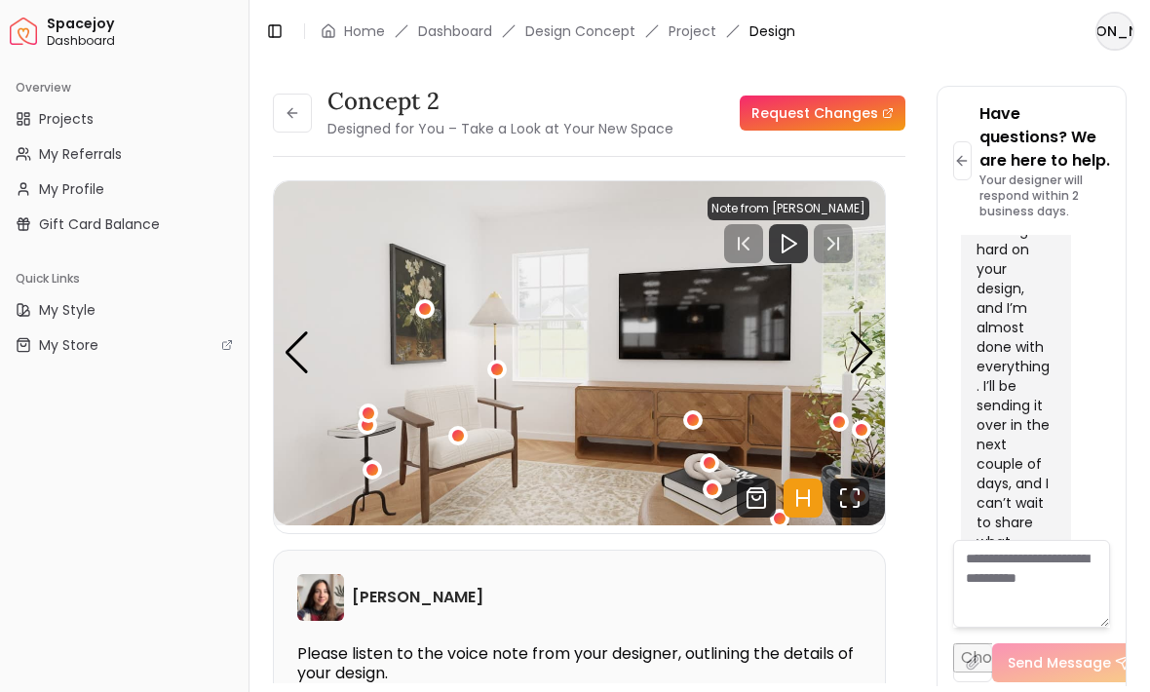
click at [838, 495] on icon "Fullscreen" at bounding box center [849, 498] width 39 height 39
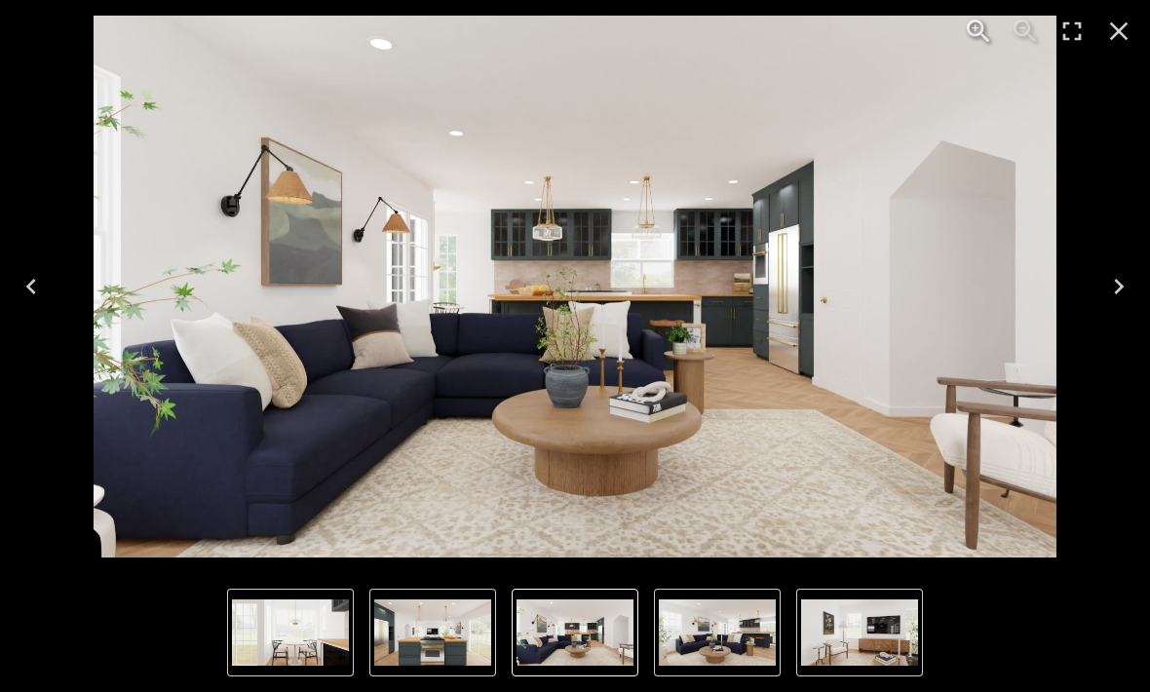
click at [1115, 44] on icon "Close" at bounding box center [1118, 31] width 31 height 31
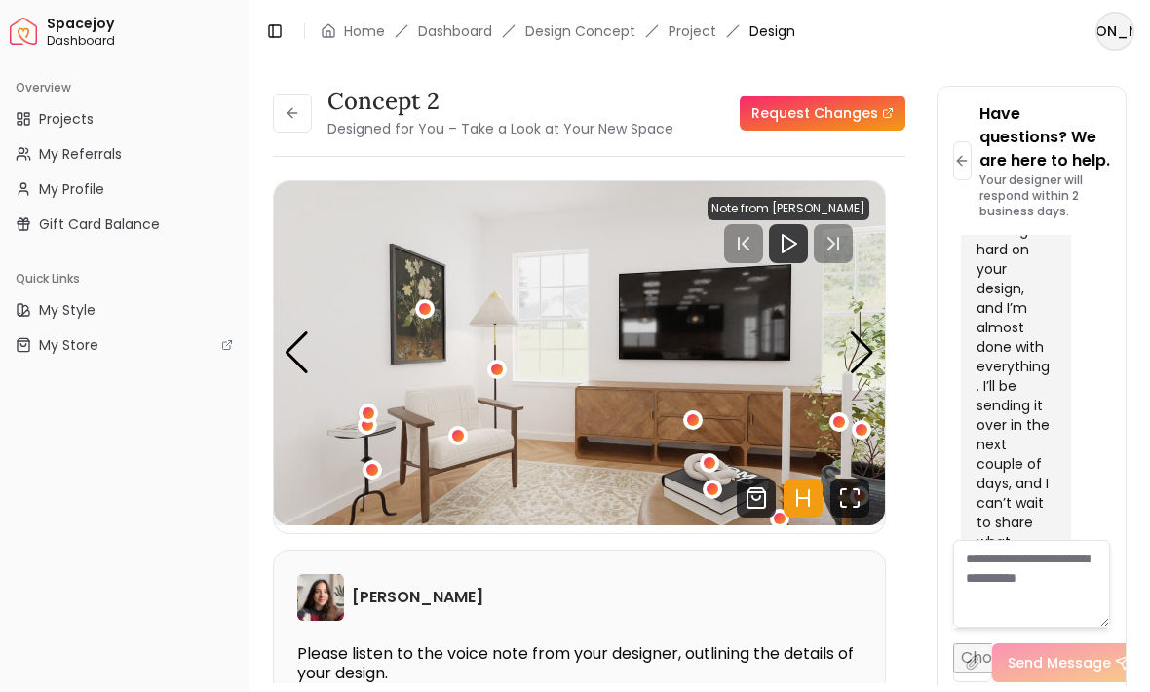
click at [845, 355] on img "3 / 8" at bounding box center [579, 353] width 611 height 344
click at [848, 351] on img "3 / 8" at bounding box center [579, 353] width 611 height 344
click at [843, 352] on img "3 / 8" at bounding box center [579, 353] width 611 height 344
click at [855, 345] on div "Next slide" at bounding box center [862, 352] width 26 height 43
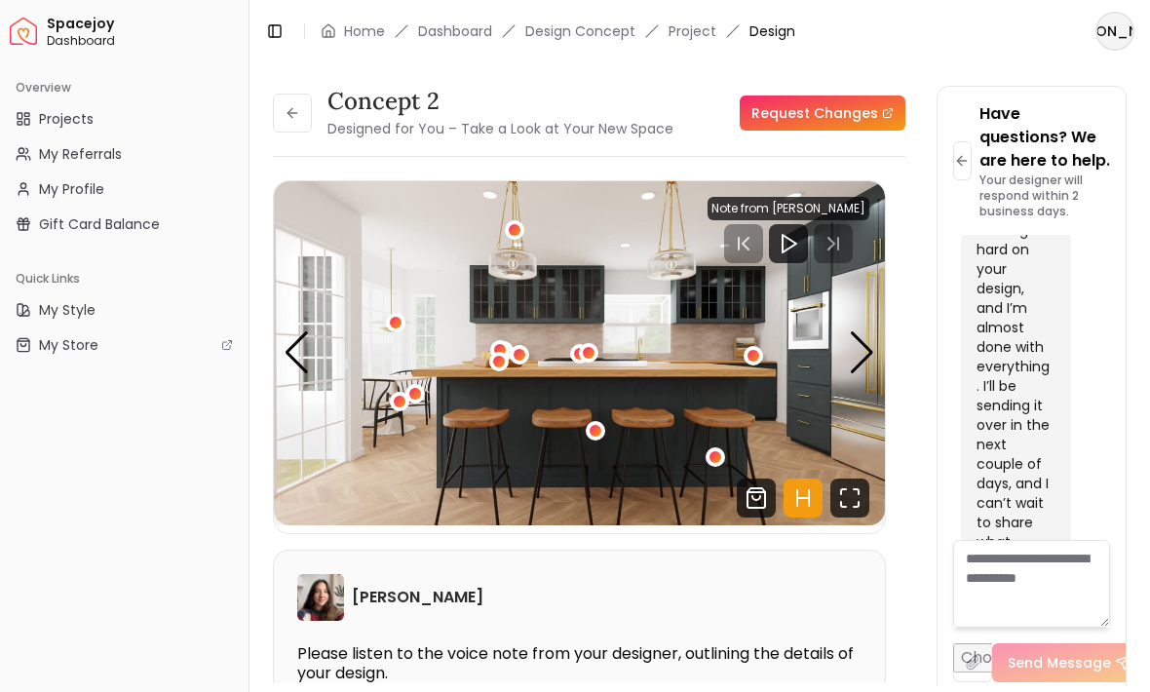
click at [849, 352] on div "Next slide" at bounding box center [862, 352] width 26 height 43
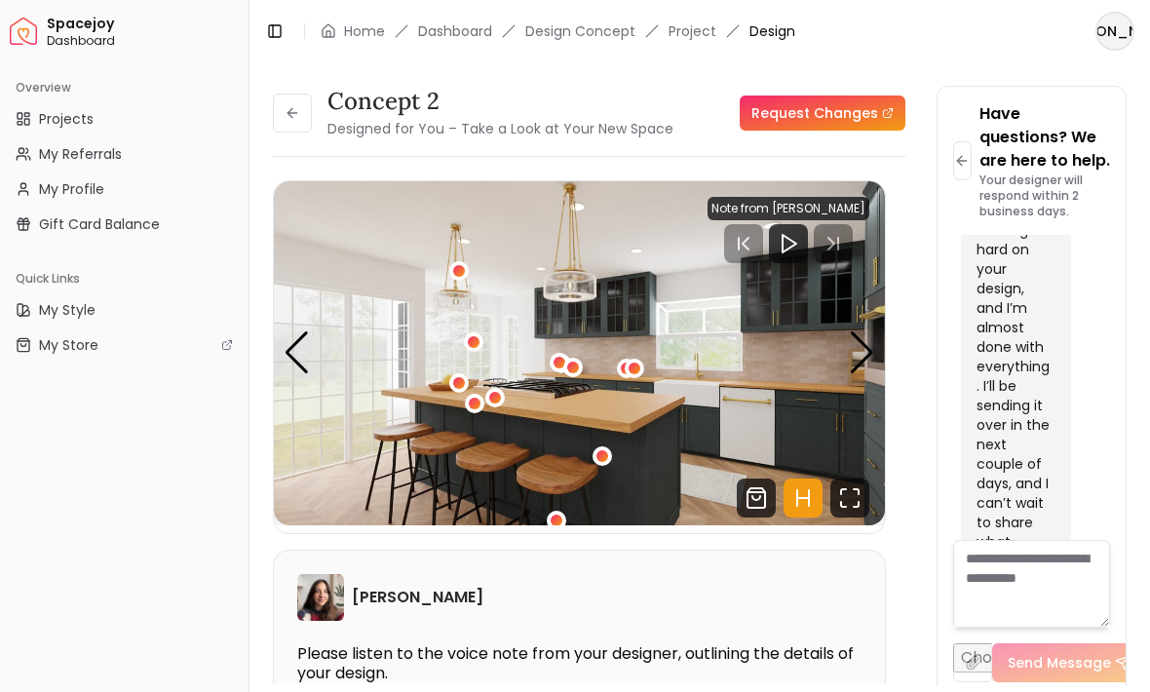
click at [845, 359] on img "5 / 8" at bounding box center [579, 353] width 611 height 344
click at [857, 356] on div "Next slide" at bounding box center [862, 352] width 26 height 43
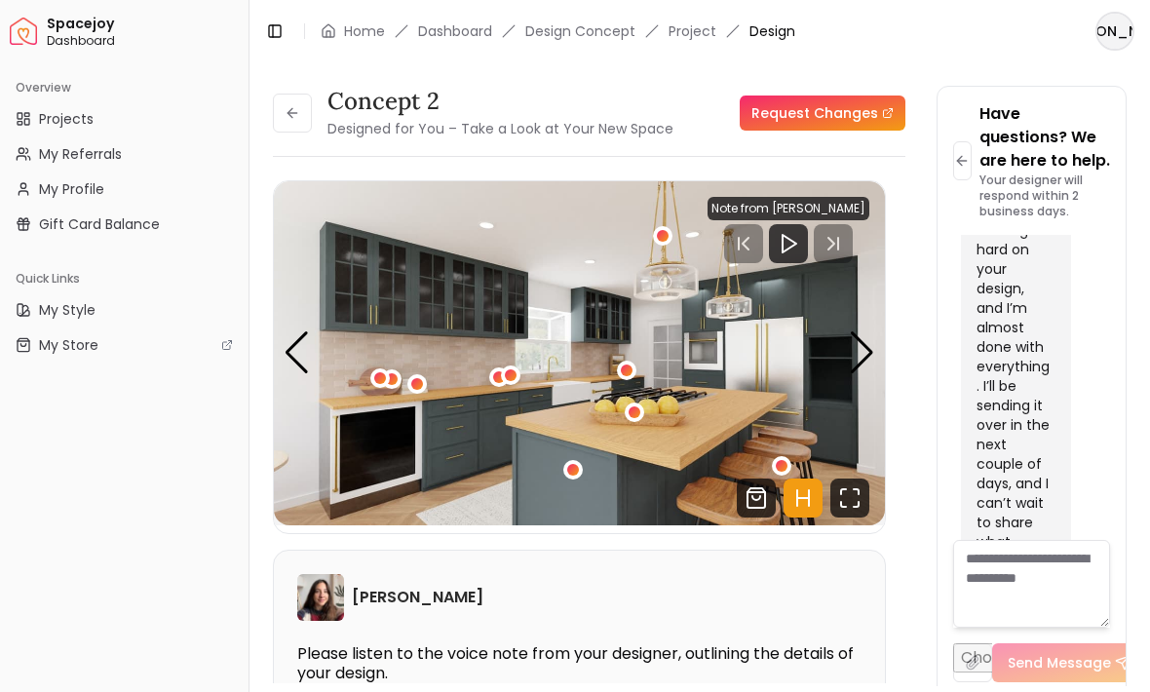
click at [848, 355] on img "6 / 8" at bounding box center [579, 353] width 611 height 344
click at [855, 361] on div "Next slide" at bounding box center [862, 352] width 26 height 43
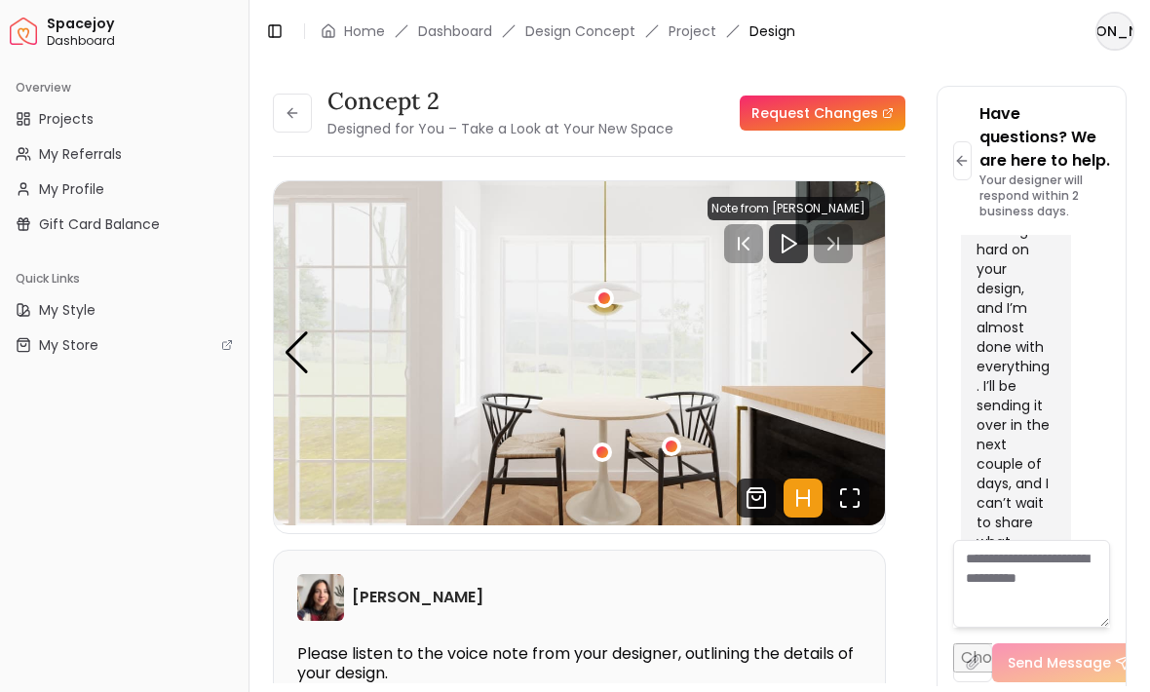
click at [589, 453] on img "7 / 8" at bounding box center [579, 353] width 611 height 344
click at [868, 354] on div "Next slide" at bounding box center [862, 352] width 26 height 43
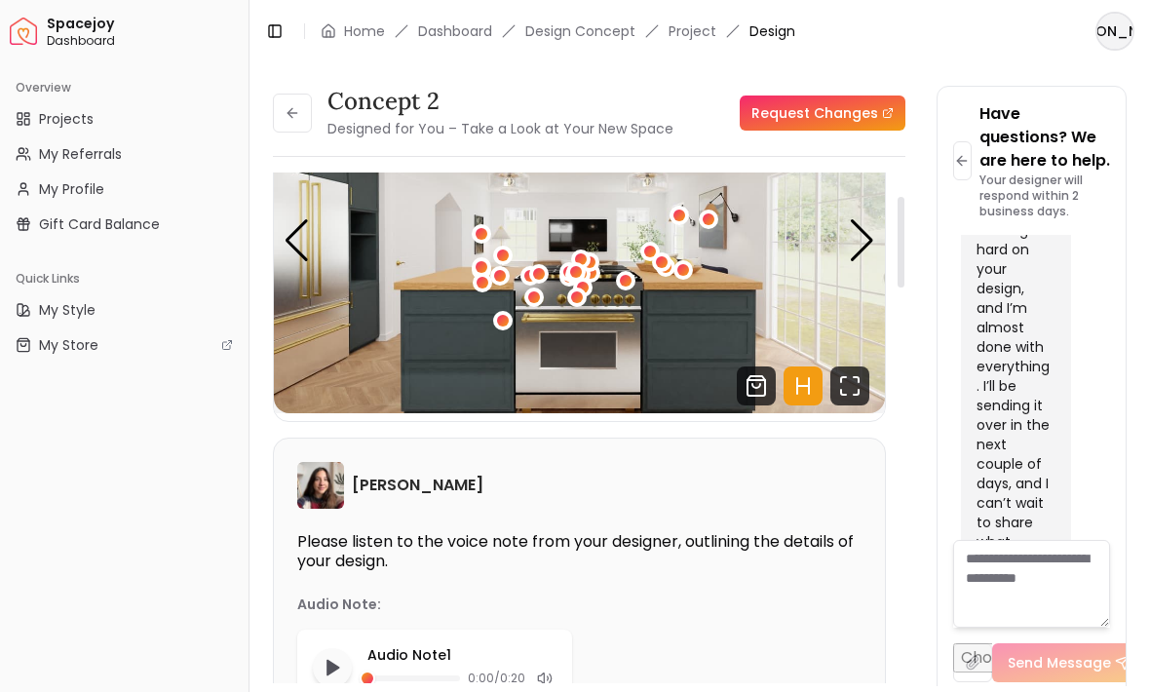
scroll to position [78, 0]
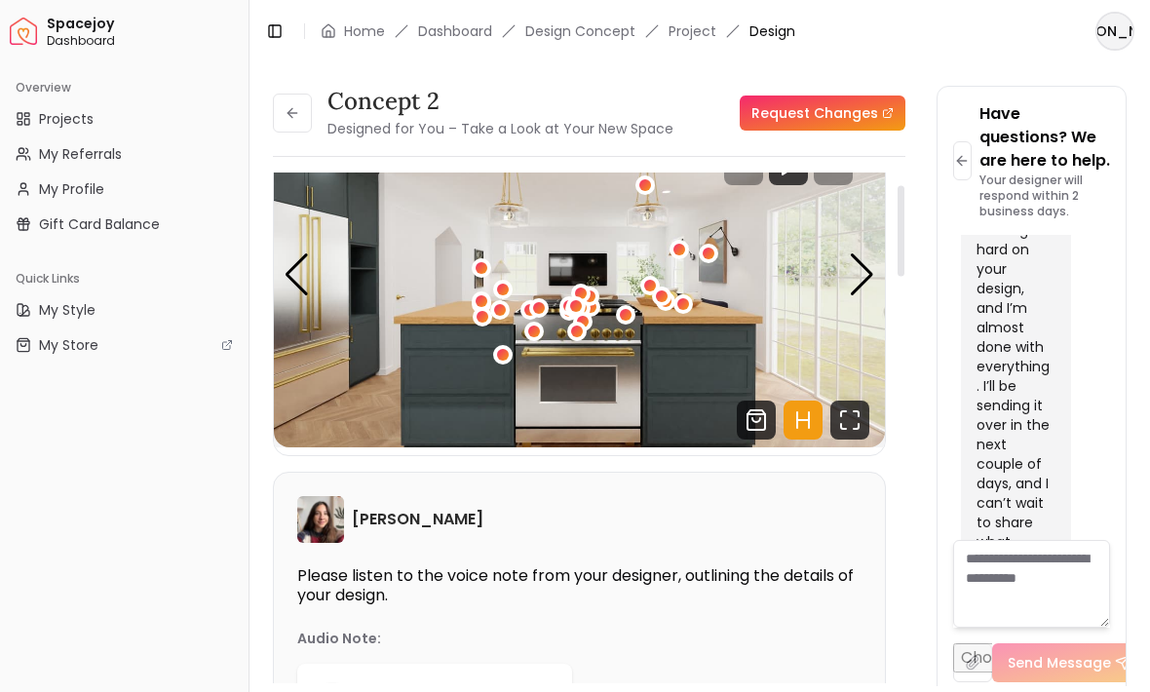
click at [753, 419] on icon "Shop Products from this design" at bounding box center [757, 420] width 8 height 4
click at [290, 117] on icon at bounding box center [293, 113] width 16 height 16
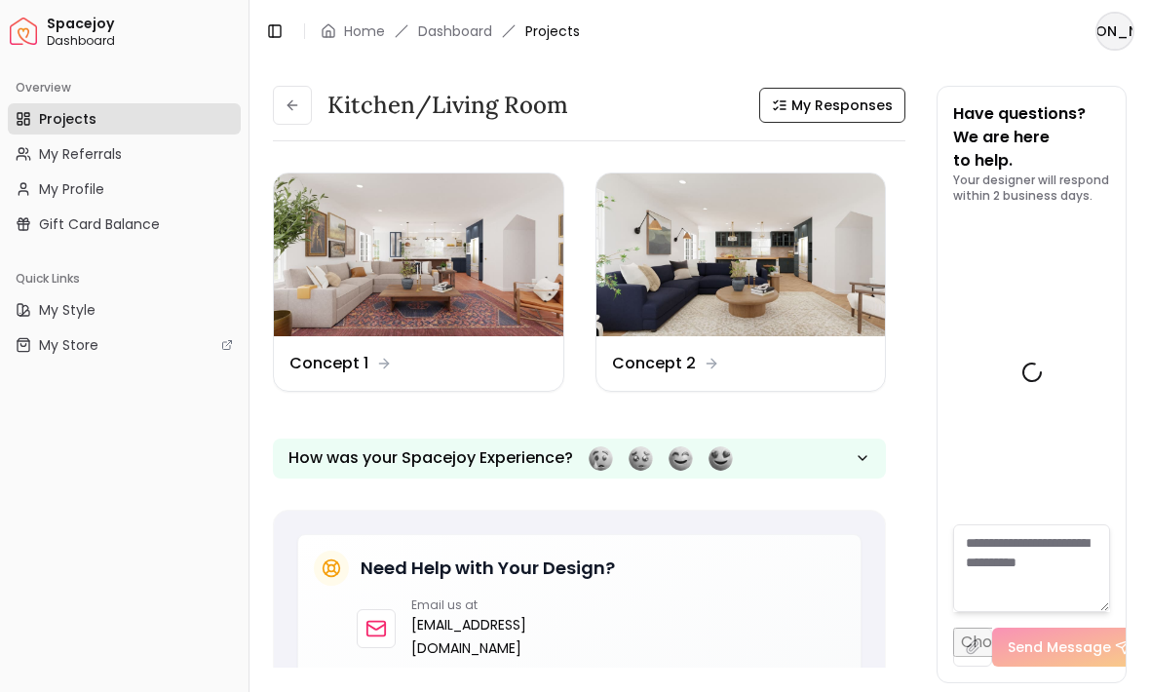
scroll to position [3428, 0]
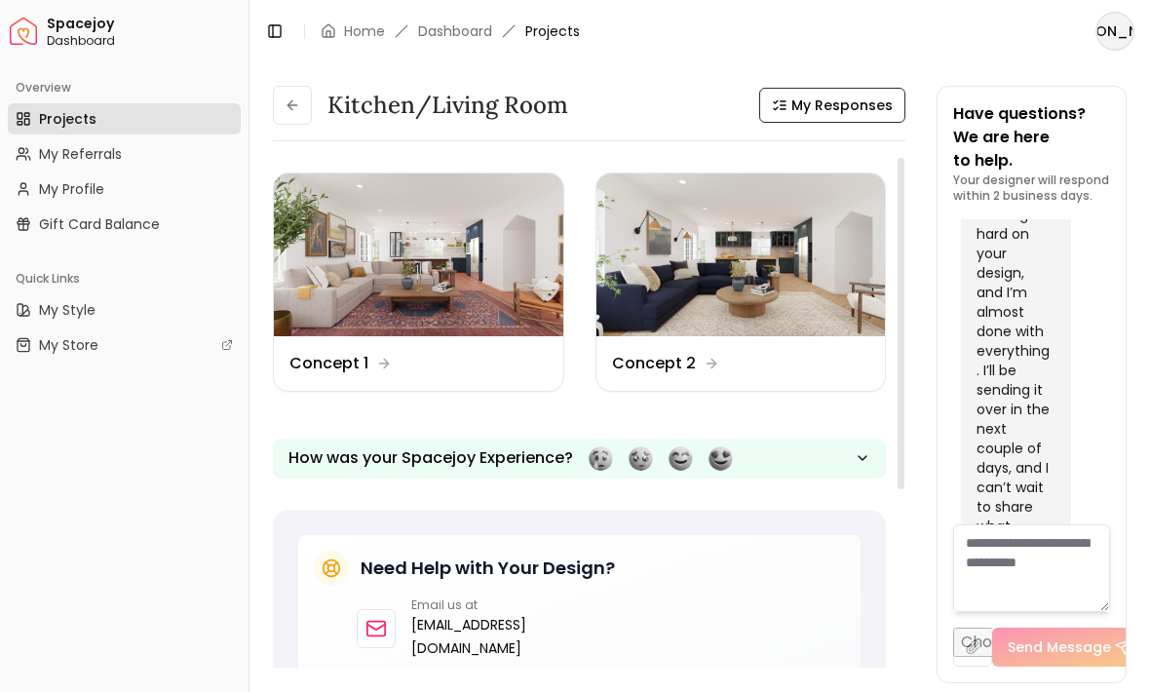
click at [499, 251] on img at bounding box center [419, 255] width 290 height 163
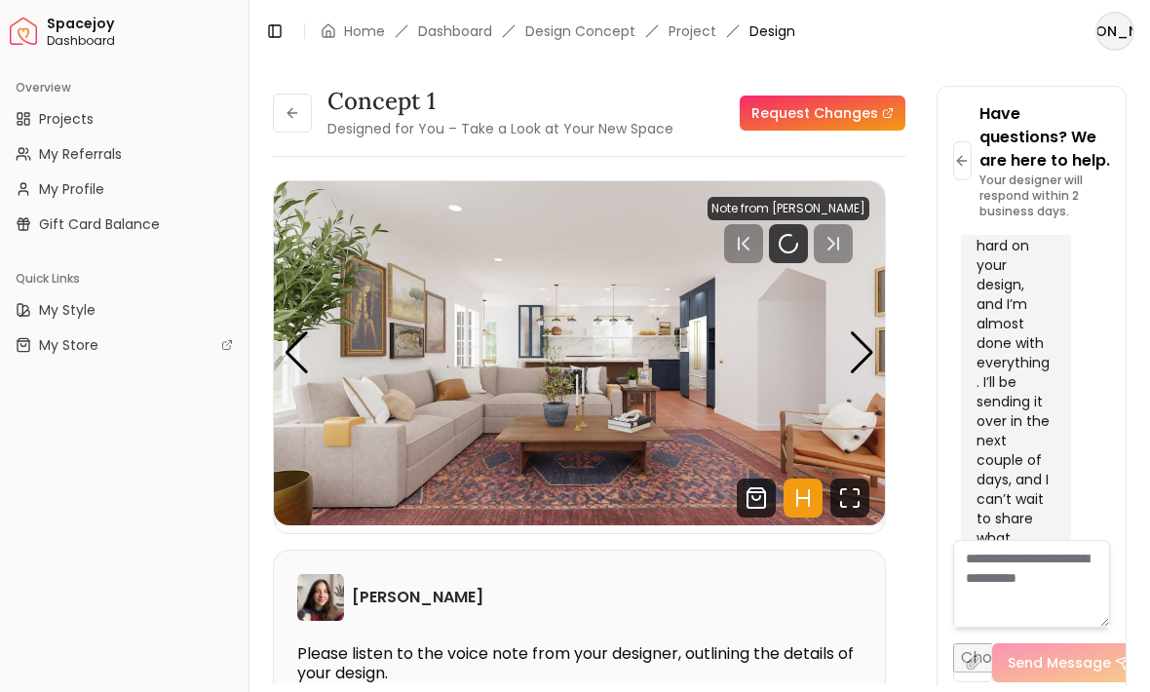
scroll to position [3428, 0]
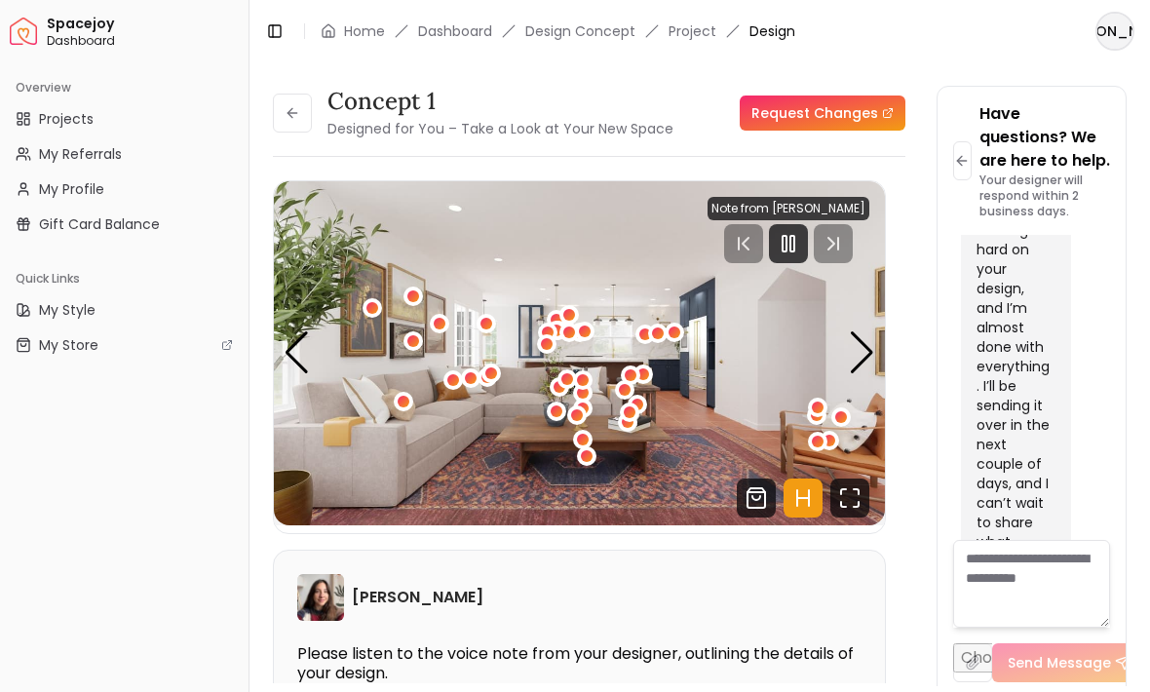
click at [865, 349] on div "Next slide" at bounding box center [862, 352] width 26 height 43
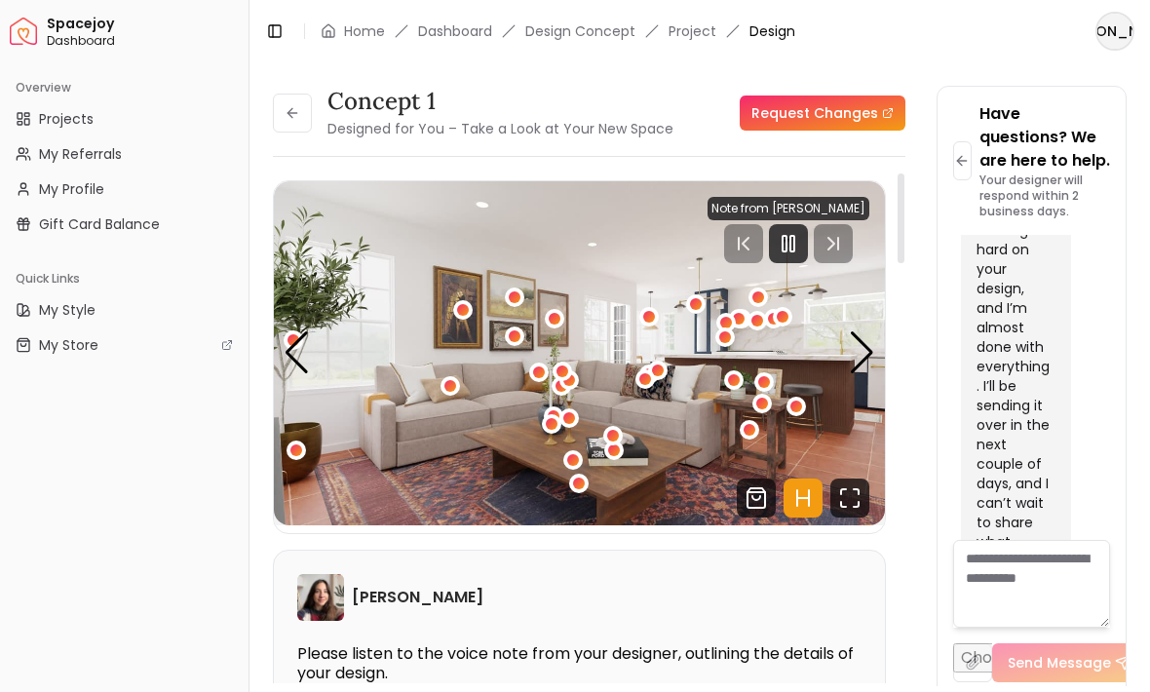
click at [844, 493] on icon "Fullscreen" at bounding box center [849, 498] width 39 height 39
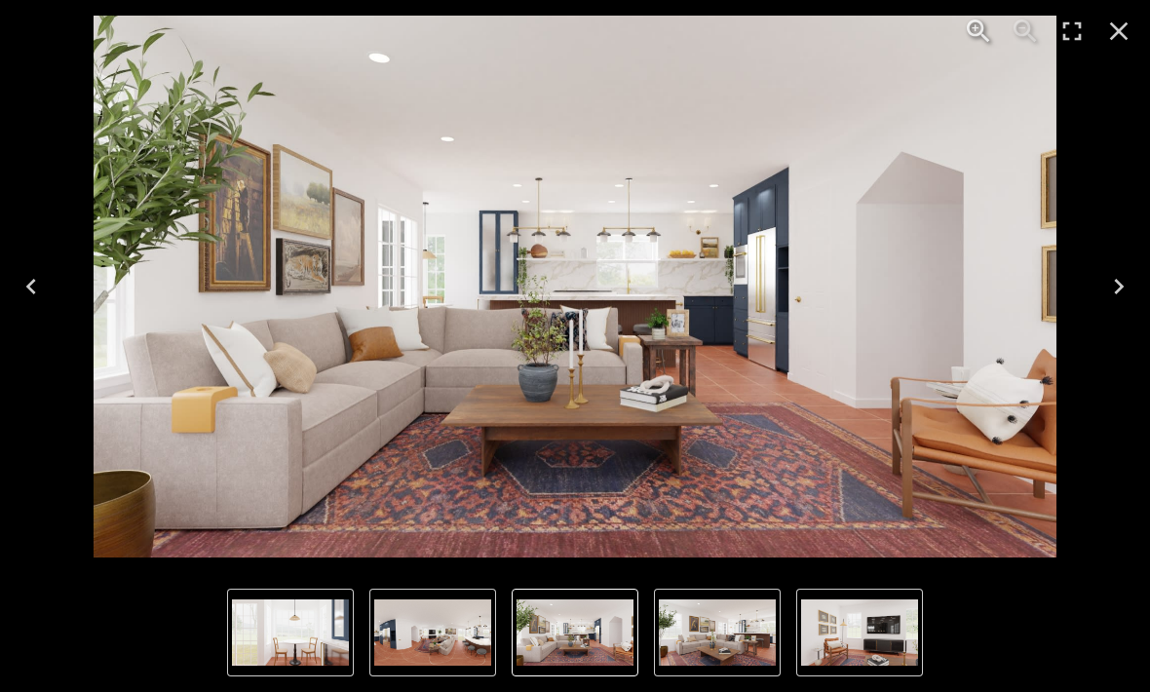
click at [1101, 281] on button "Next" at bounding box center [1119, 287] width 62 height 78
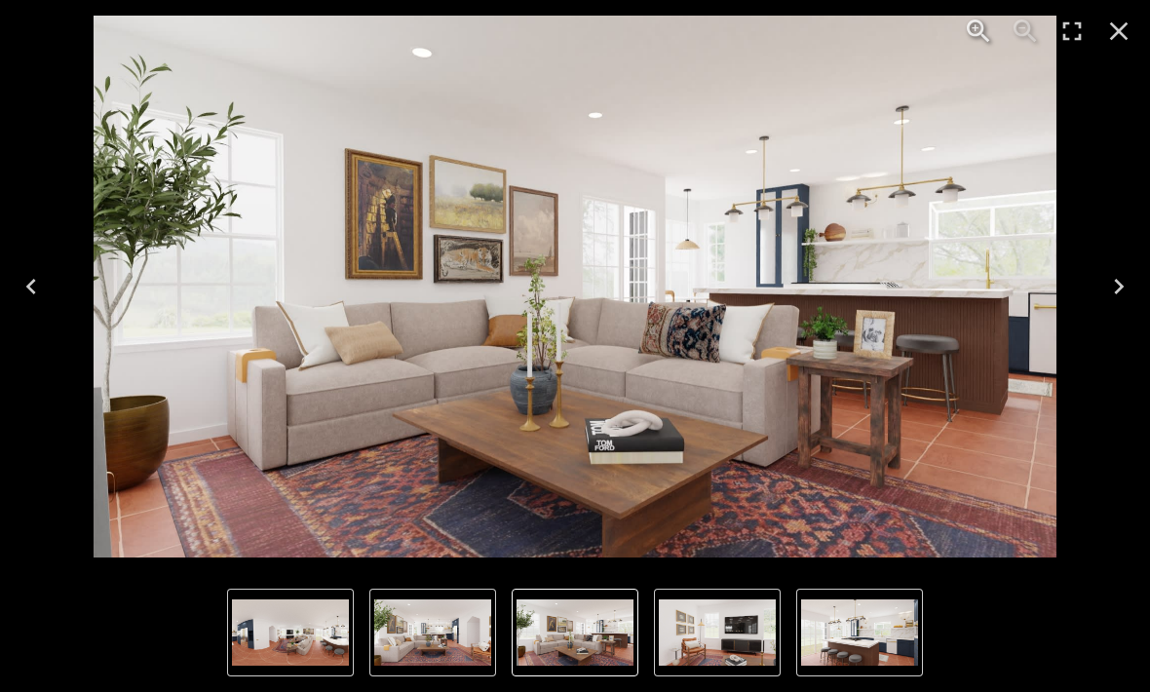
click at [1114, 291] on icon "Next" at bounding box center [1118, 286] width 31 height 31
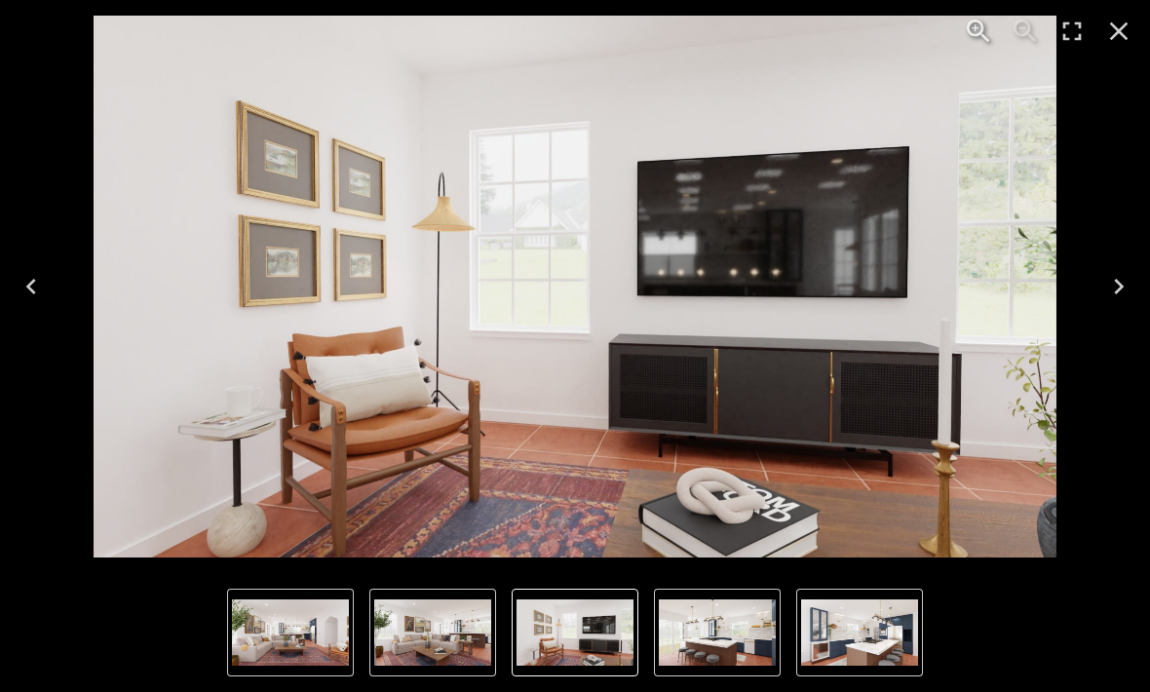
click at [1111, 297] on icon "Next" at bounding box center [1118, 286] width 31 height 31
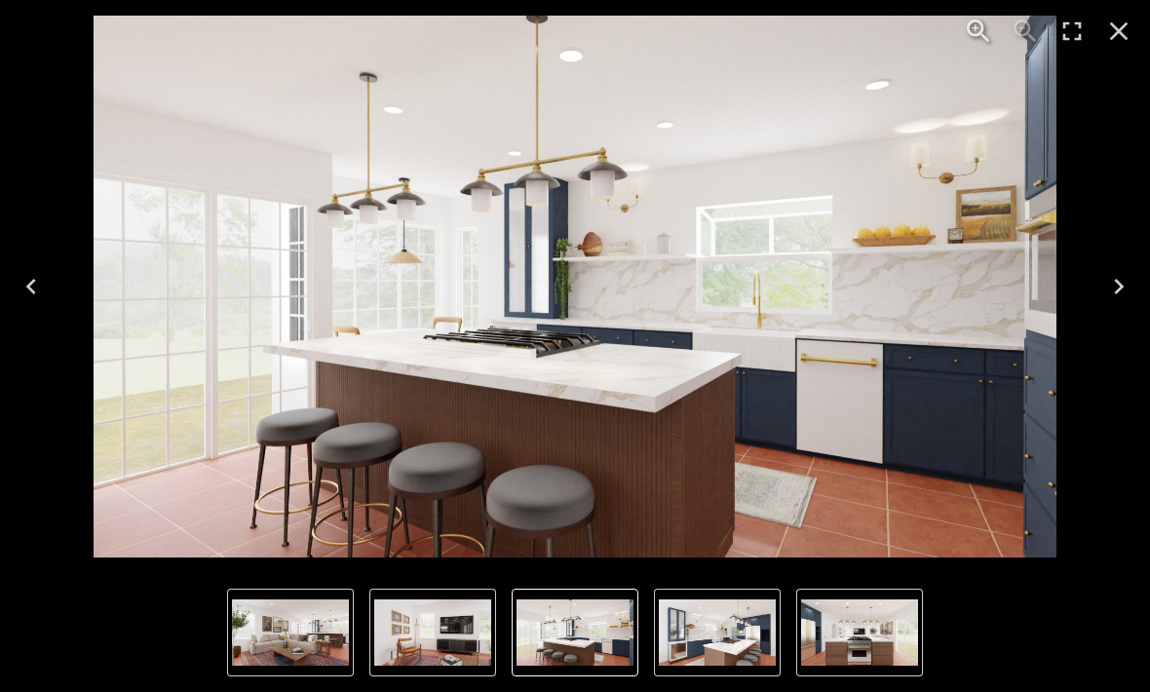
click at [1109, 26] on icon "Close" at bounding box center [1118, 31] width 31 height 31
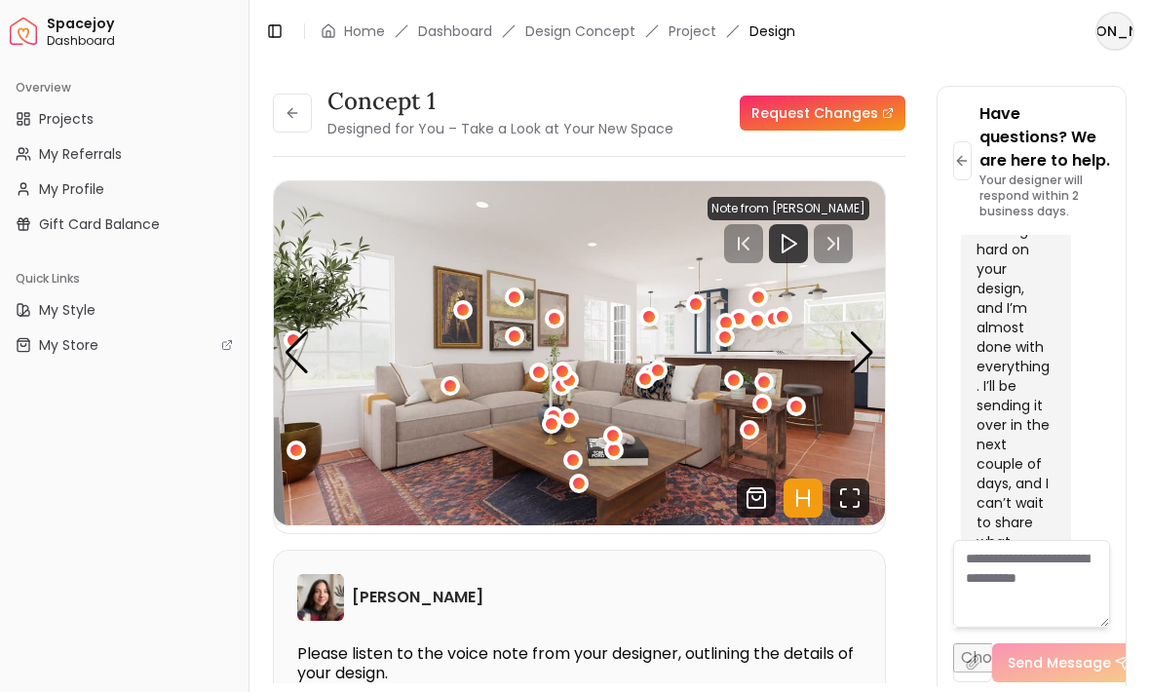
click at [254, 99] on button "Toggle Sidebar" at bounding box center [249, 346] width 16 height 692
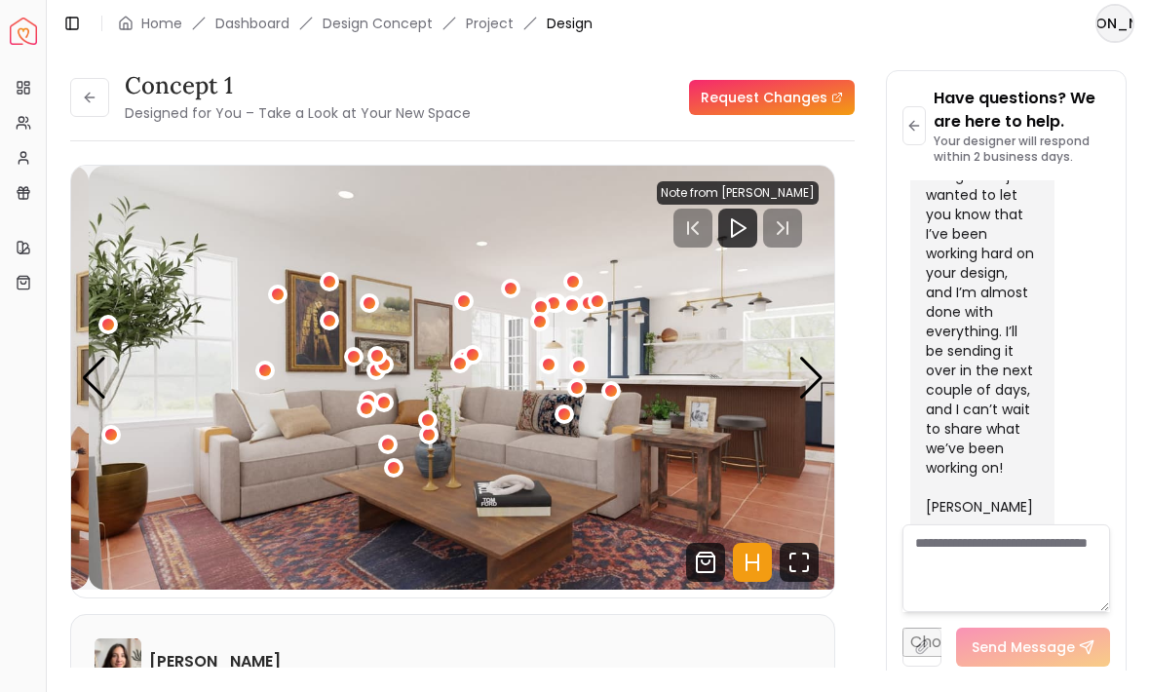
scroll to position [2239, 0]
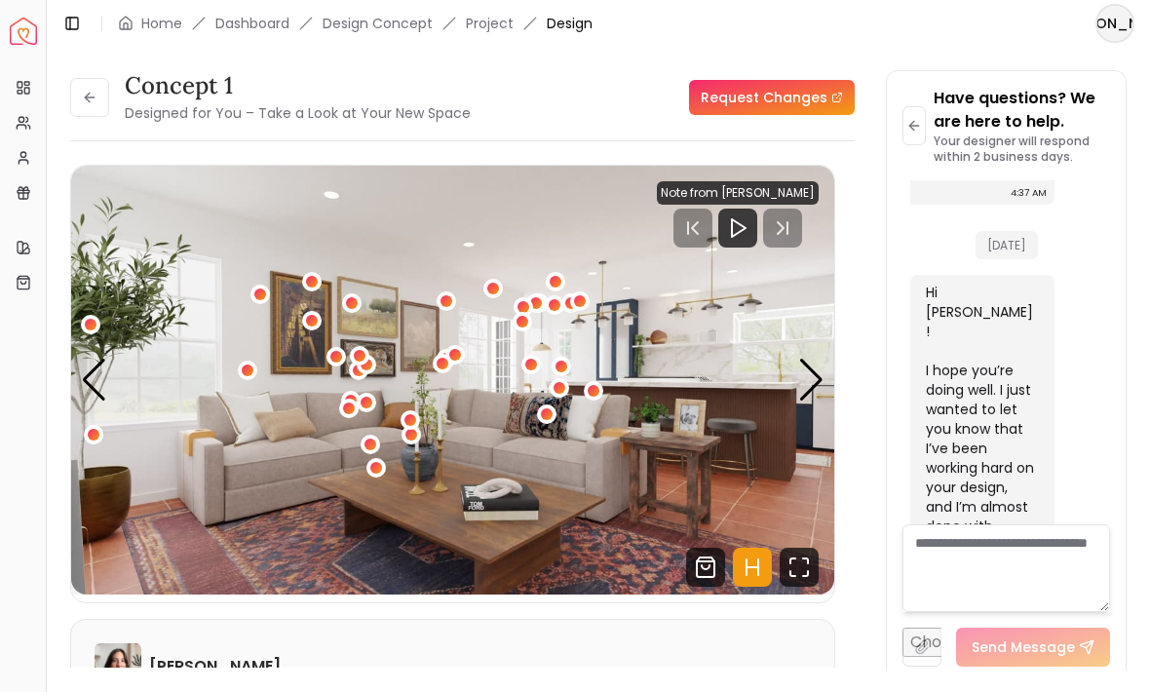
click at [102, 109] on button at bounding box center [89, 97] width 39 height 39
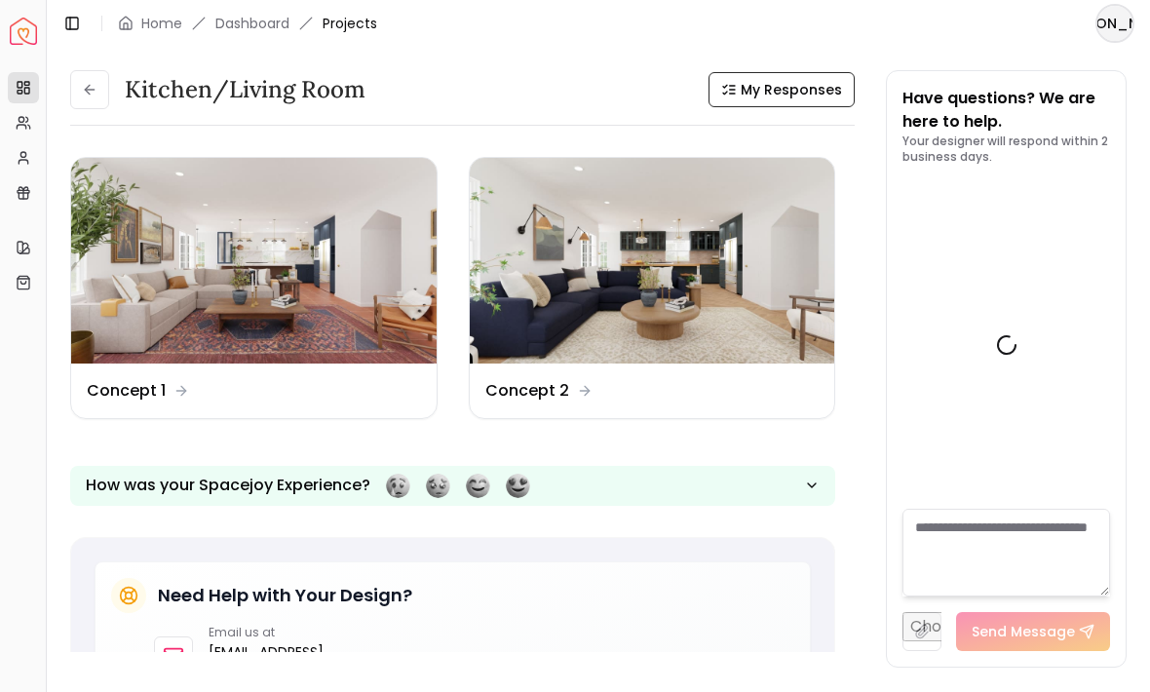
scroll to position [2255, 0]
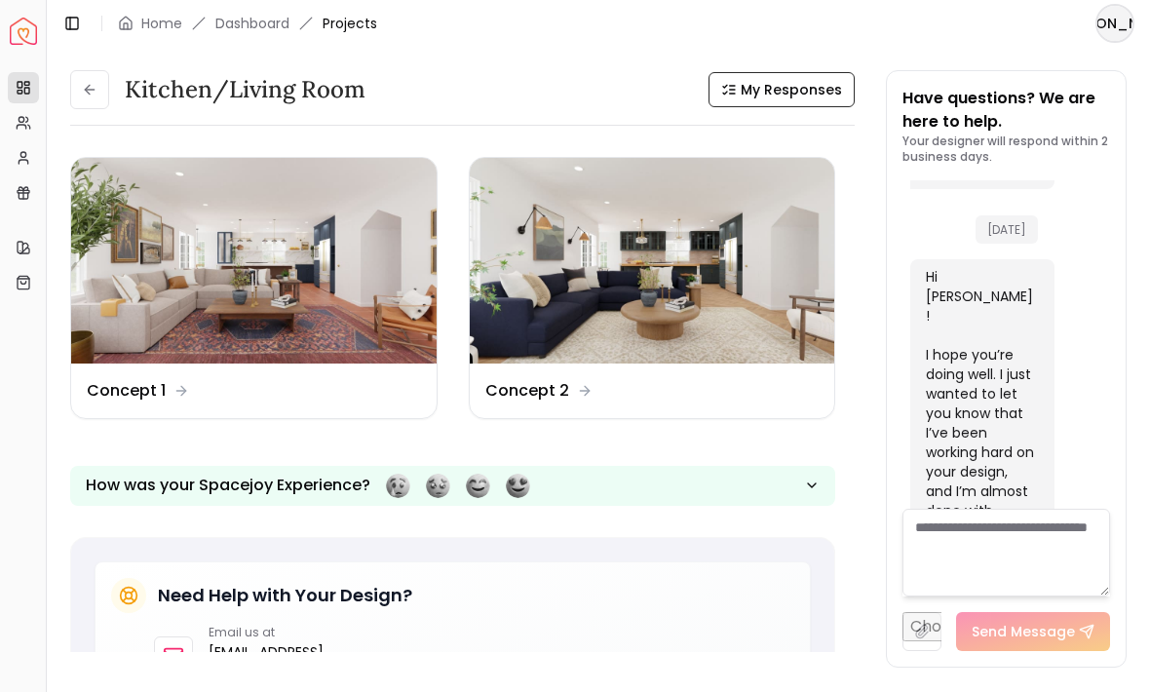
click at [263, 285] on img at bounding box center [254, 261] width 366 height 206
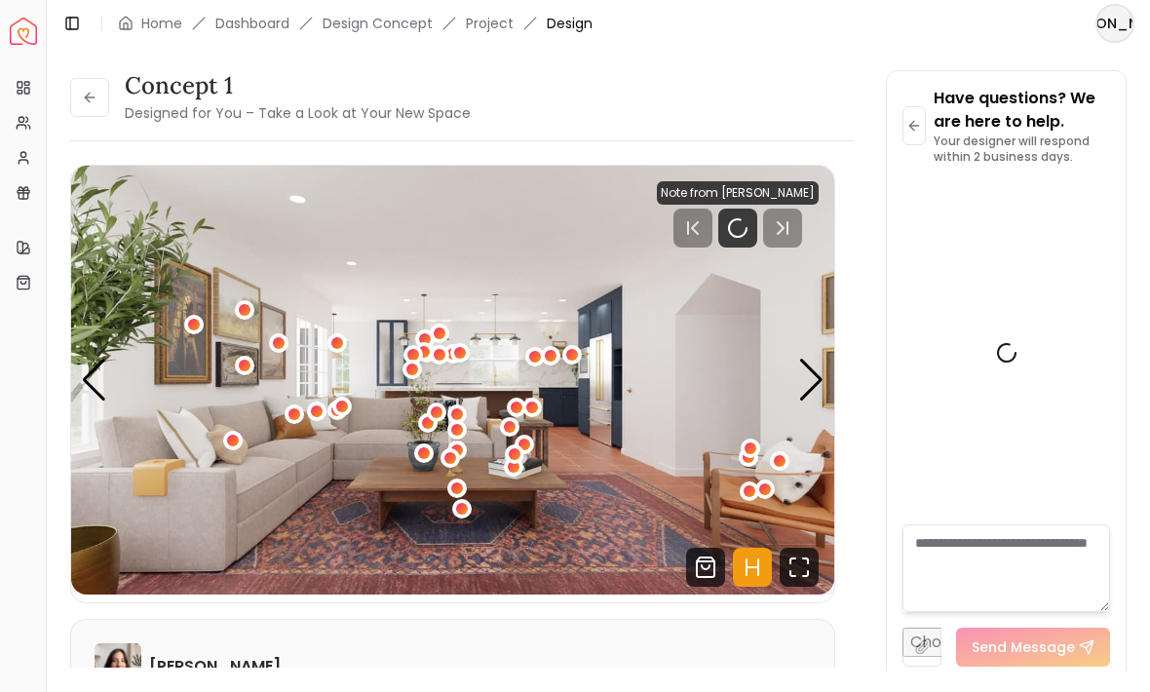
scroll to position [2239, 0]
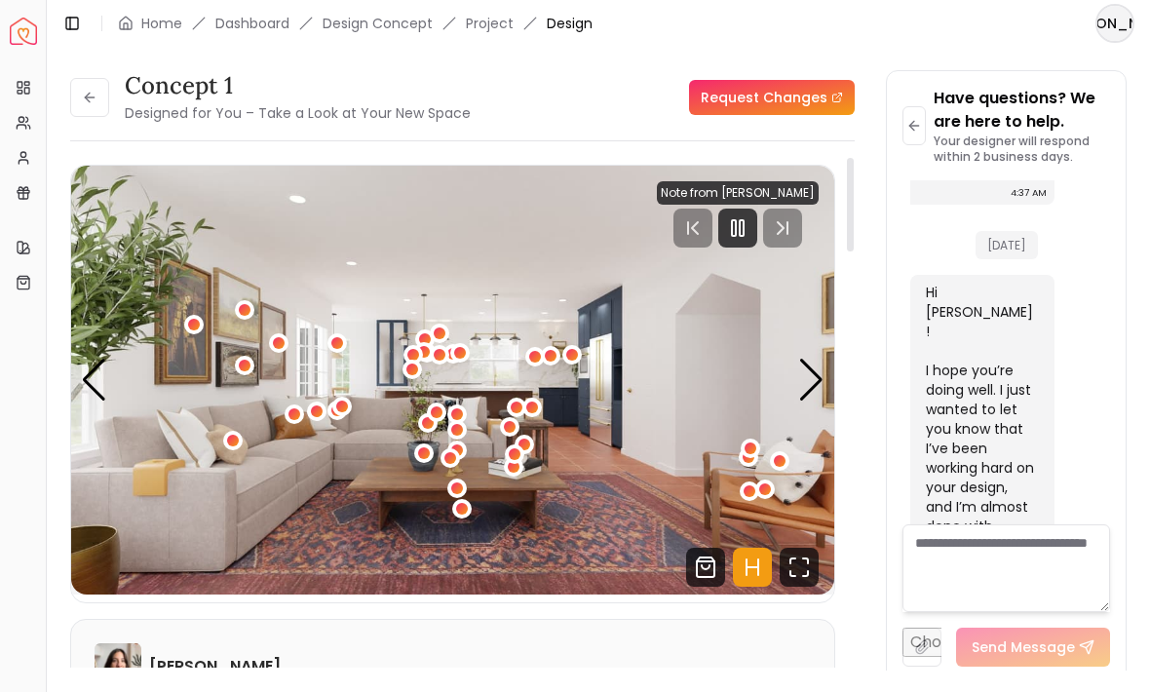
click at [799, 570] on icon "Fullscreen" at bounding box center [799, 567] width 39 height 39
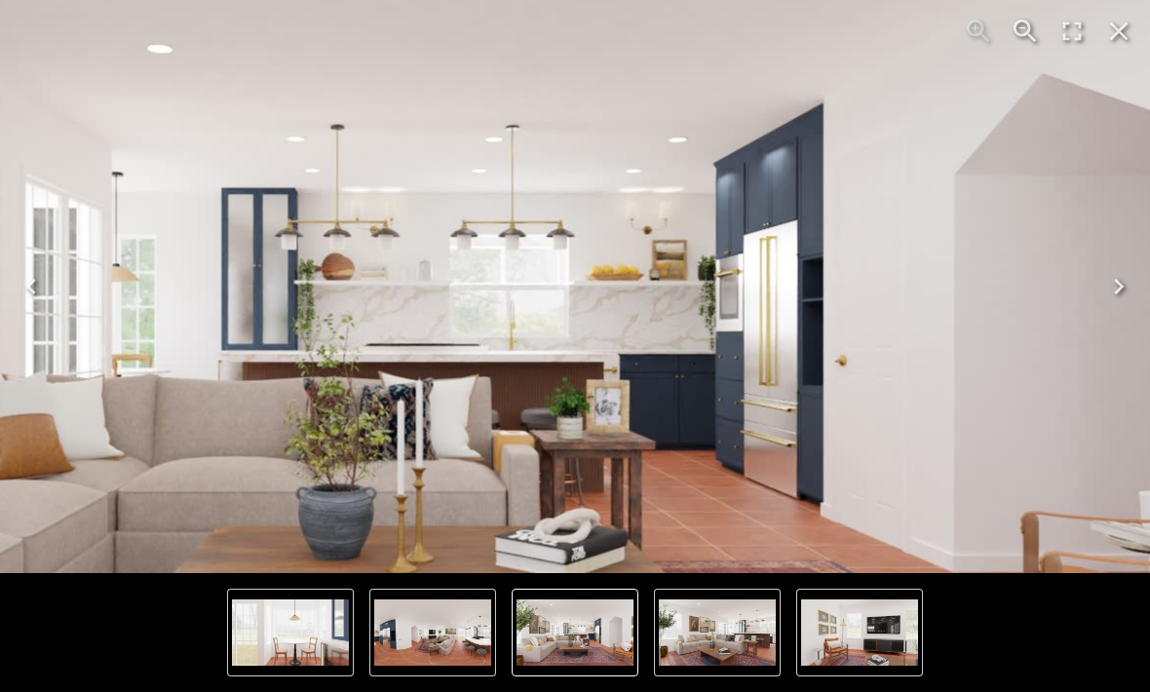
click at [355, 259] on img "1 of 8" at bounding box center [408, 335] width 1873 height 1053
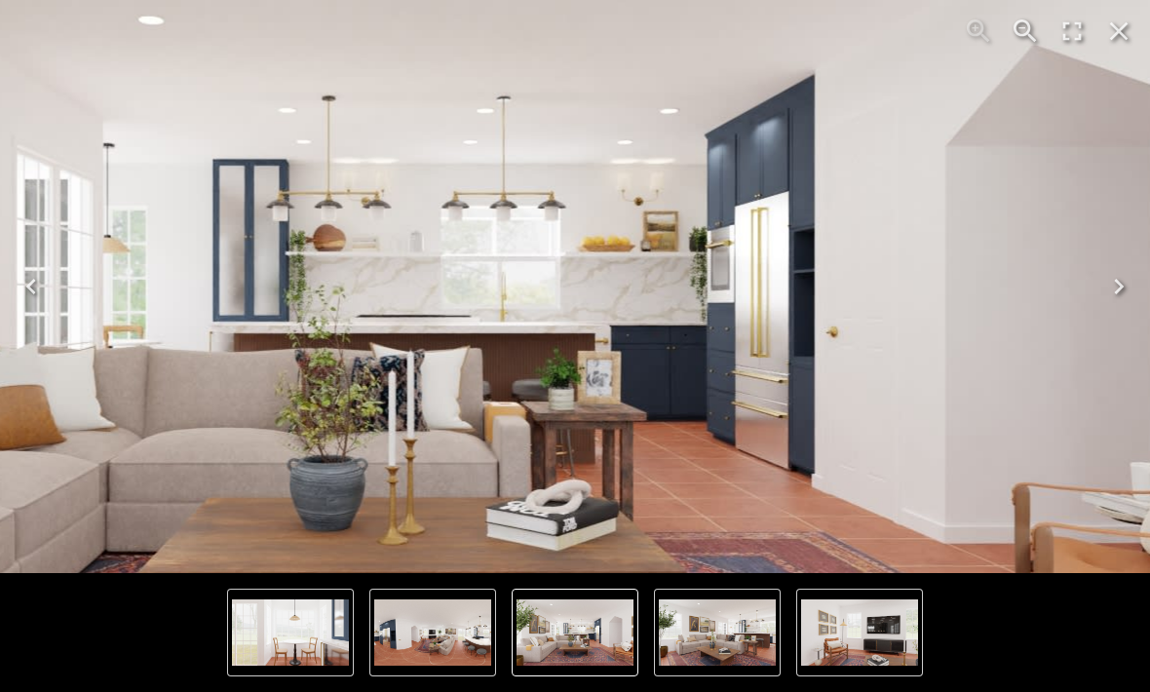
click at [317, 188] on img "1 of 8" at bounding box center [399, 307] width 1873 height 1053
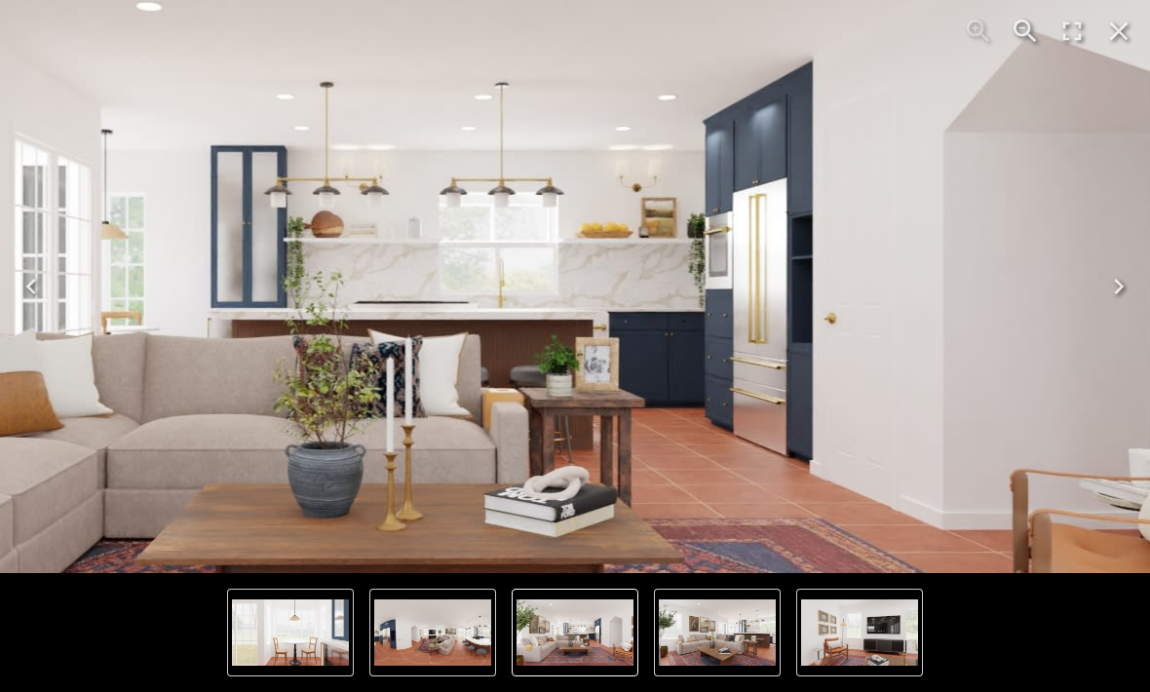
click at [257, 185] on img "1 of 8" at bounding box center [397, 293] width 1873 height 1053
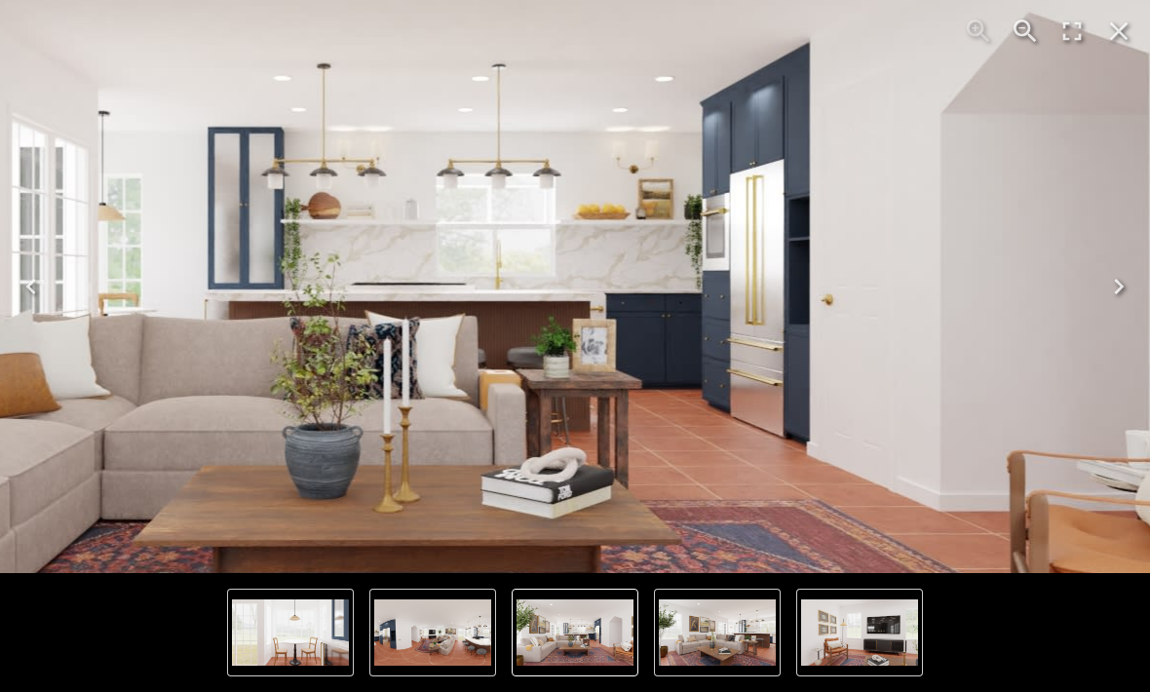
click at [141, 301] on img "1 of 8" at bounding box center [394, 275] width 1873 height 1053
click at [88, 251] on img "1 of 8" at bounding box center [394, 275] width 1873 height 1053
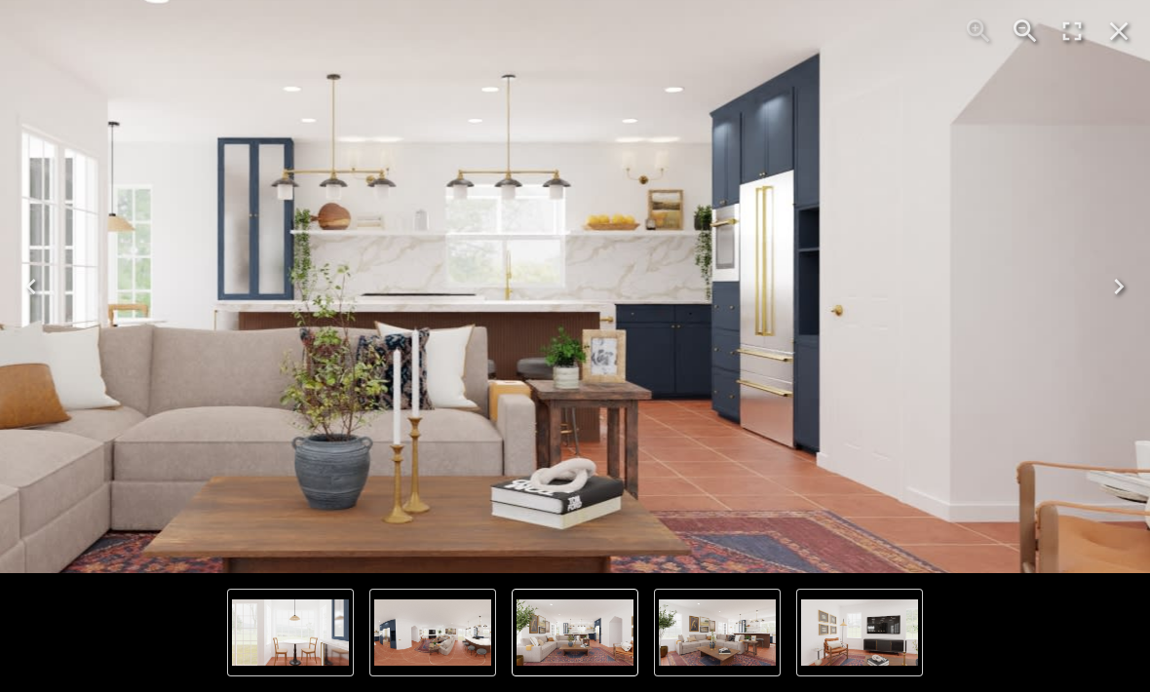
click at [231, 279] on img "1 of 8" at bounding box center [404, 285] width 1873 height 1053
click at [176, 242] on img "1 of 8" at bounding box center [404, 285] width 1873 height 1053
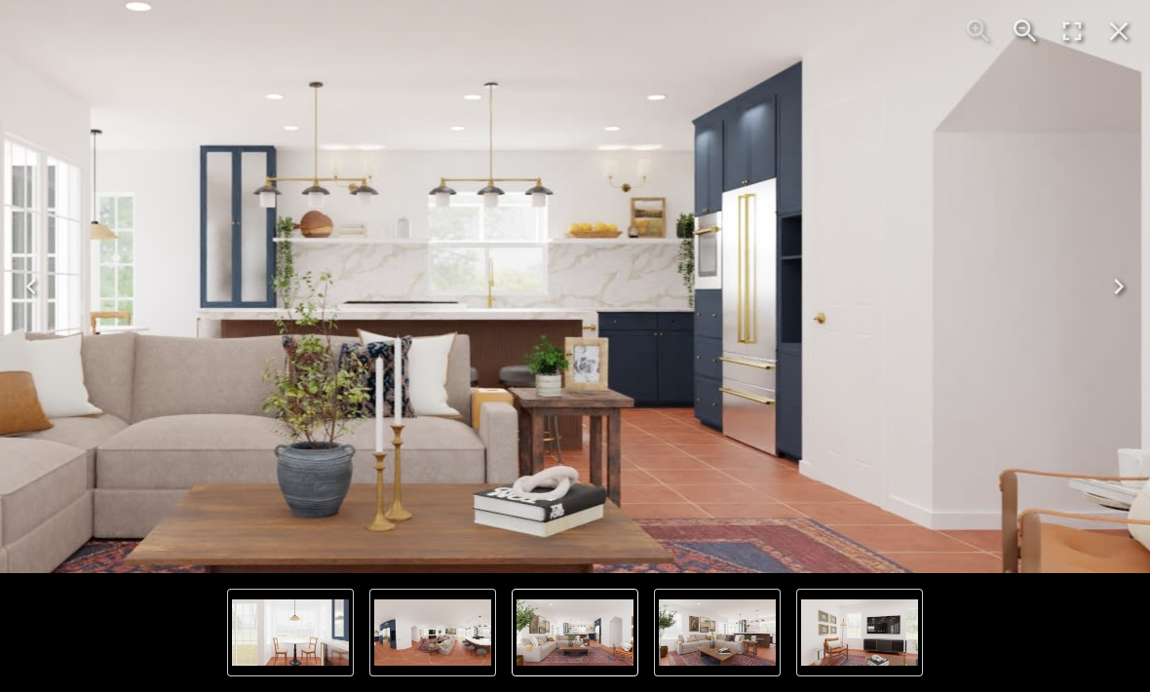
click at [1120, 23] on icon "Close" at bounding box center [1118, 31] width 31 height 31
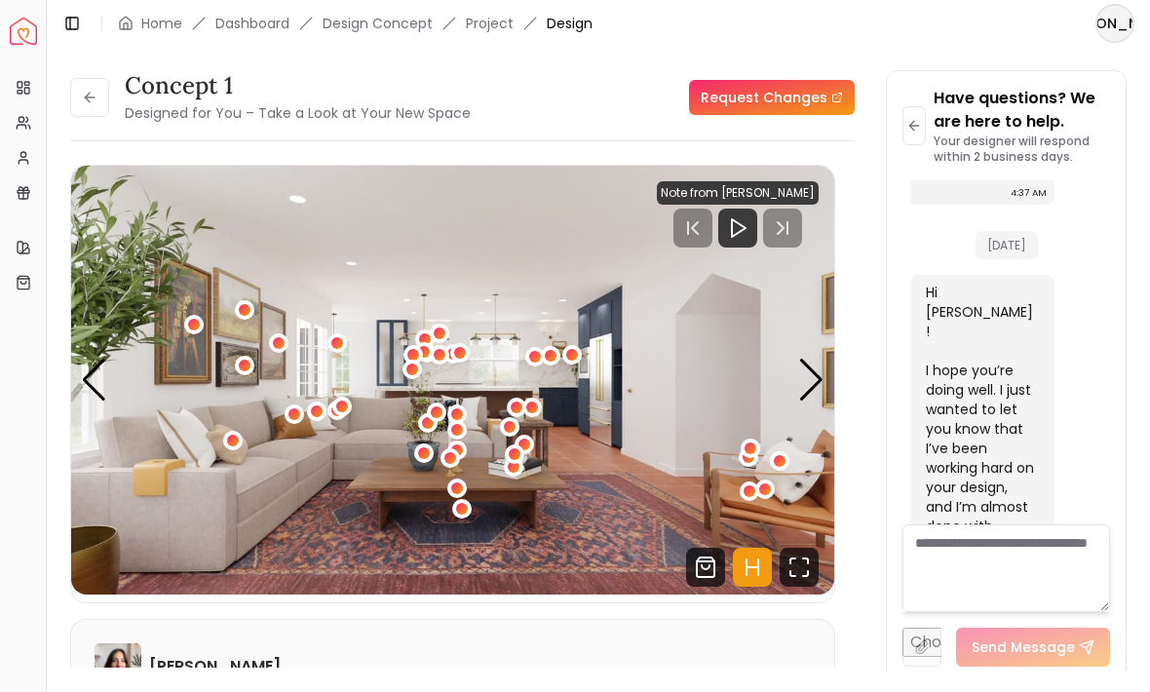
click at [79, 103] on button at bounding box center [89, 97] width 39 height 39
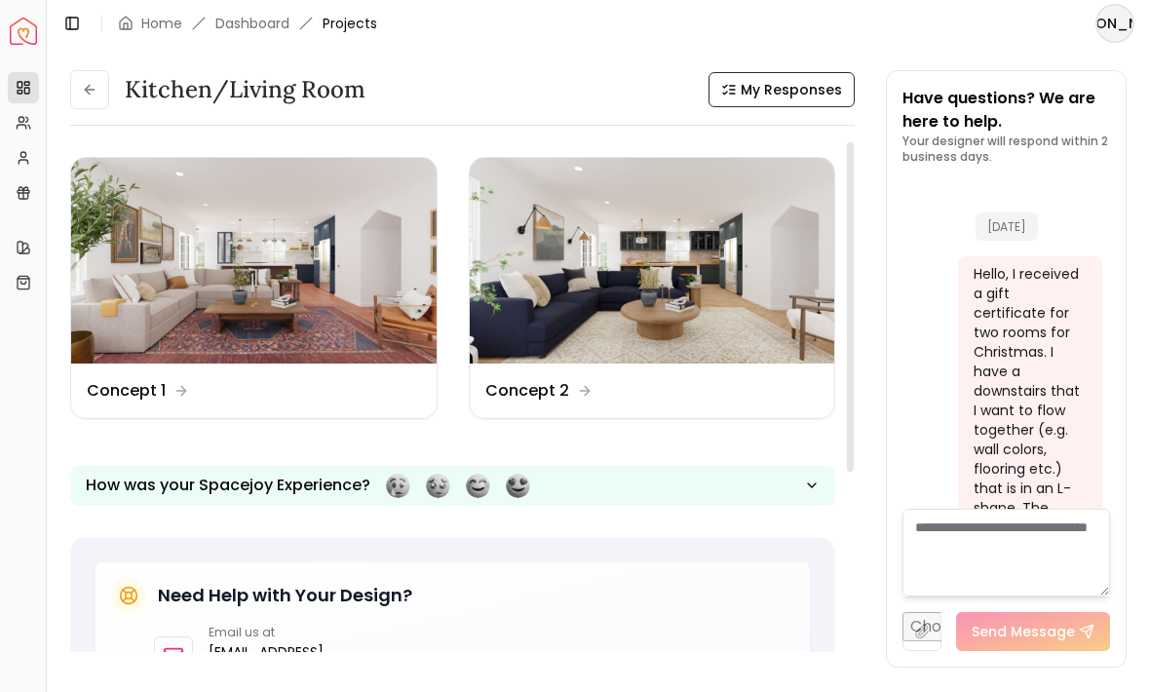
click at [625, 233] on img at bounding box center [653, 261] width 366 height 206
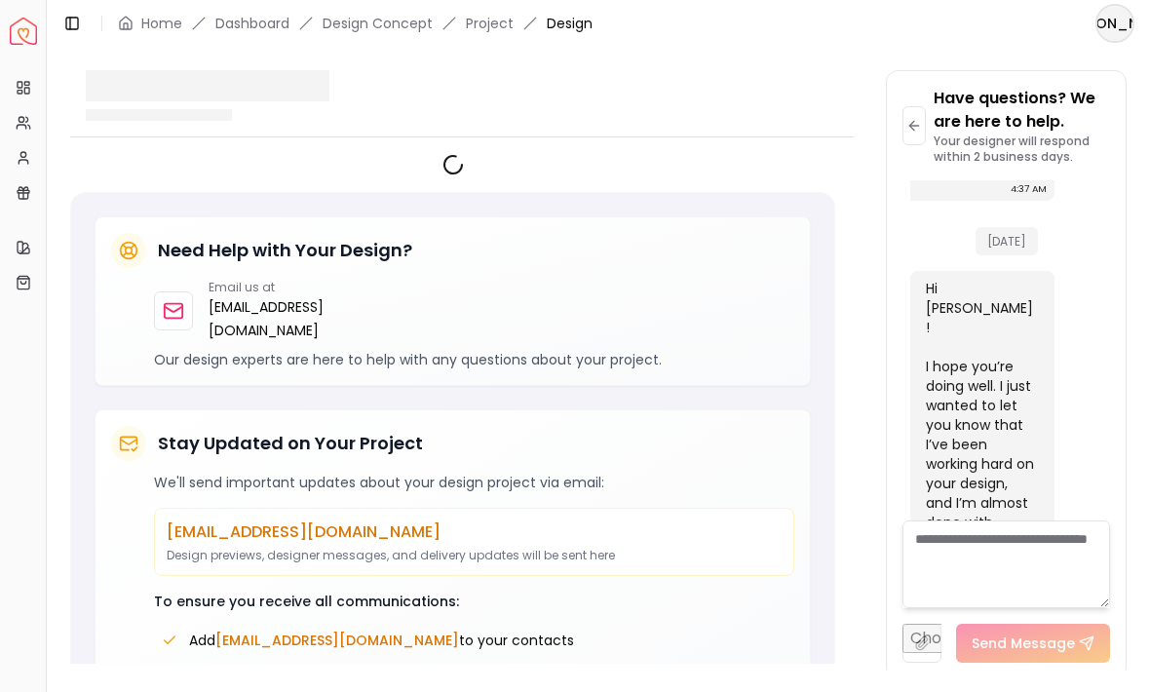
scroll to position [2239, 0]
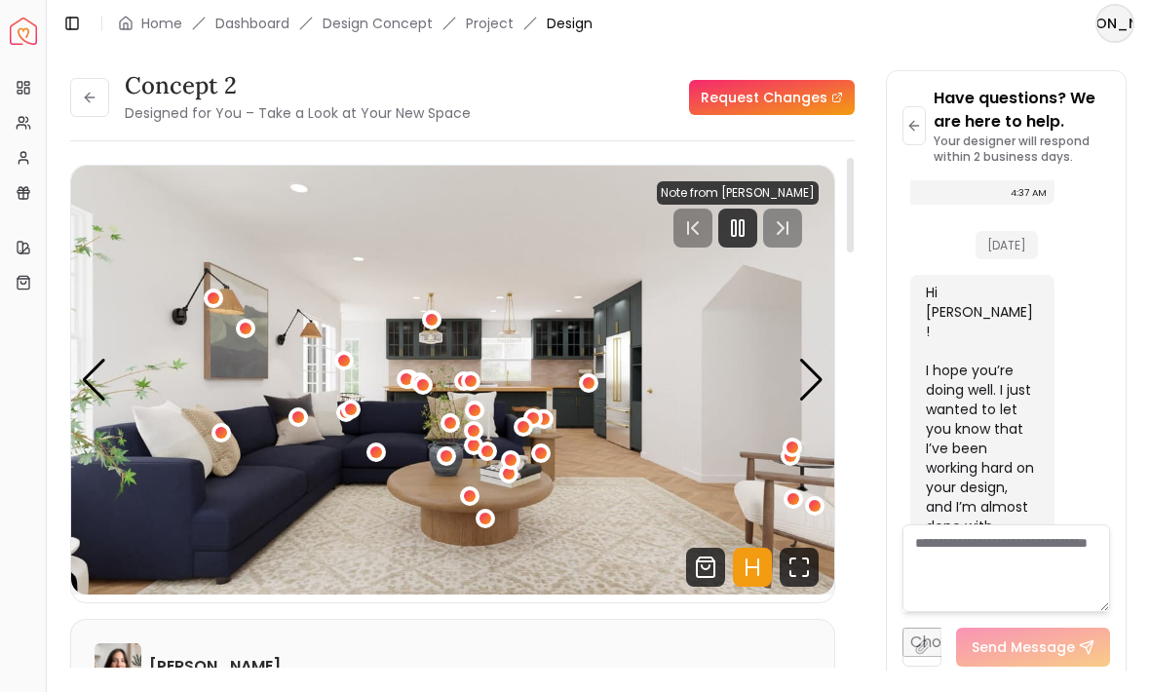
click at [792, 568] on icon "Fullscreen" at bounding box center [799, 567] width 39 height 39
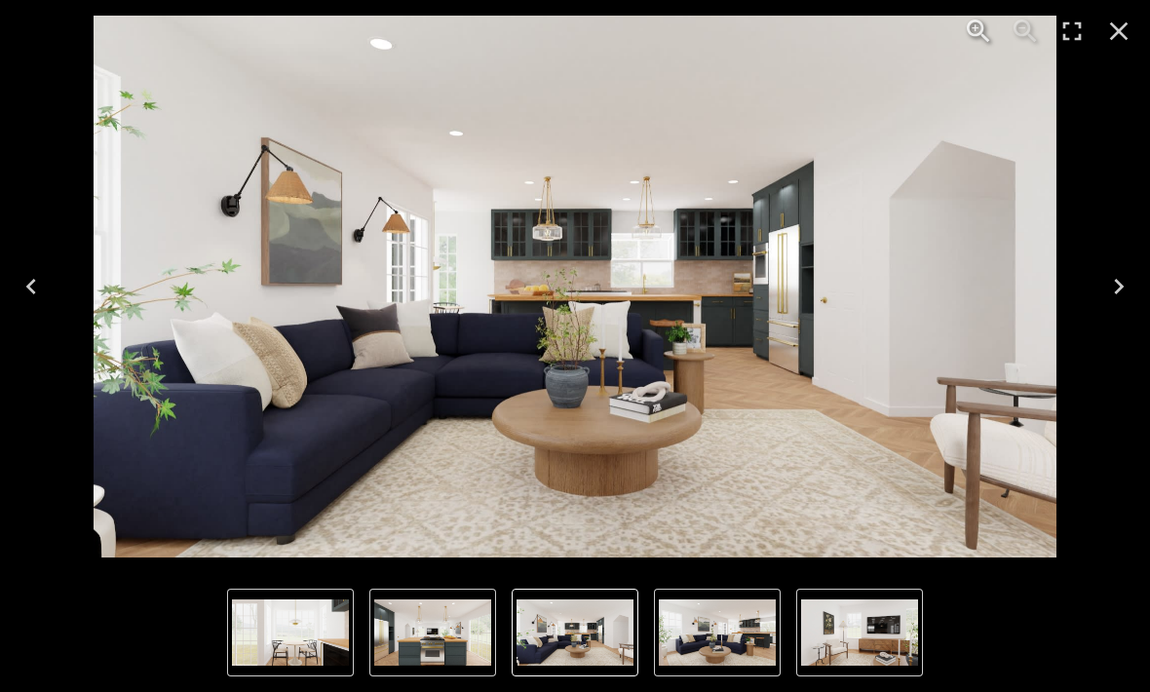
click at [1098, 291] on button "Next" at bounding box center [1119, 287] width 62 height 78
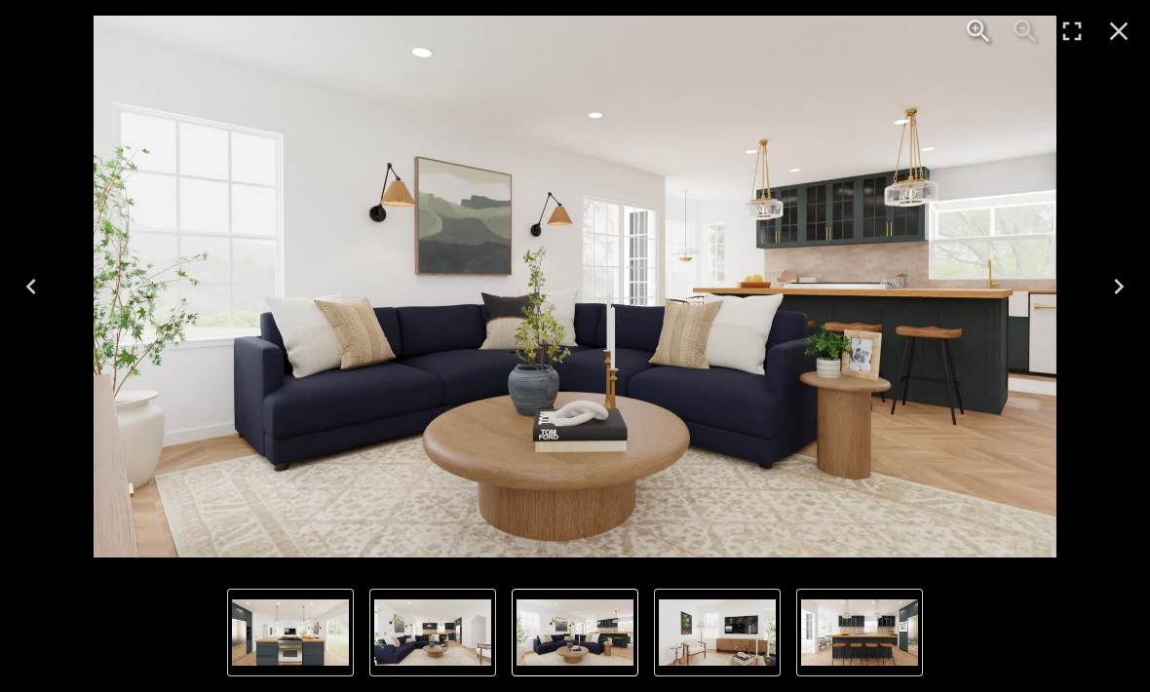
click at [1109, 290] on icon "Next" at bounding box center [1118, 286] width 31 height 31
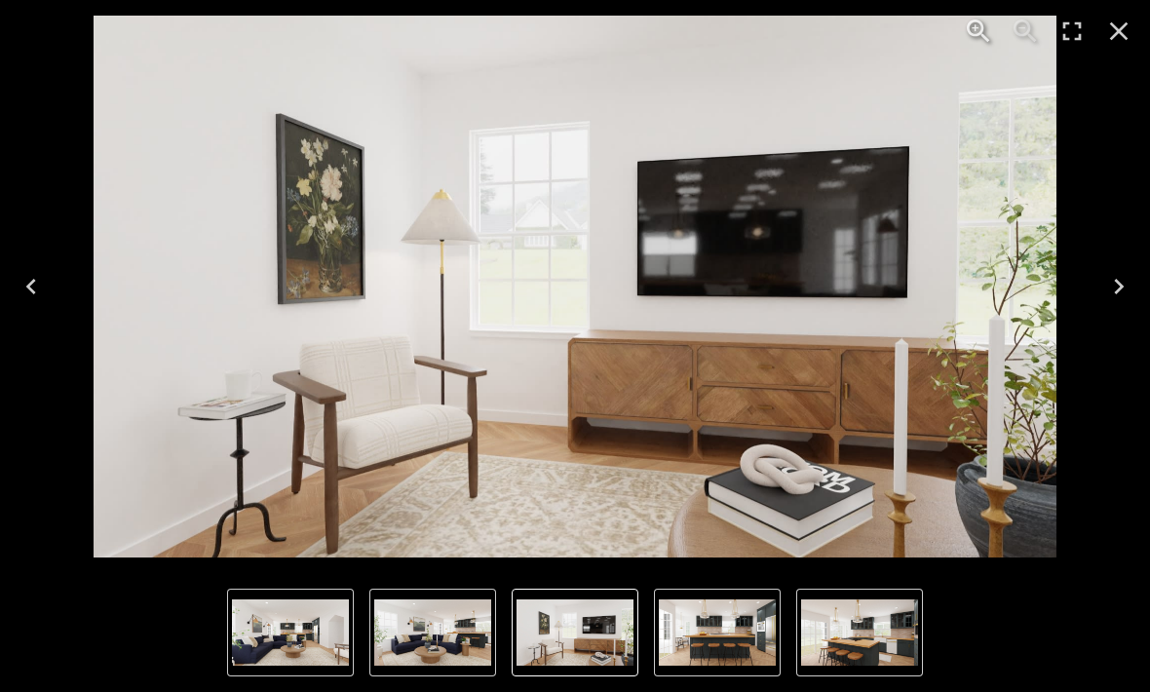
click at [1108, 290] on icon "Next" at bounding box center [1118, 286] width 31 height 31
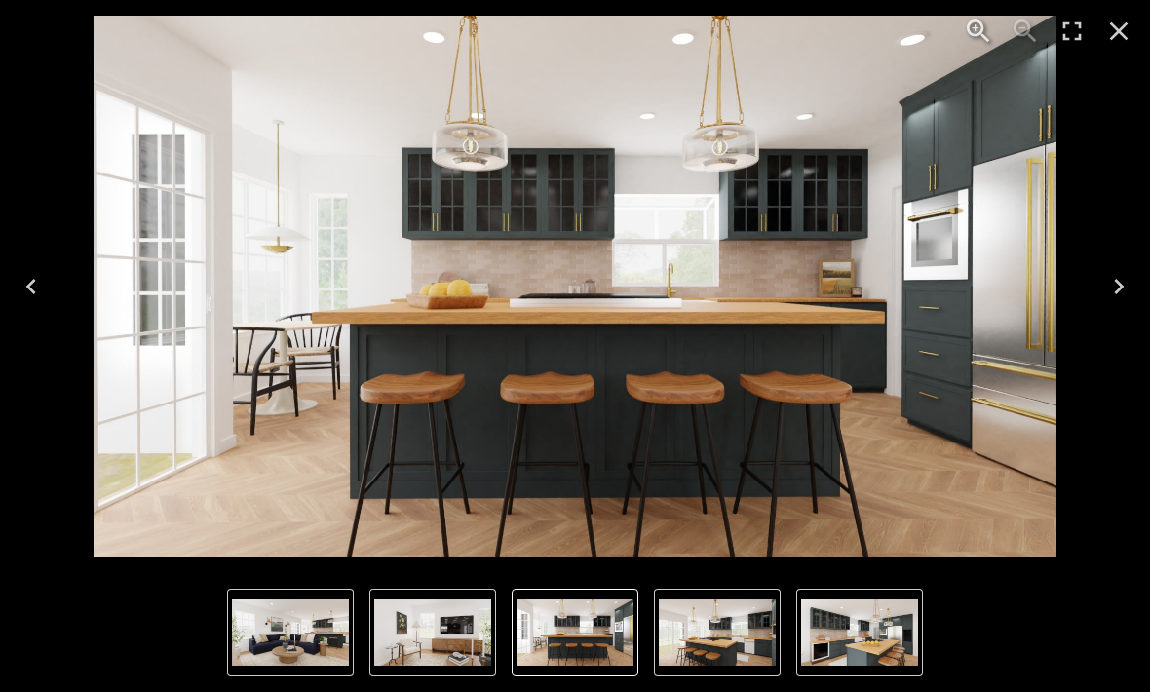
click at [871, 360] on img "4 of 8" at bounding box center [575, 287] width 963 height 542
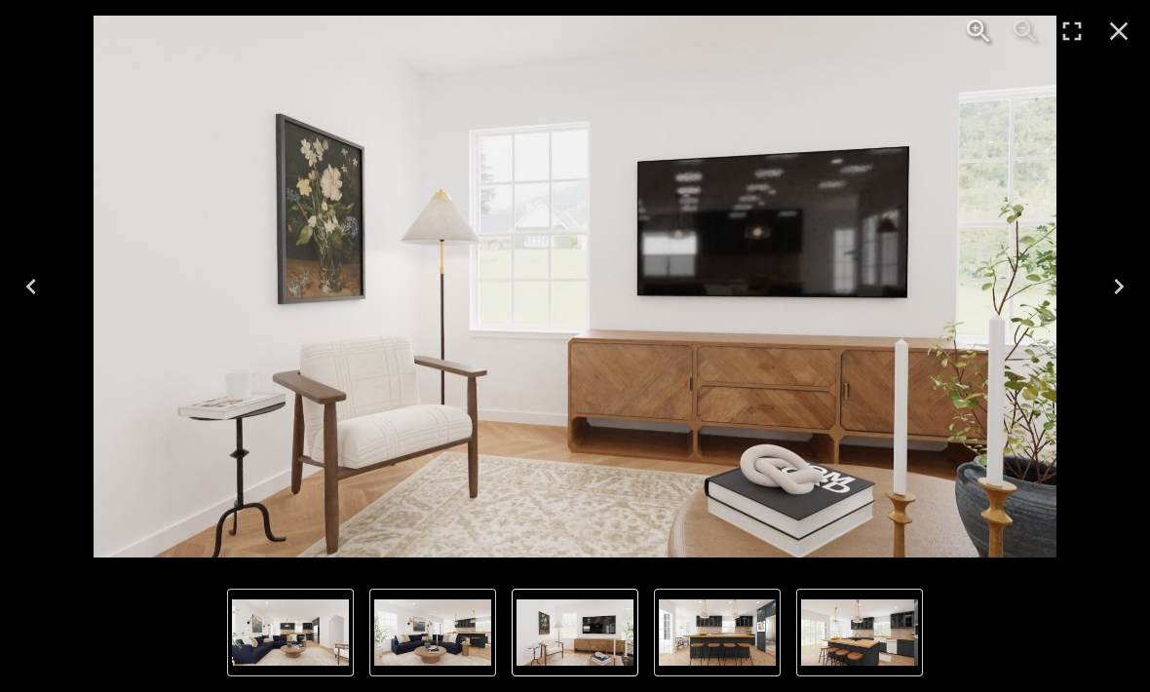
click at [1100, 29] on button "Close" at bounding box center [1119, 31] width 47 height 47
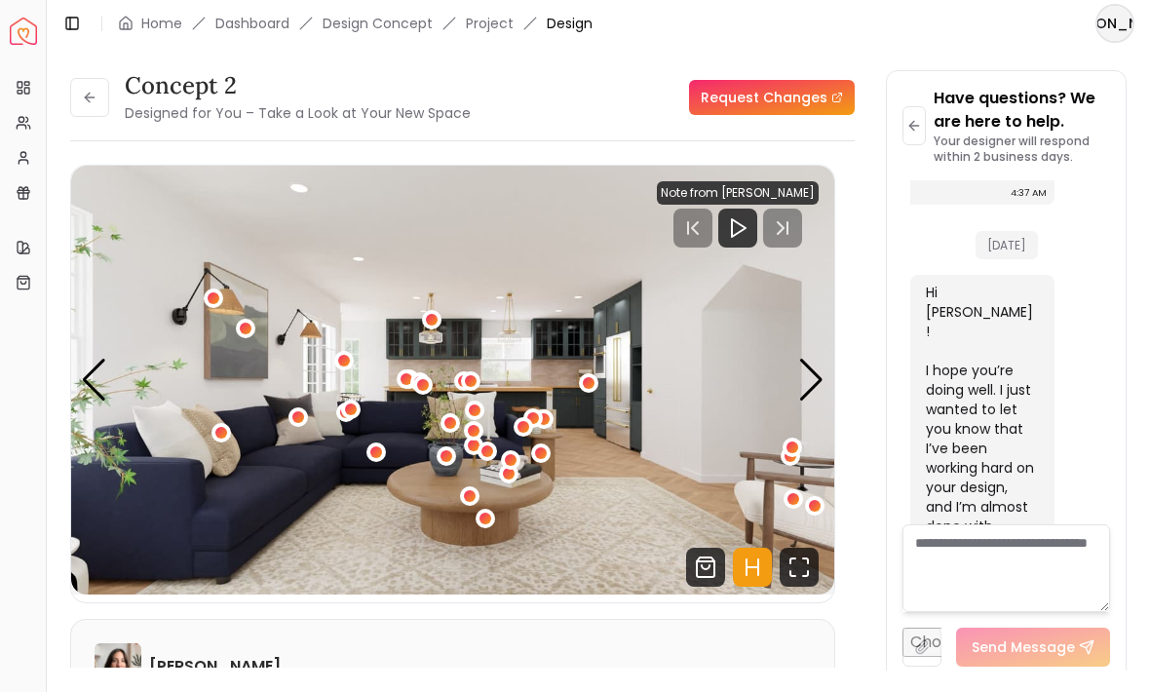
click at [71, 106] on button at bounding box center [89, 97] width 39 height 39
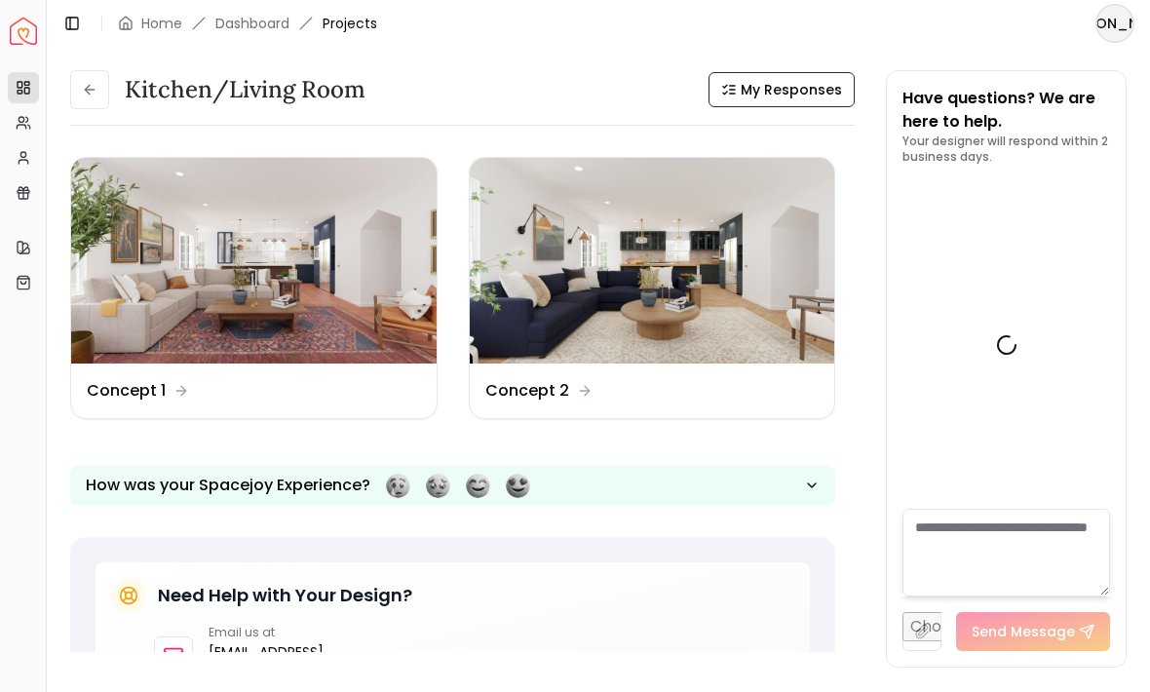
click at [213, 266] on img at bounding box center [254, 261] width 366 height 206
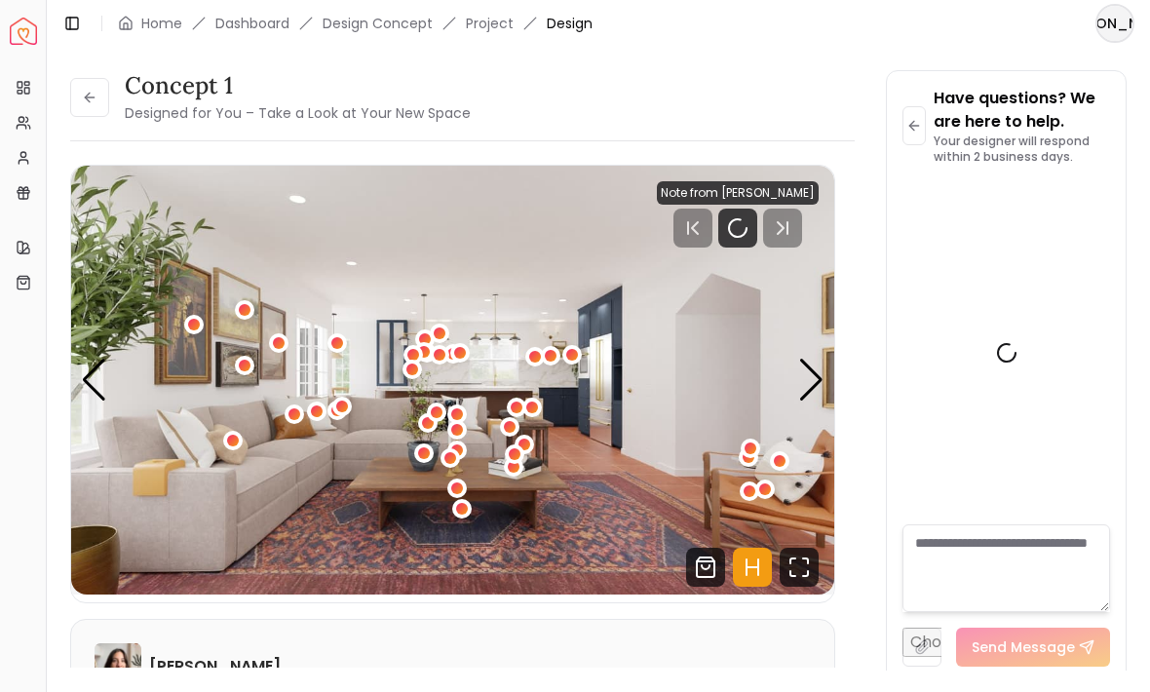
scroll to position [2239, 0]
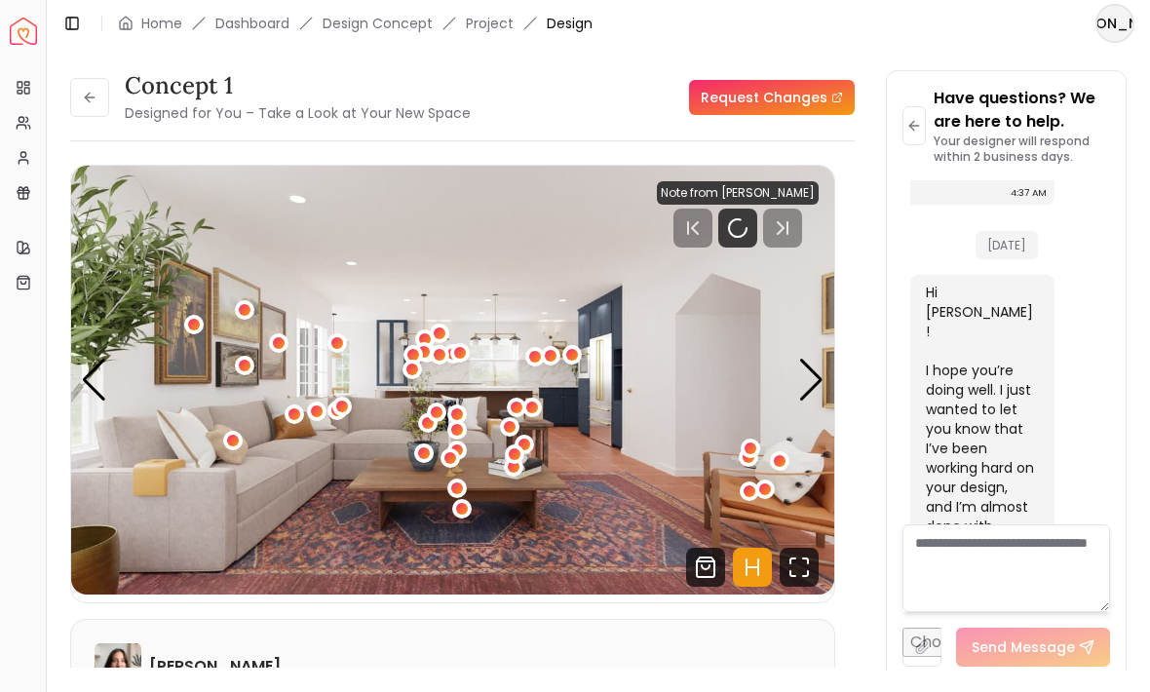
click at [807, 563] on icon "Fullscreen" at bounding box center [805, 561] width 5 height 5
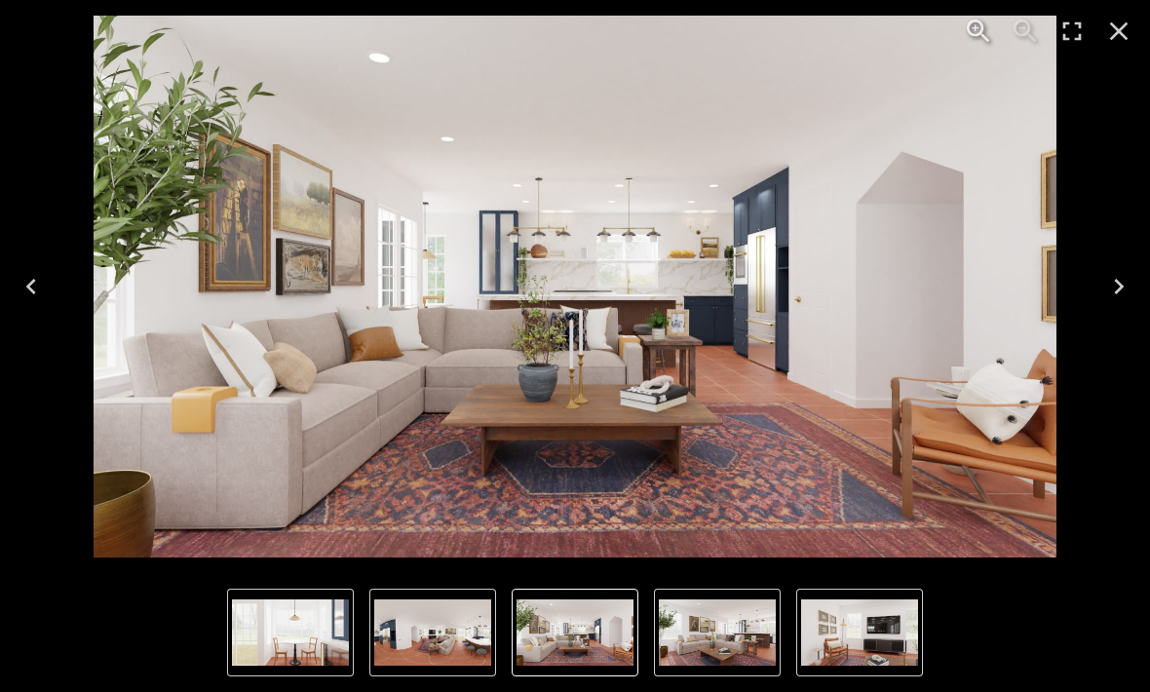
click at [1105, 292] on icon "Next" at bounding box center [1118, 286] width 31 height 31
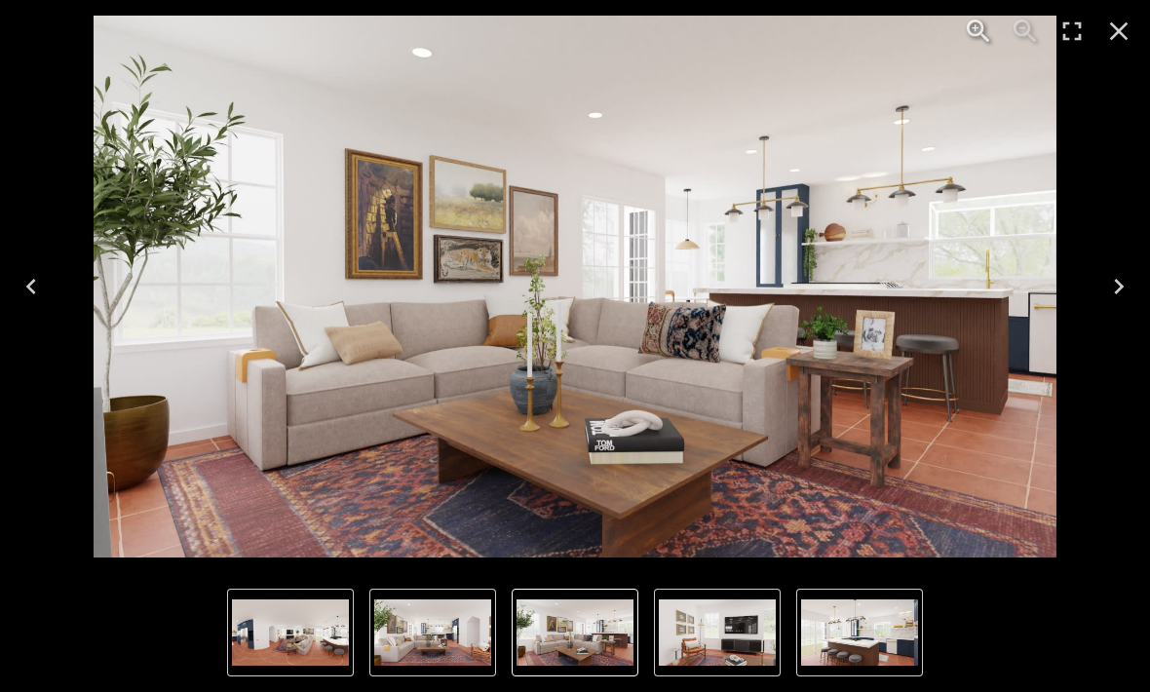
click at [1099, 291] on button "Next" at bounding box center [1119, 287] width 62 height 78
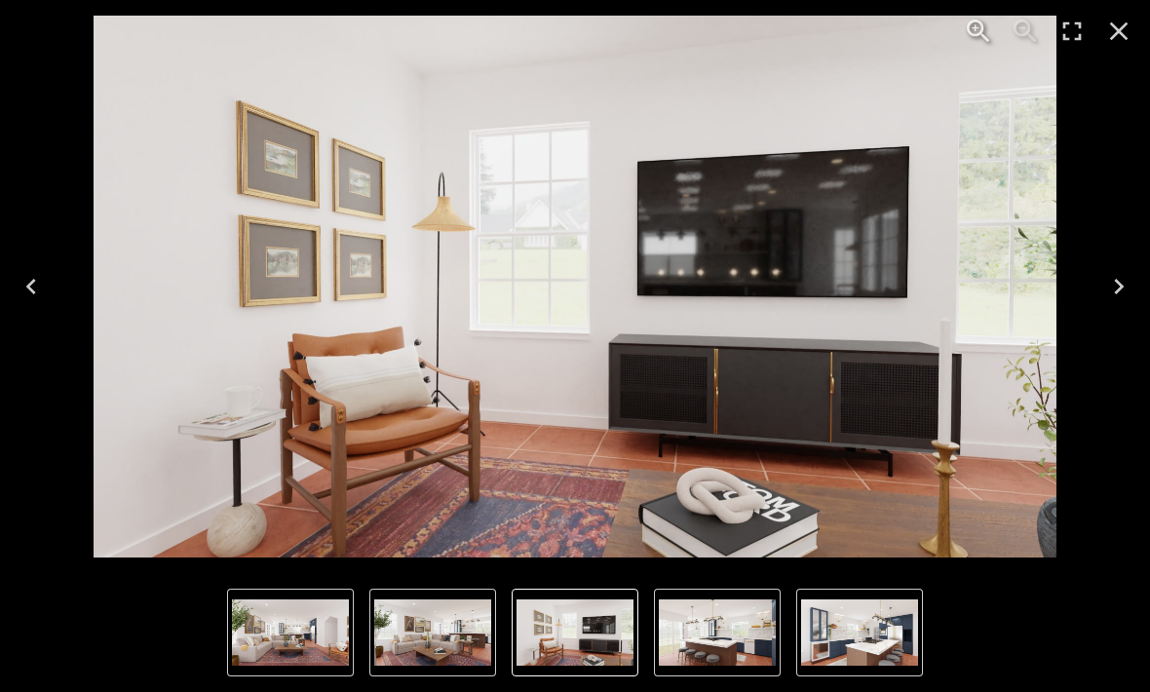
click at [1101, 304] on button "Next" at bounding box center [1119, 287] width 62 height 78
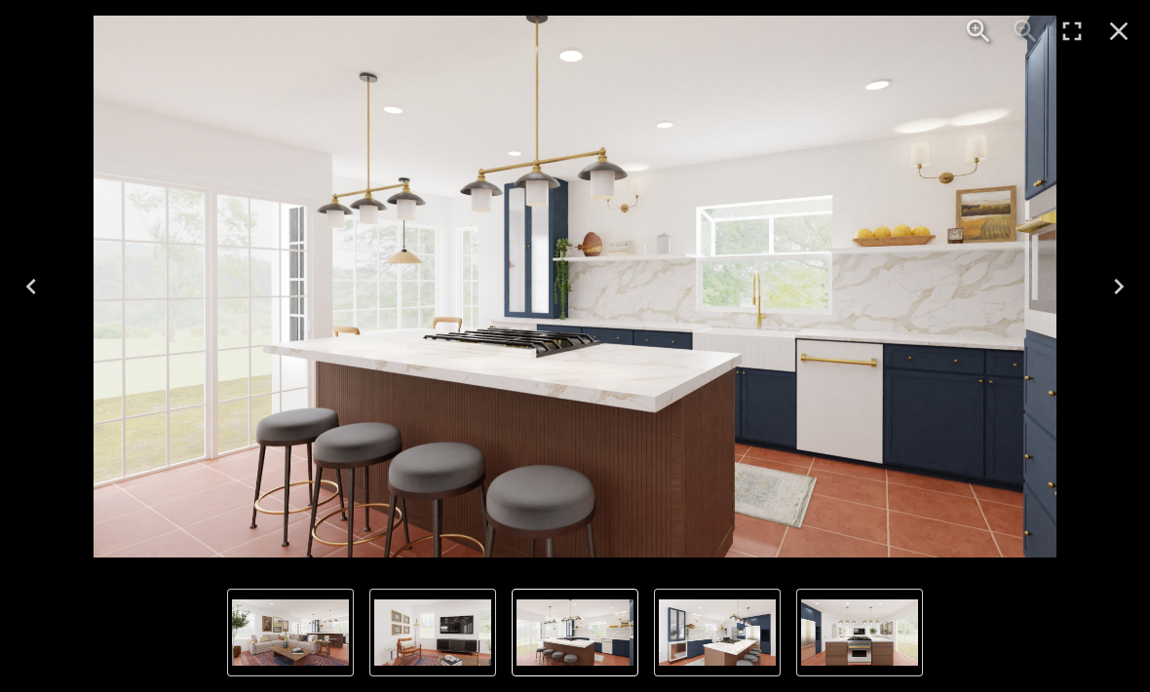
click at [1088, 280] on button "Next" at bounding box center [1119, 287] width 62 height 78
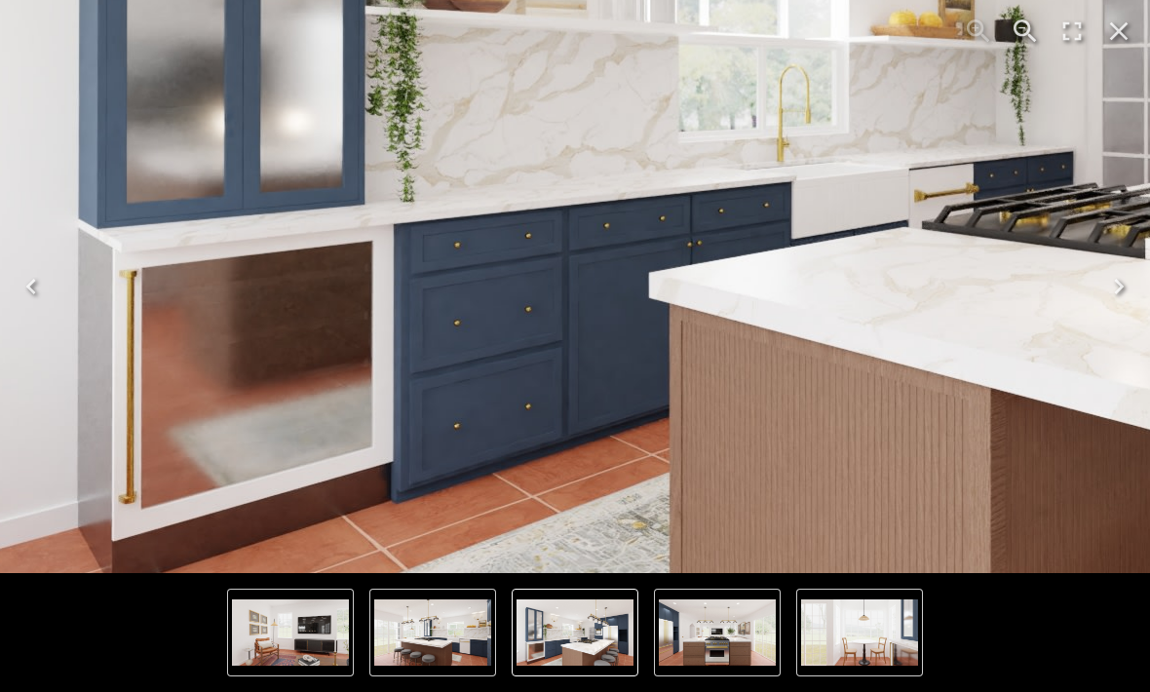
click at [943, 457] on img "5 of 8" at bounding box center [876, 79] width 1873 height 1053
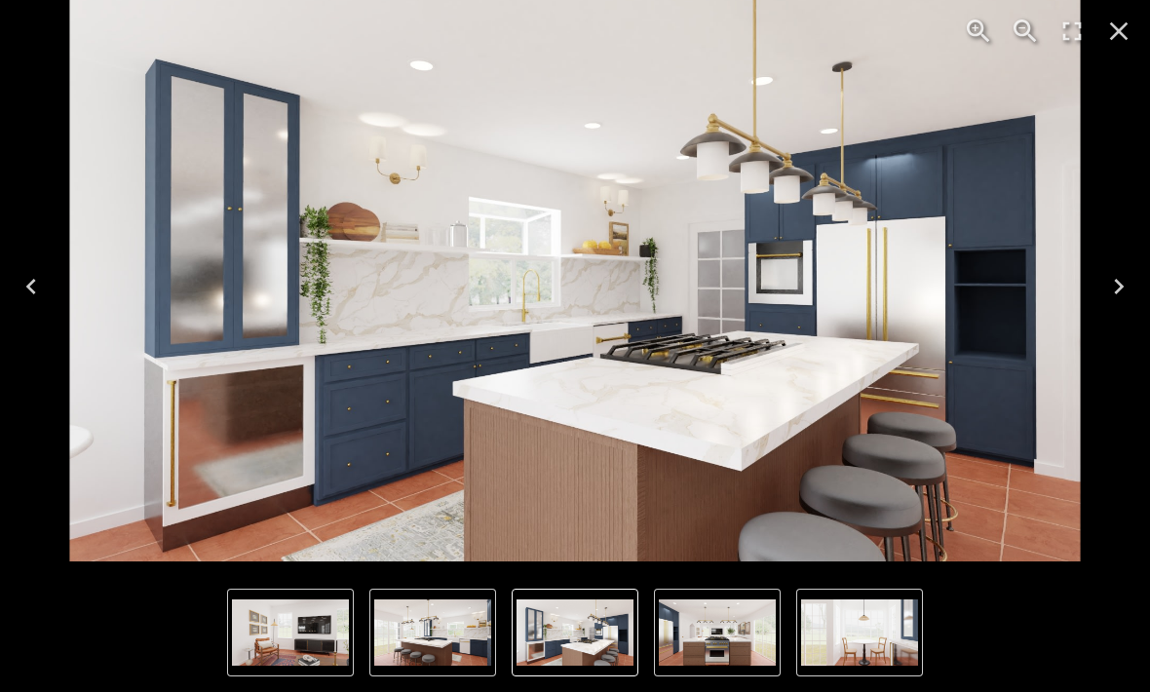
click at [1126, 27] on icon "Close" at bounding box center [1118, 31] width 31 height 31
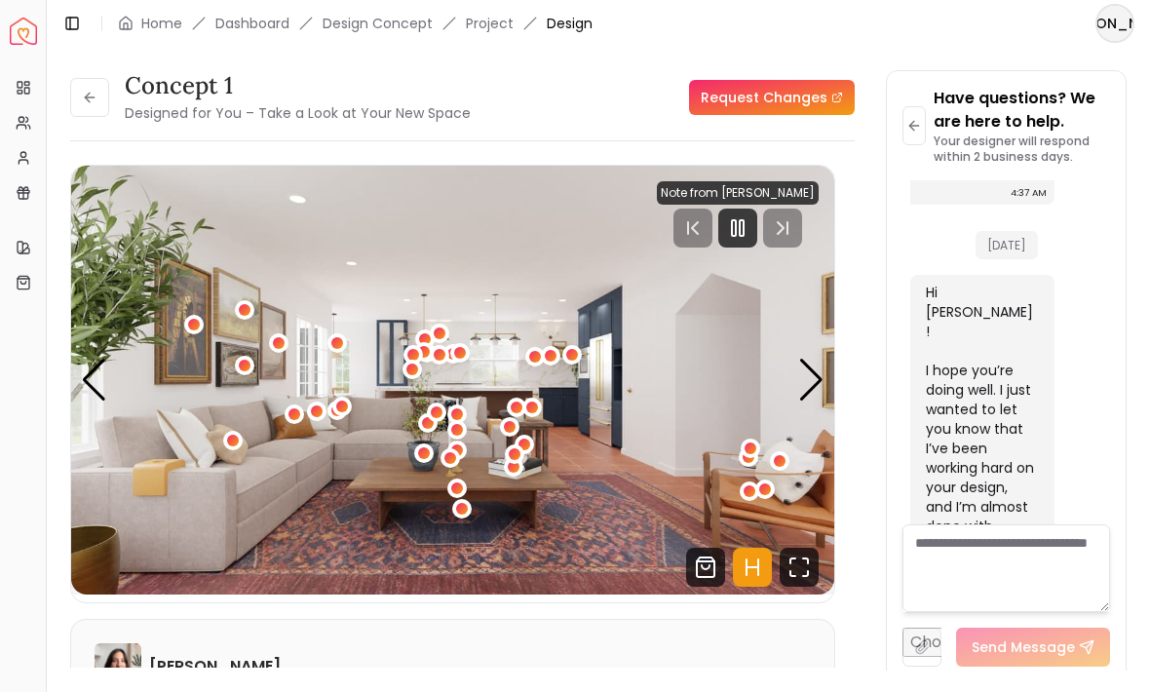
click at [79, 108] on button at bounding box center [89, 97] width 39 height 39
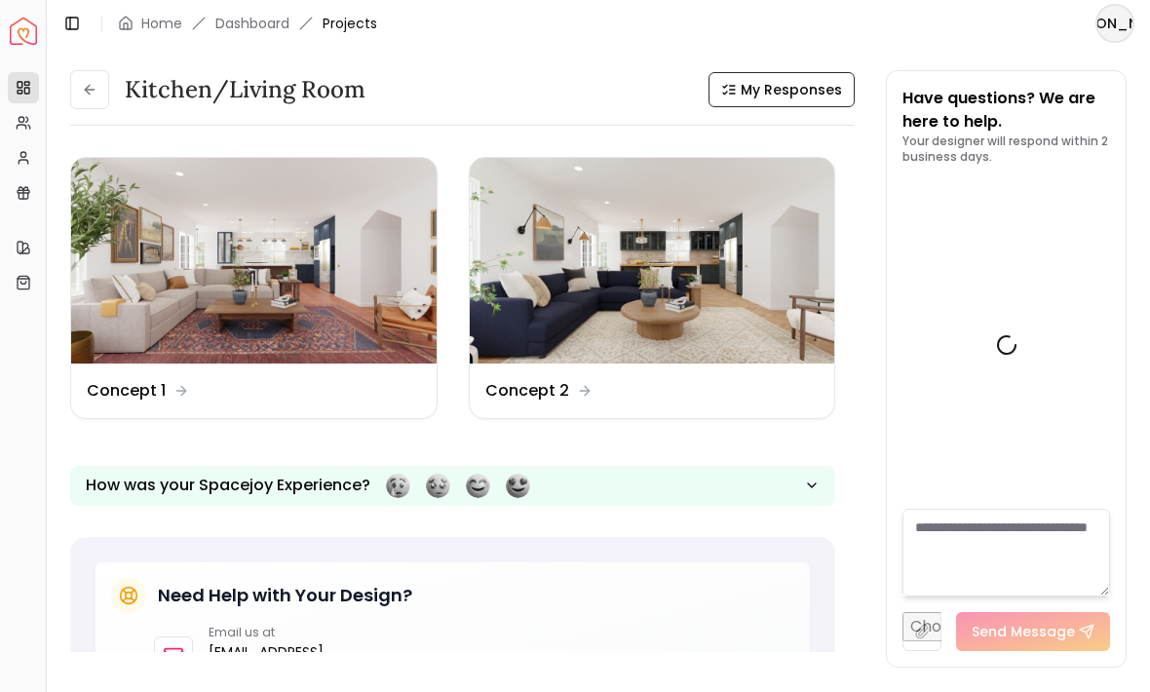
scroll to position [2255, 0]
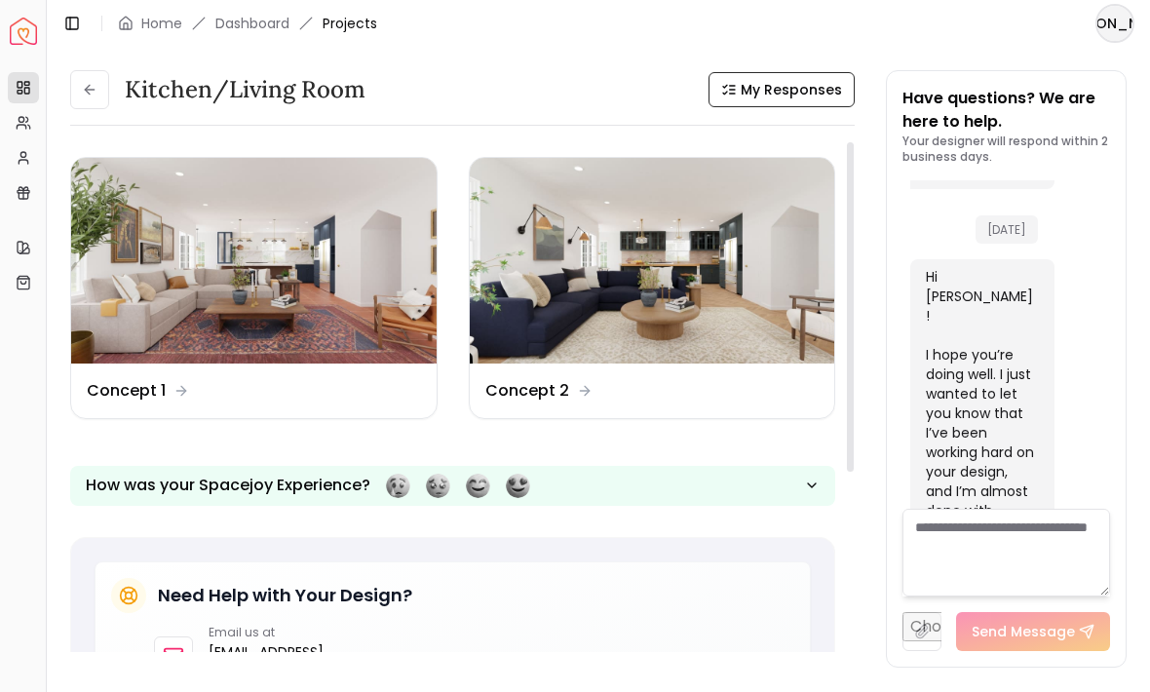
click at [234, 278] on img at bounding box center [254, 261] width 366 height 206
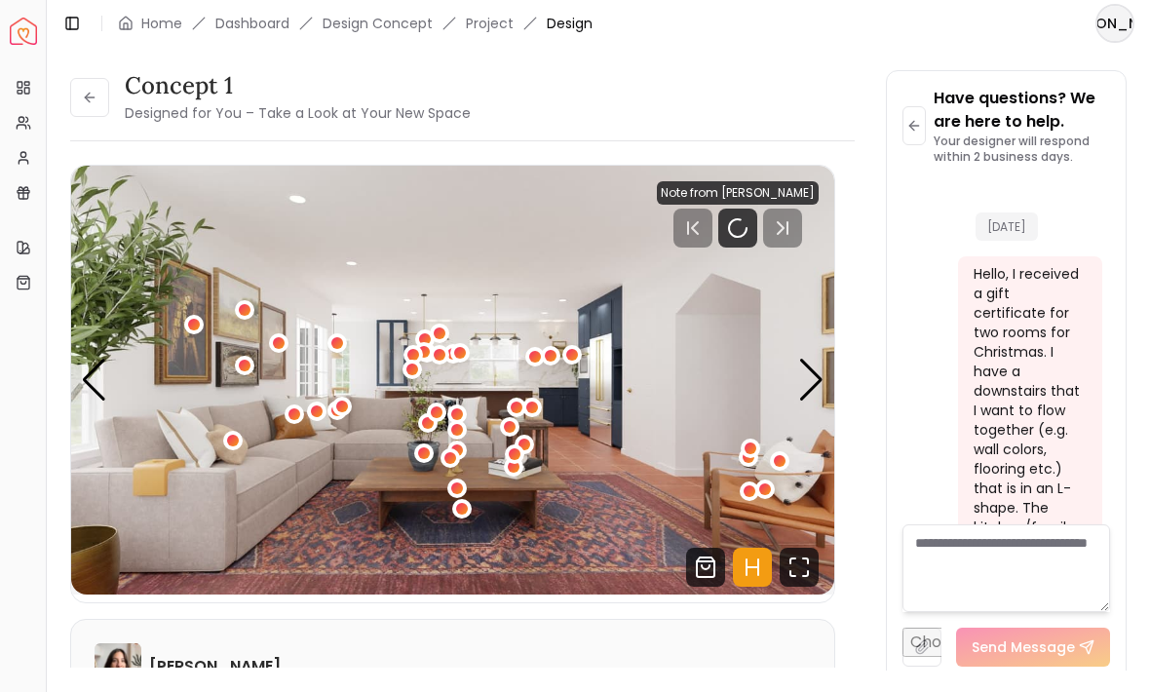
scroll to position [2239, 0]
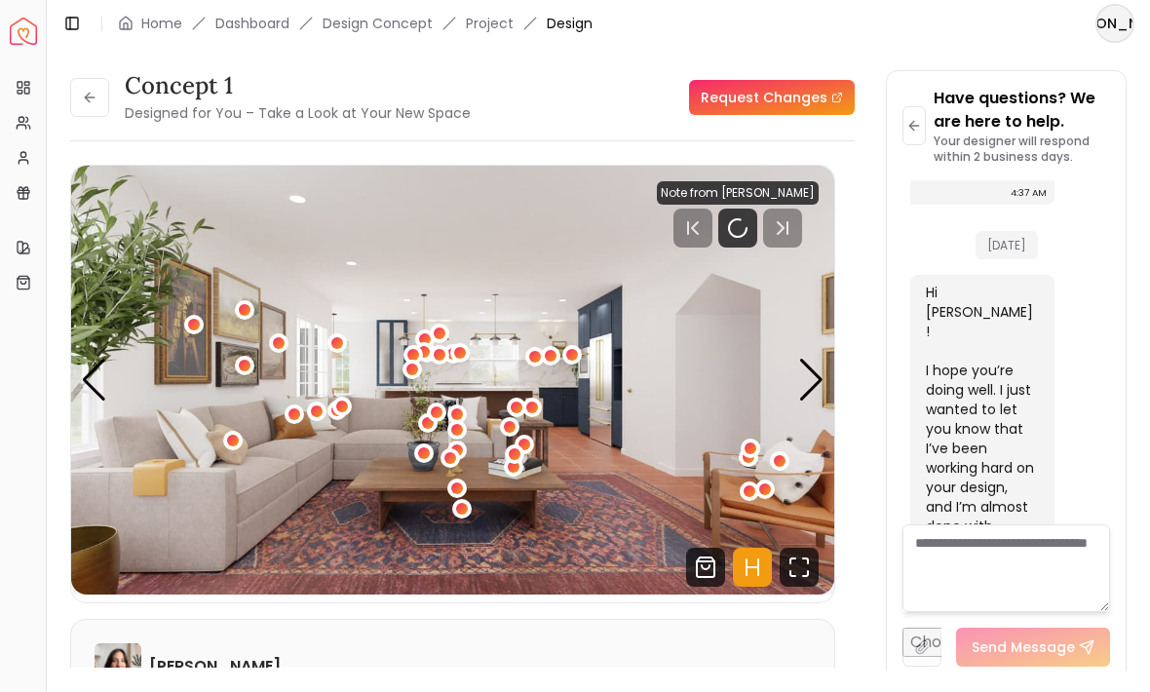
click at [799, 568] on icon "Fullscreen" at bounding box center [799, 567] width 39 height 39
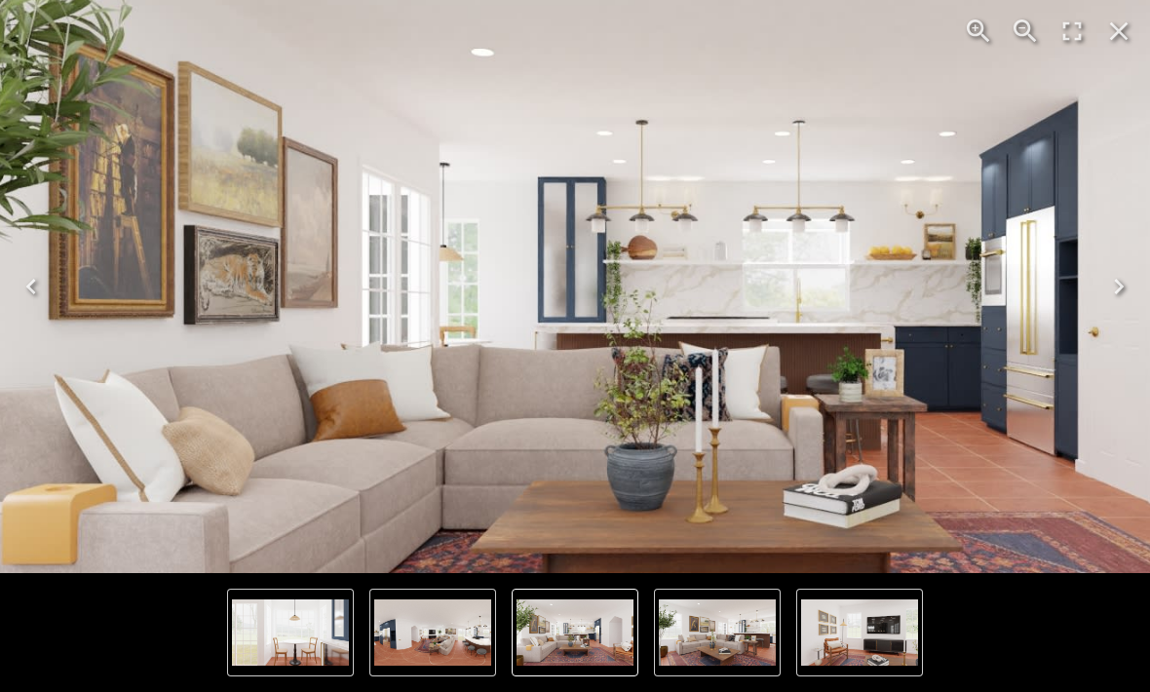
click at [1097, 21] on button "Close" at bounding box center [1119, 31] width 47 height 47
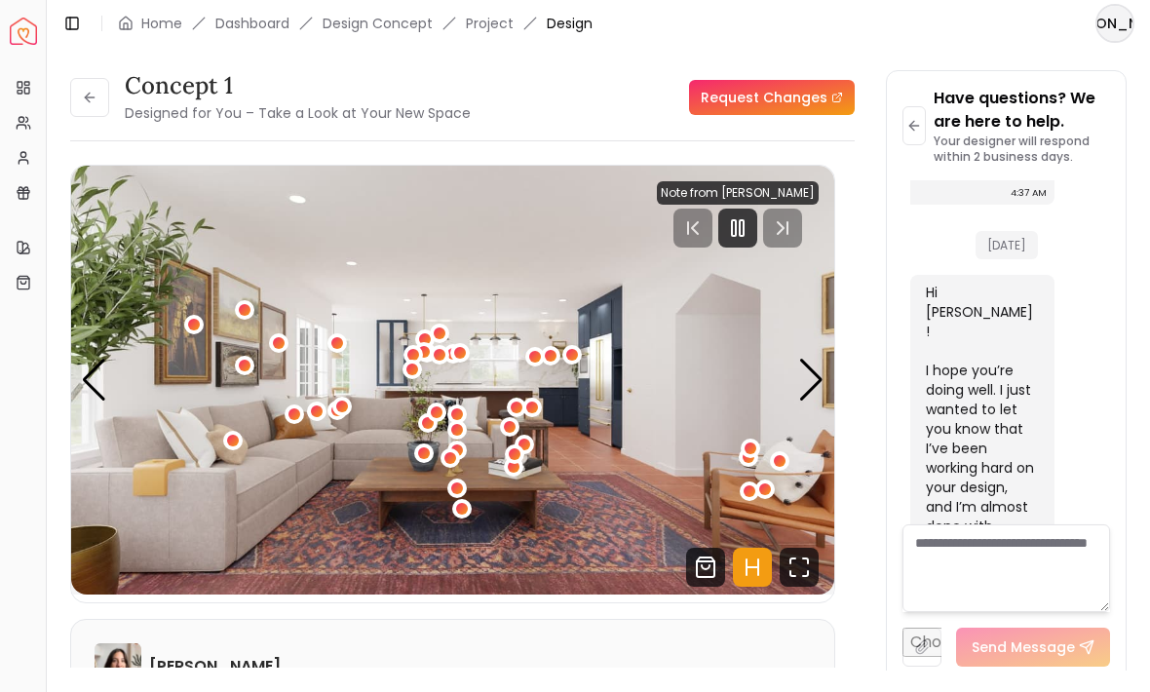
click at [78, 98] on button at bounding box center [89, 97] width 39 height 39
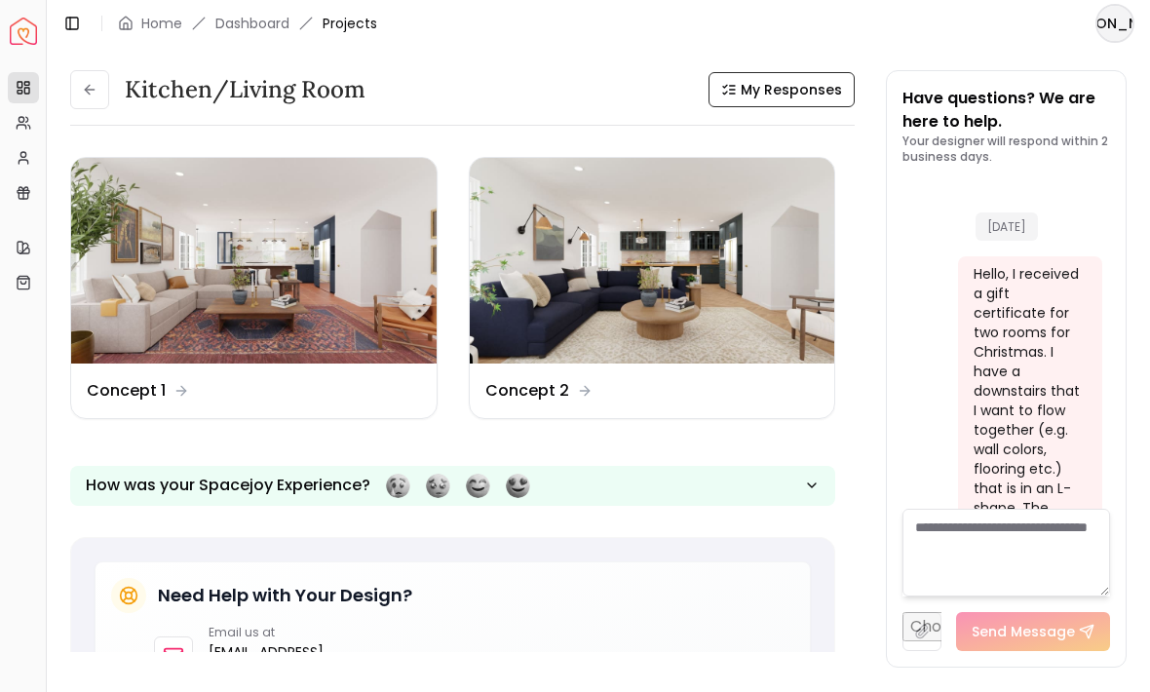
scroll to position [2255, 0]
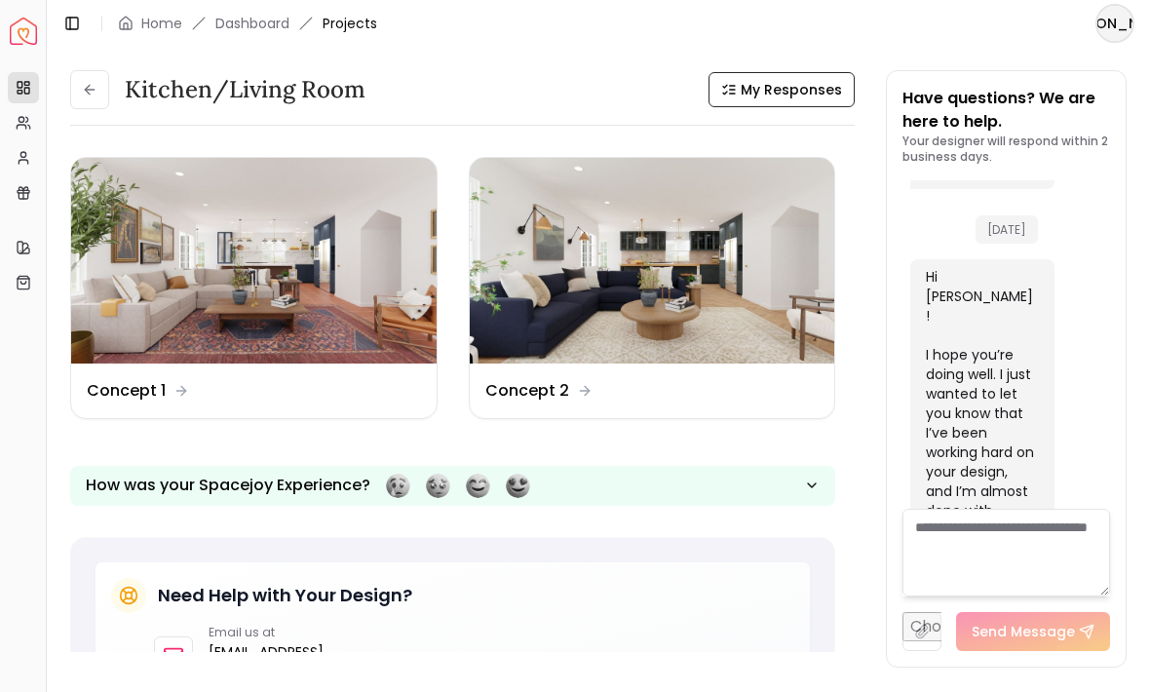
click at [659, 297] on img at bounding box center [653, 261] width 366 height 206
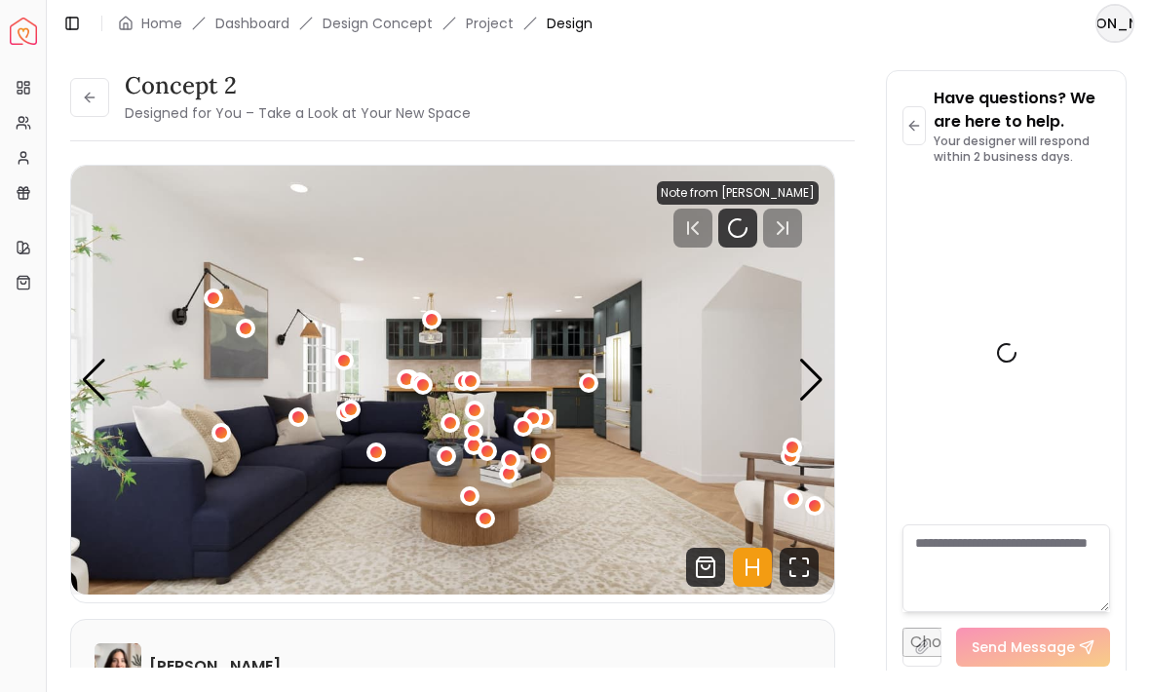
scroll to position [2239, 0]
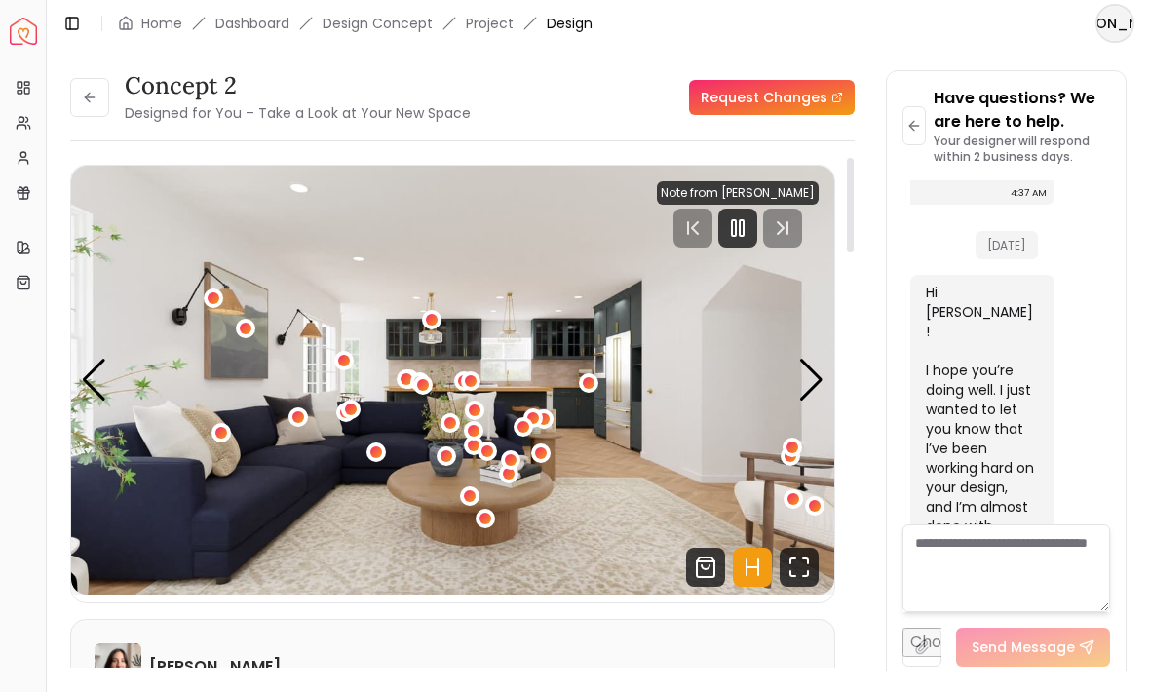
click at [792, 560] on icon "Fullscreen" at bounding box center [793, 561] width 5 height 5
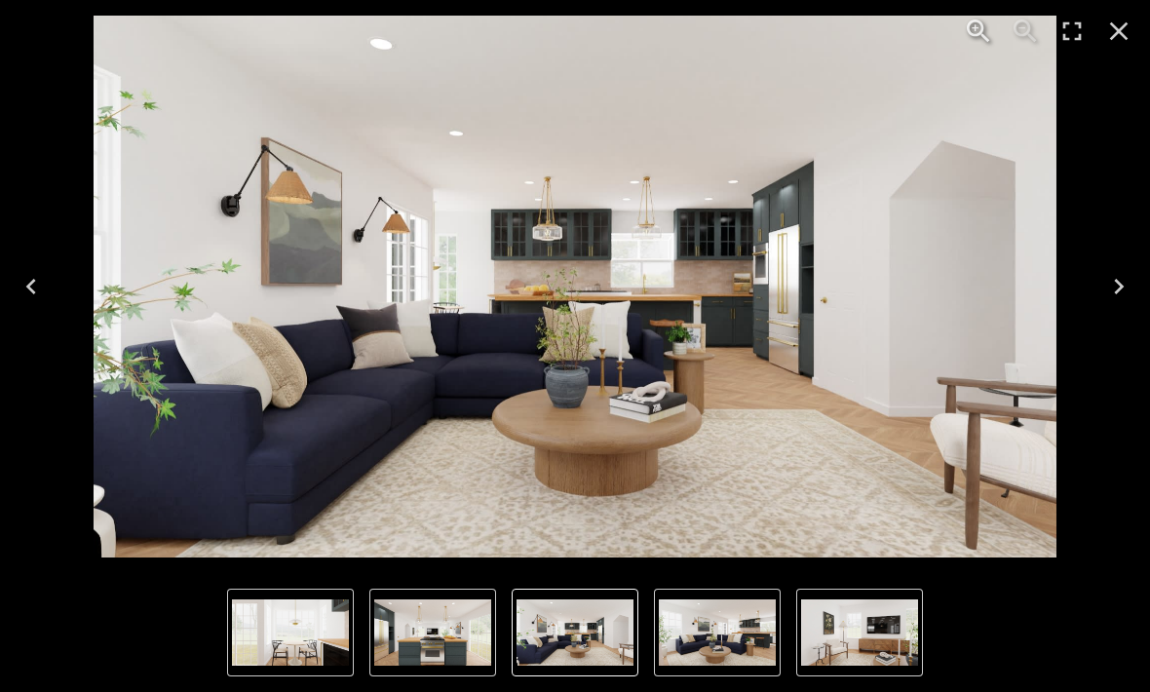
click at [1115, 289] on icon "Next" at bounding box center [1118, 286] width 31 height 31
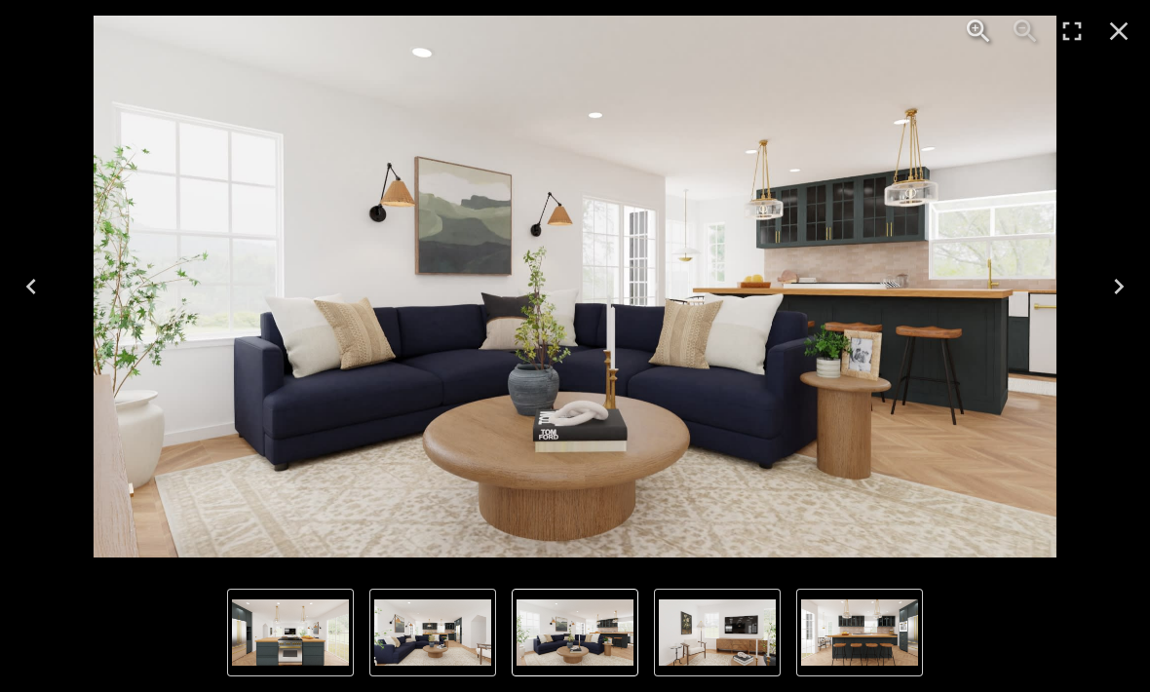
click at [1112, 307] on button "Next" at bounding box center [1119, 287] width 62 height 78
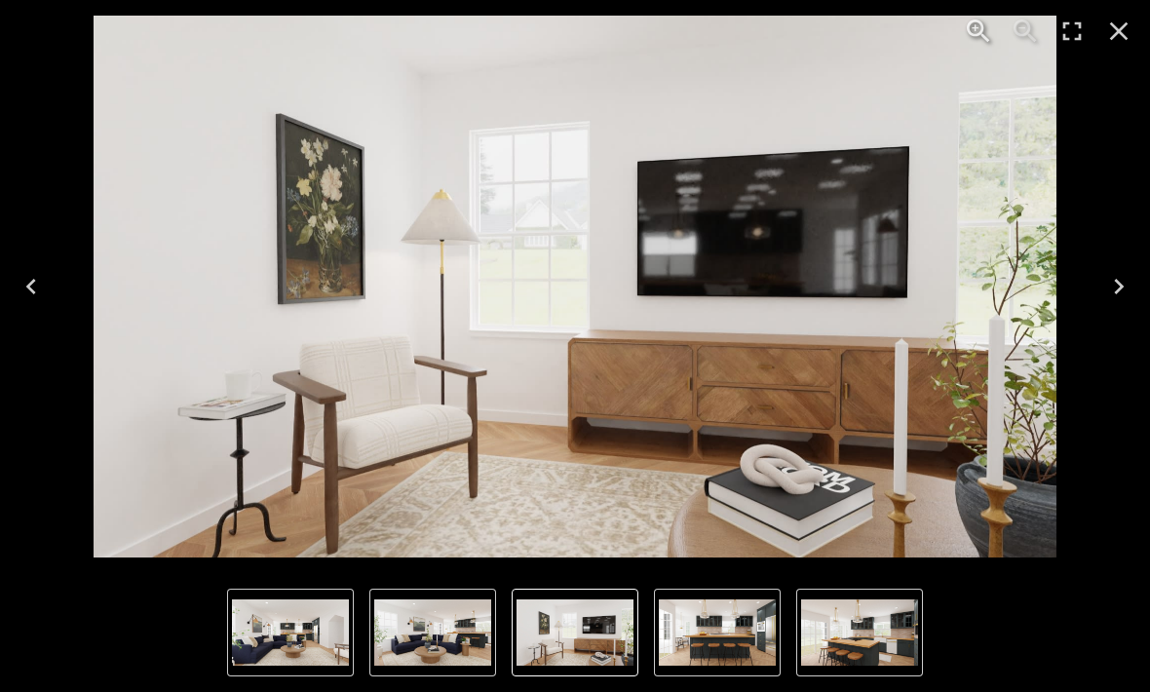
click at [1118, 311] on button "Next" at bounding box center [1119, 287] width 62 height 78
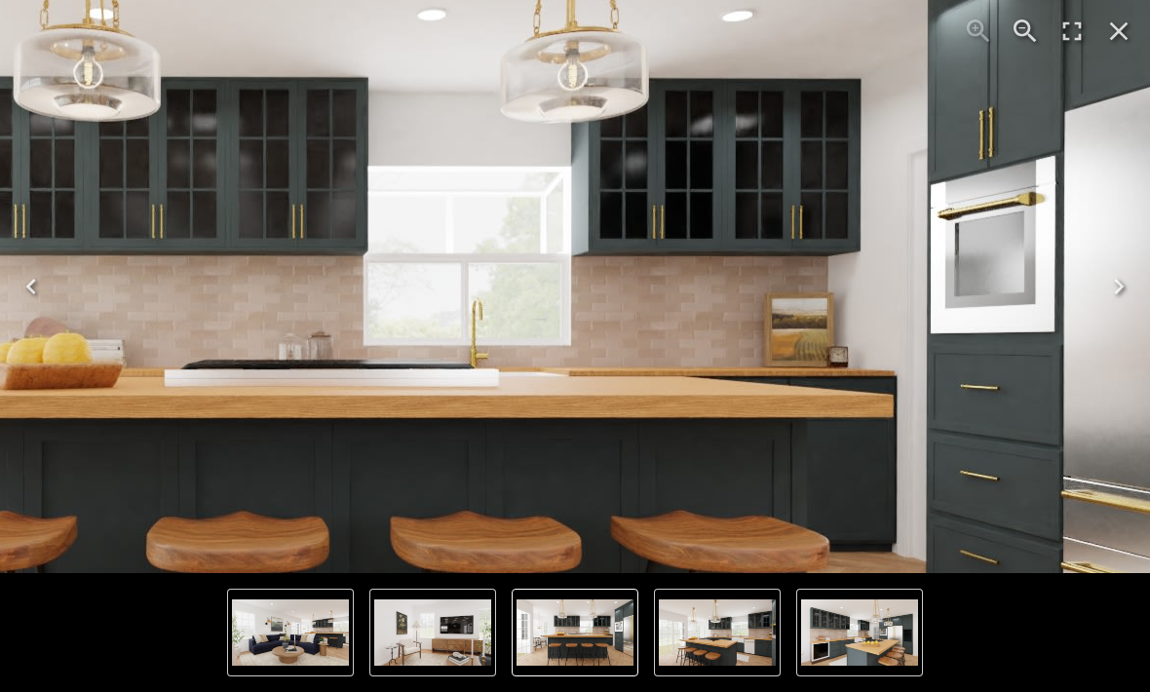
click at [1102, 291] on button "Next" at bounding box center [1119, 287] width 62 height 78
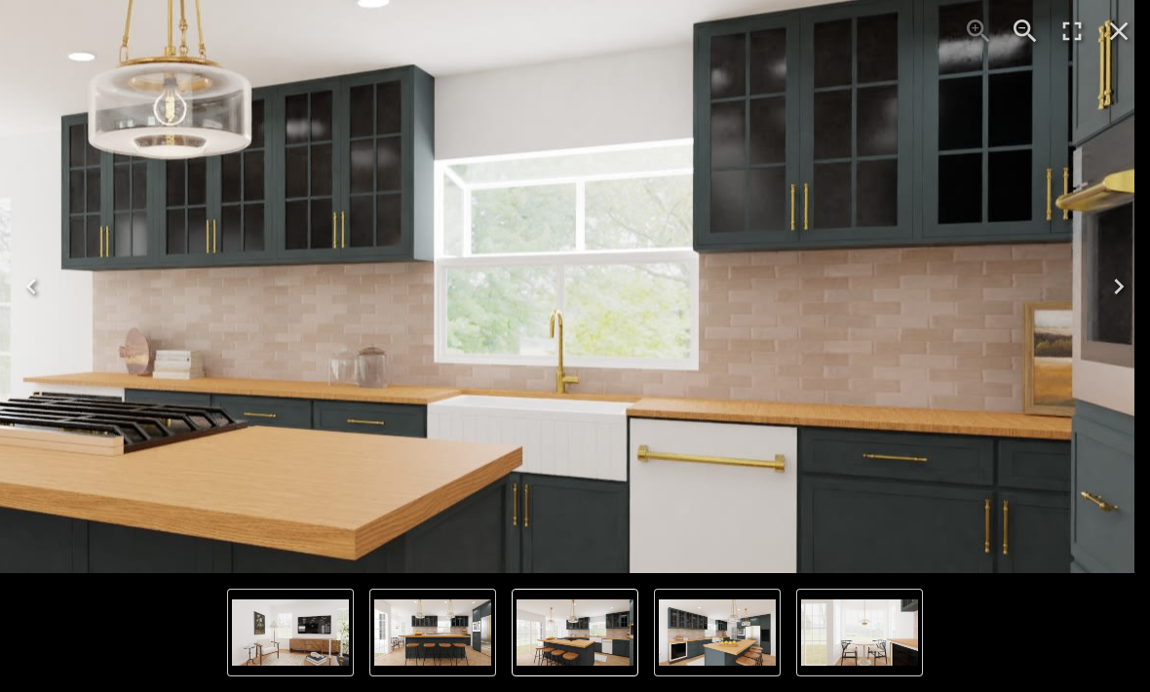
click at [1086, 296] on img "5 of 8" at bounding box center [199, 314] width 1873 height 1053
click at [1102, 285] on button "Next" at bounding box center [1119, 287] width 62 height 78
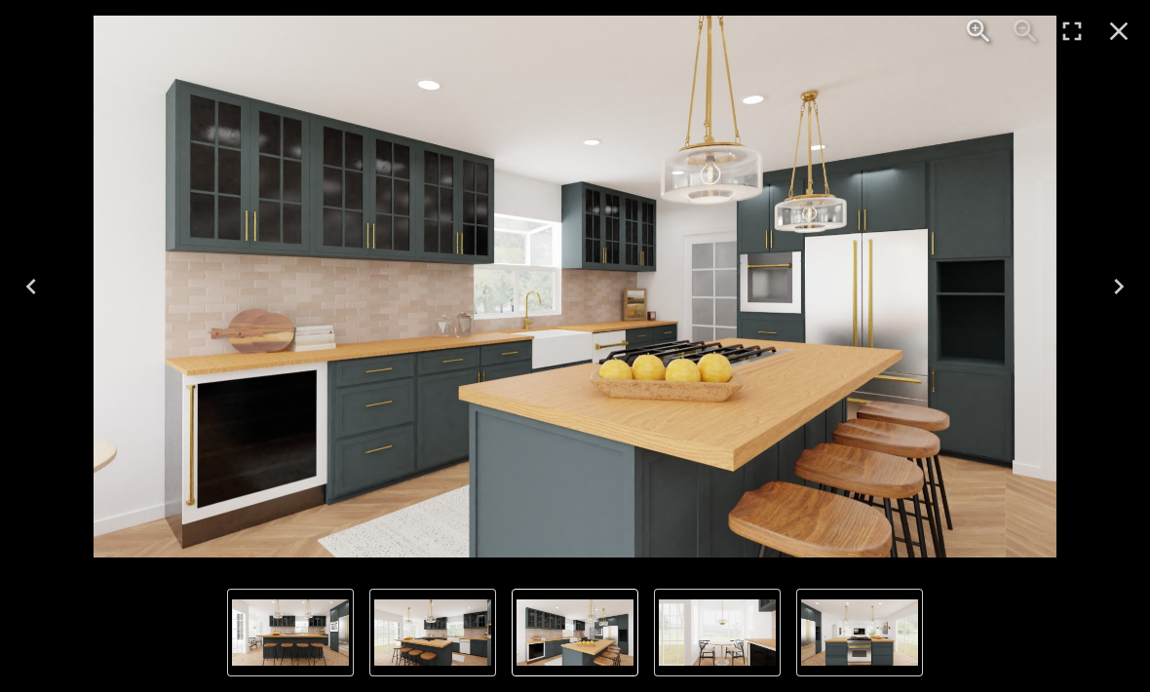
click at [631, 256] on img "6 of 8" at bounding box center [575, 287] width 963 height 542
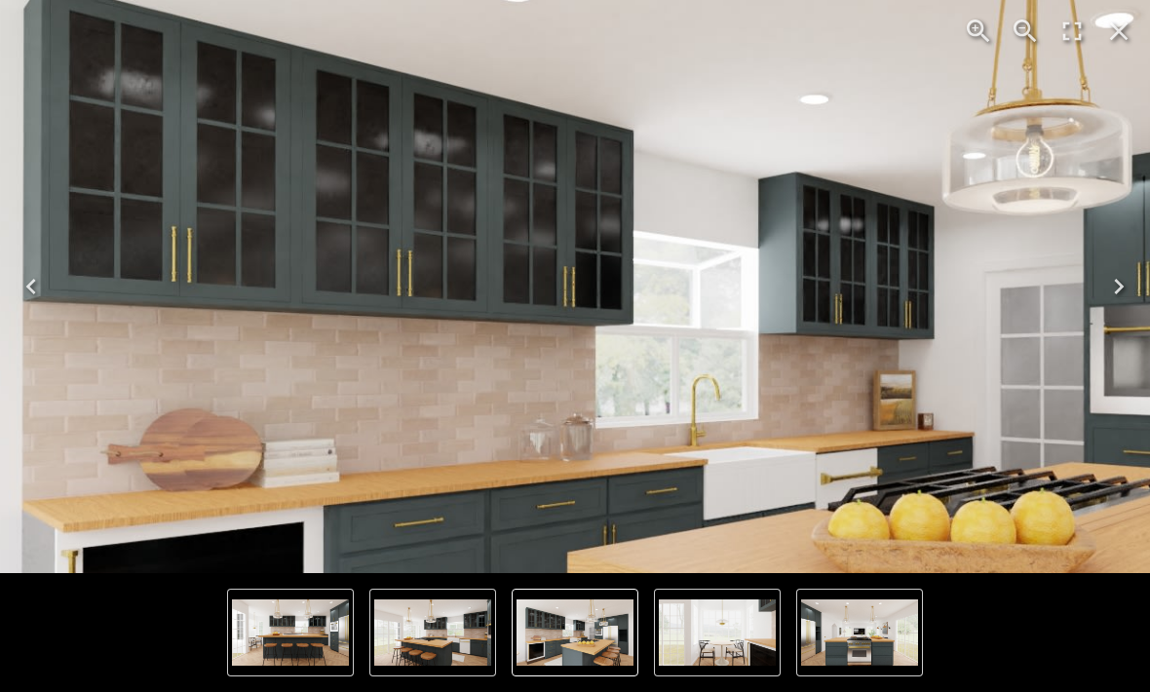
click at [1107, 40] on icon "Close" at bounding box center [1118, 31] width 31 height 31
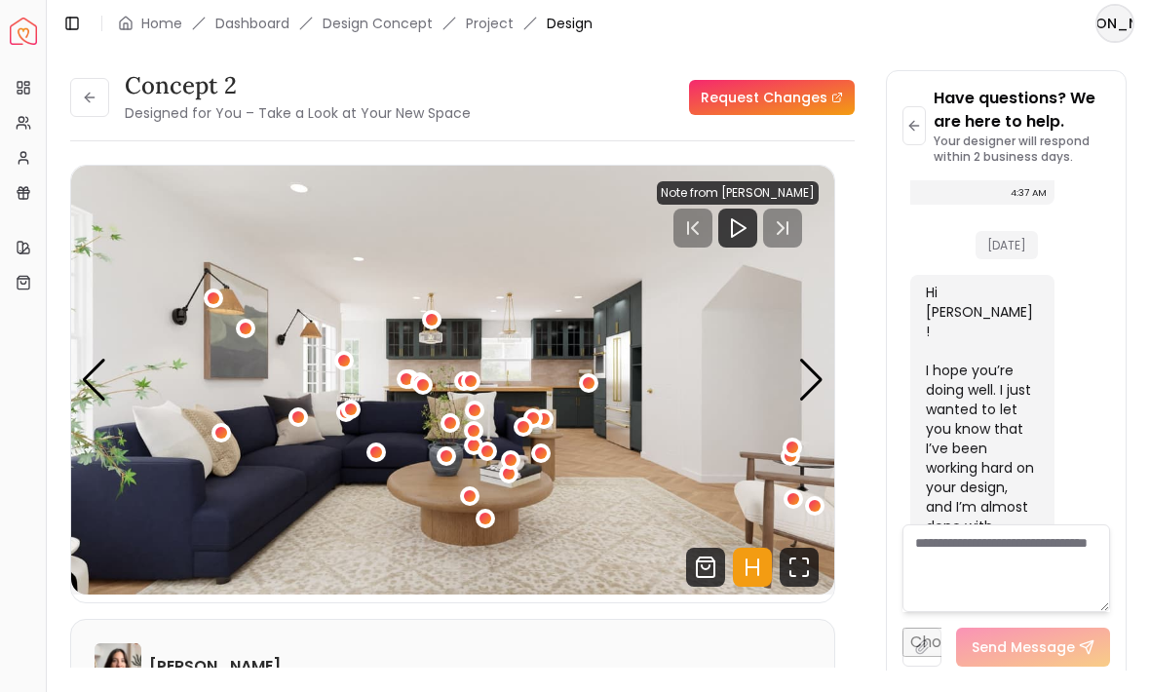
click at [51, 97] on button "Toggle Sidebar" at bounding box center [46, 346] width 16 height 692
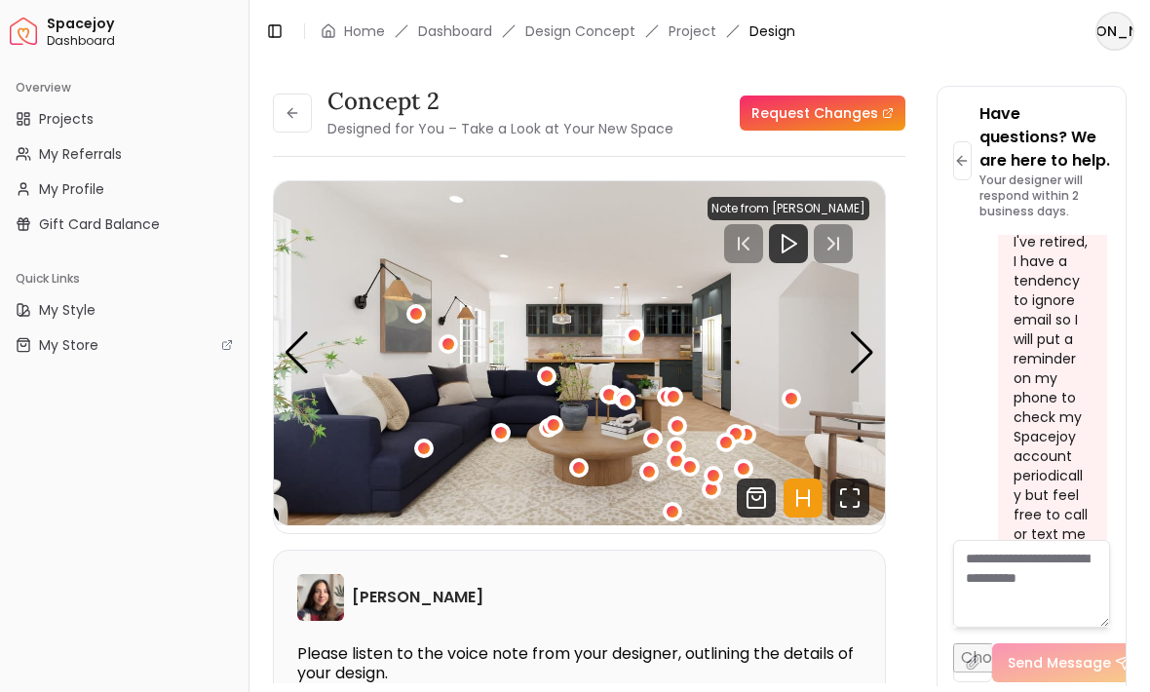
click at [308, 115] on button at bounding box center [292, 113] width 39 height 39
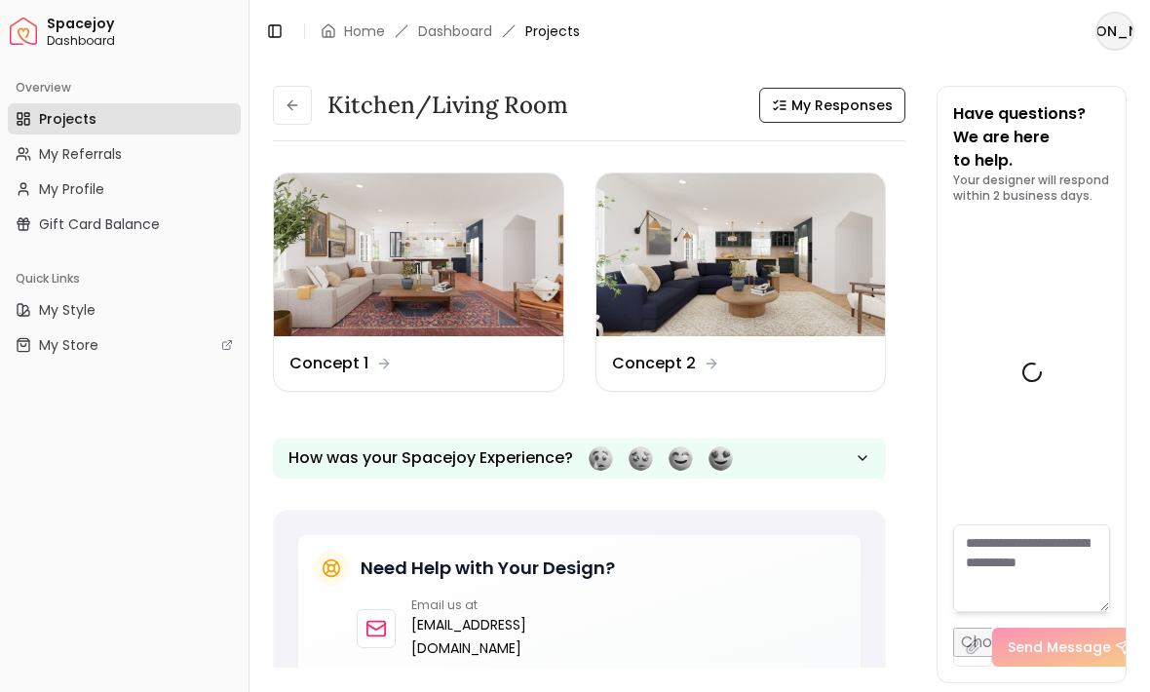
click at [283, 116] on button at bounding box center [292, 105] width 39 height 39
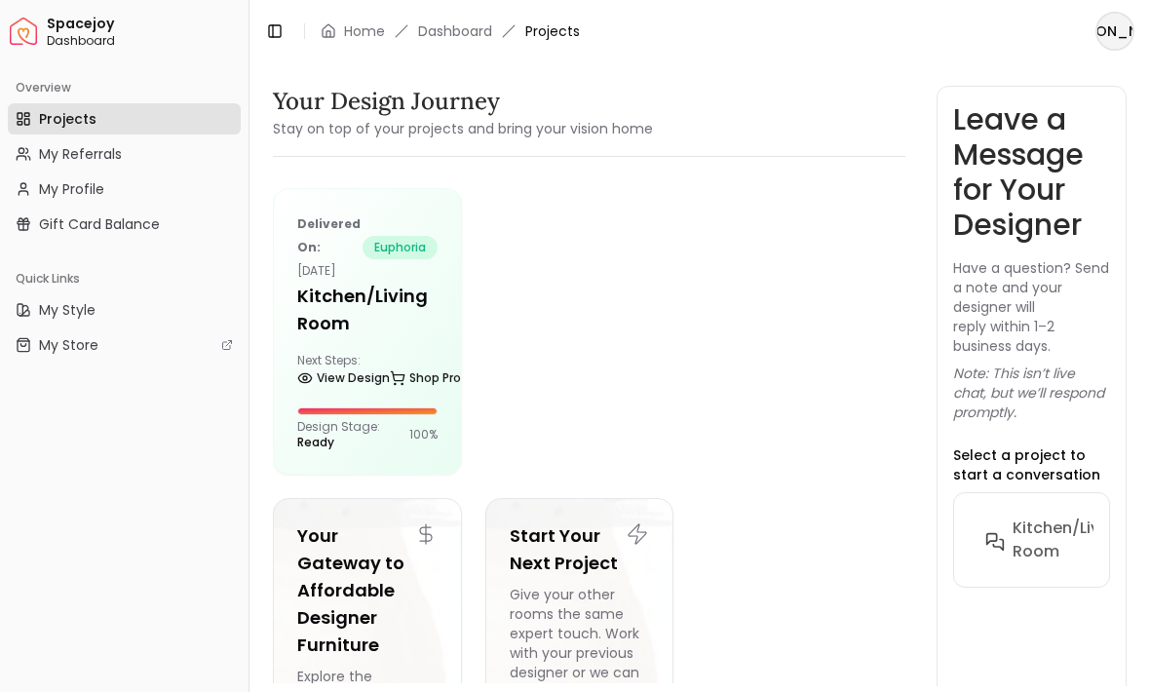
click at [341, 317] on h5 "Kitchen/Living Room" at bounding box center [367, 310] width 140 height 55
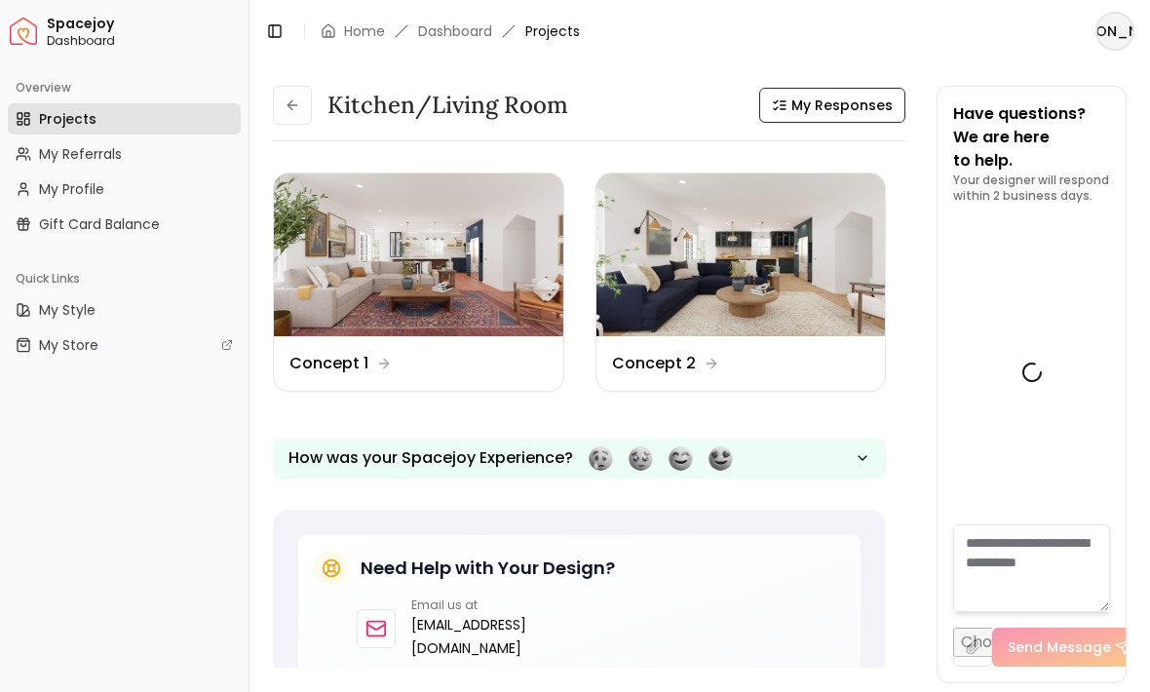
scroll to position [3428, 0]
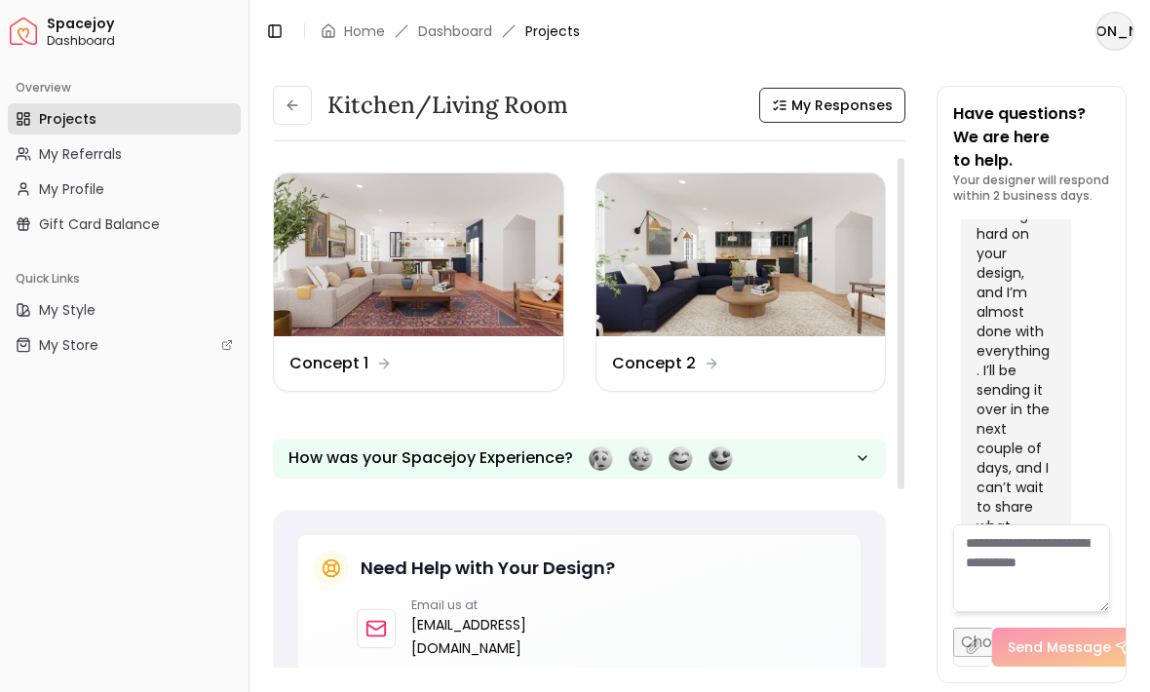
click at [450, 288] on img at bounding box center [419, 255] width 290 height 163
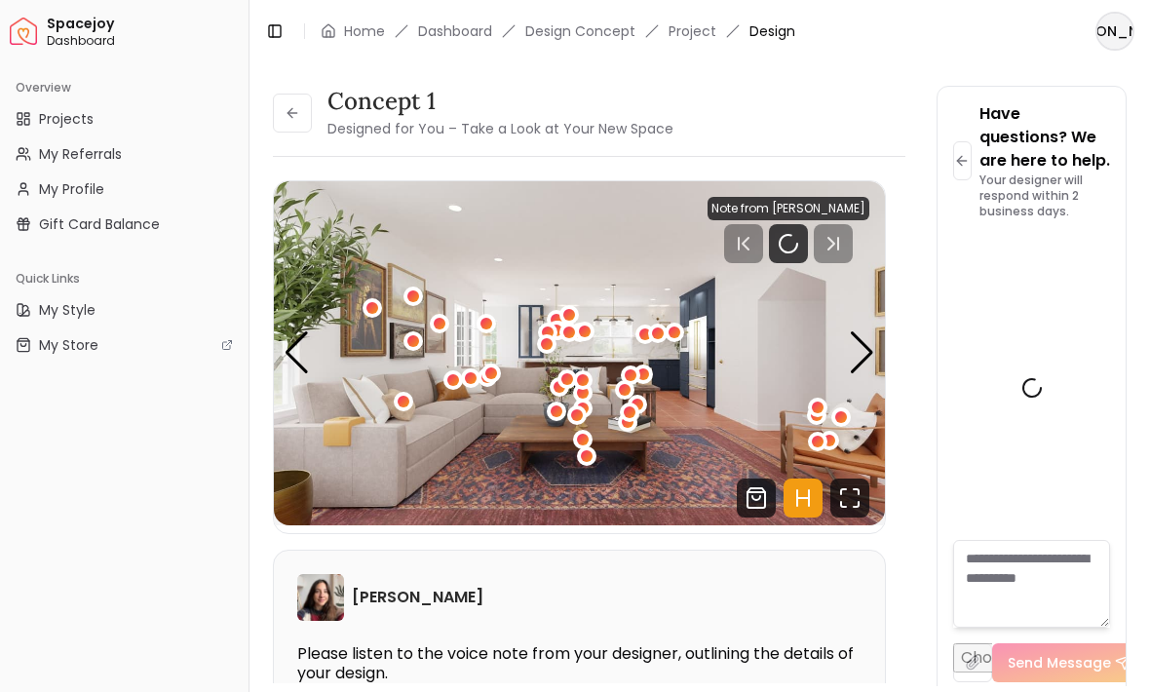
click at [393, 281] on img "1 / 8" at bounding box center [579, 353] width 611 height 344
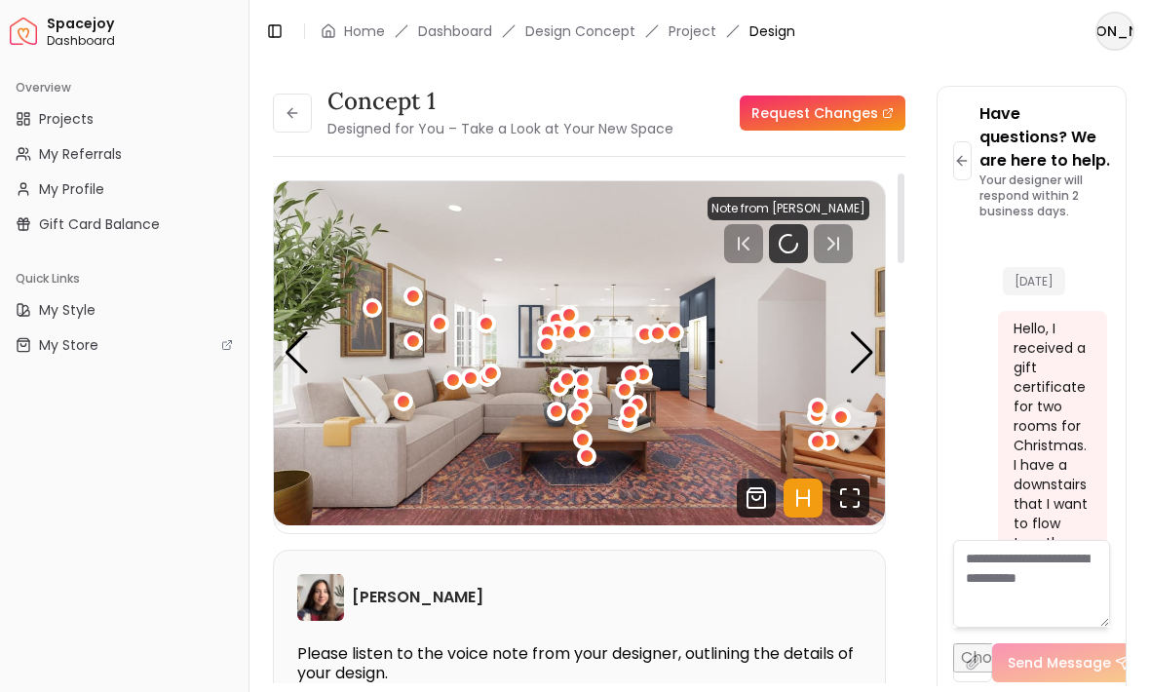
scroll to position [3428, 0]
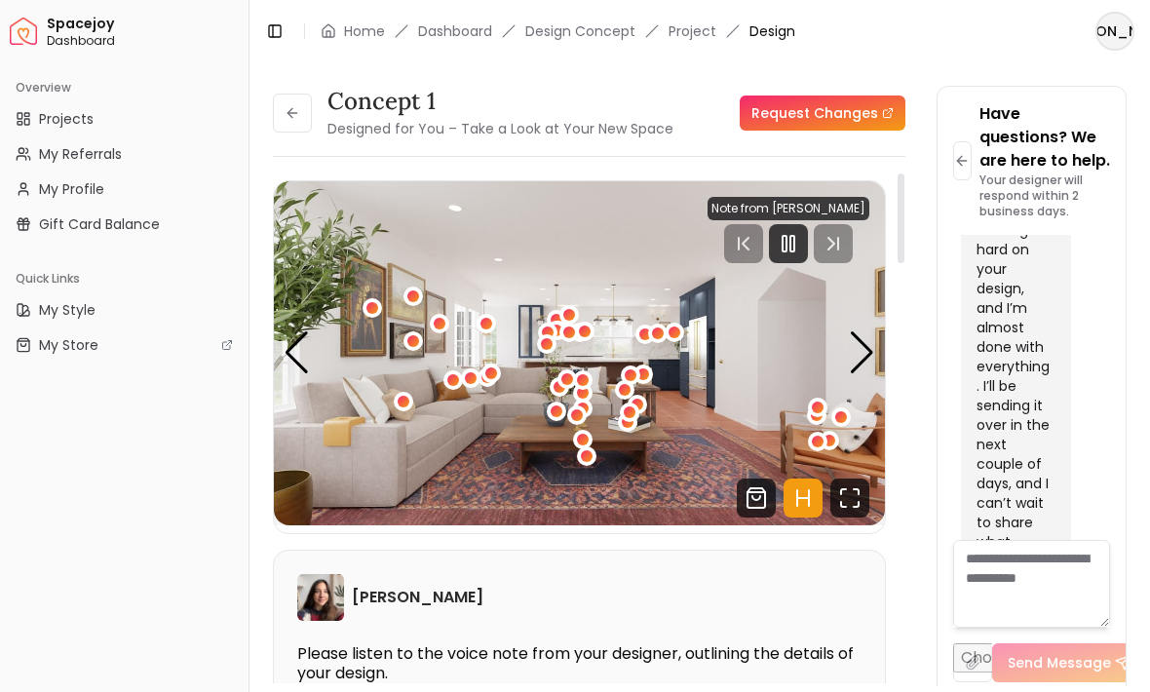
click at [852, 499] on icon "Fullscreen" at bounding box center [849, 498] width 39 height 39
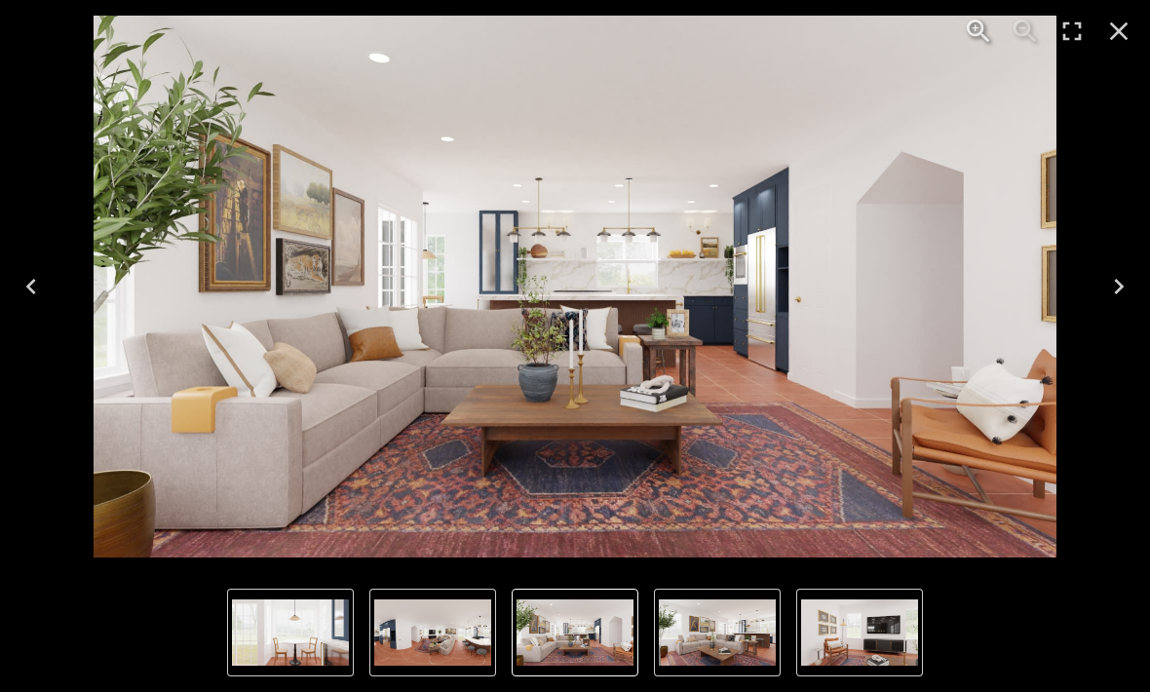
click at [1117, 273] on icon "Next" at bounding box center [1118, 286] width 31 height 31
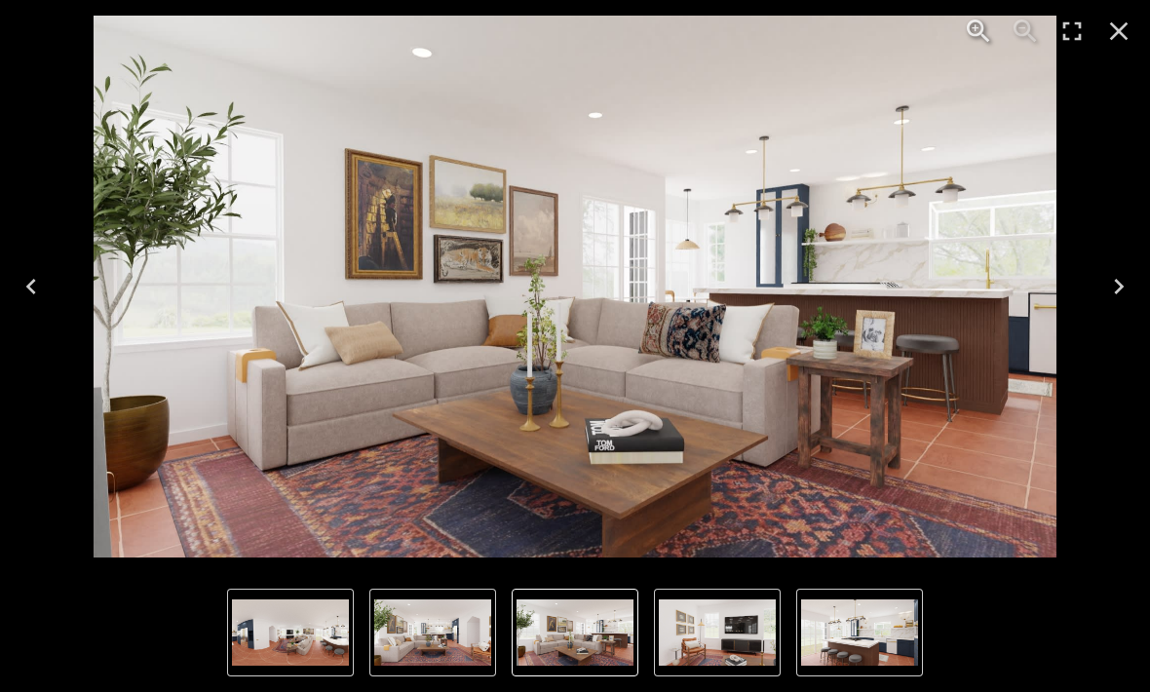
click at [1101, 295] on button "Next" at bounding box center [1119, 287] width 62 height 78
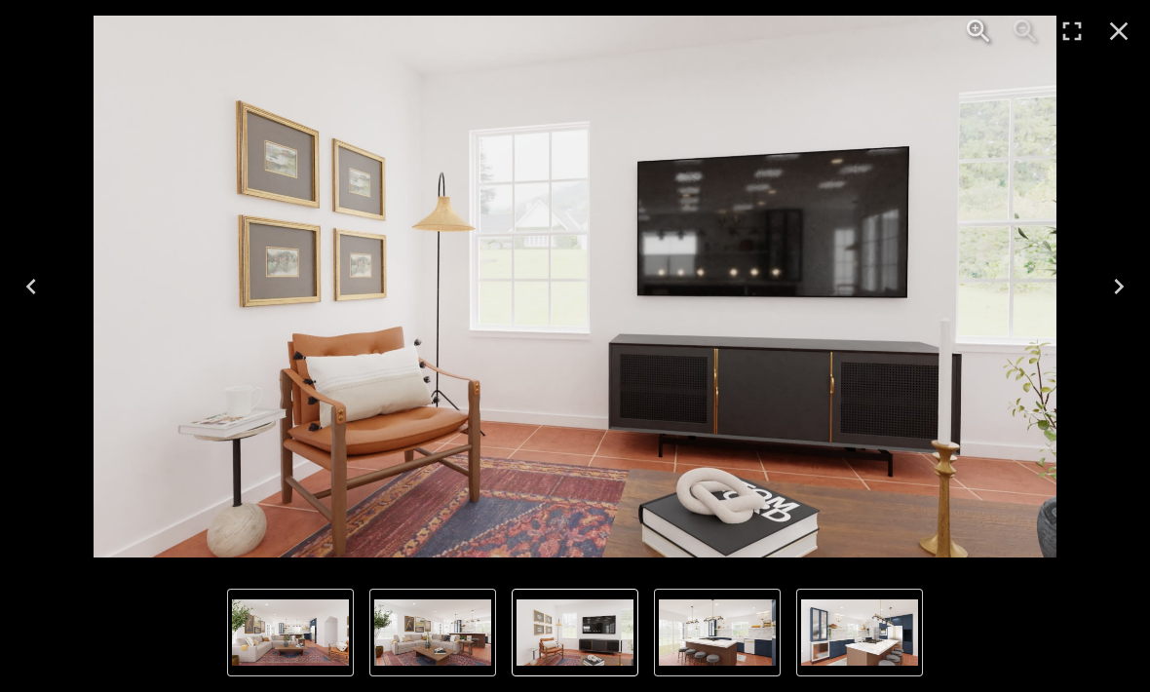
click at [1107, 288] on icon "Next" at bounding box center [1118, 286] width 31 height 31
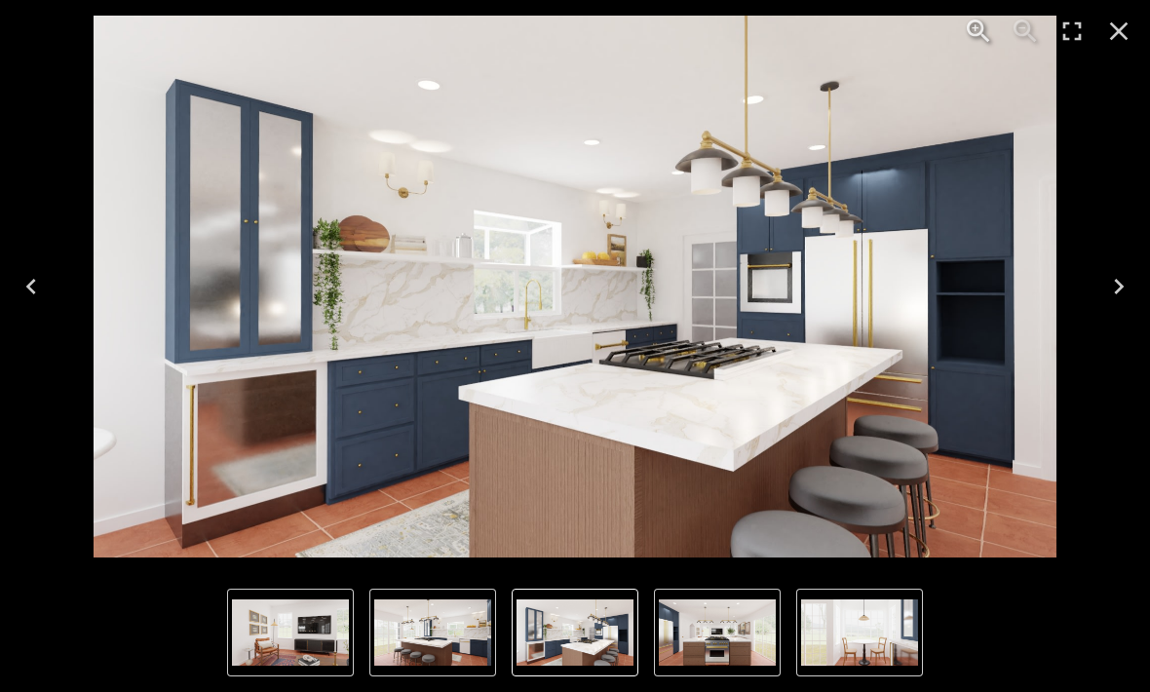
click at [52, 302] on button "Previous" at bounding box center [31, 287] width 62 height 78
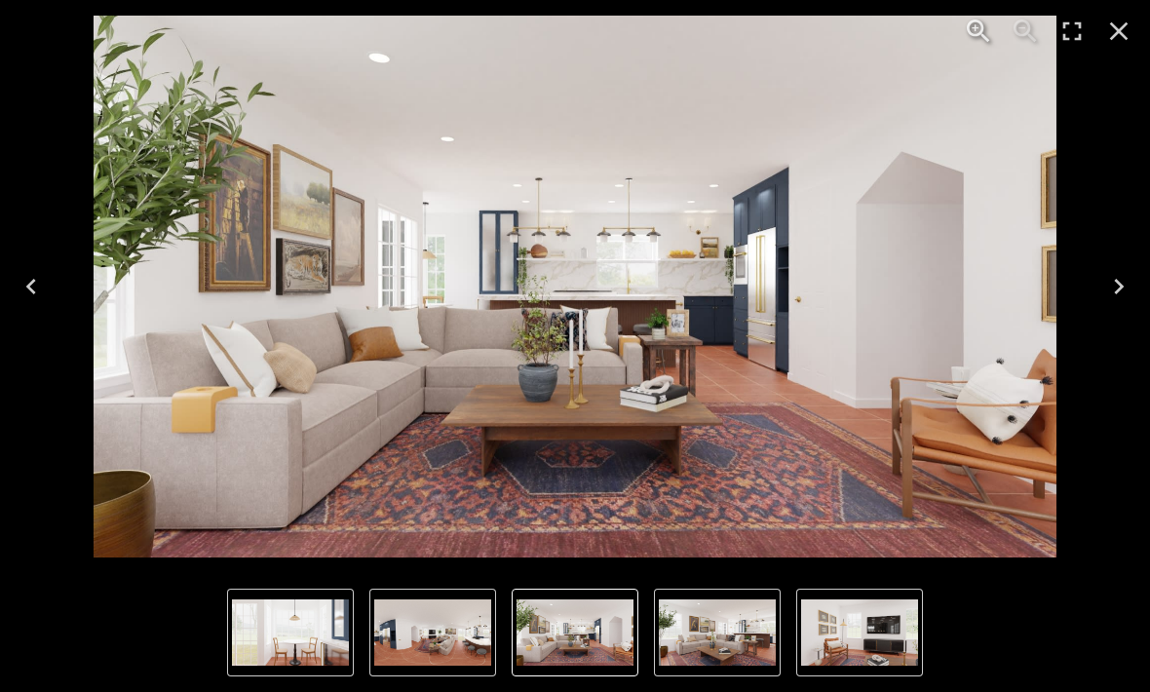
click at [56, 685] on div "Lightbox" at bounding box center [575, 632] width 1150 height 119
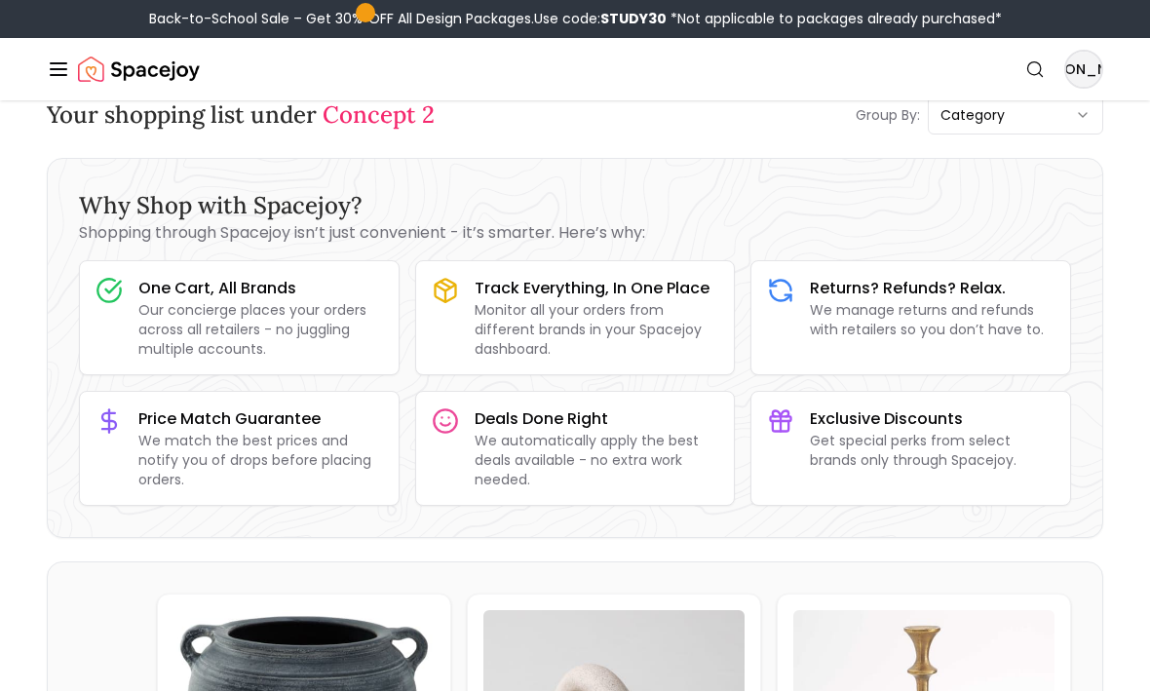
scroll to position [37, 0]
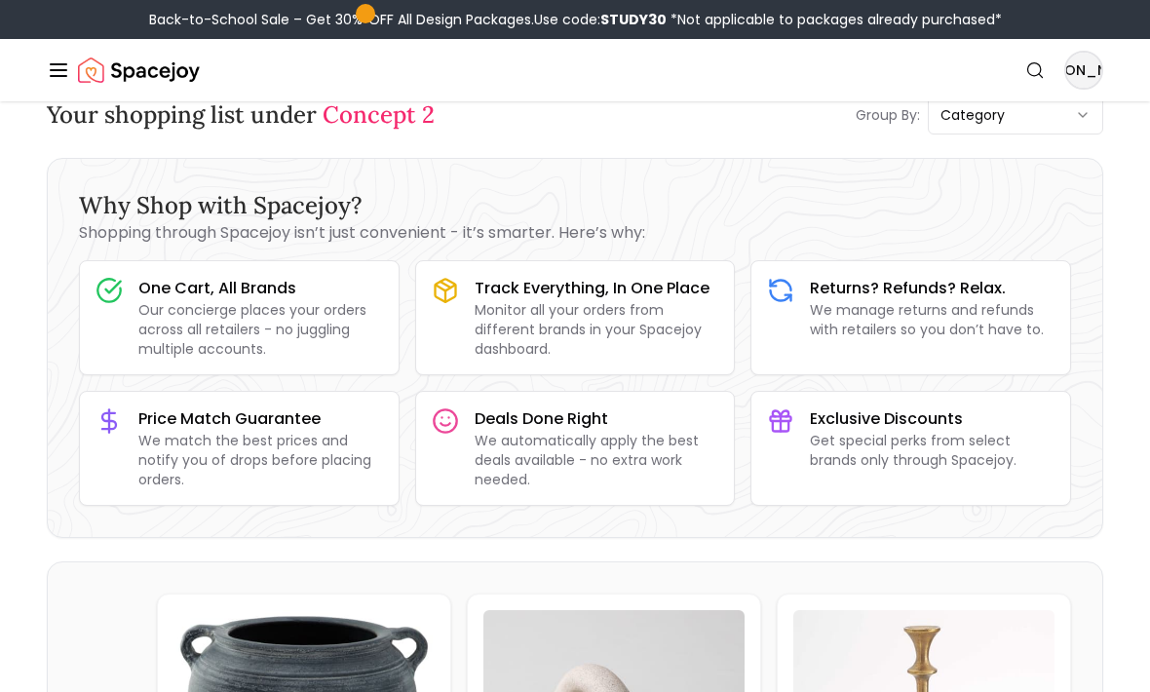
click at [1078, 111] on icon "button" at bounding box center [1083, 115] width 16 height 16
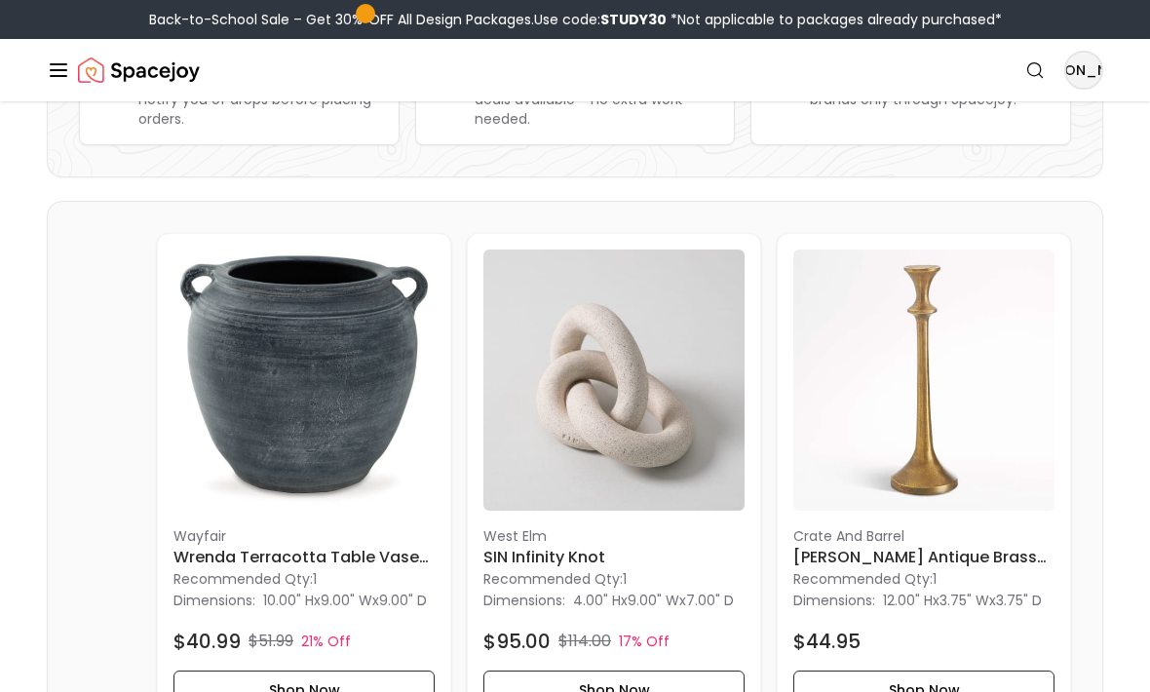
scroll to position [0, 0]
